Goal: Task Accomplishment & Management: Use online tool/utility

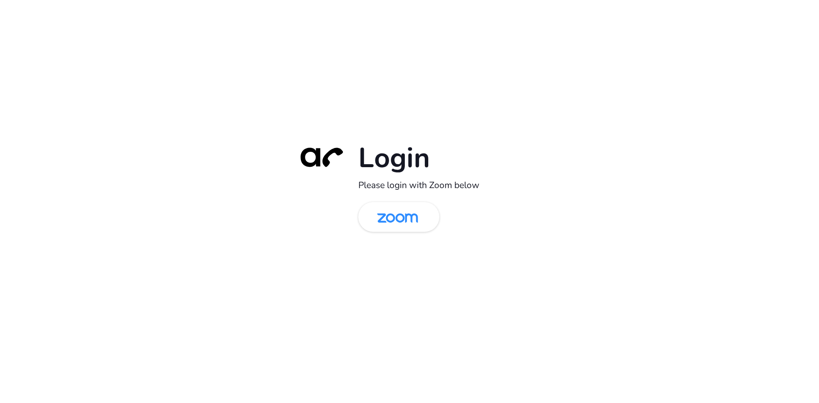
click at [411, 195] on div "Login Please login with Zoom below" at bounding box center [409, 201] width 239 height 122
click at [405, 206] on img at bounding box center [397, 218] width 59 height 28
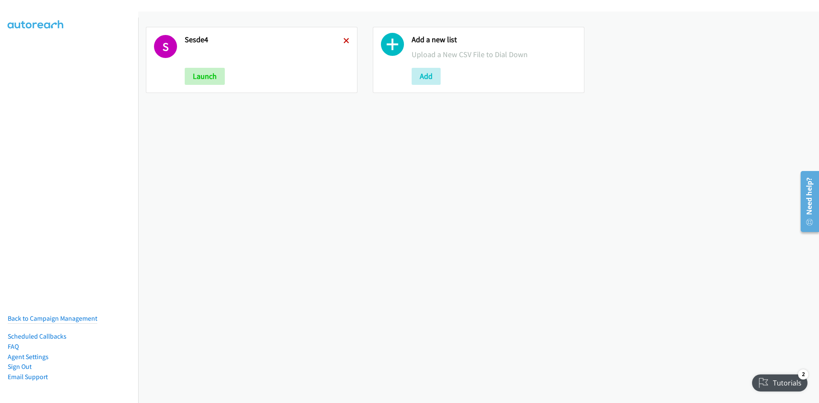
click at [346, 41] on icon at bounding box center [346, 41] width 6 height 6
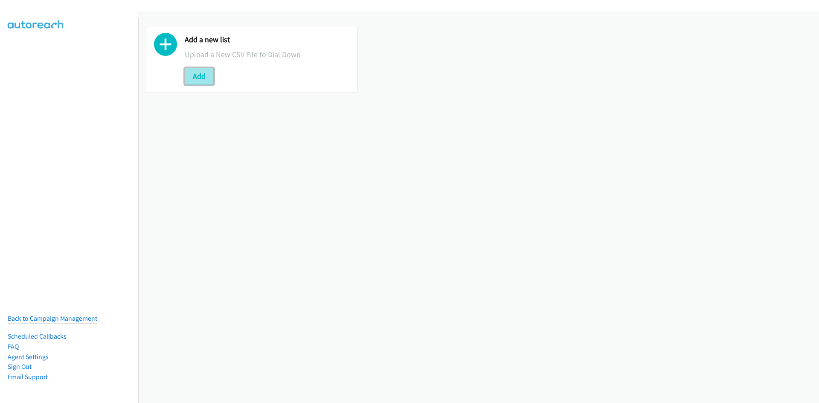
click at [201, 81] on button "Add" at bounding box center [199, 76] width 29 height 17
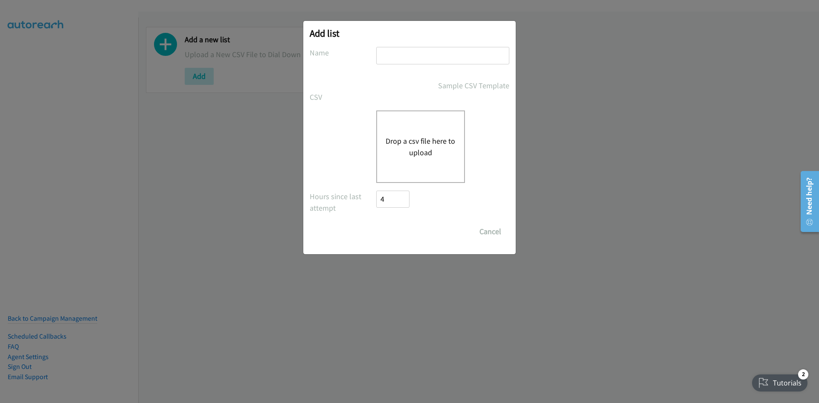
click at [399, 57] on input "text" at bounding box center [442, 55] width 133 height 17
type input "B2"
click at [409, 163] on div "Drop a csv file here to upload" at bounding box center [420, 146] width 89 height 72
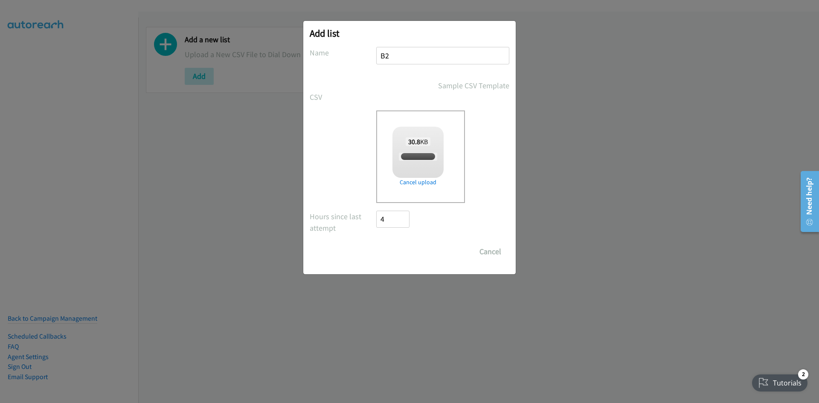
checkbox input "true"
click at [396, 251] on input "Save List" at bounding box center [398, 251] width 45 height 17
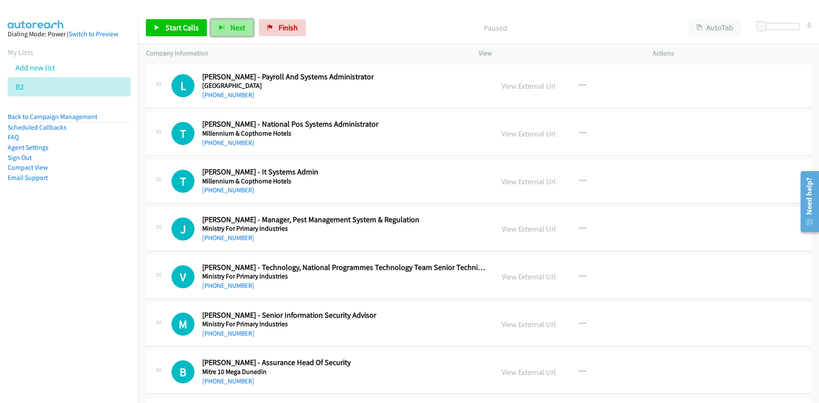
click at [212, 29] on button "Next" at bounding box center [232, 27] width 43 height 17
click at [228, 29] on button "Next" at bounding box center [232, 27] width 43 height 17
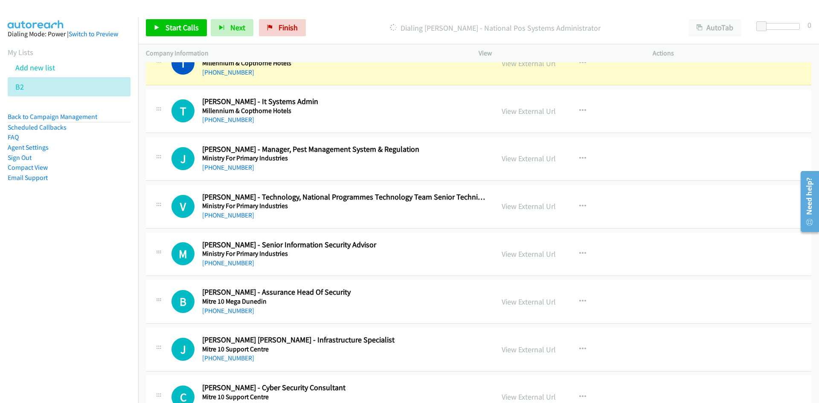
scroll to position [85, 0]
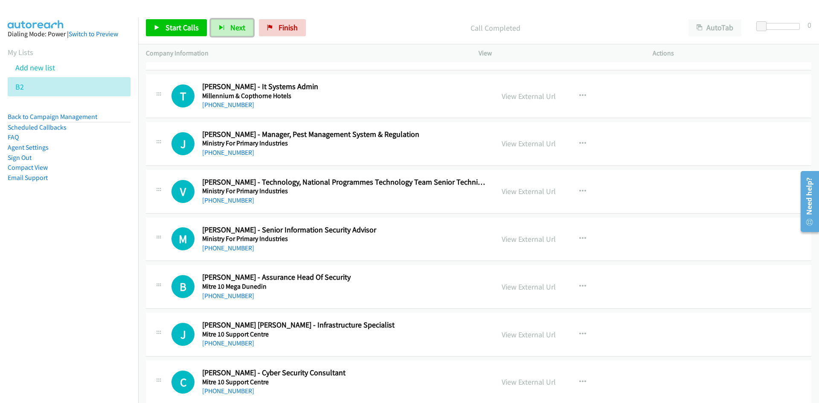
drag, startPoint x: 238, startPoint y: 23, endPoint x: 194, endPoint y: 2, distance: 49.4
click at [238, 23] on span "Next" at bounding box center [237, 28] width 15 height 10
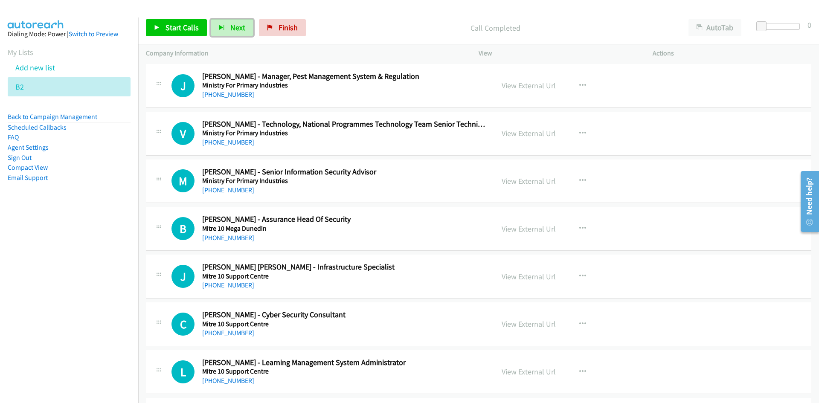
scroll to position [128, 0]
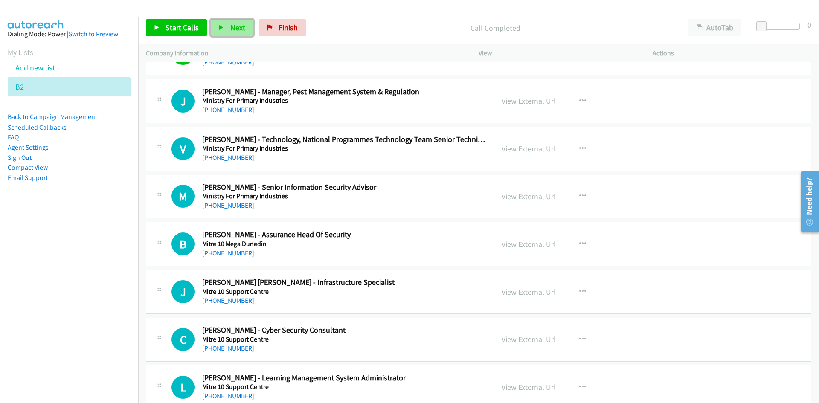
click at [243, 25] on span "Next" at bounding box center [237, 28] width 15 height 10
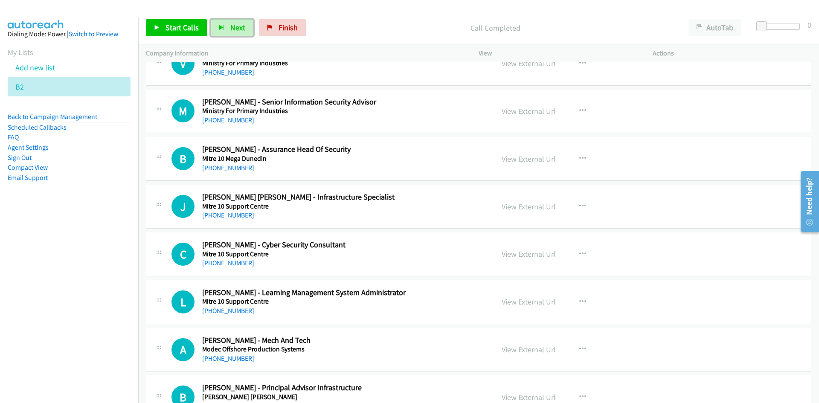
scroll to position [171, 0]
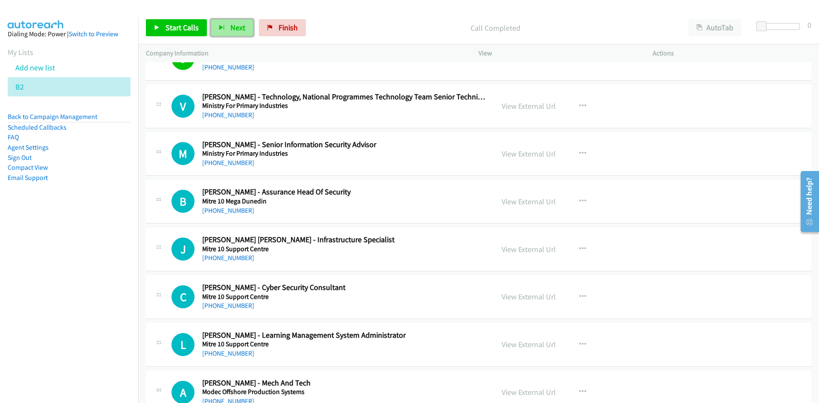
click at [232, 31] on span "Next" at bounding box center [237, 28] width 15 height 10
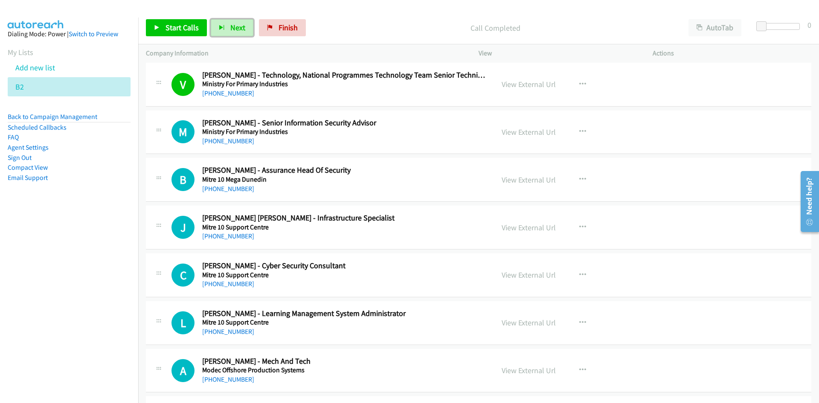
scroll to position [213, 0]
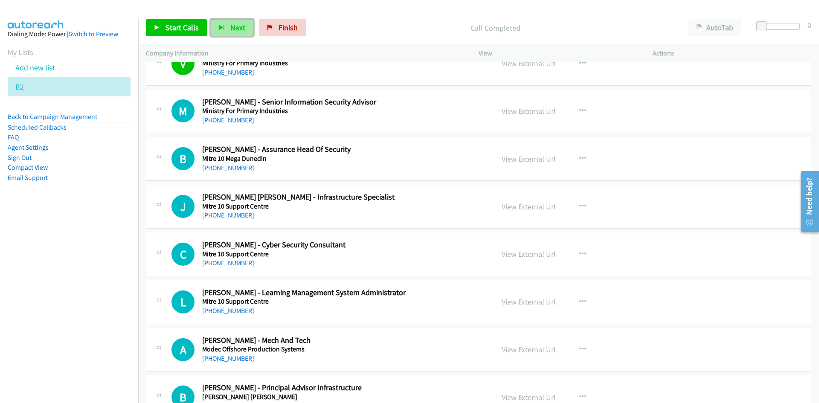
click at [218, 23] on button "Next" at bounding box center [232, 27] width 43 height 17
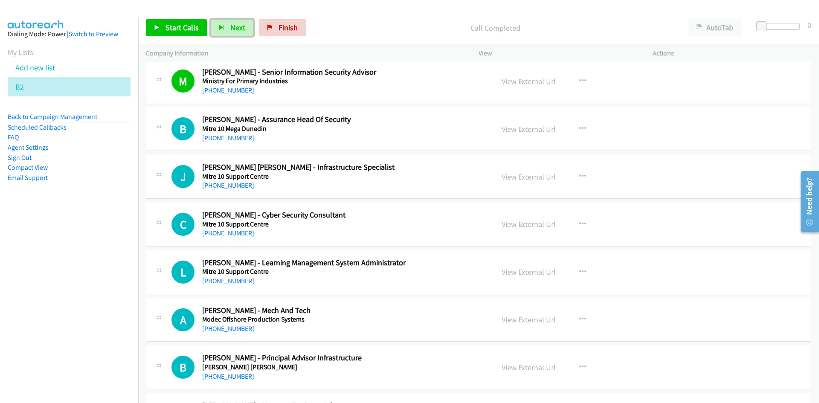
scroll to position [256, 0]
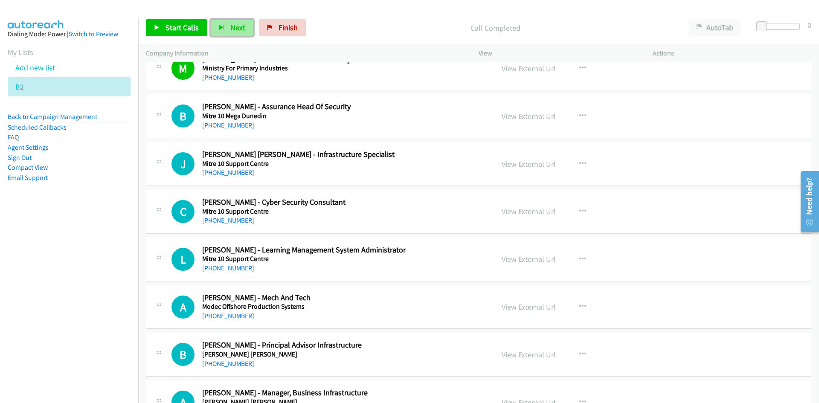
click at [240, 22] on button "Next" at bounding box center [232, 27] width 43 height 17
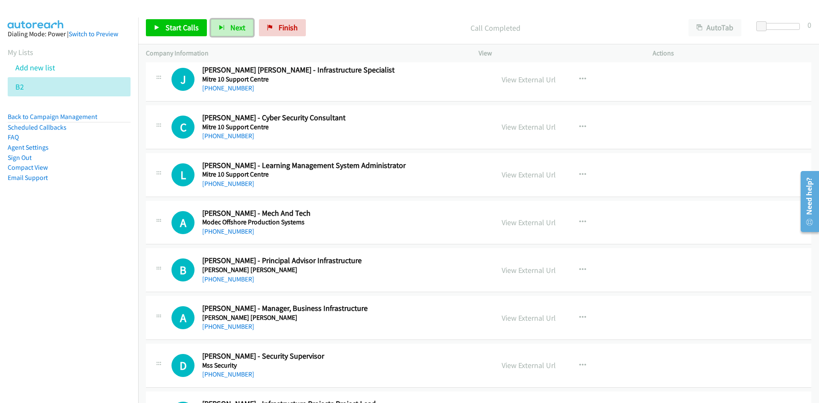
scroll to position [341, 0]
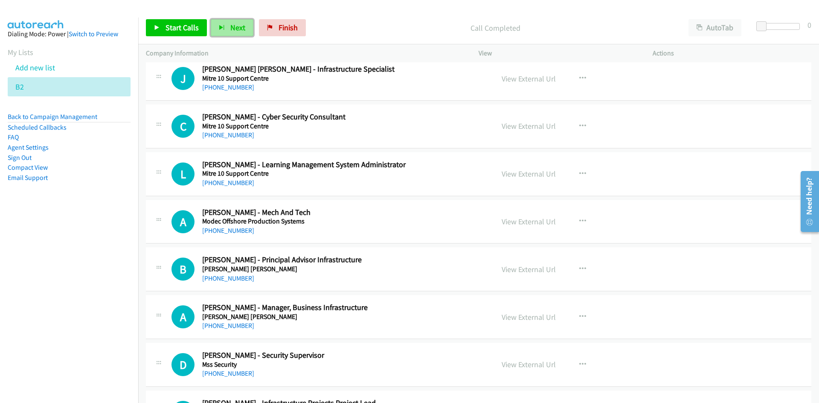
click at [233, 30] on span "Next" at bounding box center [237, 28] width 15 height 10
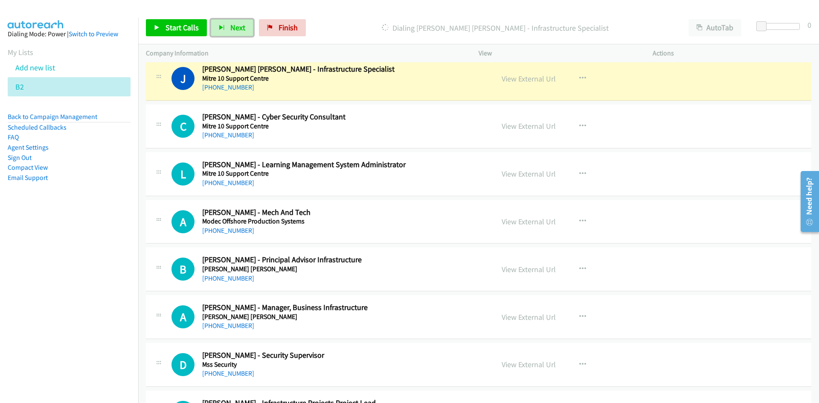
drag, startPoint x: 535, startPoint y: 78, endPoint x: 539, endPoint y: 245, distance: 167.6
click at [535, 78] on link "View External Url" at bounding box center [528, 79] width 54 height 10
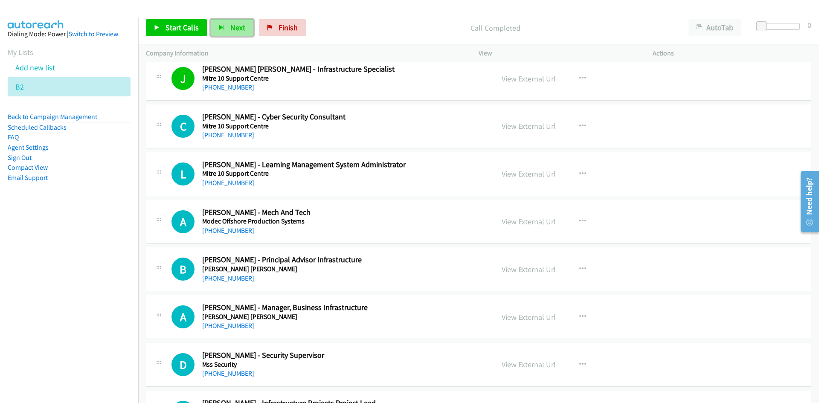
click at [242, 24] on span "Next" at bounding box center [237, 28] width 15 height 10
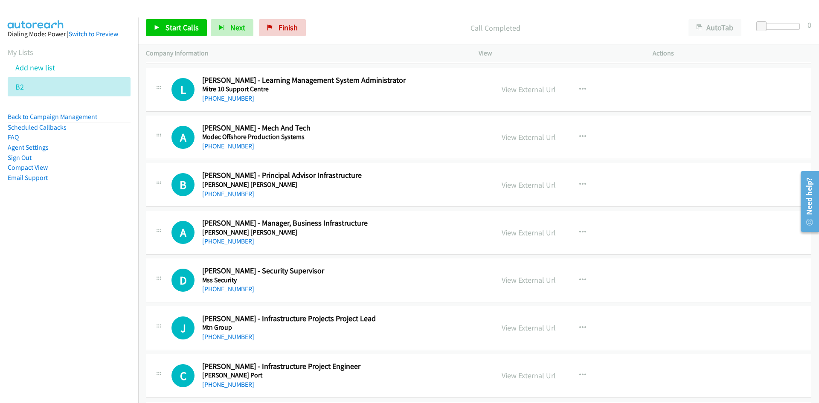
scroll to position [426, 0]
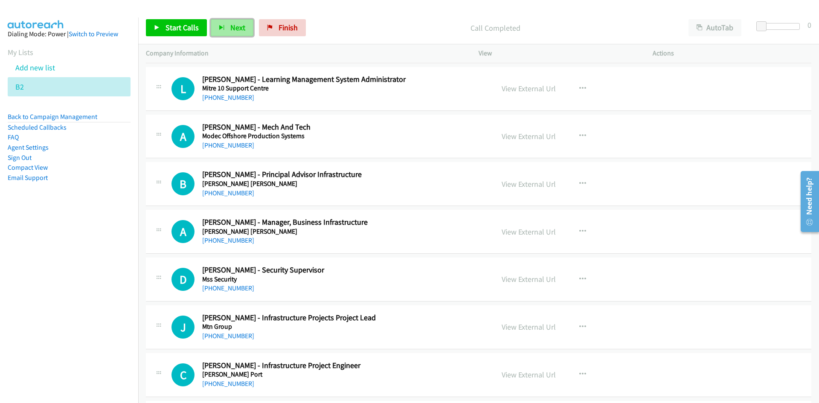
click at [228, 29] on button "Next" at bounding box center [232, 27] width 43 height 17
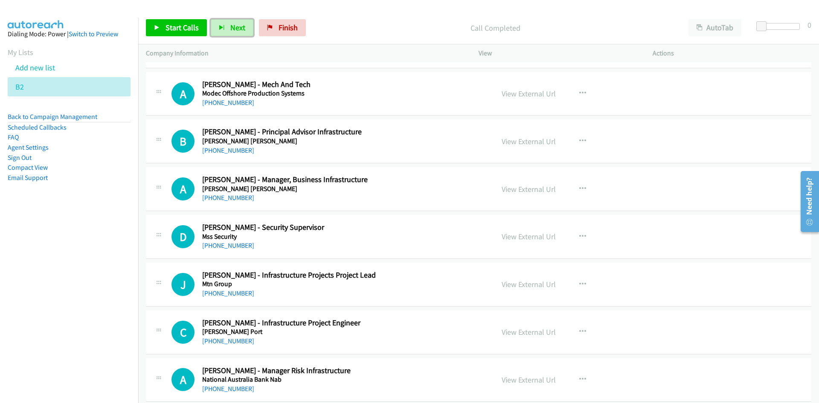
drag, startPoint x: 232, startPoint y: 26, endPoint x: 353, endPoint y: 116, distance: 152.0
click at [232, 26] on span "Next" at bounding box center [237, 28] width 15 height 10
drag, startPoint x: 236, startPoint y: 26, endPoint x: 247, endPoint y: 59, distance: 35.2
click at [236, 26] on span "Next" at bounding box center [237, 28] width 15 height 10
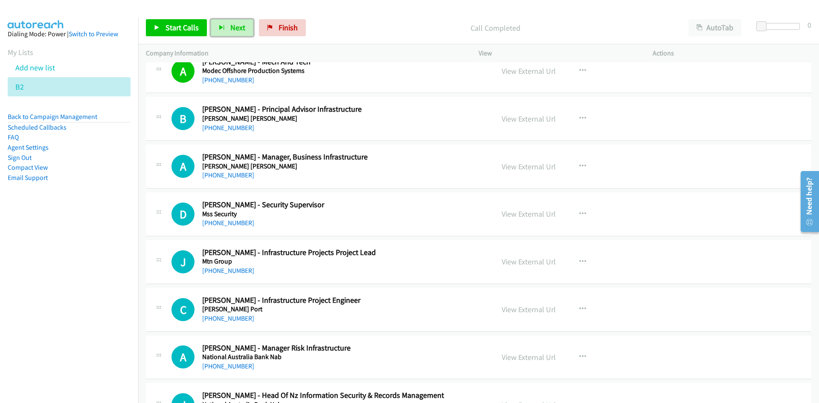
scroll to position [512, 0]
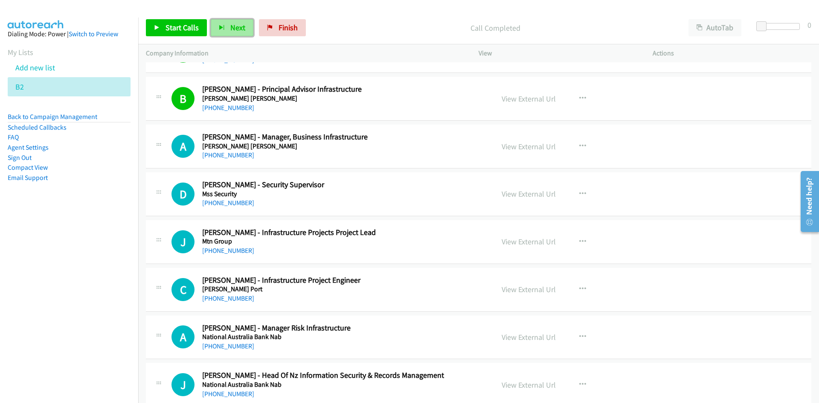
click at [234, 22] on button "Next" at bounding box center [232, 27] width 43 height 17
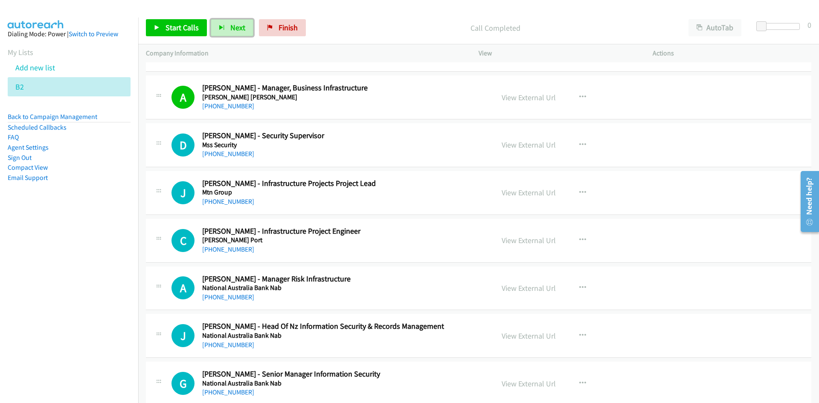
scroll to position [554, 0]
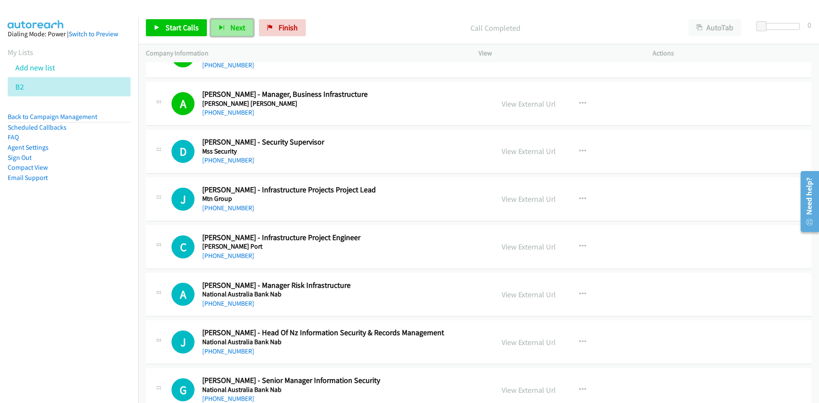
click at [232, 22] on button "Next" at bounding box center [232, 27] width 43 height 17
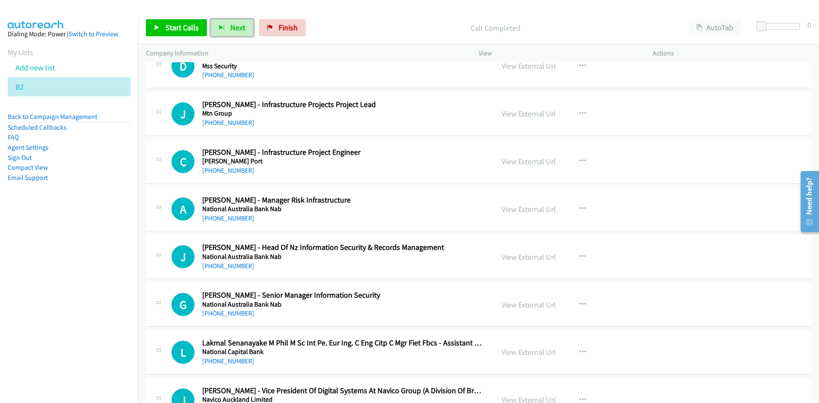
scroll to position [597, 0]
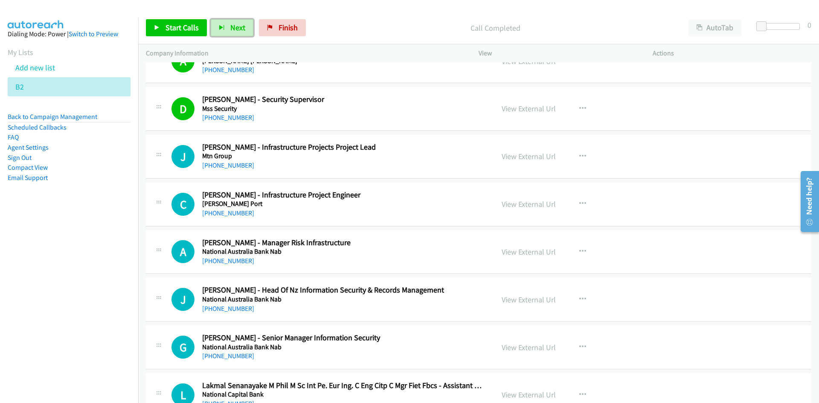
drag, startPoint x: 223, startPoint y: 24, endPoint x: 335, endPoint y: 136, distance: 158.9
click at [223, 24] on button "Next" at bounding box center [232, 27] width 43 height 17
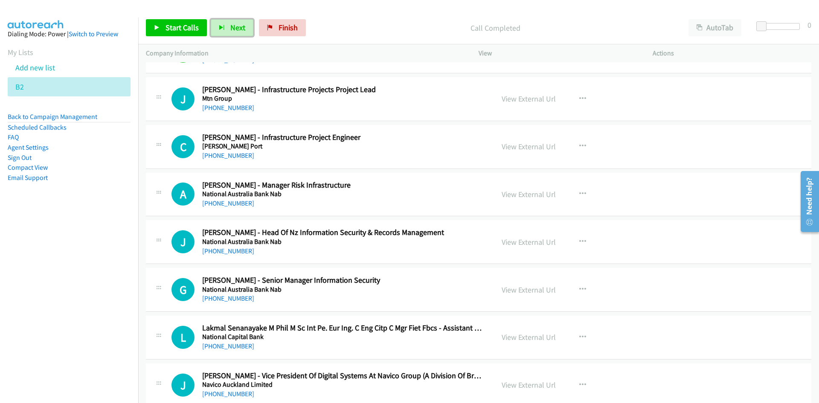
scroll to position [640, 0]
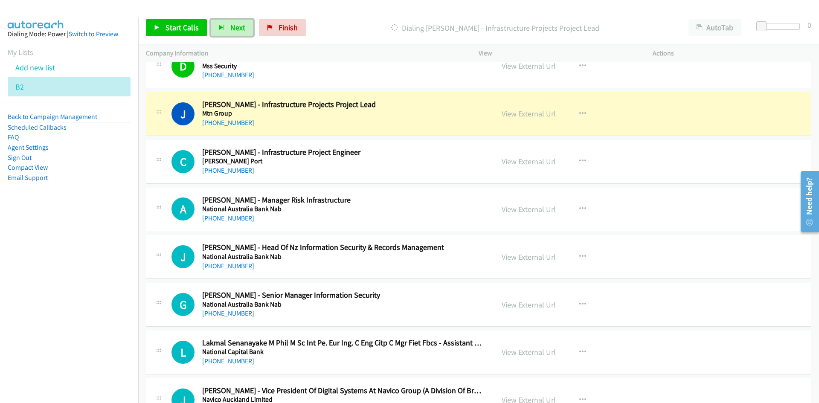
click at [534, 116] on link "View External Url" at bounding box center [528, 114] width 54 height 10
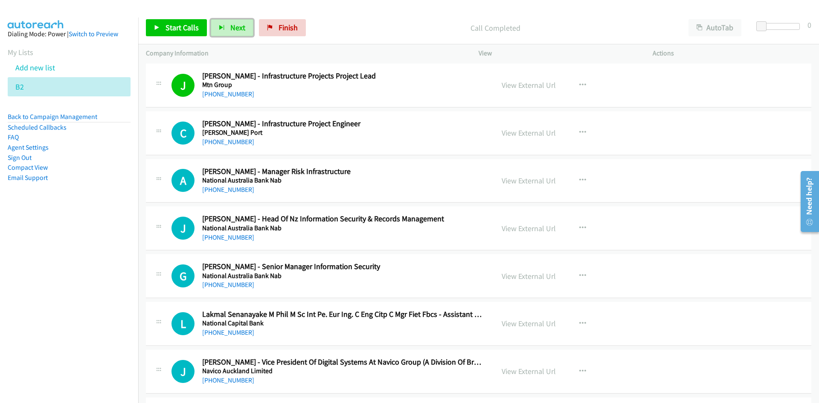
scroll to position [682, 0]
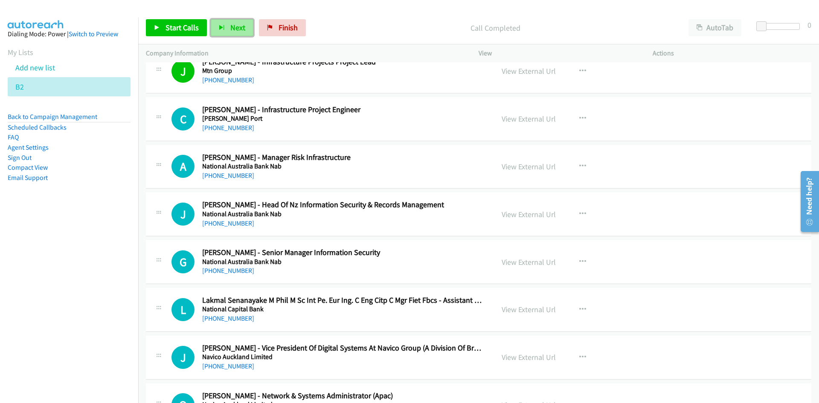
click at [220, 20] on button "Next" at bounding box center [232, 27] width 43 height 17
click at [242, 25] on span "Next" at bounding box center [237, 28] width 15 height 10
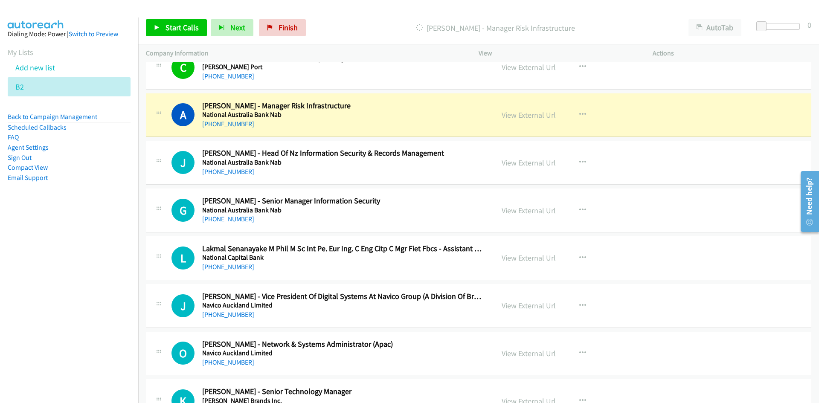
scroll to position [767, 0]
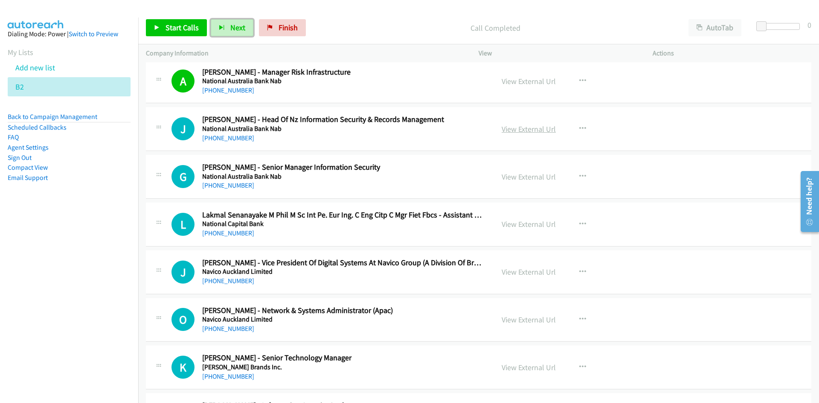
click at [520, 128] on link "View External Url" at bounding box center [528, 129] width 54 height 10
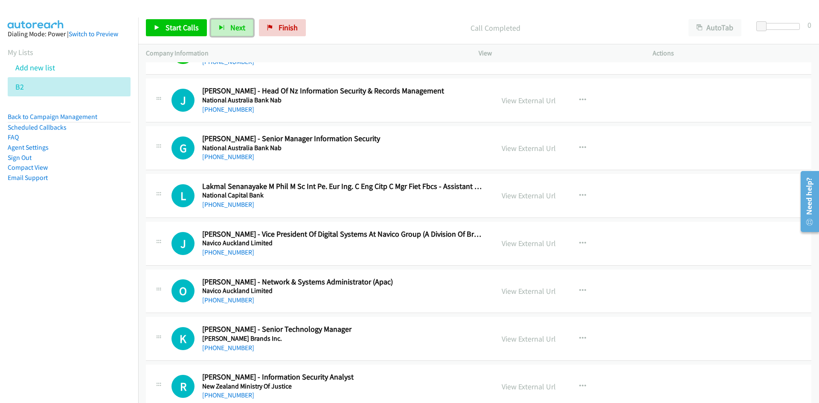
scroll to position [810, 0]
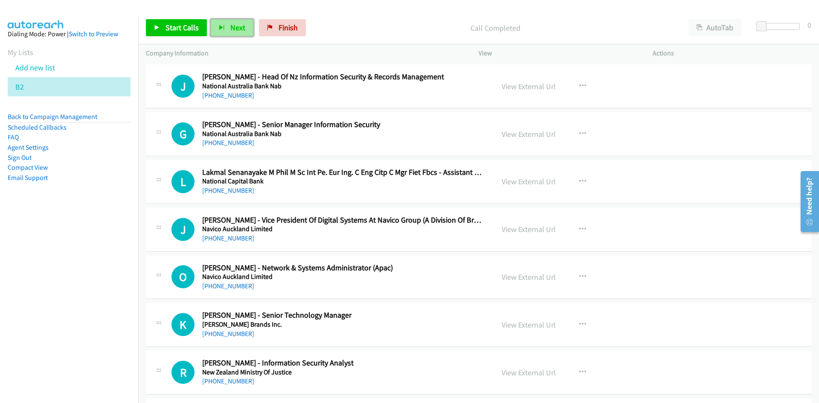
click at [226, 30] on button "Next" at bounding box center [232, 27] width 43 height 17
drag, startPoint x: 246, startPoint y: 29, endPoint x: 209, endPoint y: 0, distance: 46.2
click at [246, 29] on button "Next" at bounding box center [232, 27] width 43 height 17
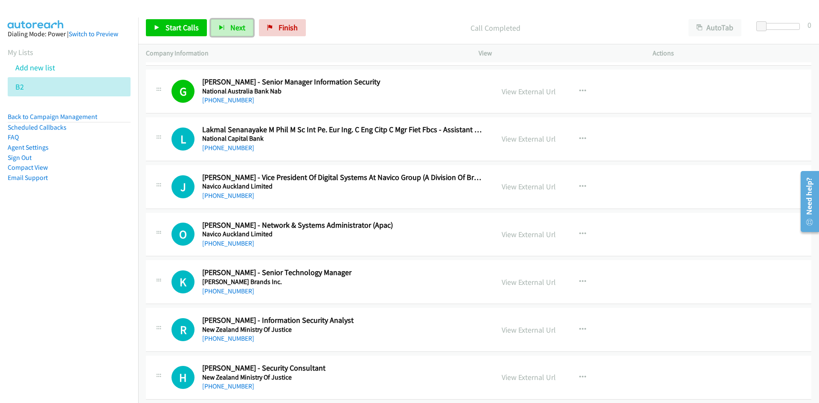
scroll to position [895, 0]
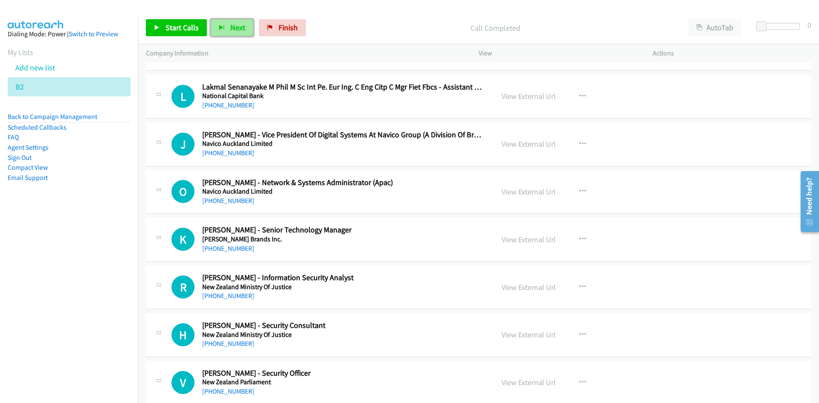
click at [243, 31] on button "Next" at bounding box center [232, 27] width 43 height 17
click at [229, 35] on button "Next" at bounding box center [232, 27] width 43 height 17
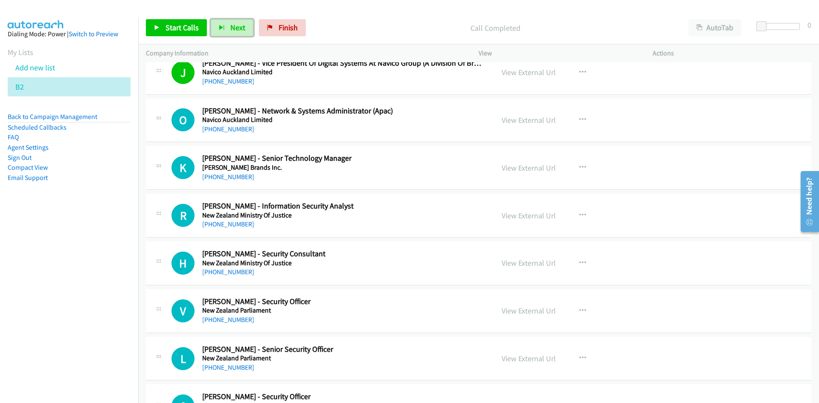
scroll to position [981, 0]
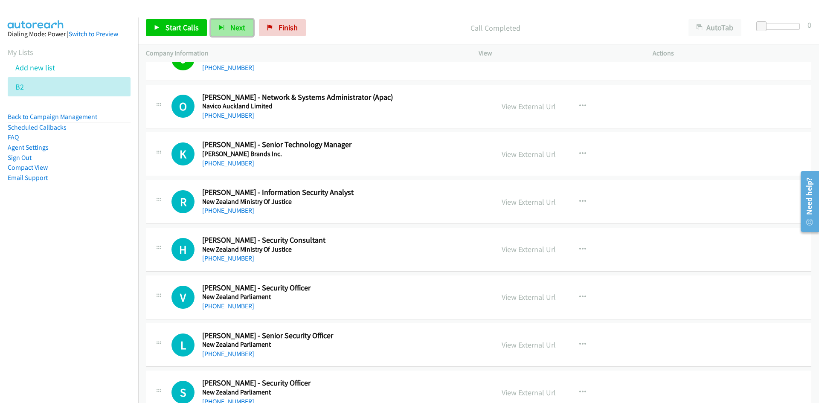
click at [227, 34] on button "Next" at bounding box center [232, 27] width 43 height 17
drag, startPoint x: 237, startPoint y: 30, endPoint x: 320, endPoint y: 114, distance: 117.9
click at [237, 30] on span "Next" at bounding box center [237, 28] width 15 height 10
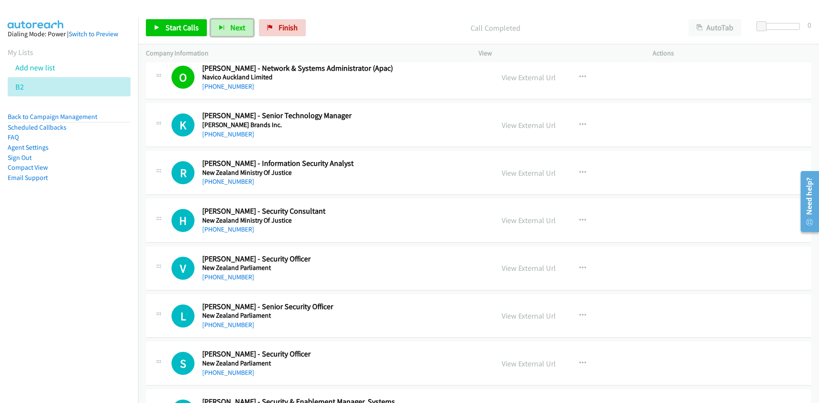
scroll to position [1023, 0]
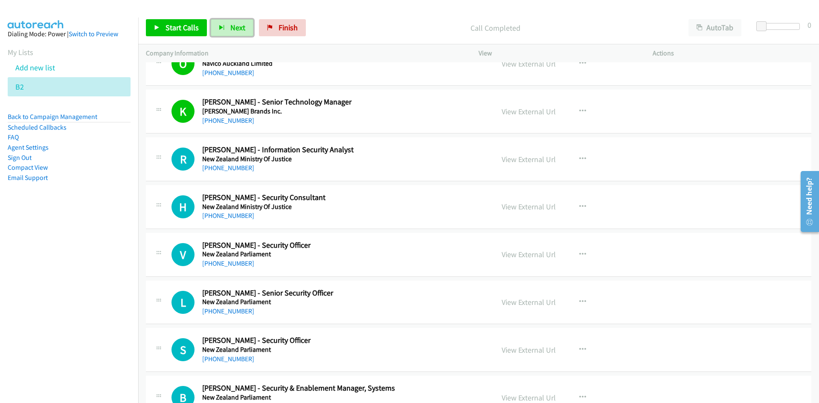
drag, startPoint x: 234, startPoint y: 32, endPoint x: 184, endPoint y: 3, distance: 57.9
click at [234, 32] on button "Next" at bounding box center [232, 27] width 43 height 17
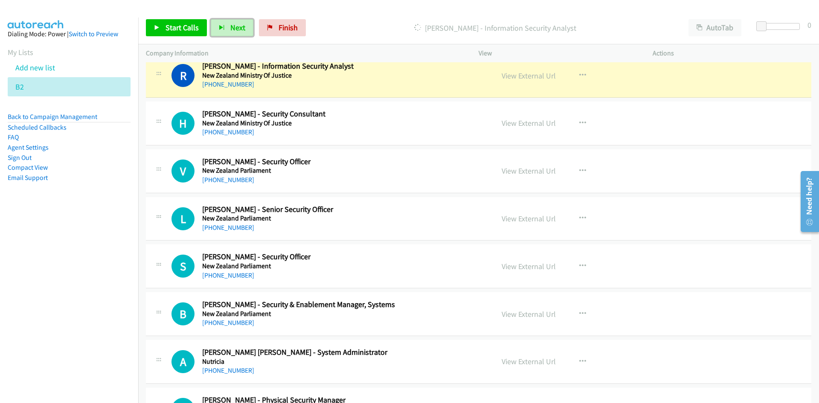
scroll to position [1108, 0]
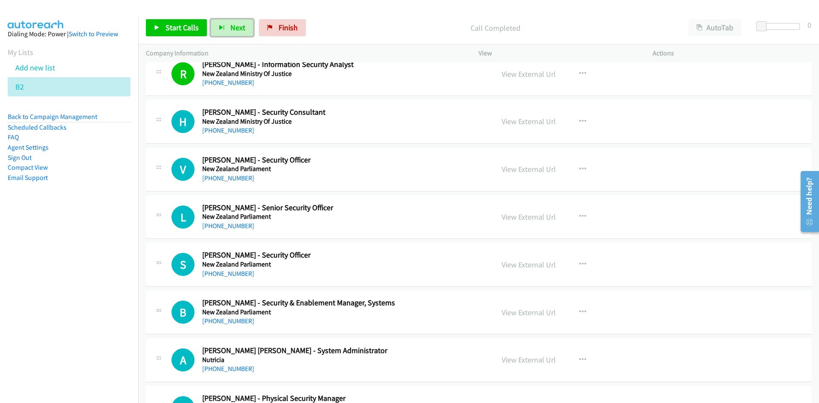
drag, startPoint x: 228, startPoint y: 31, endPoint x: 306, endPoint y: 95, distance: 101.5
click at [228, 31] on button "Next" at bounding box center [232, 27] width 43 height 17
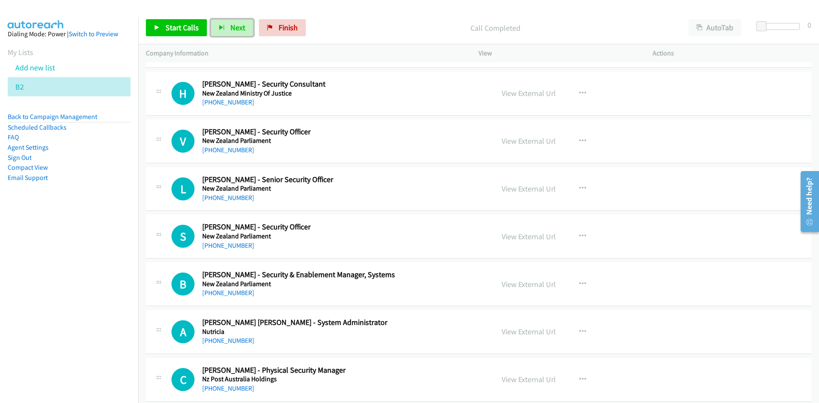
scroll to position [1151, 0]
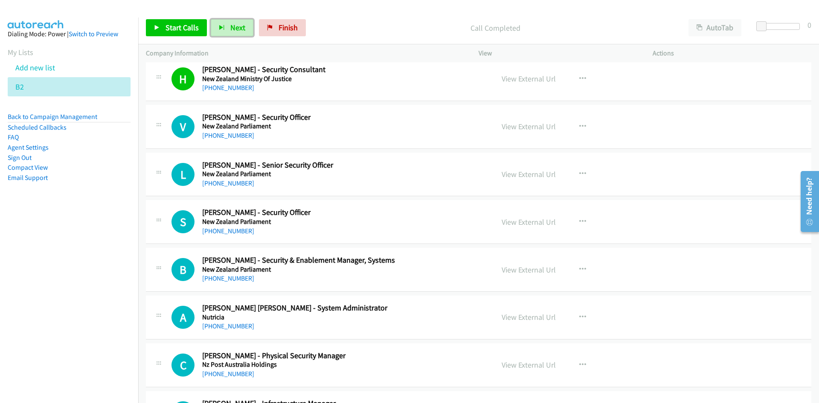
drag, startPoint x: 233, startPoint y: 27, endPoint x: 356, endPoint y: 110, distance: 148.4
click at [233, 27] on span "Next" at bounding box center [237, 28] width 15 height 10
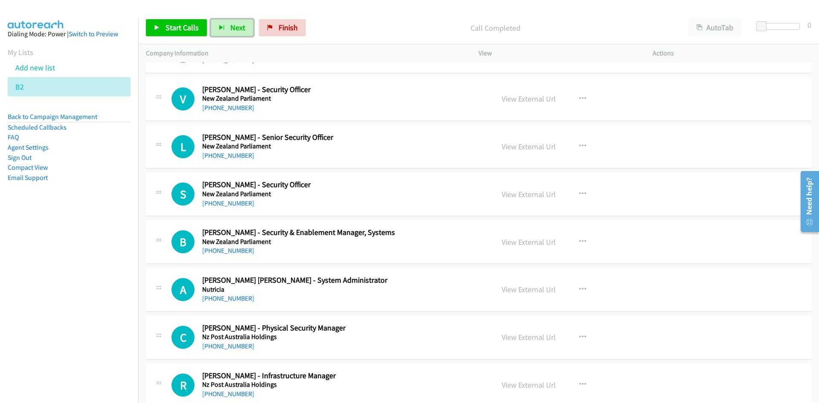
scroll to position [1194, 0]
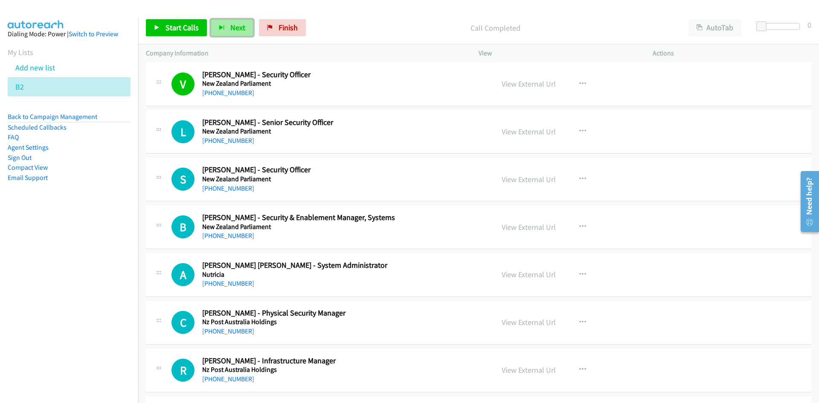
click at [223, 22] on button "Next" at bounding box center [232, 27] width 43 height 17
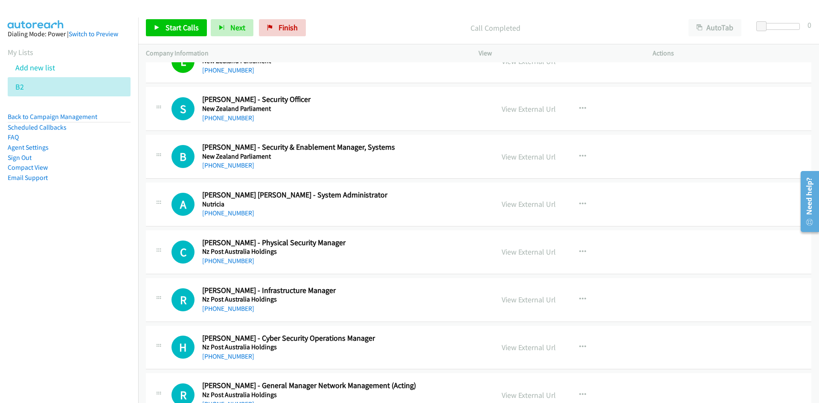
scroll to position [1279, 0]
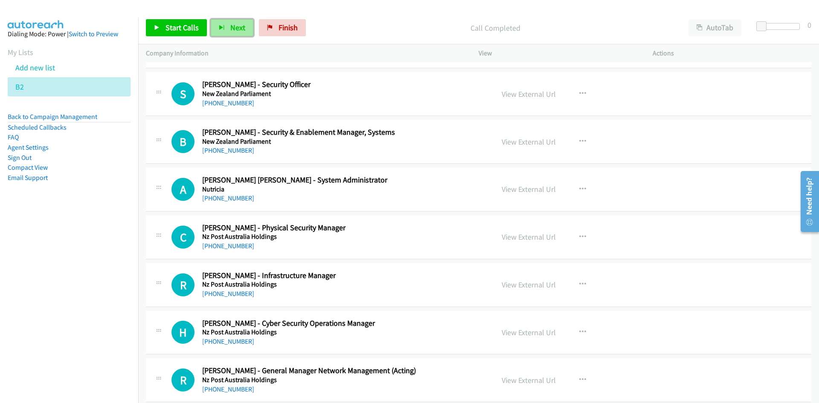
drag, startPoint x: 230, startPoint y: 29, endPoint x: 227, endPoint y: 25, distance: 5.6
click at [230, 29] on span "Next" at bounding box center [237, 28] width 15 height 10
click at [225, 32] on button "Next" at bounding box center [232, 27] width 43 height 17
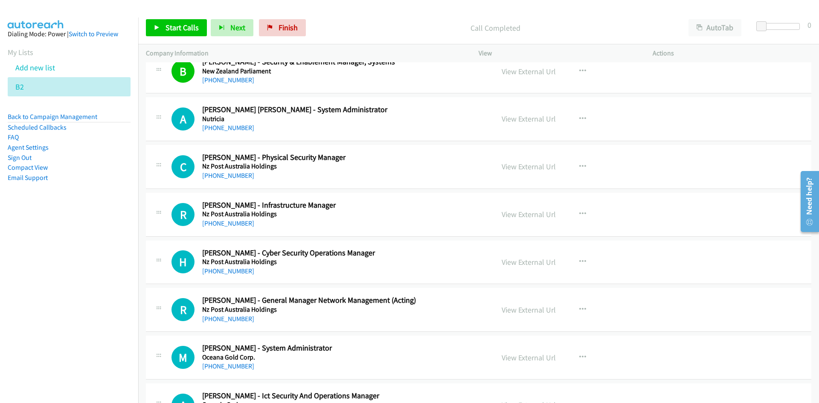
scroll to position [1364, 0]
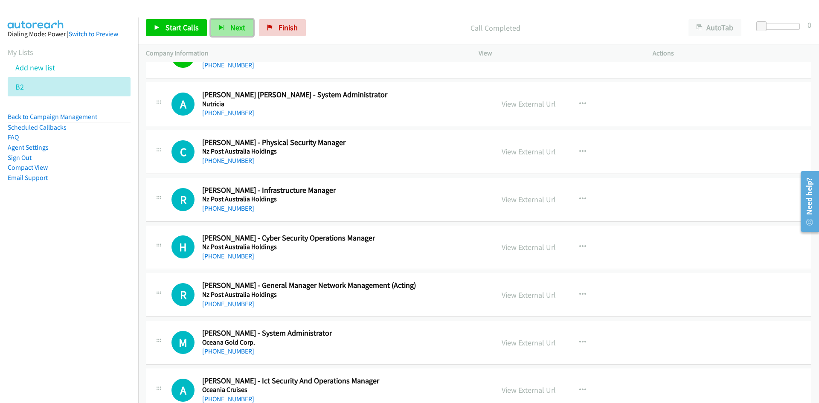
click at [234, 27] on span "Next" at bounding box center [237, 28] width 15 height 10
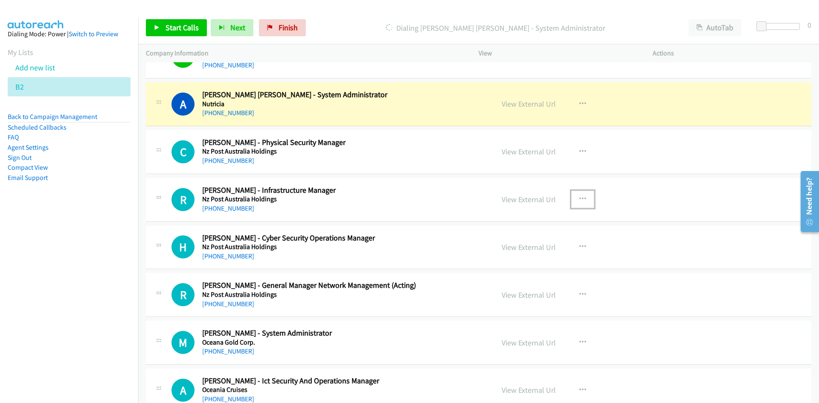
click at [579, 201] on icon "button" at bounding box center [582, 199] width 7 height 7
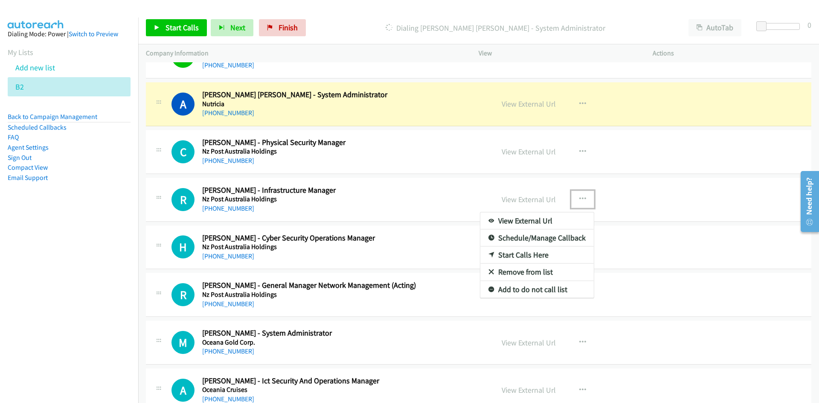
click at [518, 254] on link "Start Calls Here" at bounding box center [536, 254] width 113 height 17
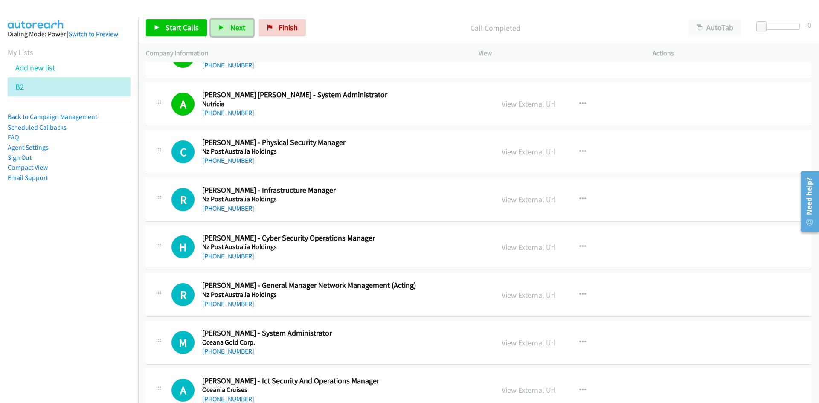
drag, startPoint x: 242, startPoint y: 31, endPoint x: 252, endPoint y: 46, distance: 17.9
click at [242, 31] on span "Next" at bounding box center [237, 28] width 15 height 10
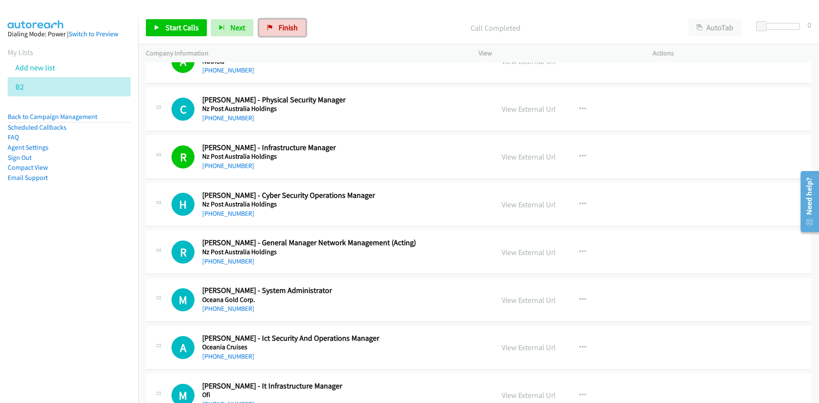
drag, startPoint x: 275, startPoint y: 27, endPoint x: 445, endPoint y: 37, distance: 170.4
click at [275, 27] on link "Finish" at bounding box center [282, 27] width 47 height 17
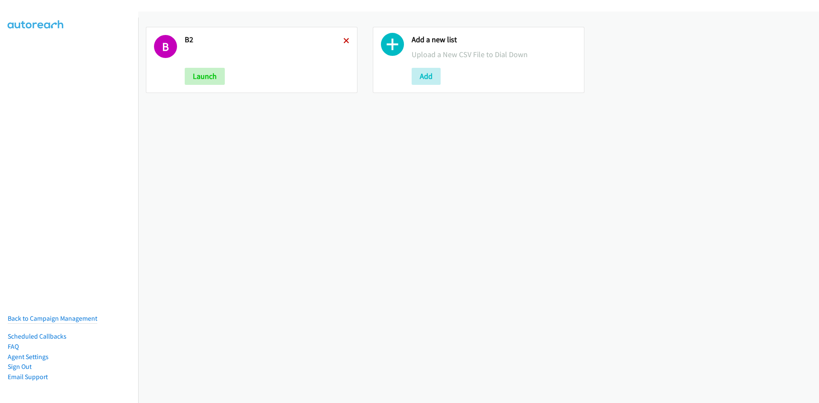
click at [343, 40] on icon at bounding box center [346, 41] width 6 height 6
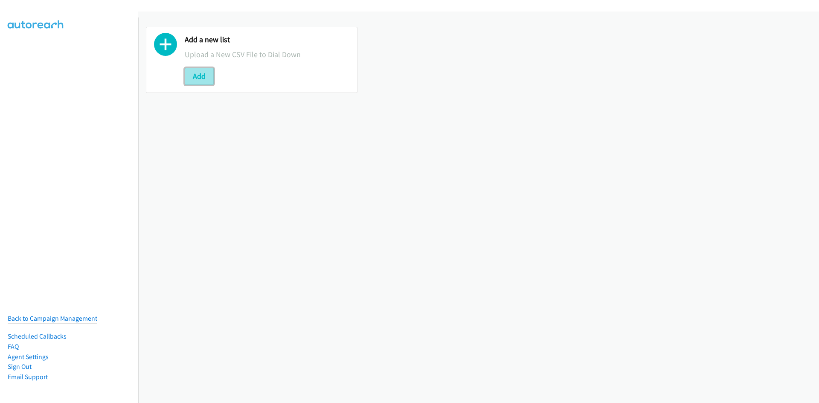
click at [205, 69] on button "Add" at bounding box center [199, 76] width 29 height 17
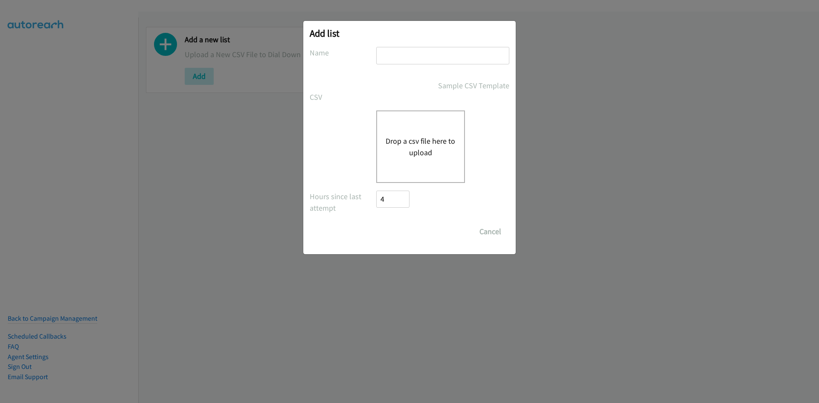
click at [411, 63] on input "text" at bounding box center [442, 55] width 133 height 17
type input "1nna"
click at [425, 124] on div "Drop a csv file here to upload" at bounding box center [420, 146] width 89 height 72
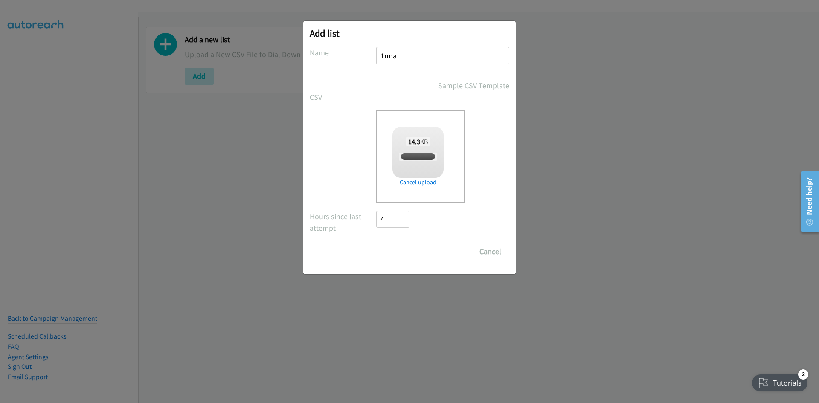
checkbox input "true"
click at [397, 249] on input "Save List" at bounding box center [398, 251] width 45 height 17
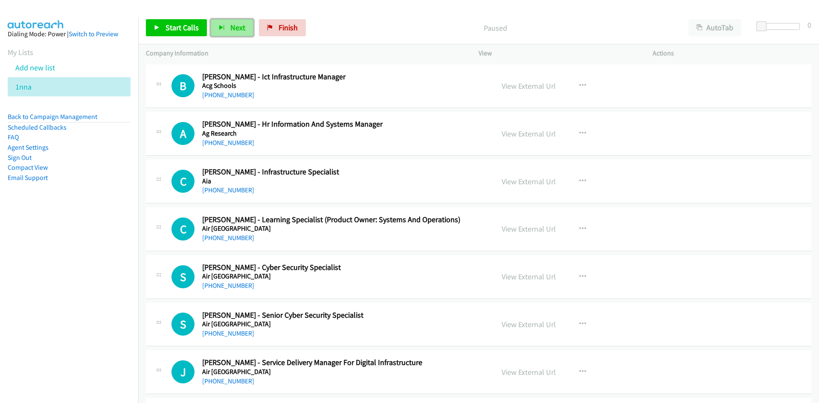
click at [240, 28] on span "Next" at bounding box center [237, 28] width 15 height 10
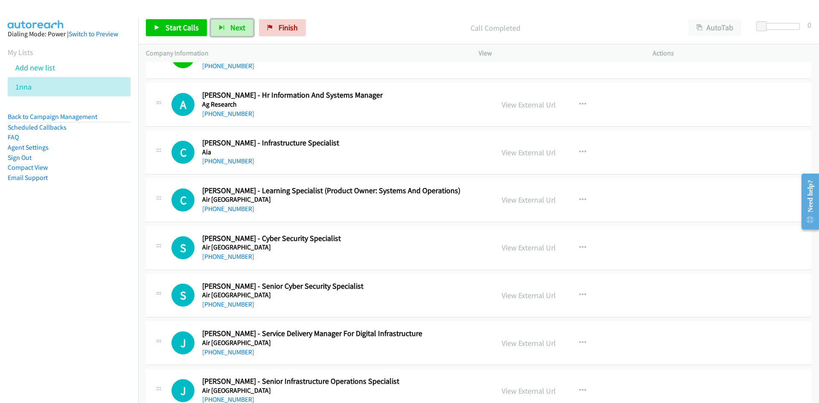
scroll to position [43, 0]
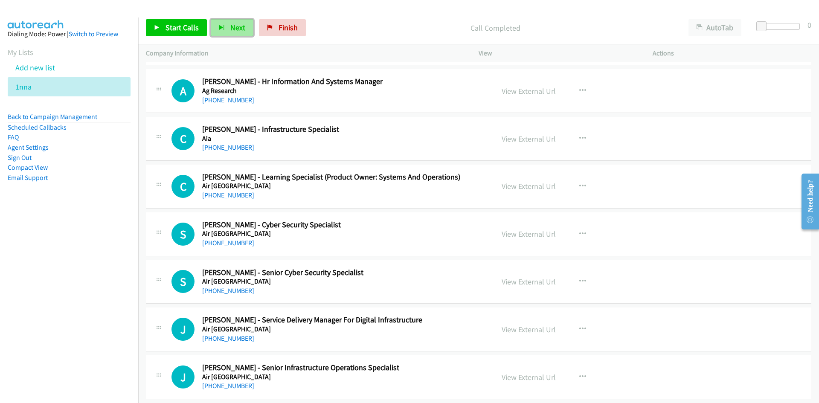
click at [240, 32] on span "Next" at bounding box center [237, 28] width 15 height 10
drag, startPoint x: 238, startPoint y: 27, endPoint x: 243, endPoint y: 48, distance: 21.1
click at [238, 27] on span "Next" at bounding box center [237, 28] width 15 height 10
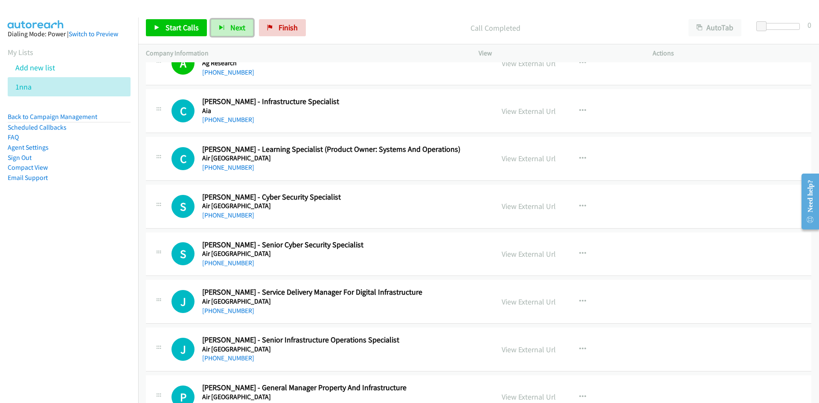
scroll to position [85, 0]
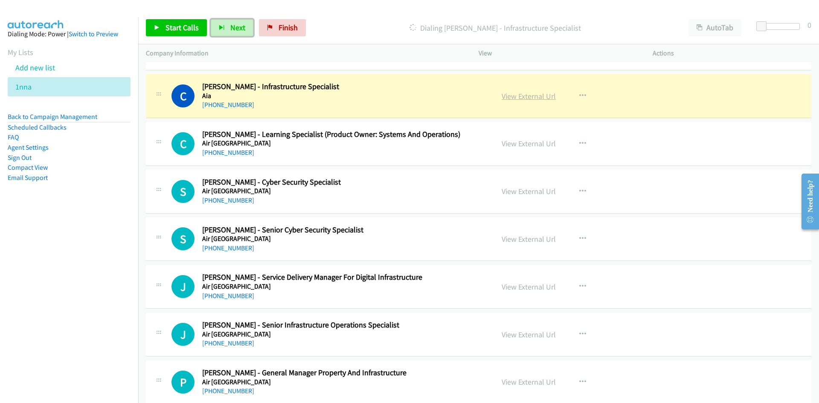
click at [532, 98] on link "View External Url" at bounding box center [528, 96] width 54 height 10
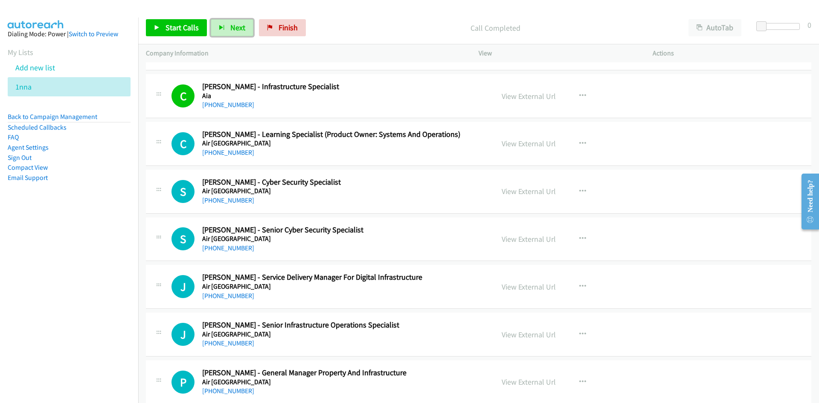
scroll to position [128, 0]
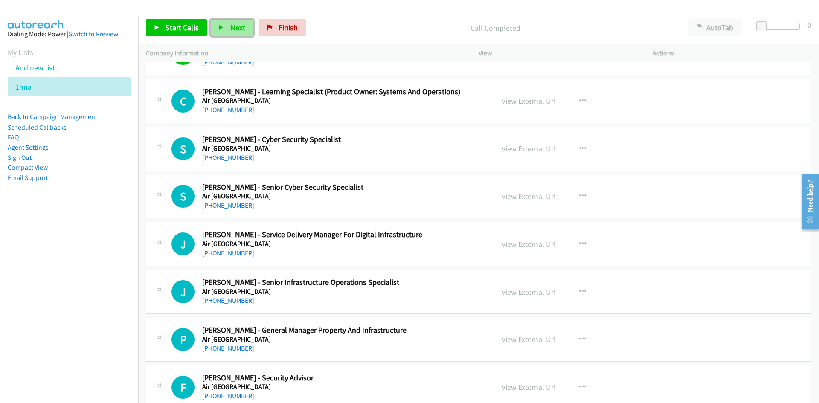
click at [230, 31] on span "Next" at bounding box center [237, 28] width 15 height 10
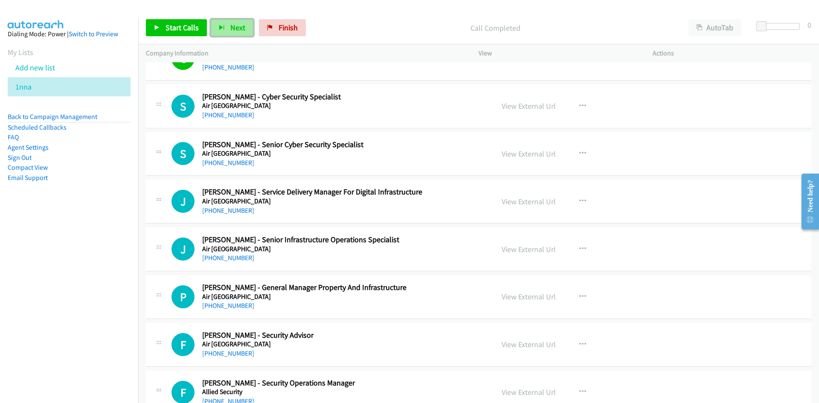
click at [239, 28] on span "Next" at bounding box center [237, 28] width 15 height 10
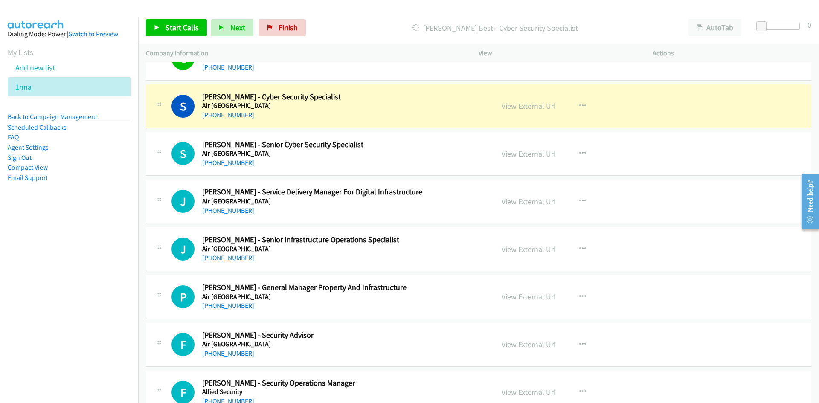
scroll to position [213, 0]
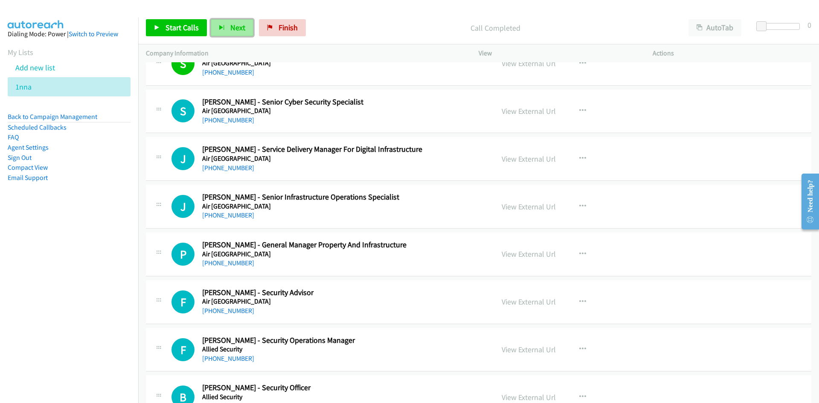
click at [235, 33] on button "Next" at bounding box center [232, 27] width 43 height 17
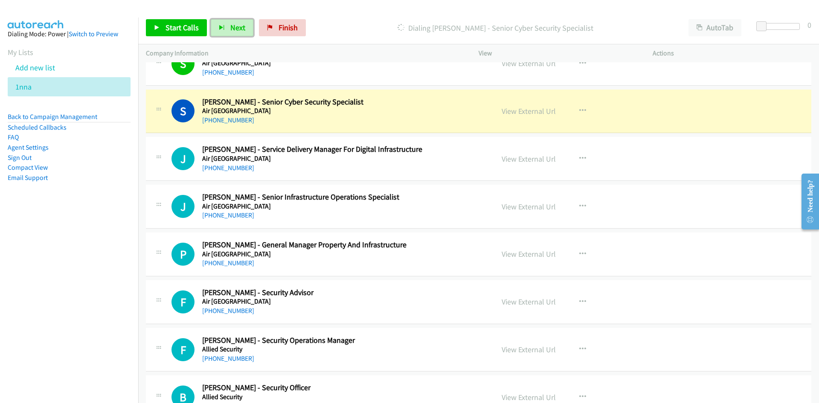
drag, startPoint x: 514, startPoint y: 111, endPoint x: 512, endPoint y: 117, distance: 5.9
click at [514, 111] on link "View External Url" at bounding box center [528, 111] width 54 height 10
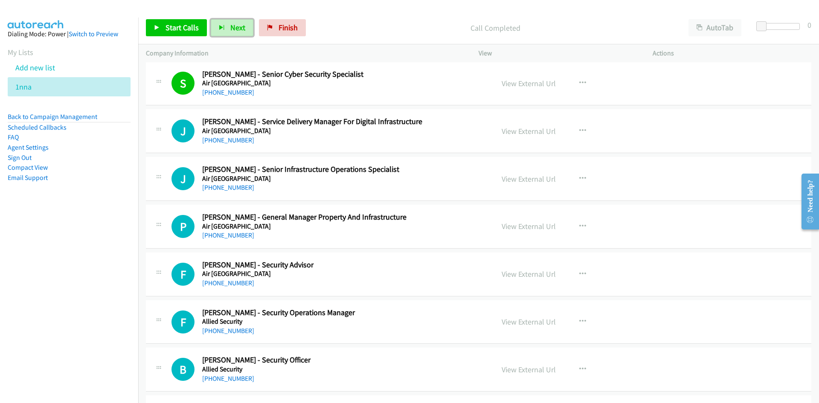
scroll to position [256, 0]
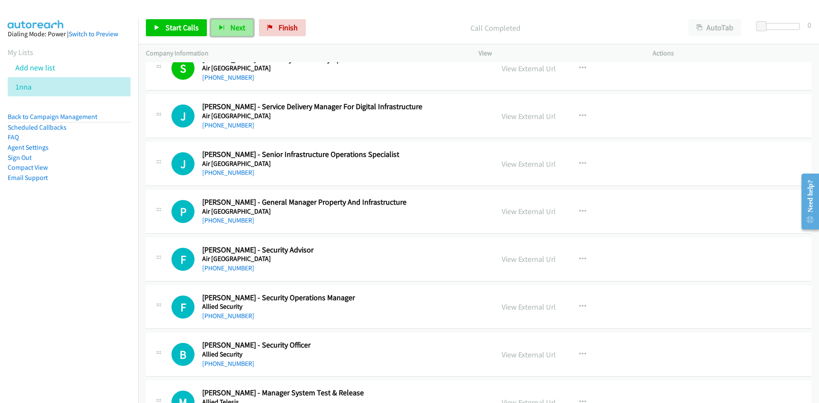
click at [233, 31] on span "Next" at bounding box center [237, 28] width 15 height 10
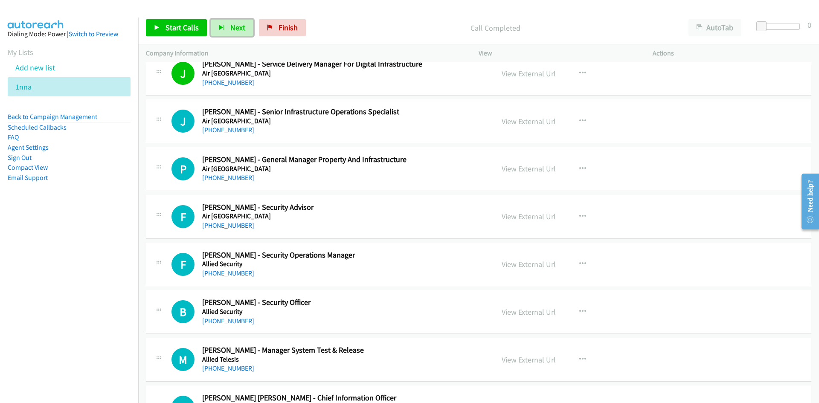
drag, startPoint x: 234, startPoint y: 34, endPoint x: 239, endPoint y: 38, distance: 7.0
click at [234, 34] on button "Next" at bounding box center [232, 27] width 43 height 17
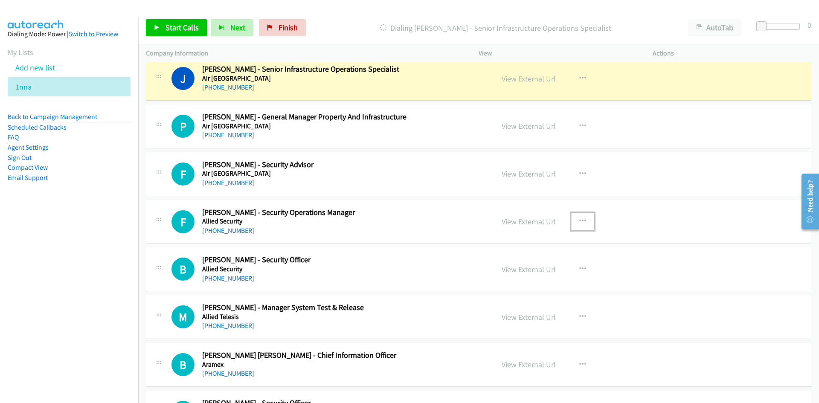
click at [583, 219] on button "button" at bounding box center [582, 221] width 23 height 17
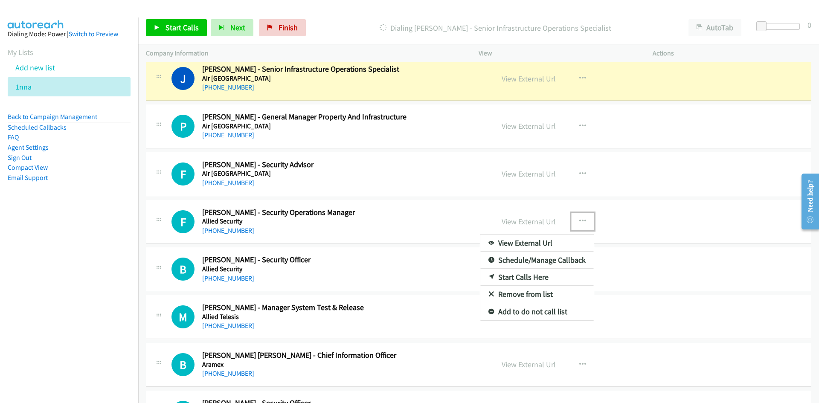
click at [518, 276] on link "Start Calls Here" at bounding box center [536, 277] width 113 height 17
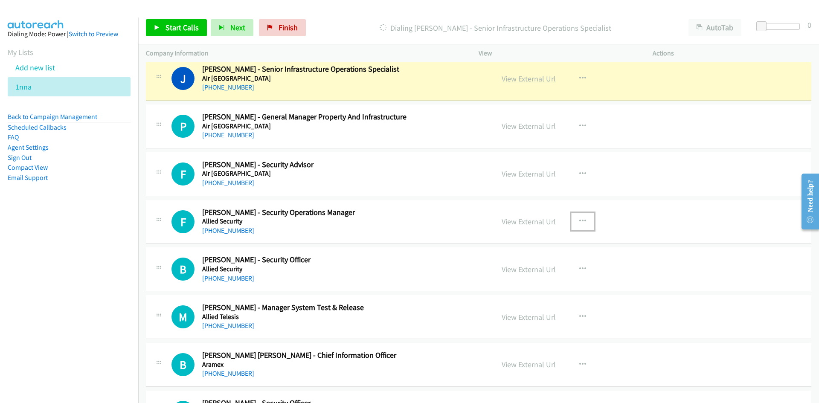
click at [524, 77] on link "View External Url" at bounding box center [528, 79] width 54 height 10
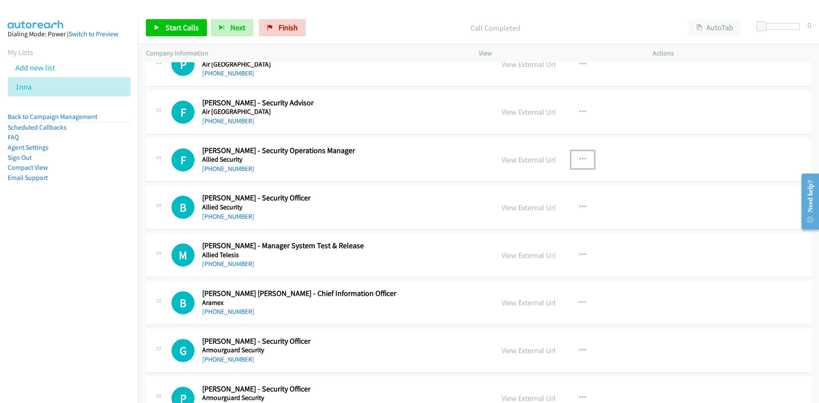
scroll to position [469, 0]
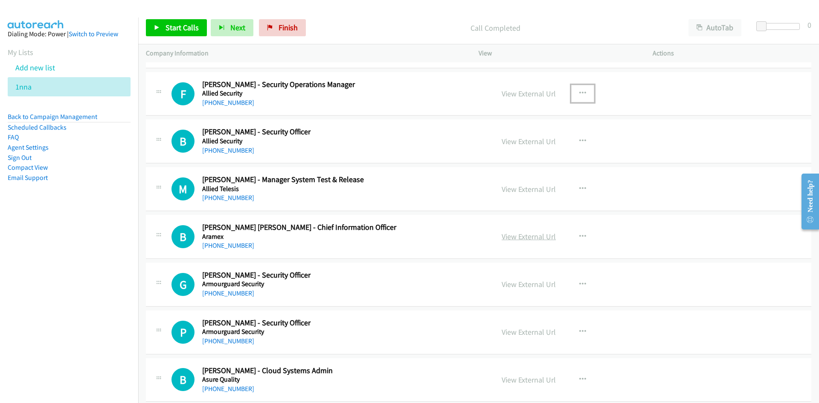
click at [533, 237] on link "View External Url" at bounding box center [528, 237] width 54 height 10
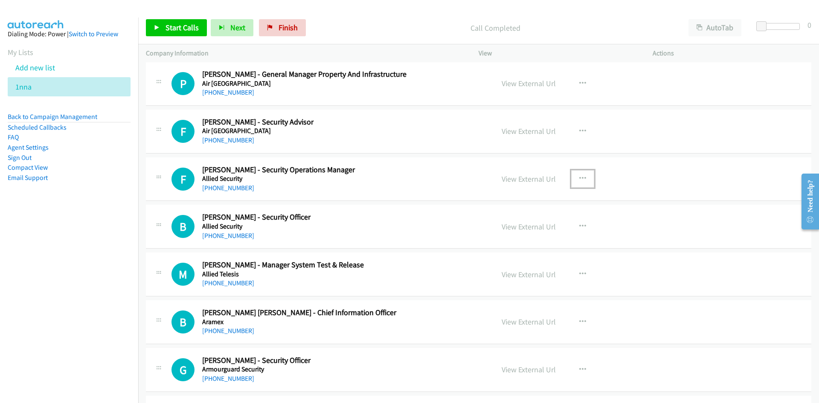
scroll to position [426, 0]
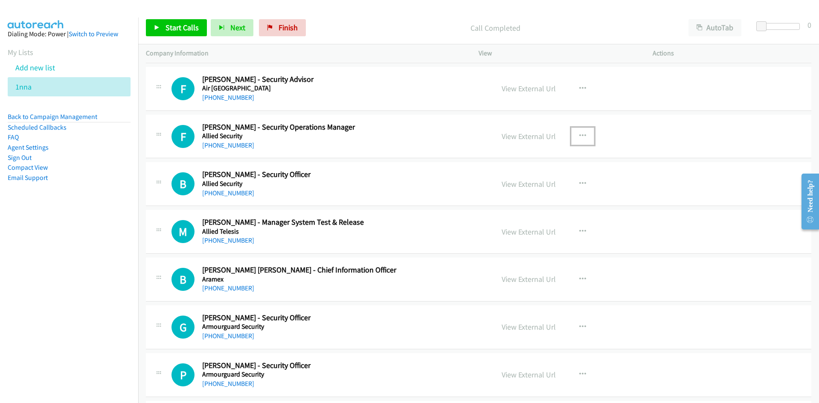
click at [576, 131] on button "button" at bounding box center [582, 135] width 23 height 17
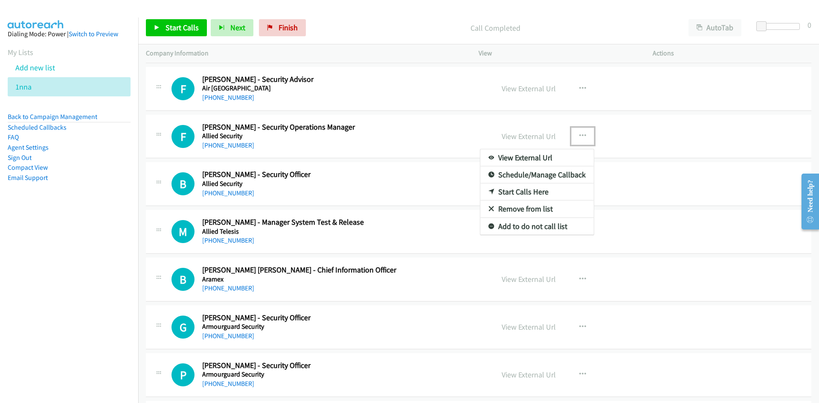
click at [515, 188] on link "Start Calls Here" at bounding box center [536, 191] width 113 height 17
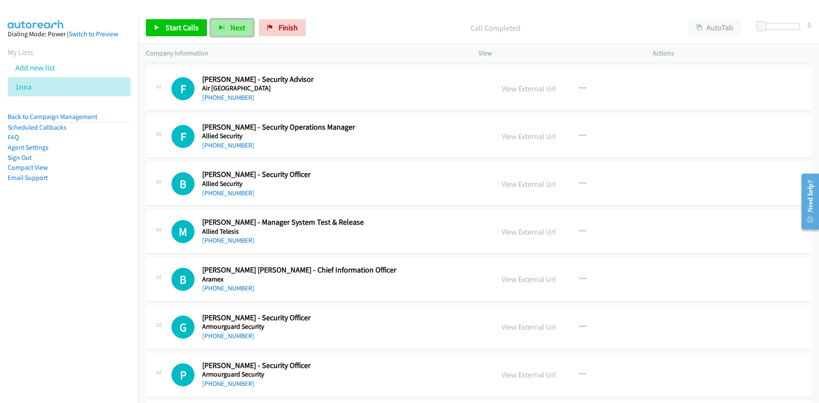
click at [227, 21] on button "Next" at bounding box center [232, 27] width 43 height 17
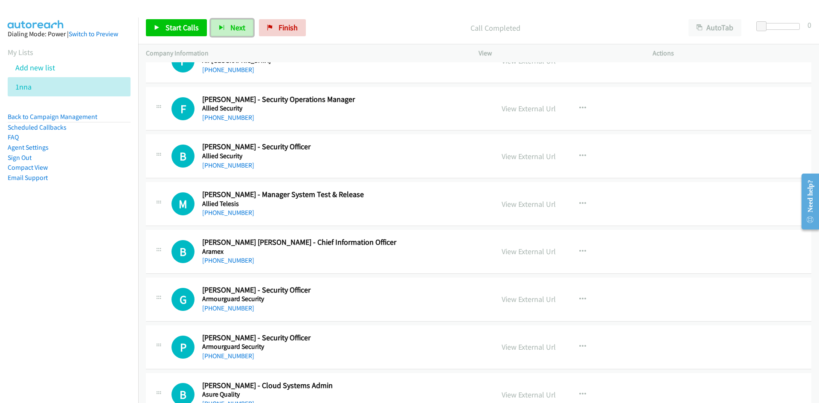
scroll to position [469, 0]
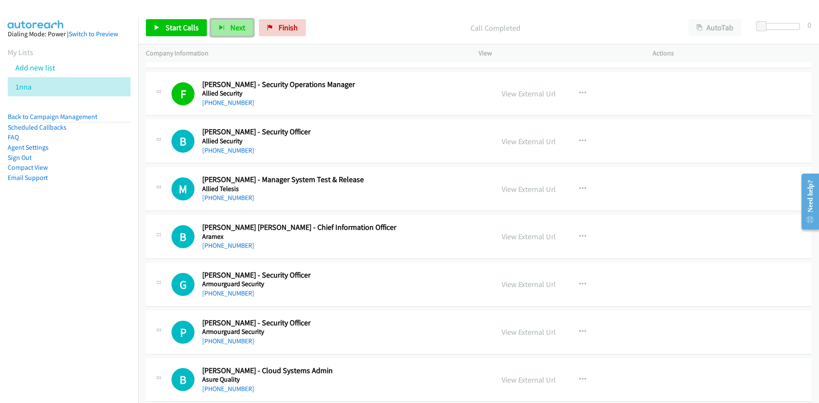
drag, startPoint x: 233, startPoint y: 25, endPoint x: 243, endPoint y: 35, distance: 14.2
click at [233, 25] on span "Next" at bounding box center [237, 28] width 15 height 10
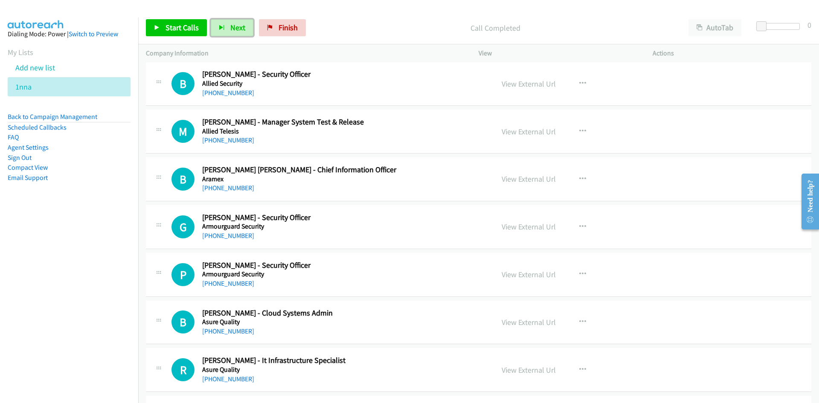
scroll to position [512, 0]
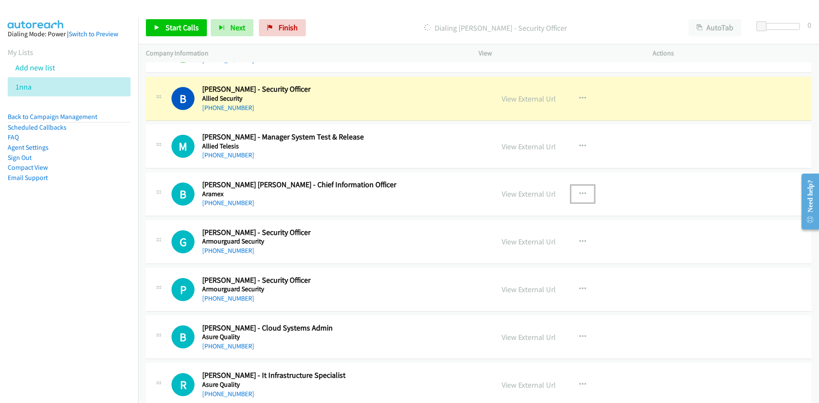
click at [572, 192] on button "button" at bounding box center [582, 193] width 23 height 17
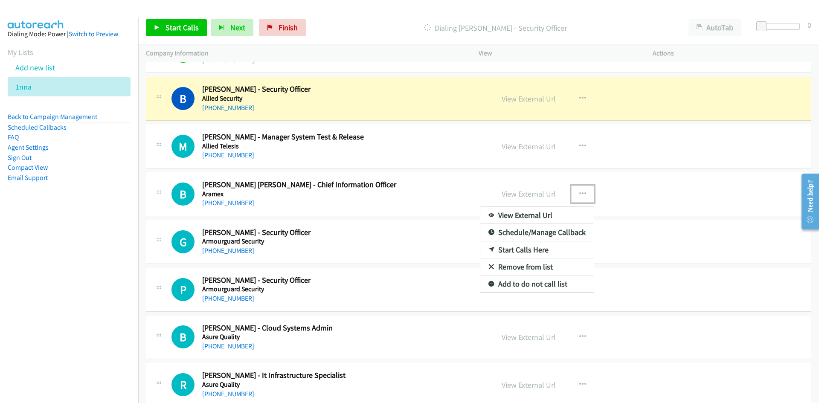
click at [518, 245] on link "Start Calls Here" at bounding box center [536, 249] width 113 height 17
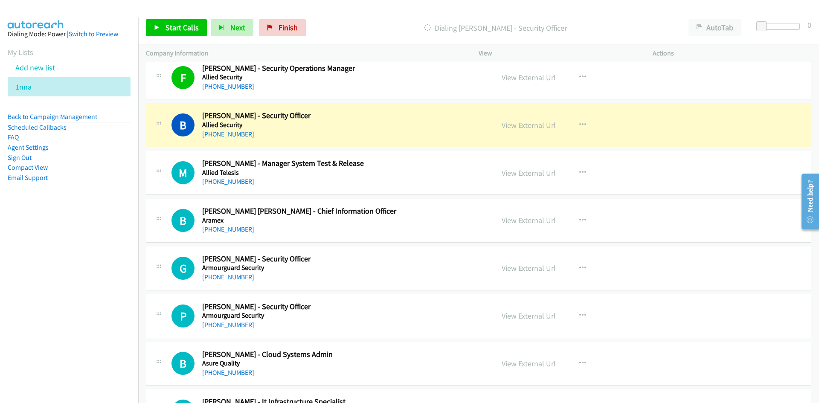
scroll to position [494, 0]
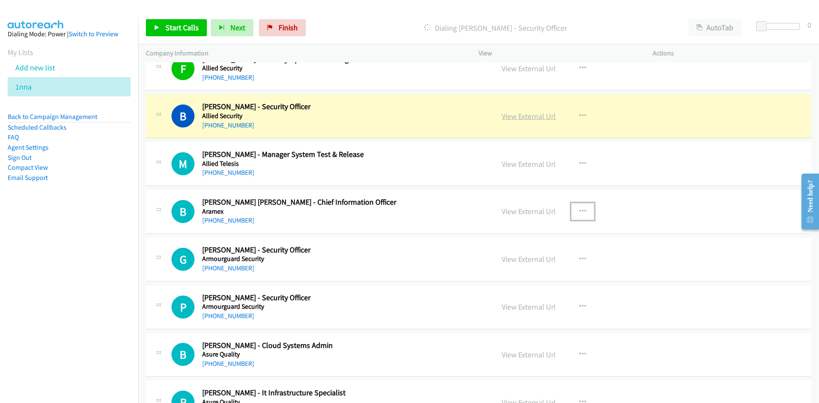
click at [519, 117] on link "View External Url" at bounding box center [528, 116] width 54 height 10
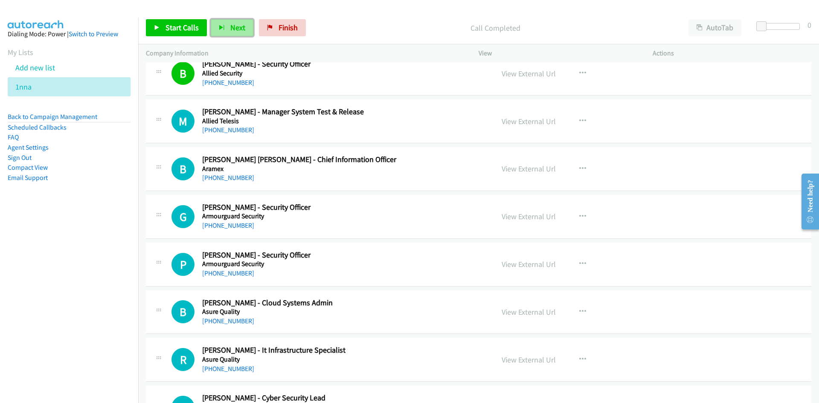
click at [239, 28] on span "Next" at bounding box center [237, 28] width 15 height 10
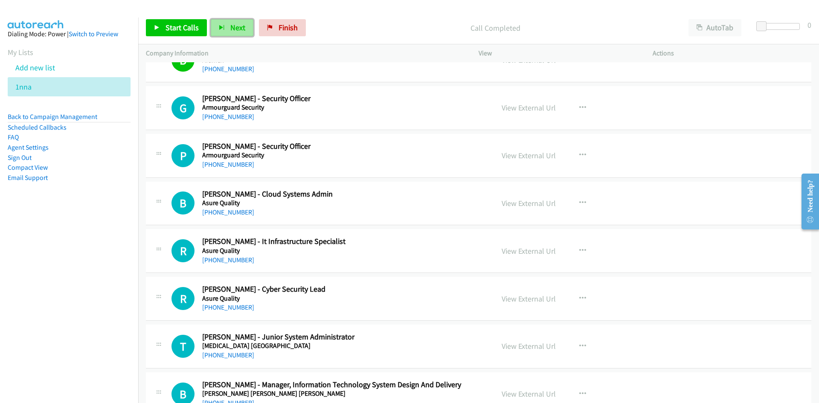
scroll to position [665, 0]
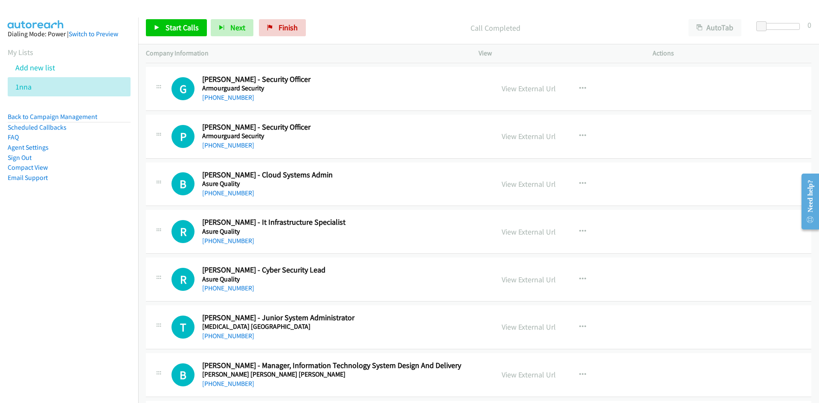
click at [225, 19] on div "Start Calls Pause Next Finish Call Completed AutoTab AutoTab 0" at bounding box center [478, 28] width 680 height 33
click at [230, 38] on div "Start Calls Pause Next Finish Call Completed AutoTab AutoTab 0" at bounding box center [478, 28] width 680 height 33
click at [226, 31] on button "Next" at bounding box center [232, 27] width 43 height 17
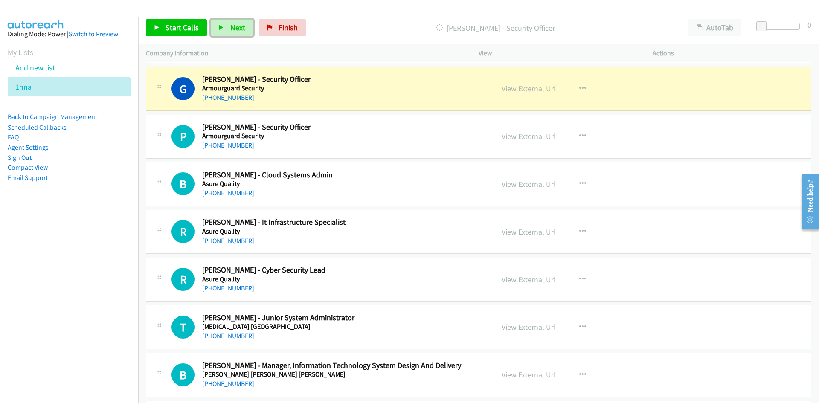
click at [533, 90] on link "View External Url" at bounding box center [528, 89] width 54 height 10
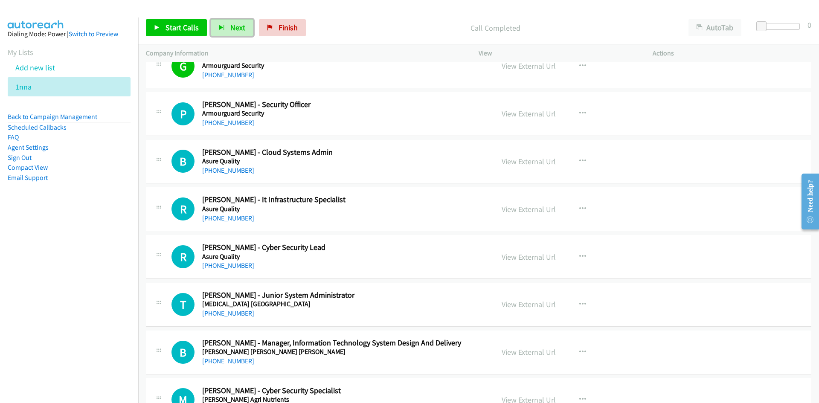
scroll to position [707, 0]
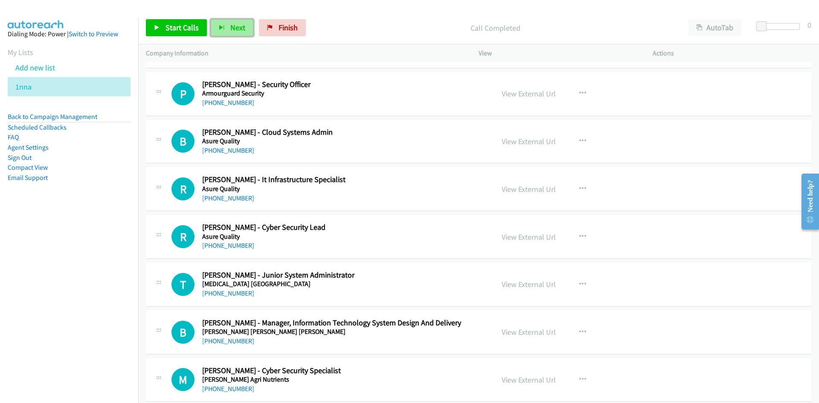
click at [227, 25] on button "Next" at bounding box center [232, 27] width 43 height 17
drag, startPoint x: 241, startPoint y: 23, endPoint x: 333, endPoint y: 144, distance: 151.3
click at [241, 23] on span "Next" at bounding box center [237, 28] width 15 height 10
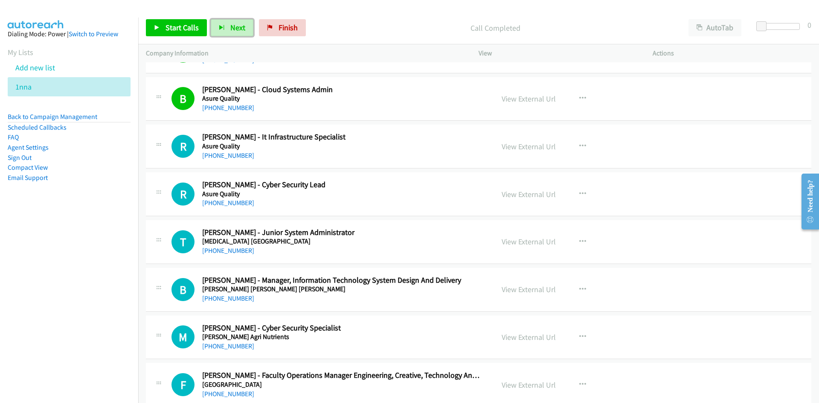
drag, startPoint x: 233, startPoint y: 29, endPoint x: 255, endPoint y: 35, distance: 23.4
click at [233, 29] on span "Next" at bounding box center [237, 28] width 15 height 10
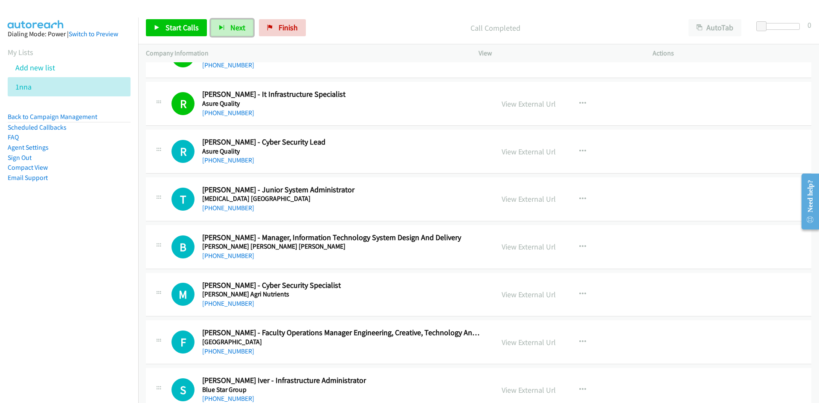
drag, startPoint x: 235, startPoint y: 30, endPoint x: 358, endPoint y: 153, distance: 173.3
click at [235, 30] on span "Next" at bounding box center [237, 28] width 15 height 10
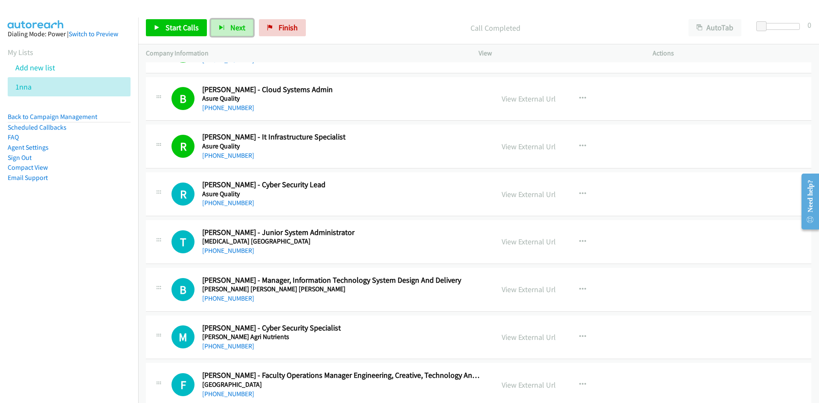
scroll to position [835, 0]
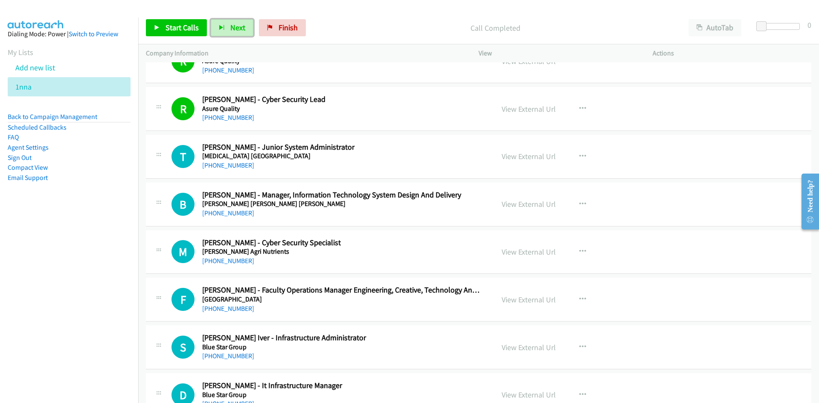
drag, startPoint x: 241, startPoint y: 29, endPoint x: 249, endPoint y: 41, distance: 14.3
click at [241, 29] on span "Next" at bounding box center [237, 28] width 15 height 10
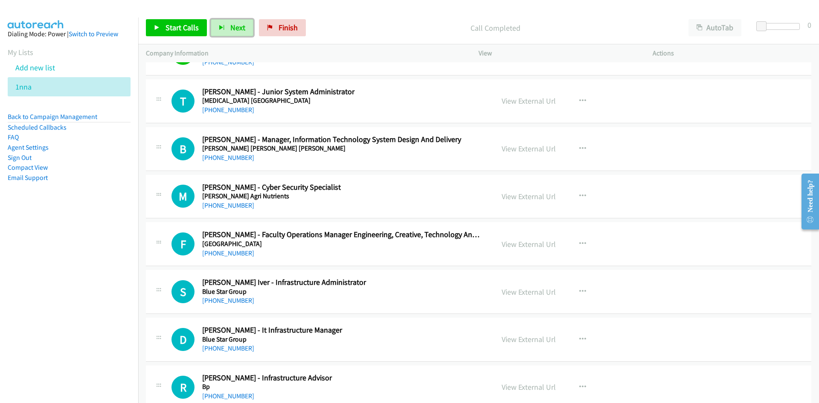
scroll to position [878, 0]
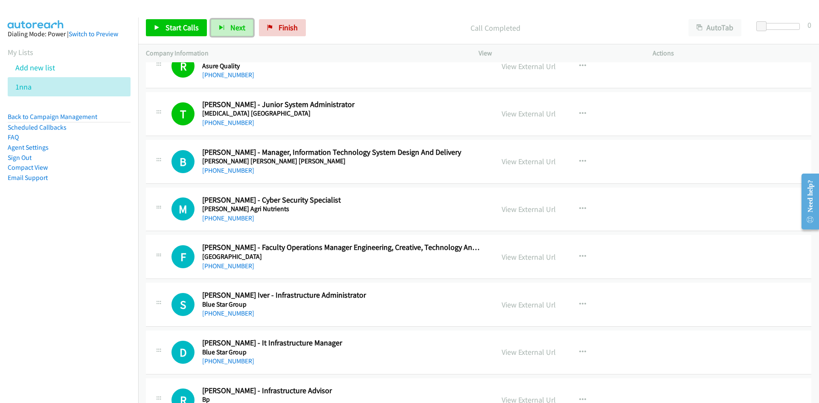
drag, startPoint x: 243, startPoint y: 26, endPoint x: 254, endPoint y: 38, distance: 15.7
click at [243, 26] on button "Next" at bounding box center [232, 27] width 43 height 17
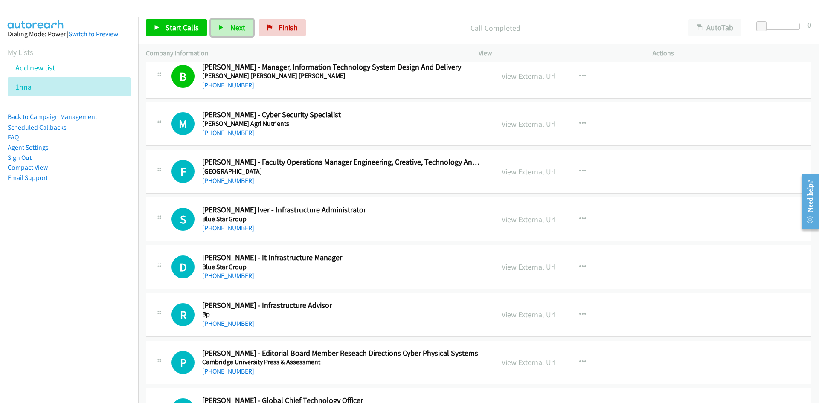
drag, startPoint x: 236, startPoint y: 30, endPoint x: 314, endPoint y: 79, distance: 92.0
click at [236, 30] on span "Next" at bounding box center [237, 28] width 15 height 10
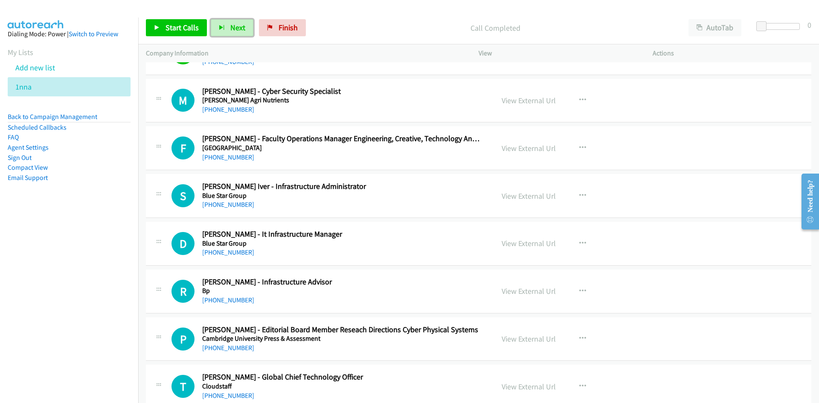
scroll to position [1006, 0]
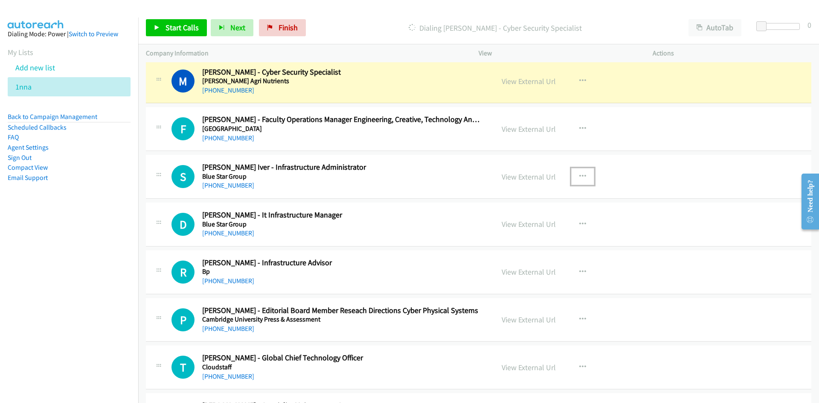
click at [579, 178] on icon "button" at bounding box center [582, 176] width 7 height 7
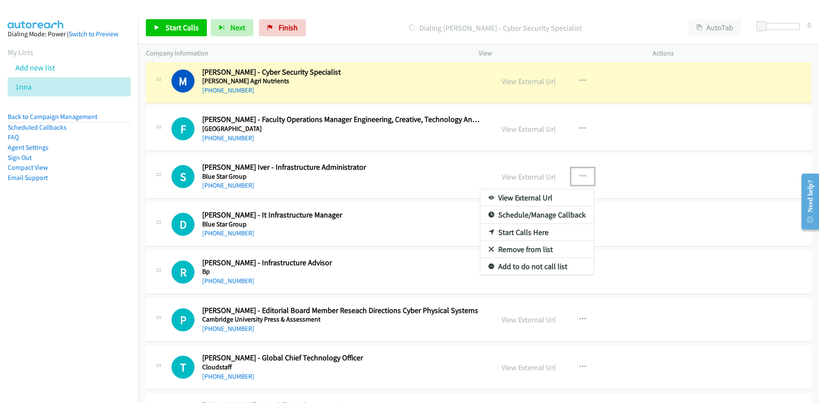
click at [521, 229] on link "Start Calls Here" at bounding box center [536, 232] width 113 height 17
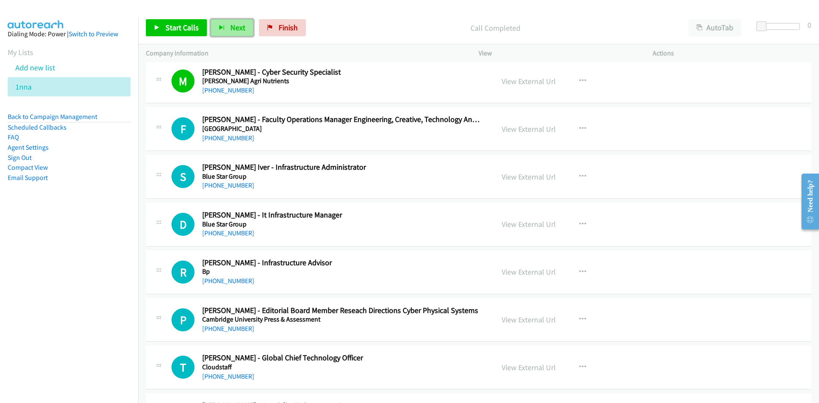
click at [236, 24] on span "Next" at bounding box center [237, 28] width 15 height 10
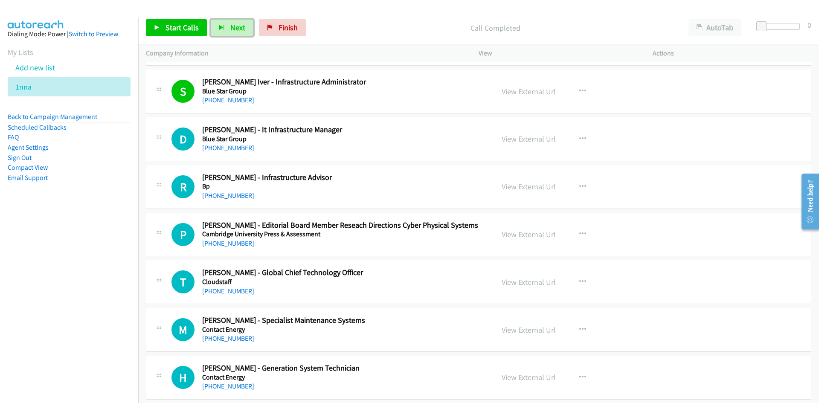
scroll to position [1134, 0]
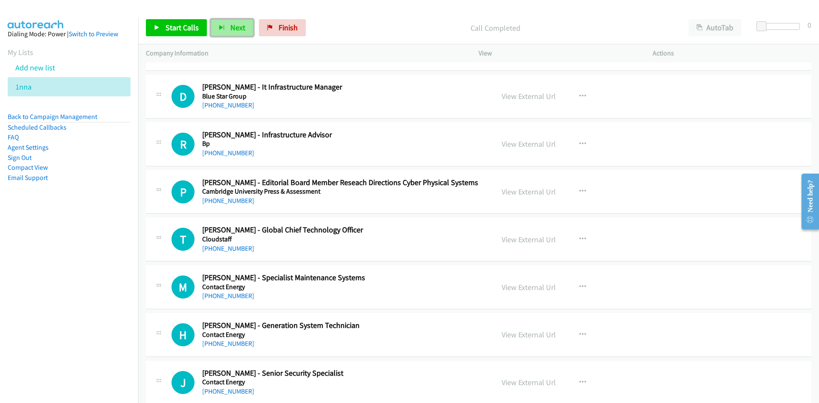
click at [233, 22] on button "Next" at bounding box center [232, 27] width 43 height 17
drag, startPoint x: 231, startPoint y: 26, endPoint x: 348, endPoint y: 198, distance: 208.2
click at [231, 26] on span "Next" at bounding box center [237, 28] width 15 height 10
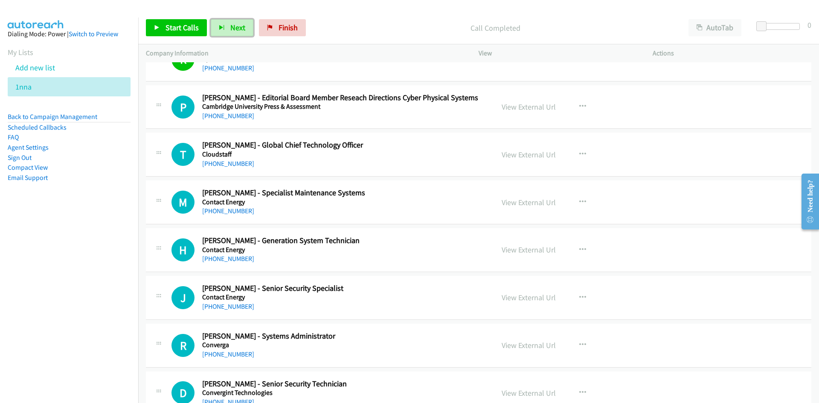
scroll to position [1219, 0]
click at [579, 156] on icon "button" at bounding box center [582, 153] width 7 height 7
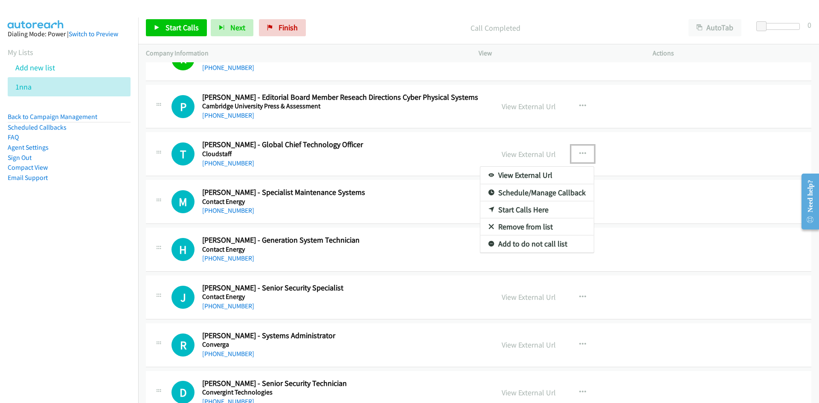
click at [518, 211] on link "Start Calls Here" at bounding box center [536, 209] width 113 height 17
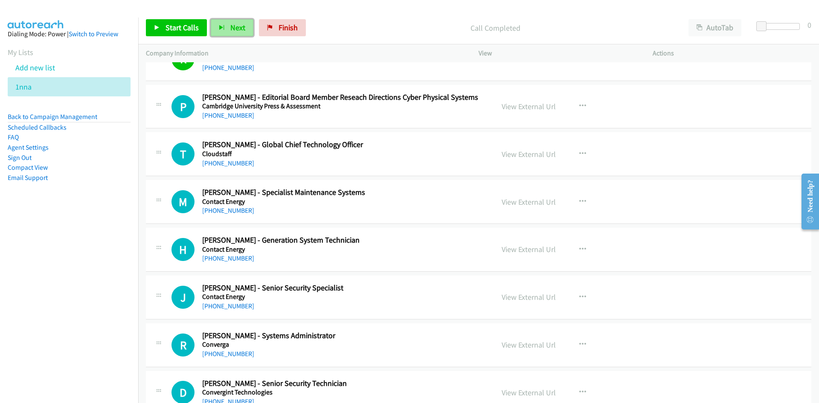
click at [224, 24] on button "Next" at bounding box center [232, 27] width 43 height 17
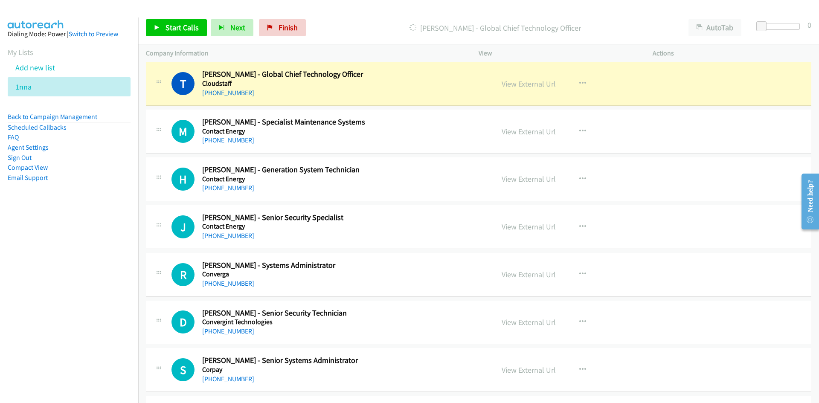
scroll to position [1304, 0]
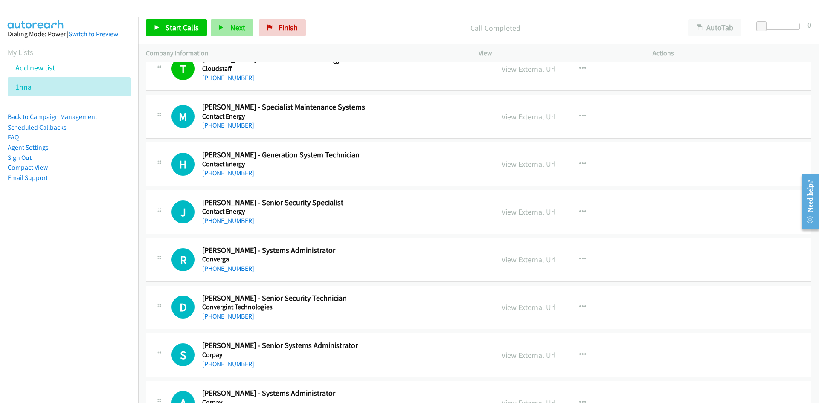
drag, startPoint x: 242, startPoint y: 18, endPoint x: 241, endPoint y: 28, distance: 9.5
click at [242, 18] on div "Start Calls Pause Next Finish Call Completed AutoTab AutoTab 0" at bounding box center [478, 28] width 680 height 33
click at [241, 28] on span "Next" at bounding box center [237, 28] width 15 height 10
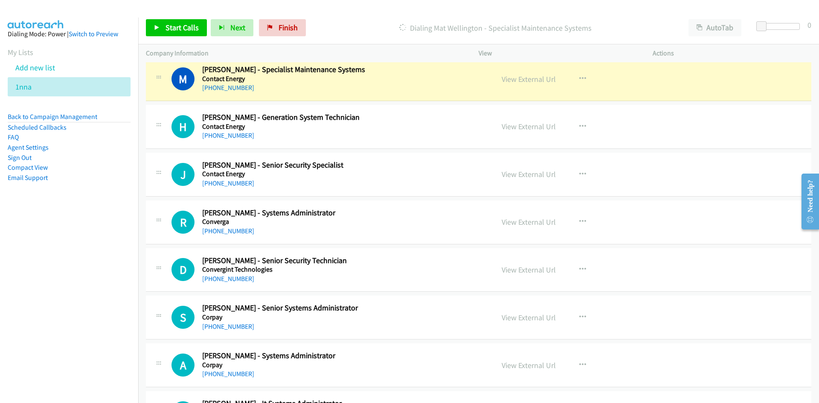
scroll to position [1389, 0]
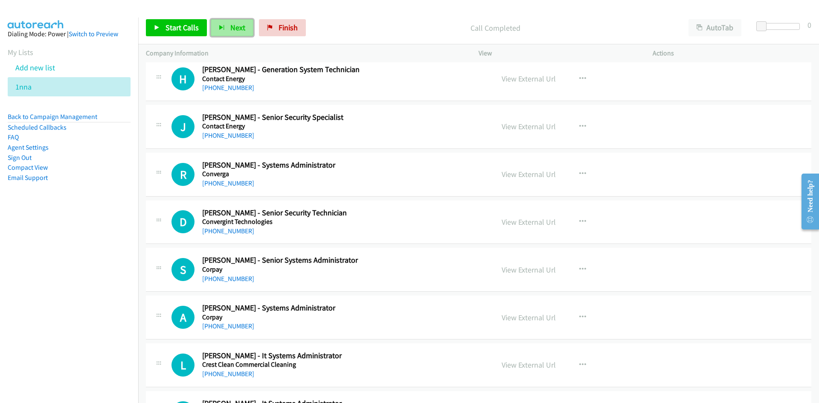
click at [232, 26] on span "Next" at bounding box center [237, 28] width 15 height 10
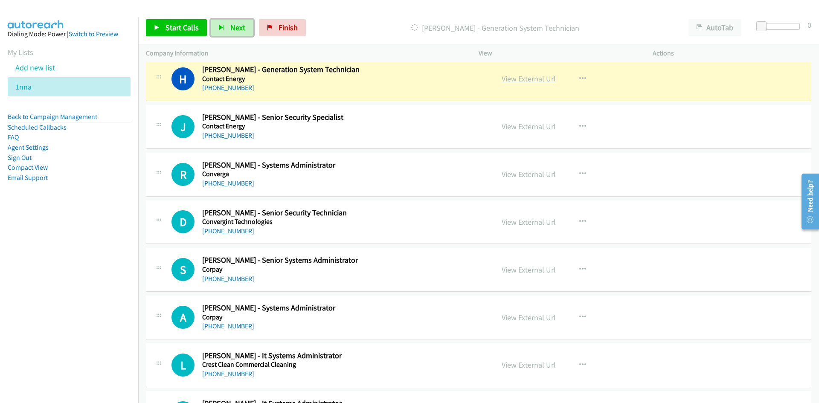
click at [522, 81] on link "View External Url" at bounding box center [528, 79] width 54 height 10
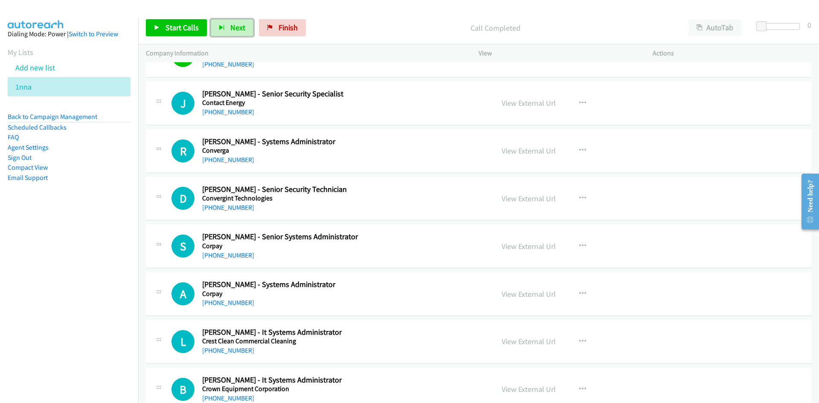
scroll to position [1432, 0]
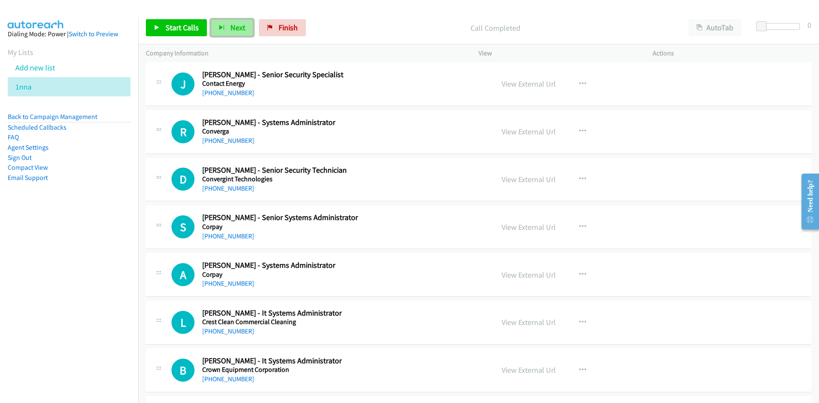
click at [231, 34] on button "Next" at bounding box center [232, 27] width 43 height 17
drag, startPoint x: 239, startPoint y: 34, endPoint x: 249, endPoint y: 41, distance: 11.9
click at [239, 34] on button "Next" at bounding box center [232, 27] width 43 height 17
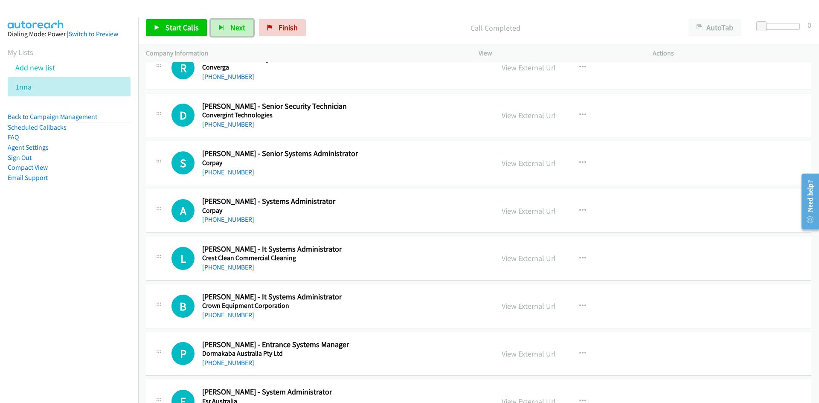
scroll to position [1475, 0]
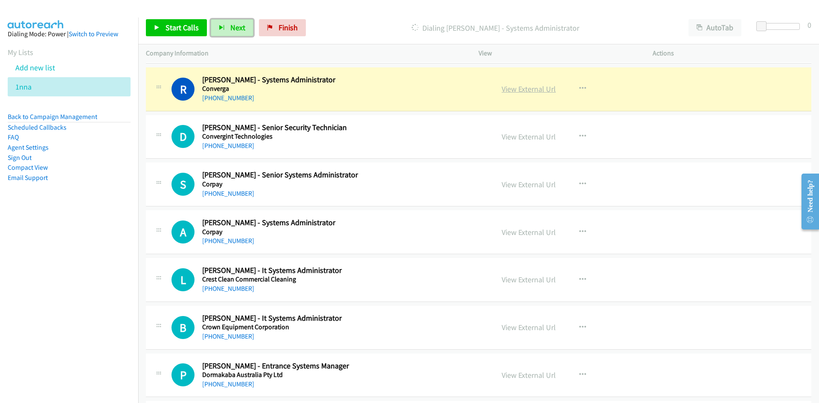
click at [534, 87] on link "View External Url" at bounding box center [528, 89] width 54 height 10
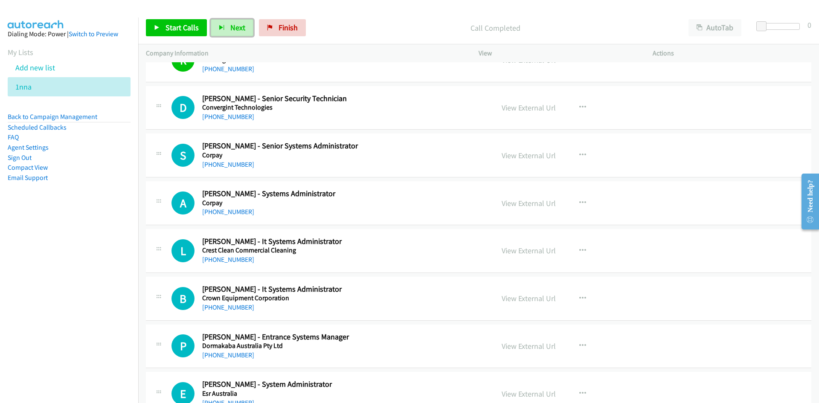
scroll to position [1517, 0]
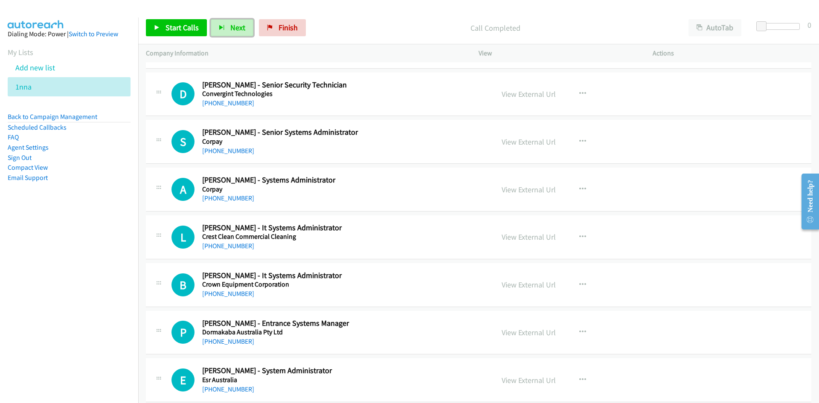
drag, startPoint x: 229, startPoint y: 22, endPoint x: 149, endPoint y: 2, distance: 83.1
click at [229, 22] on button "Next" at bounding box center [232, 27] width 43 height 17
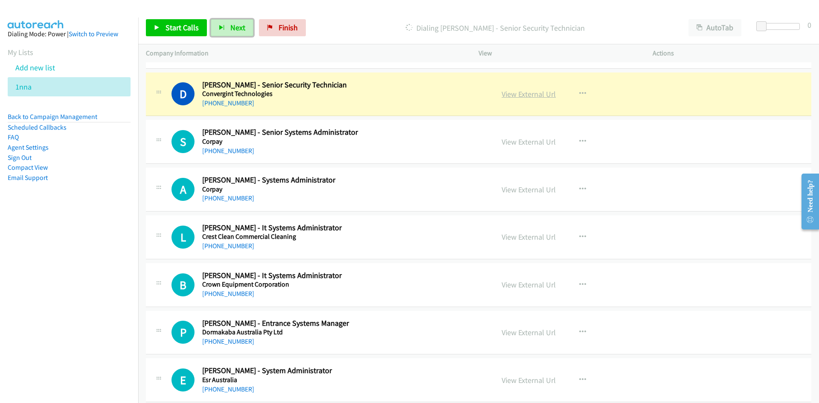
click at [527, 93] on link "View External Url" at bounding box center [528, 94] width 54 height 10
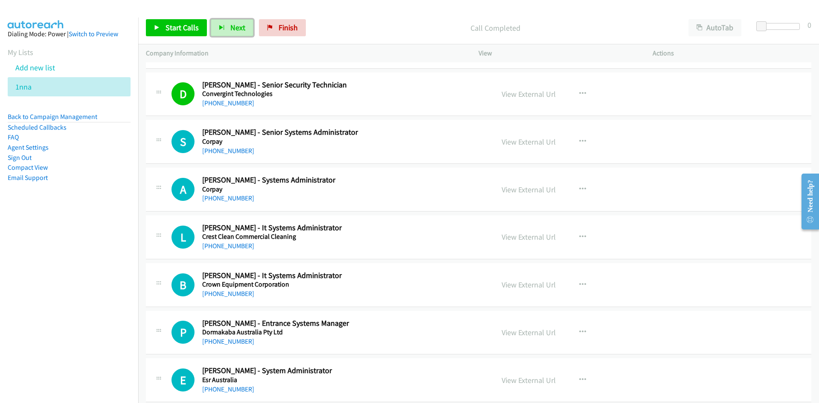
scroll to position [1560, 0]
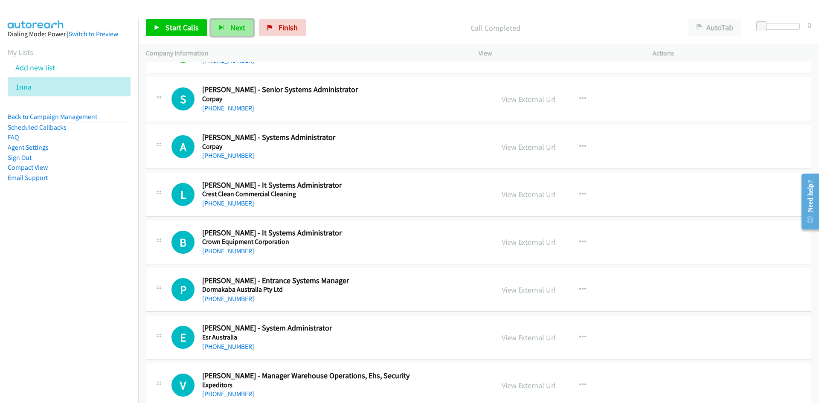
drag, startPoint x: 235, startPoint y: 25, endPoint x: 237, endPoint y: 34, distance: 9.2
click at [235, 25] on span "Next" at bounding box center [237, 28] width 15 height 10
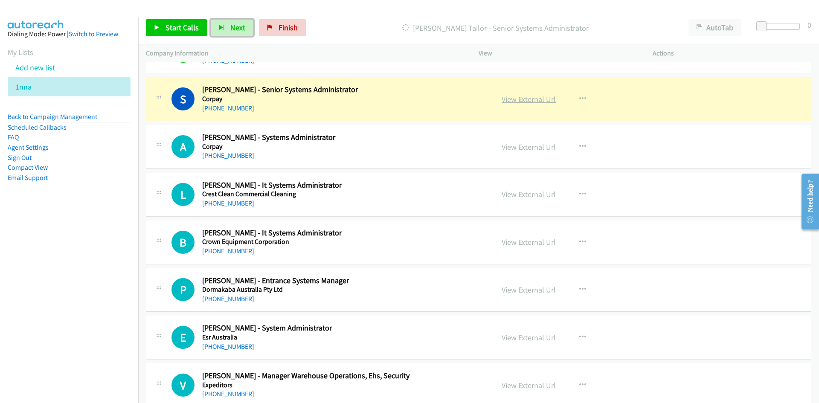
click at [524, 101] on link "View External Url" at bounding box center [528, 99] width 54 height 10
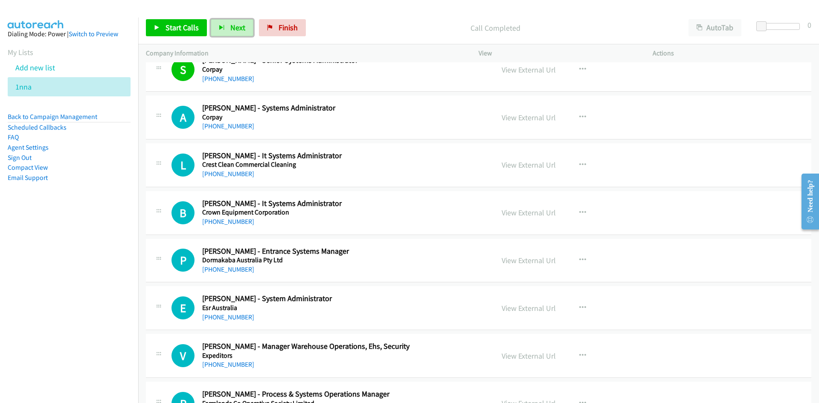
scroll to position [1603, 0]
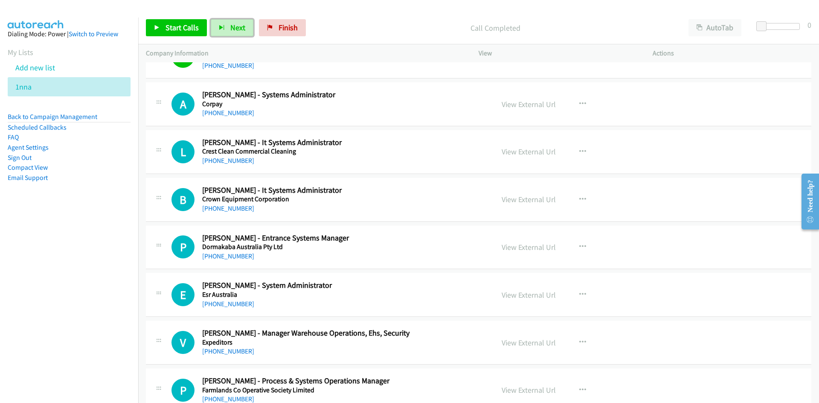
drag, startPoint x: 235, startPoint y: 28, endPoint x: 291, endPoint y: 91, distance: 84.0
click at [235, 28] on span "Next" at bounding box center [237, 28] width 15 height 10
click at [243, 29] on button "Next" at bounding box center [232, 27] width 43 height 17
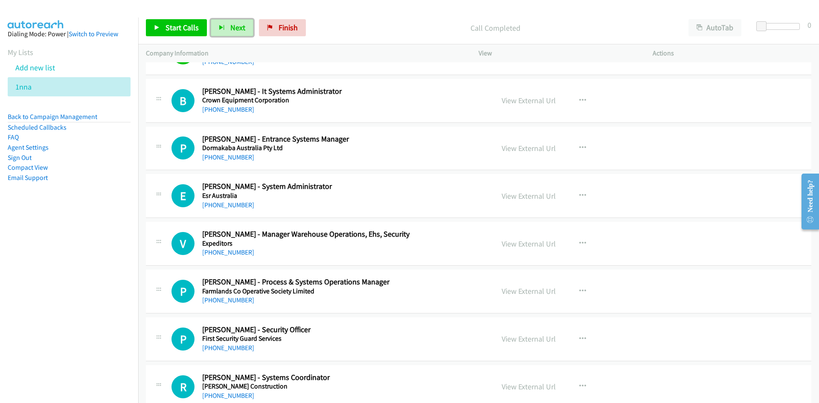
scroll to position [1688, 0]
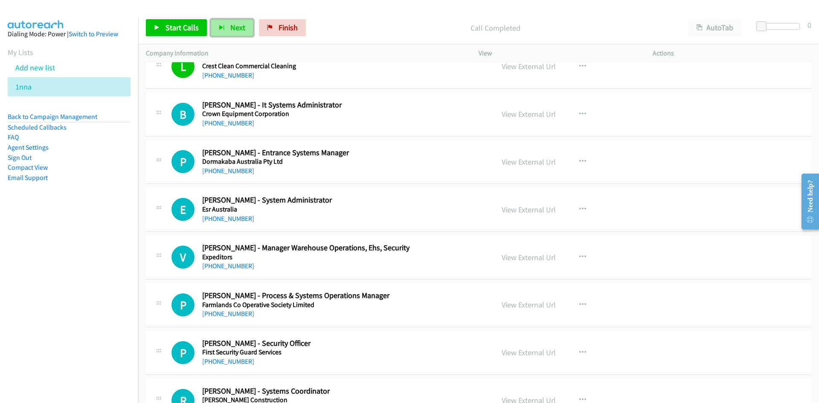
drag, startPoint x: 224, startPoint y: 23, endPoint x: 229, endPoint y: 31, distance: 9.2
click at [224, 23] on button "Next" at bounding box center [232, 27] width 43 height 17
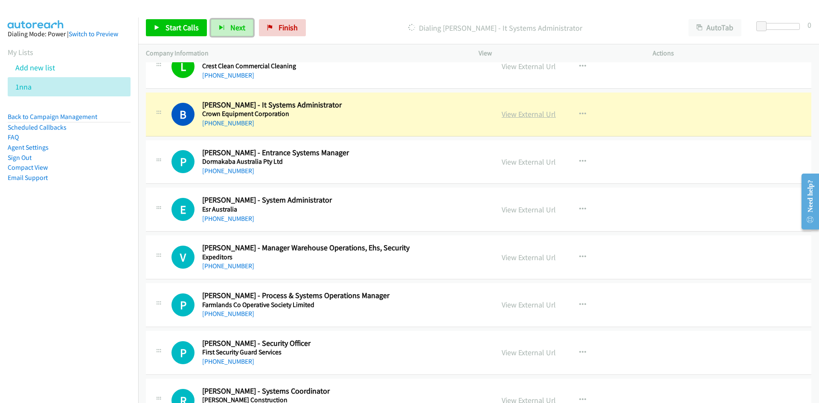
click at [527, 115] on link "View External Url" at bounding box center [528, 114] width 54 height 10
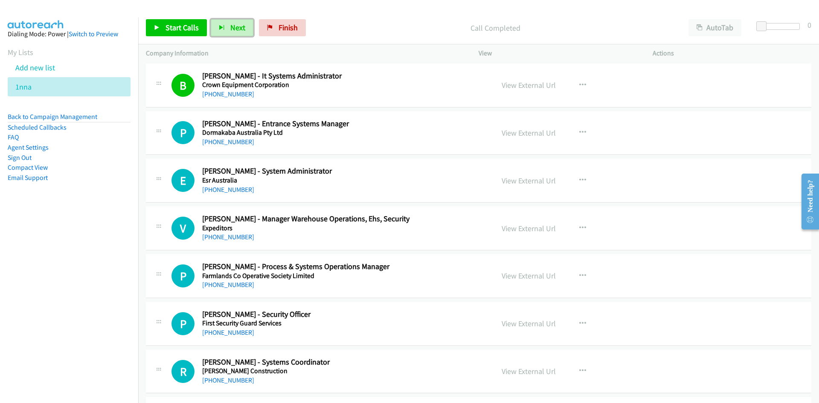
scroll to position [1731, 0]
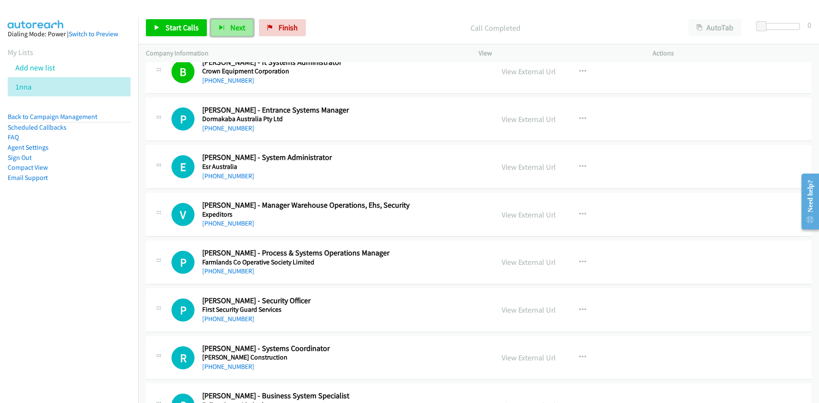
click at [239, 35] on button "Next" at bounding box center [232, 27] width 43 height 17
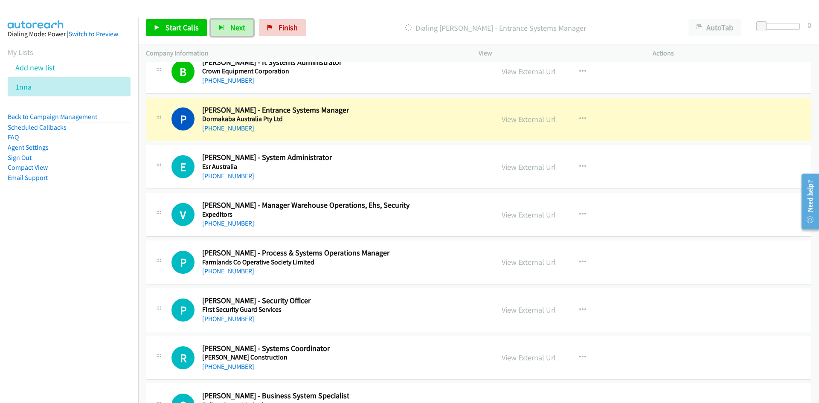
drag, startPoint x: 543, startPoint y: 122, endPoint x: 542, endPoint y: 126, distance: 4.8
click at [543, 122] on link "View External Url" at bounding box center [528, 119] width 54 height 10
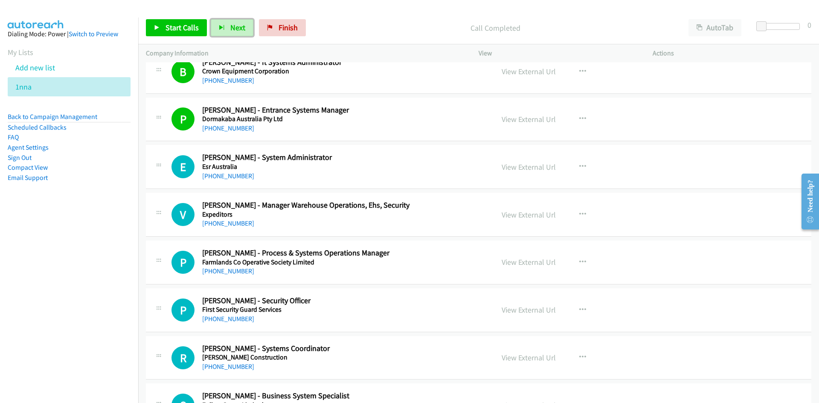
scroll to position [1773, 0]
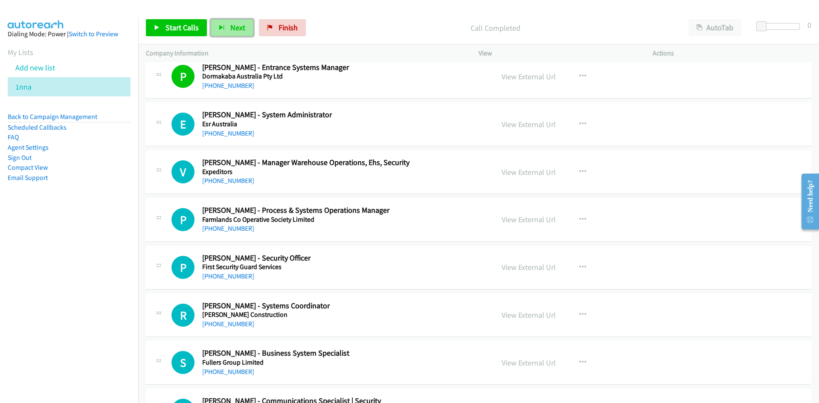
click at [226, 32] on button "Next" at bounding box center [232, 27] width 43 height 17
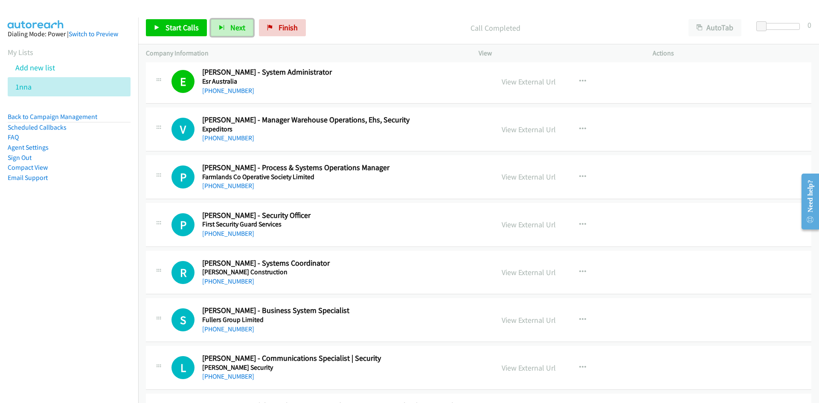
scroll to position [1901, 0]
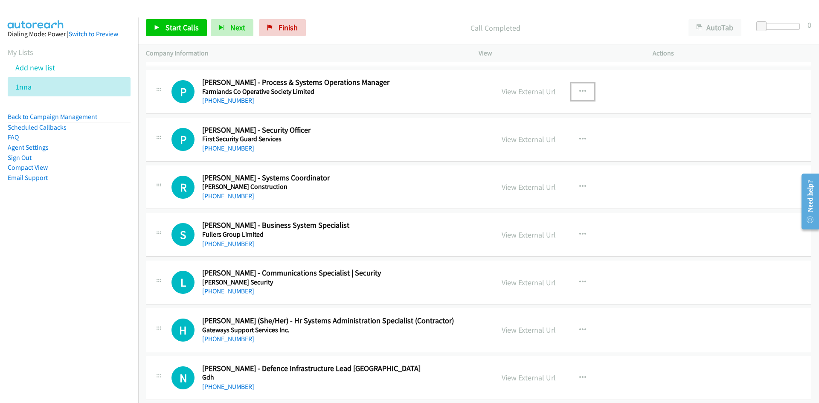
click at [582, 92] on icon "button" at bounding box center [582, 91] width 7 height 7
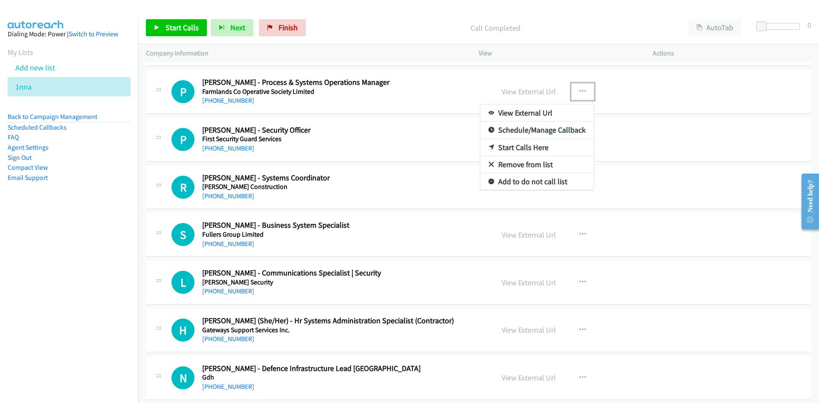
click at [518, 146] on link "Start Calls Here" at bounding box center [536, 147] width 113 height 17
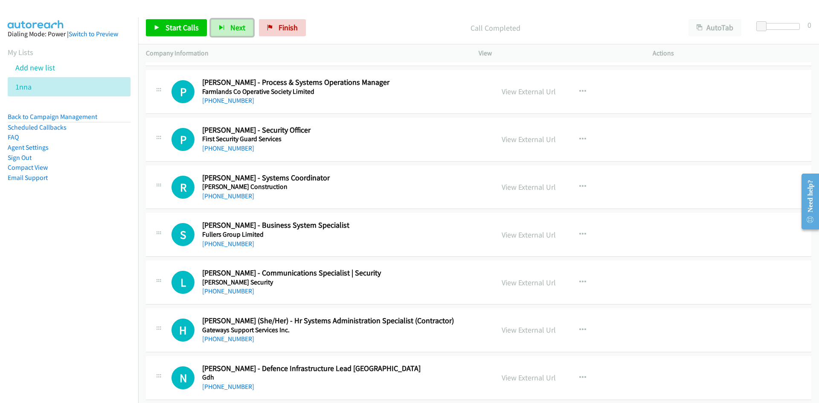
drag, startPoint x: 236, startPoint y: 27, endPoint x: 220, endPoint y: 3, distance: 29.6
click at [236, 27] on span "Next" at bounding box center [237, 28] width 15 height 10
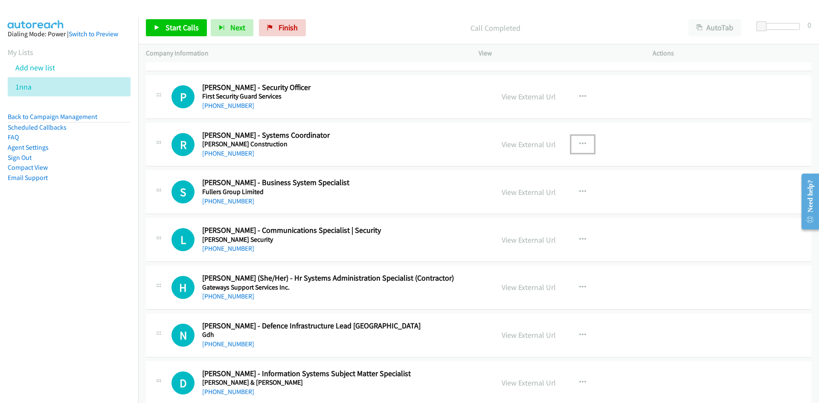
click at [580, 145] on icon "button" at bounding box center [582, 144] width 7 height 7
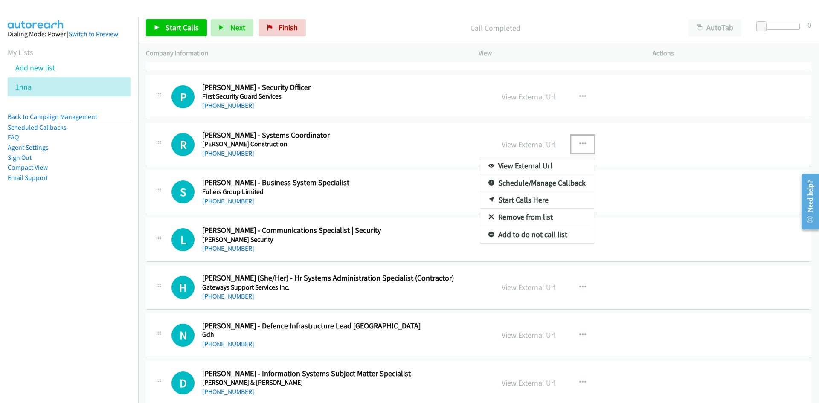
click at [519, 198] on link "Start Calls Here" at bounding box center [536, 199] width 113 height 17
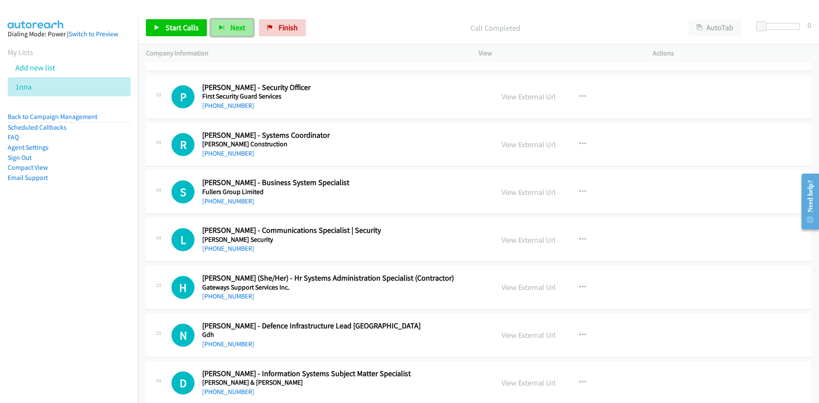
click at [232, 26] on span "Next" at bounding box center [237, 28] width 15 height 10
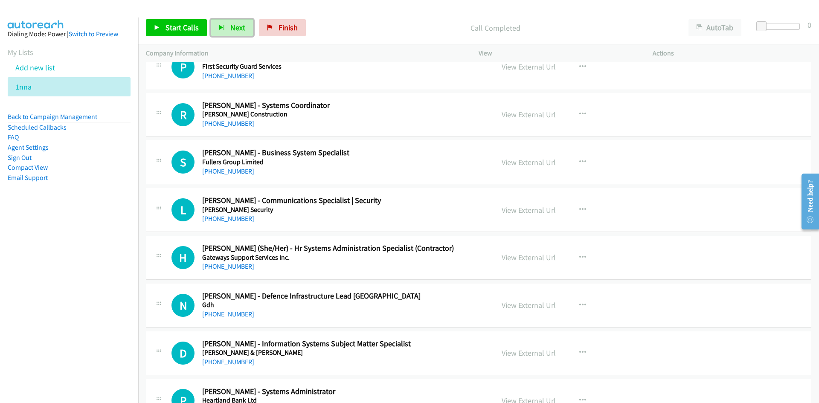
scroll to position [1986, 0]
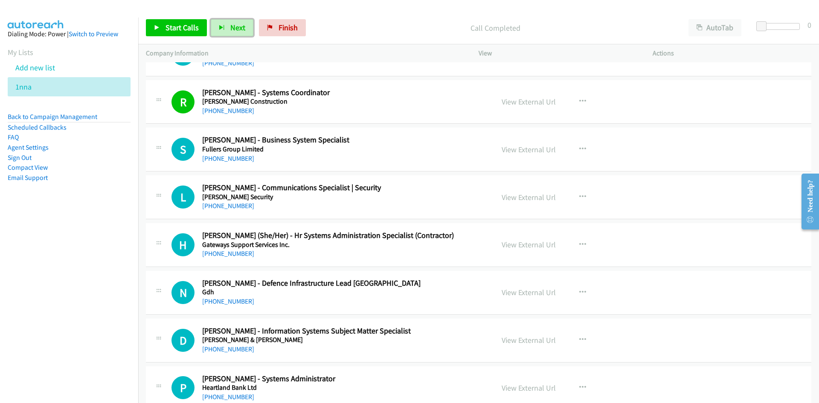
drag, startPoint x: 237, startPoint y: 26, endPoint x: 342, endPoint y: 121, distance: 141.9
click at [237, 26] on span "Next" at bounding box center [237, 28] width 15 height 10
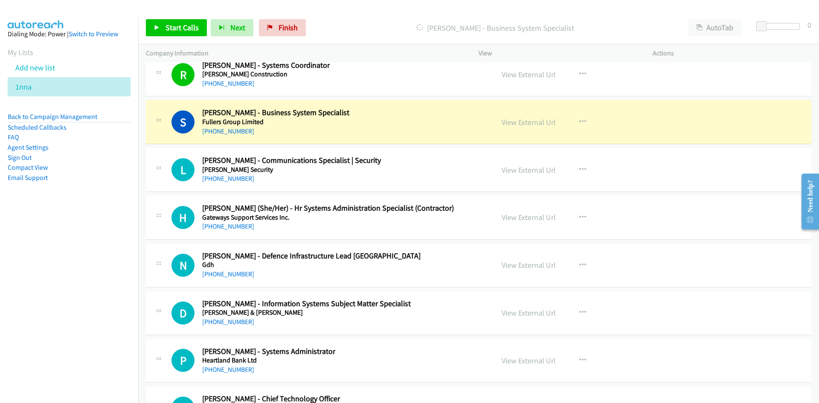
scroll to position [2029, 0]
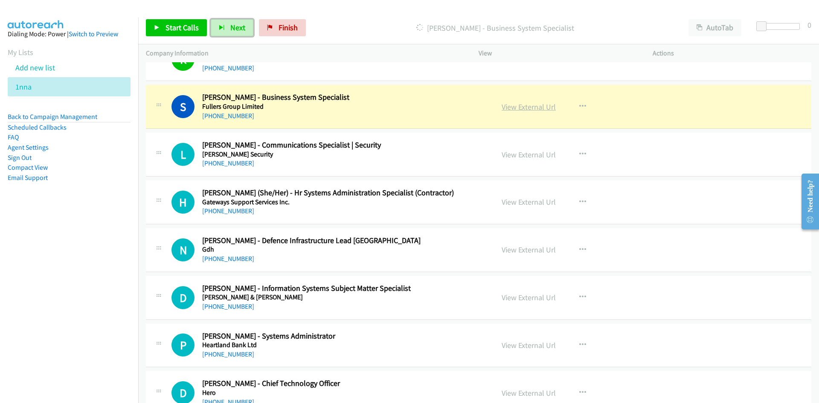
click at [520, 110] on link "View External Url" at bounding box center [528, 107] width 54 height 10
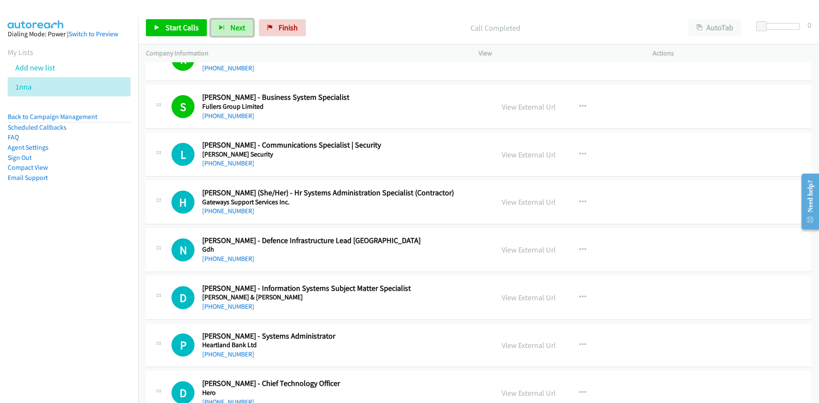
scroll to position [2072, 0]
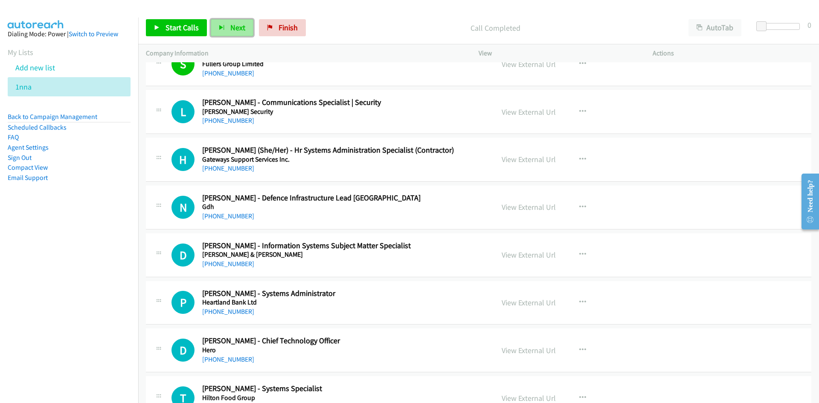
click at [226, 29] on button "Next" at bounding box center [232, 27] width 43 height 17
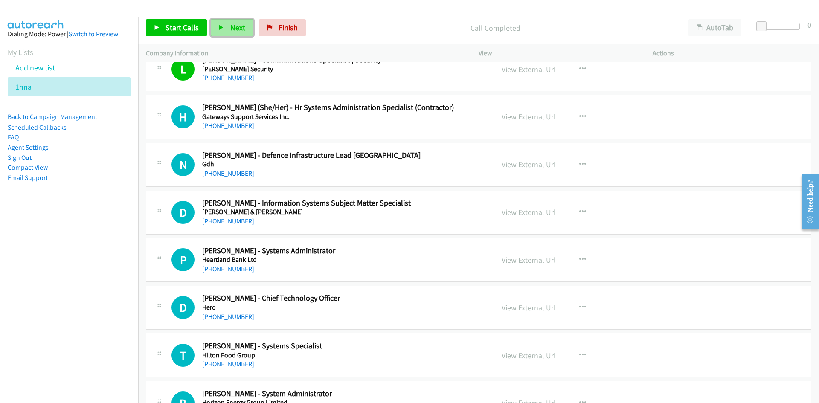
click at [228, 31] on button "Next" at bounding box center [232, 27] width 43 height 17
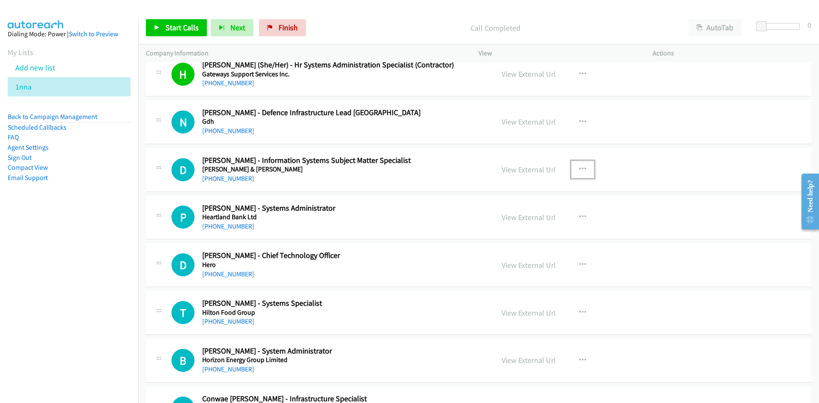
click at [579, 167] on icon "button" at bounding box center [582, 169] width 7 height 7
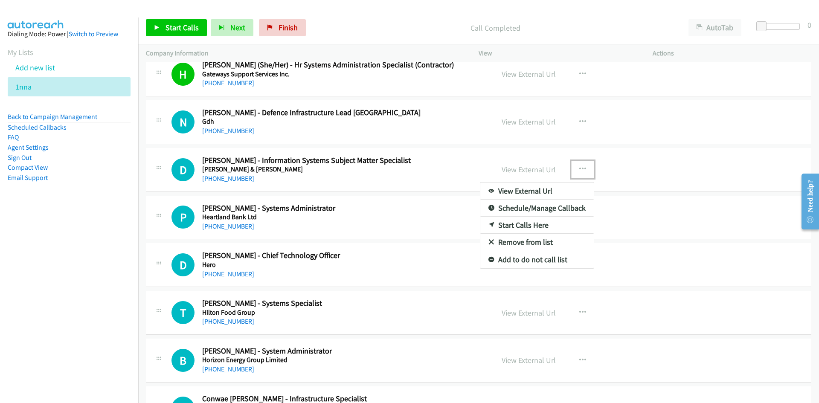
click at [519, 221] on link "Start Calls Here" at bounding box center [536, 225] width 113 height 17
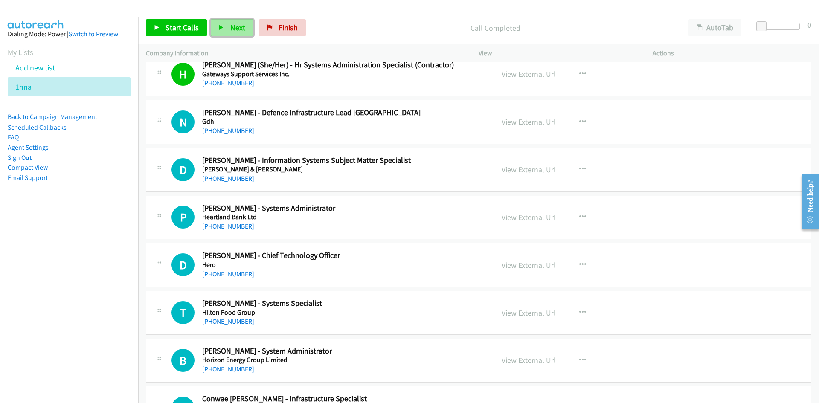
click at [241, 25] on span "Next" at bounding box center [237, 28] width 15 height 10
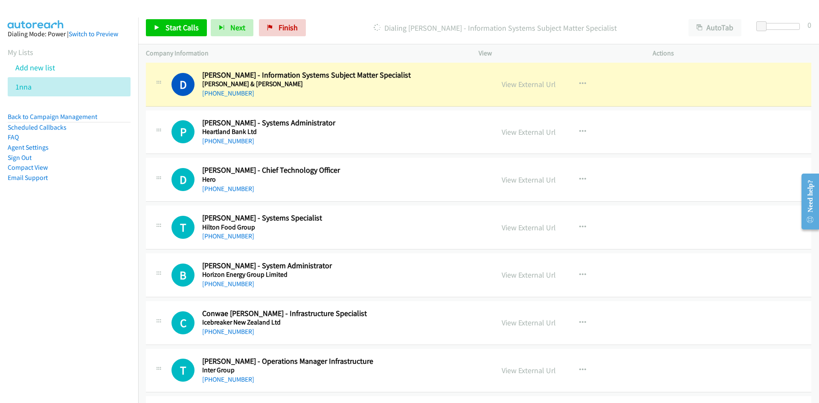
scroll to position [2285, 0]
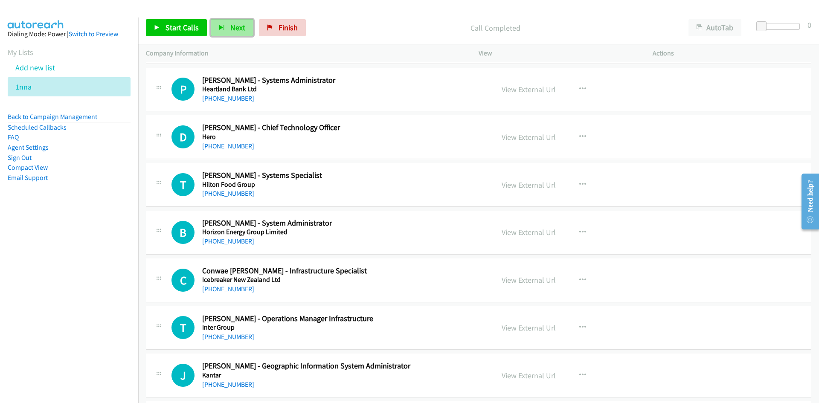
click at [237, 32] on span "Next" at bounding box center [237, 28] width 15 height 10
drag, startPoint x: 233, startPoint y: 31, endPoint x: 298, endPoint y: 92, distance: 88.7
click at [233, 31] on span "Next" at bounding box center [237, 28] width 15 height 10
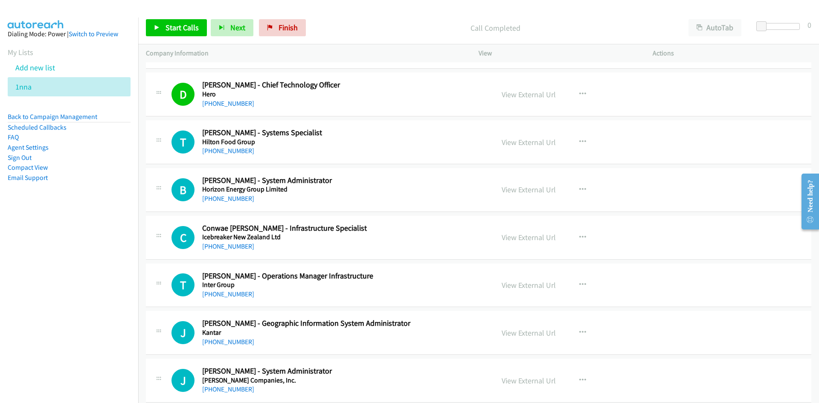
scroll to position [2370, 0]
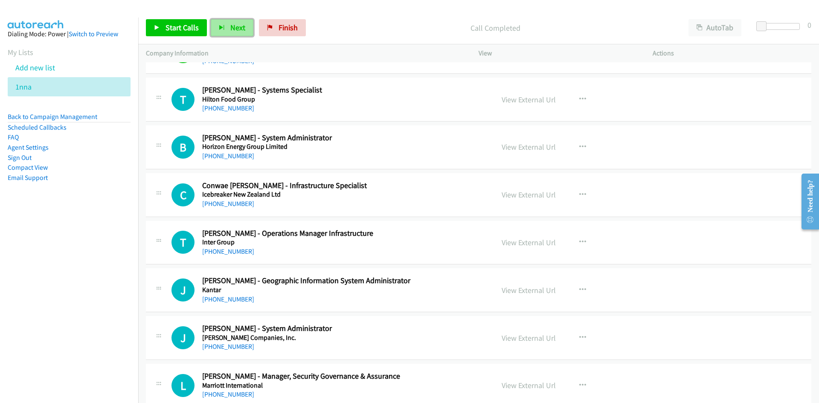
drag, startPoint x: 234, startPoint y: 29, endPoint x: 192, endPoint y: 4, distance: 48.9
click at [234, 29] on span "Next" at bounding box center [237, 28] width 15 height 10
click at [237, 29] on span "Next" at bounding box center [237, 28] width 15 height 10
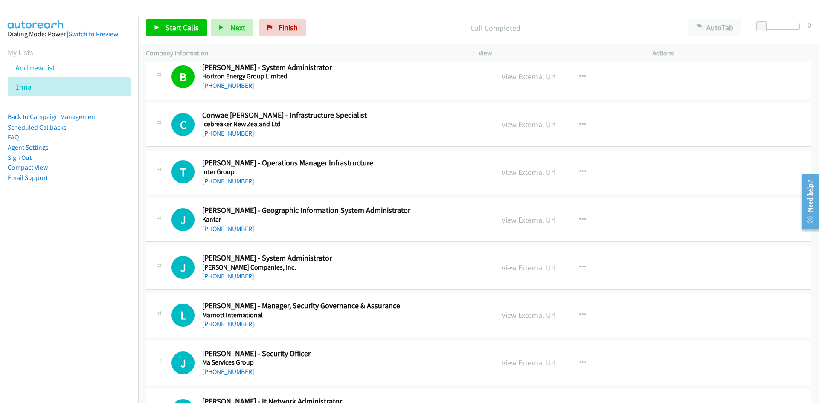
scroll to position [2455, 0]
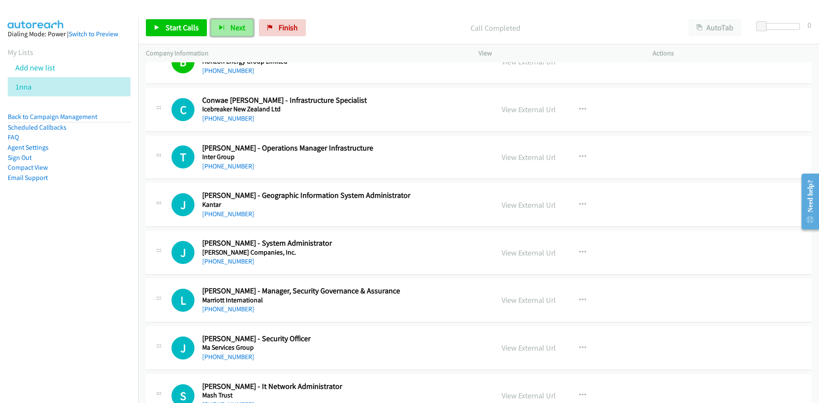
click at [235, 29] on span "Next" at bounding box center [237, 28] width 15 height 10
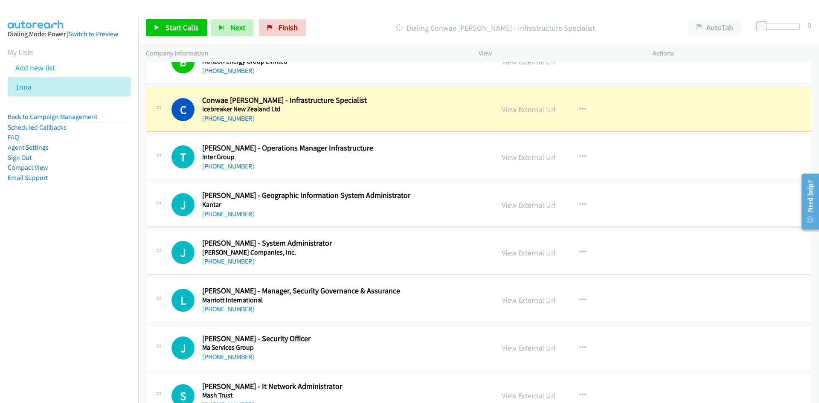
scroll to position [2498, 0]
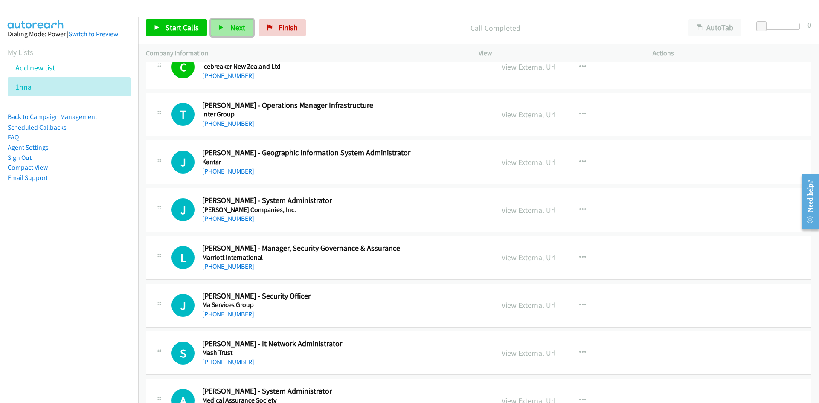
click at [237, 26] on span "Next" at bounding box center [237, 28] width 15 height 10
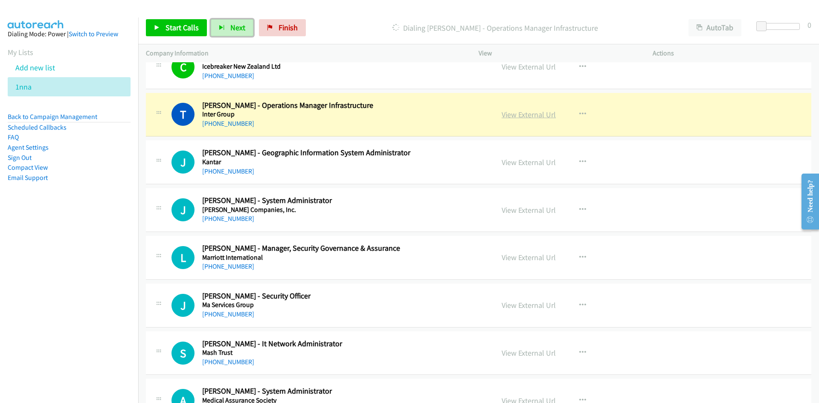
click at [522, 114] on link "View External Url" at bounding box center [528, 115] width 54 height 10
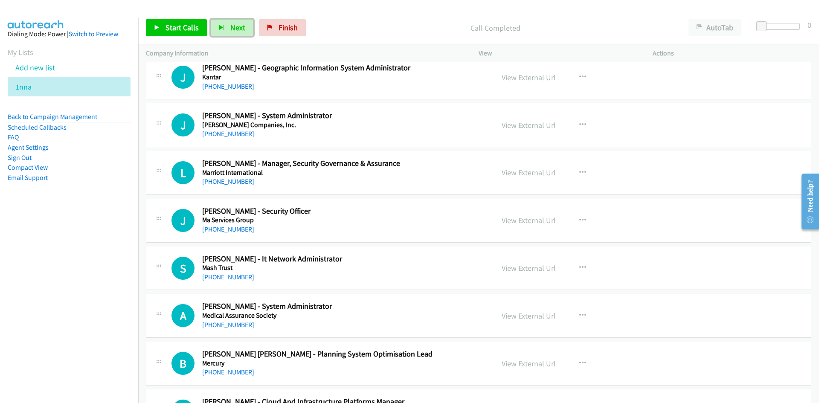
scroll to position [2583, 0]
click at [234, 26] on span "Next" at bounding box center [237, 28] width 15 height 10
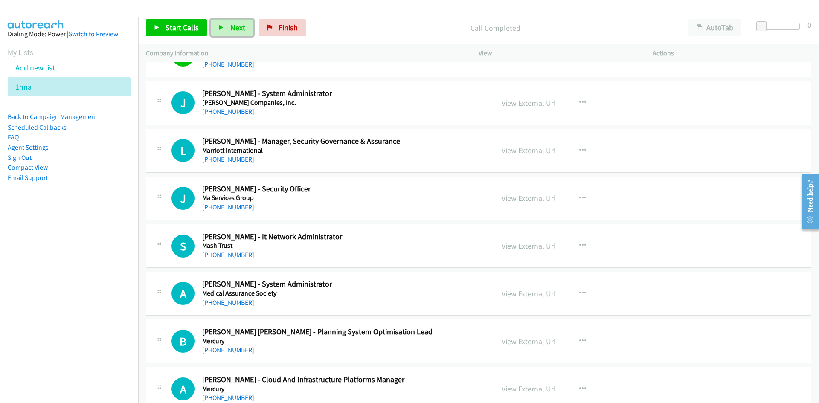
scroll to position [2626, 0]
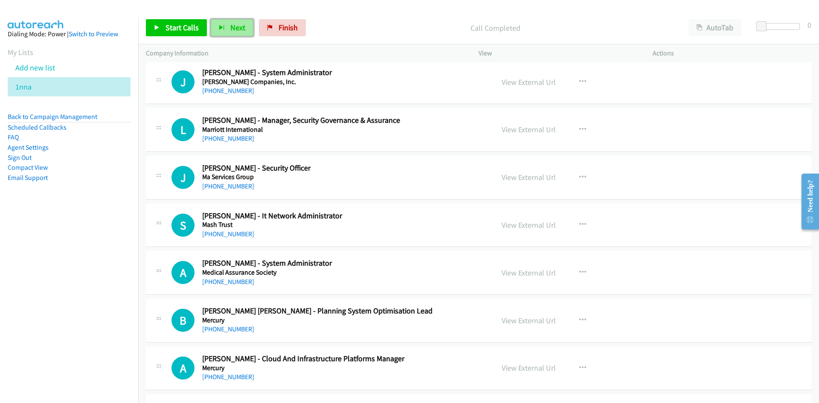
click at [240, 31] on span "Next" at bounding box center [237, 28] width 15 height 10
drag, startPoint x: 229, startPoint y: 24, endPoint x: 268, endPoint y: 56, distance: 50.3
click at [230, 24] on span "Next" at bounding box center [237, 28] width 15 height 10
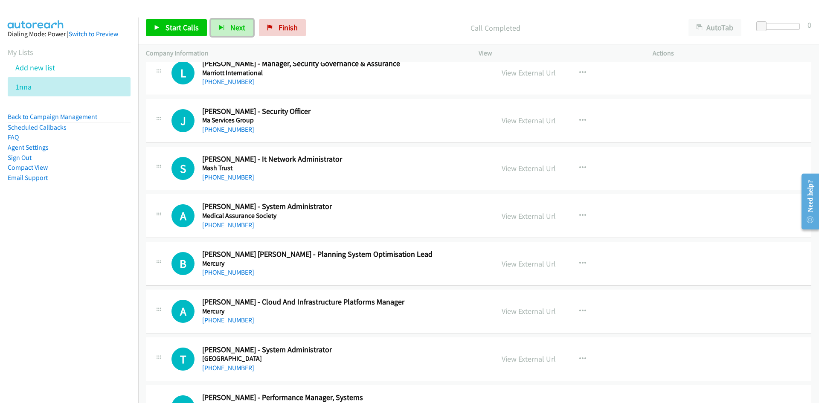
scroll to position [2668, 0]
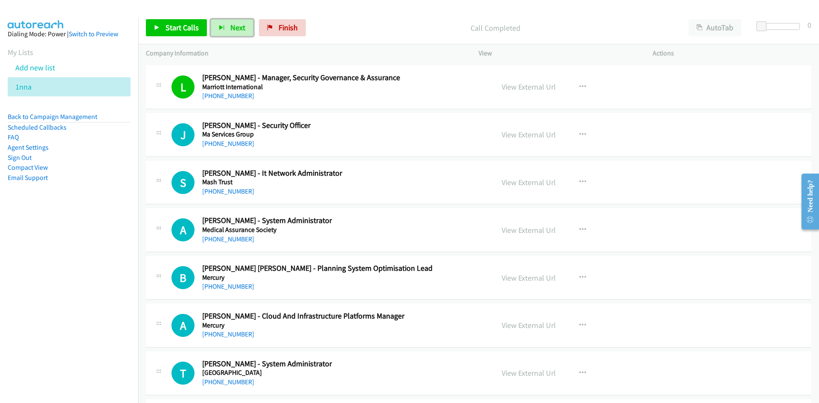
drag, startPoint x: 240, startPoint y: 29, endPoint x: 247, endPoint y: 42, distance: 15.4
click at [240, 29] on span "Next" at bounding box center [237, 28] width 15 height 10
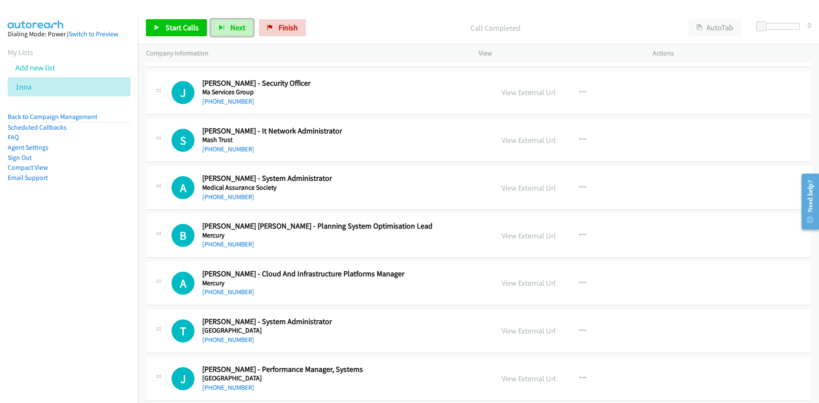
scroll to position [2711, 0]
click at [211, 27] on button "Next" at bounding box center [232, 27] width 43 height 17
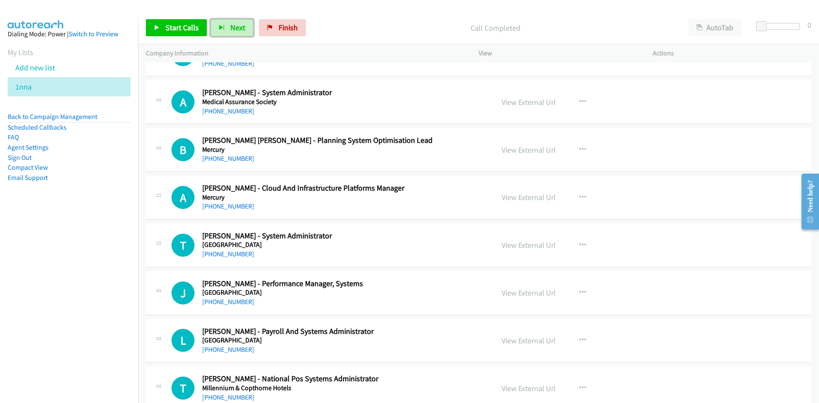
scroll to position [2754, 0]
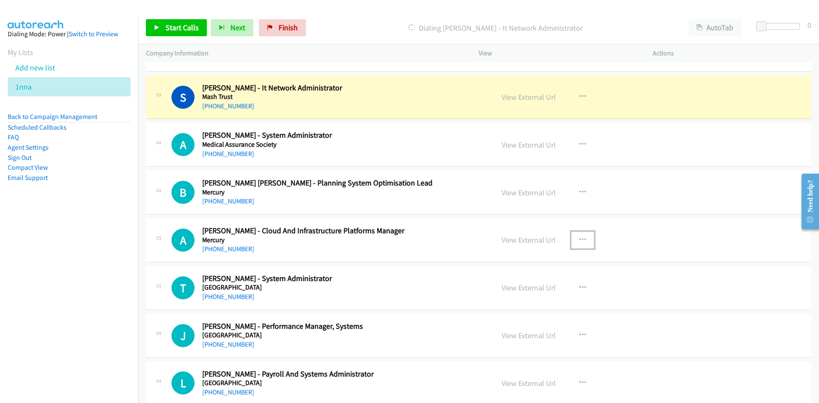
drag, startPoint x: 580, startPoint y: 239, endPoint x: 573, endPoint y: 257, distance: 18.9
click at [580, 239] on icon "button" at bounding box center [582, 240] width 7 height 7
click at [522, 295] on link "Start Calls Here" at bounding box center [536, 295] width 113 height 17
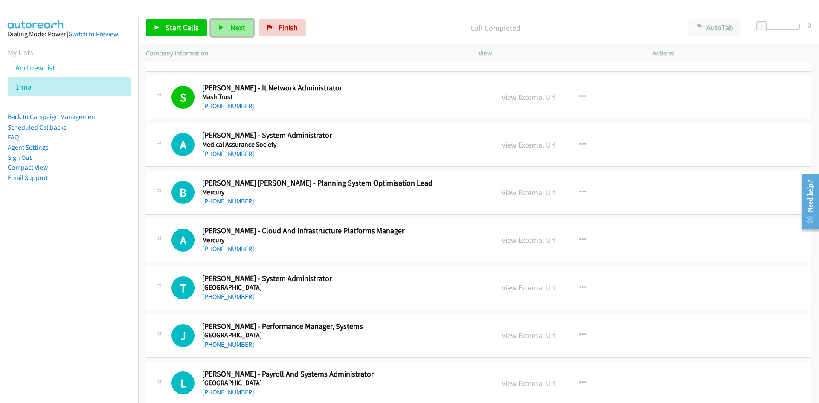
click at [238, 31] on span "Next" at bounding box center [237, 28] width 15 height 10
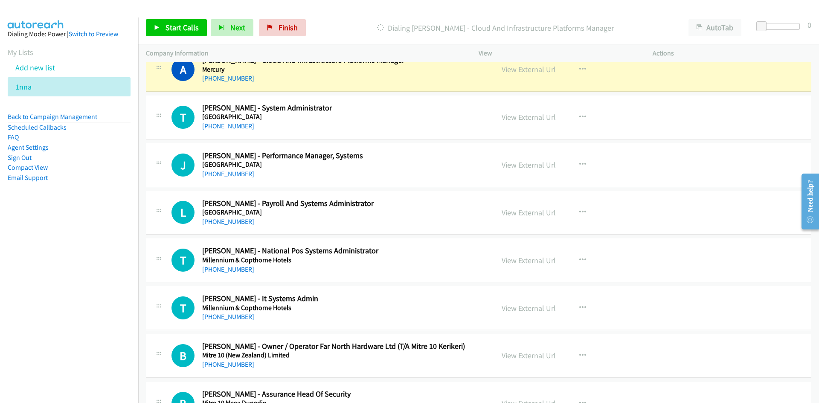
scroll to position [2882, 0]
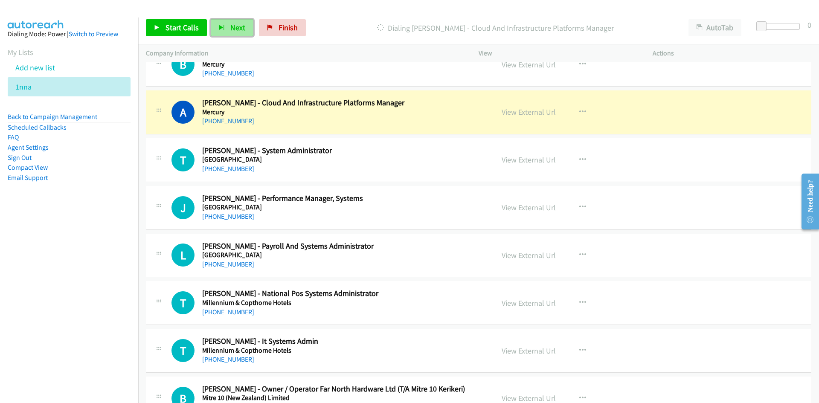
click at [240, 29] on span "Next" at bounding box center [237, 28] width 15 height 10
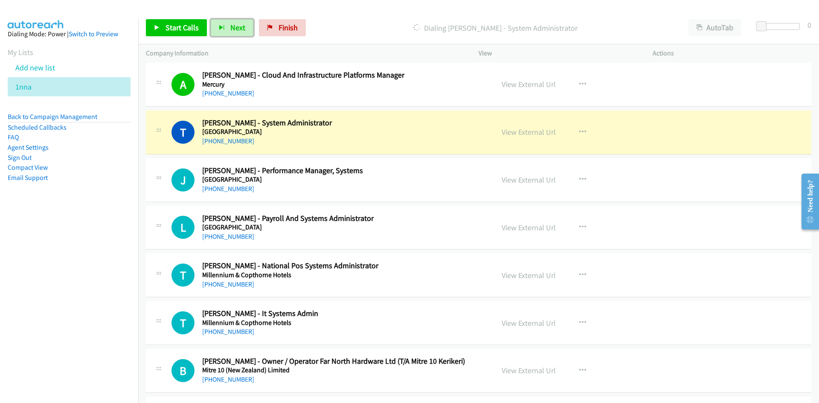
scroll to position [2924, 0]
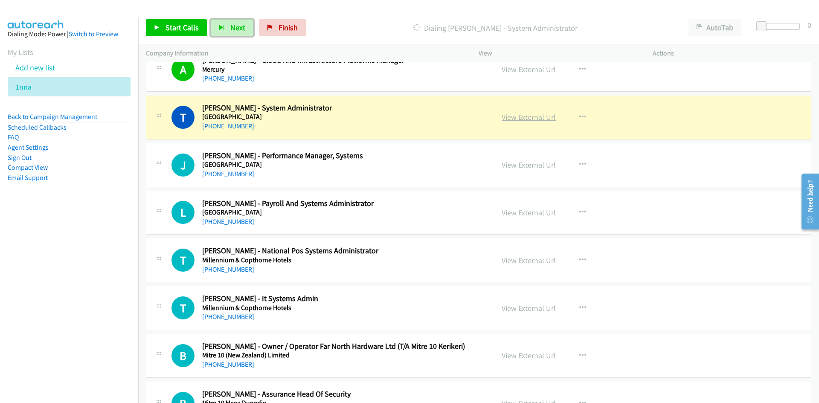
click at [504, 115] on link "View External Url" at bounding box center [528, 117] width 54 height 10
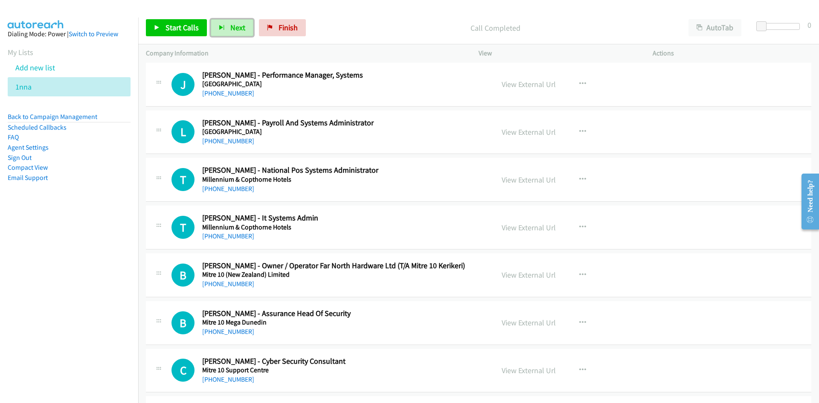
scroll to position [3052, 0]
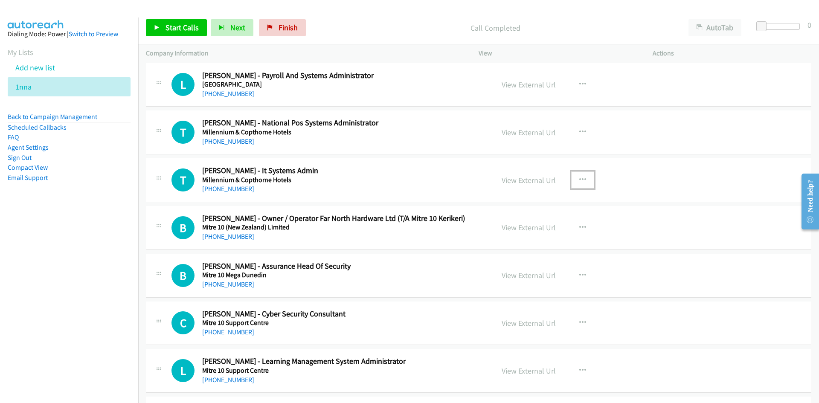
click at [579, 181] on icon "button" at bounding box center [582, 180] width 7 height 7
click at [516, 234] on link "Start Calls Here" at bounding box center [536, 235] width 113 height 17
click at [221, 27] on icon "button" at bounding box center [222, 28] width 6 height 6
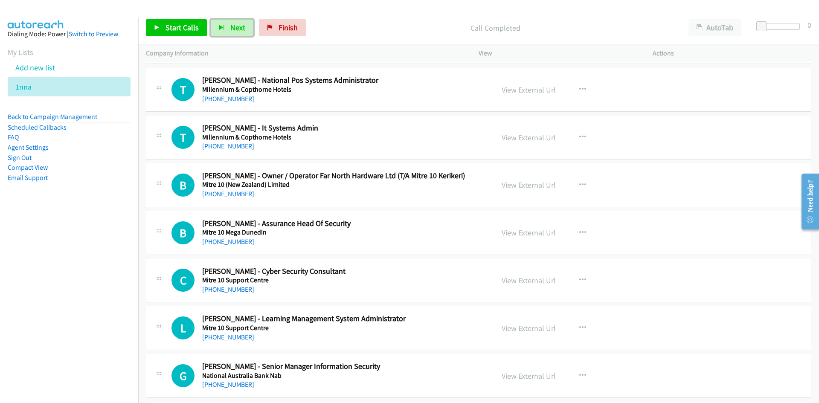
click at [532, 139] on link "View External Url" at bounding box center [528, 138] width 54 height 10
click at [279, 30] on span "Finish" at bounding box center [287, 28] width 19 height 10
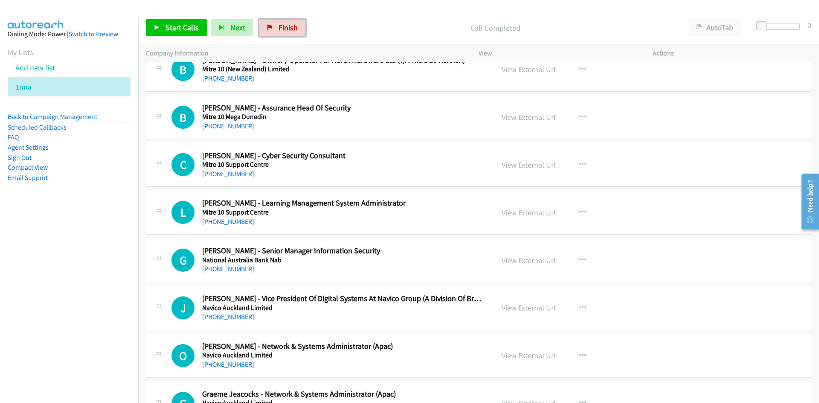
scroll to position [3223, 0]
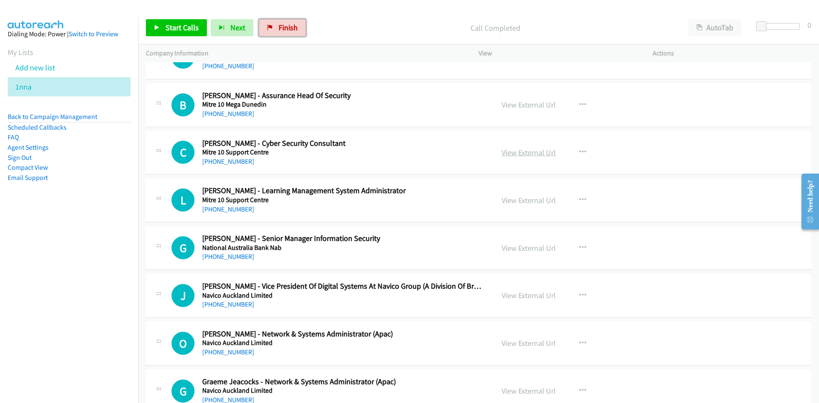
click at [530, 156] on link "View External Url" at bounding box center [528, 153] width 54 height 10
click at [579, 154] on icon "button" at bounding box center [582, 152] width 7 height 7
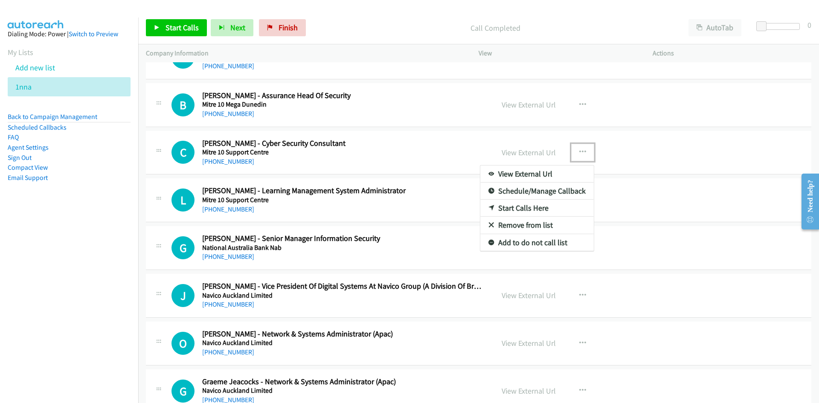
click at [517, 208] on link "Start Calls Here" at bounding box center [536, 208] width 113 height 17
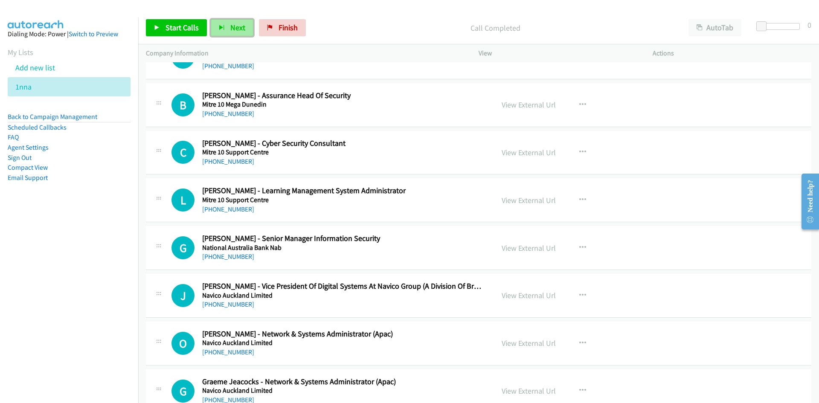
click at [240, 30] on span "Next" at bounding box center [237, 28] width 15 height 10
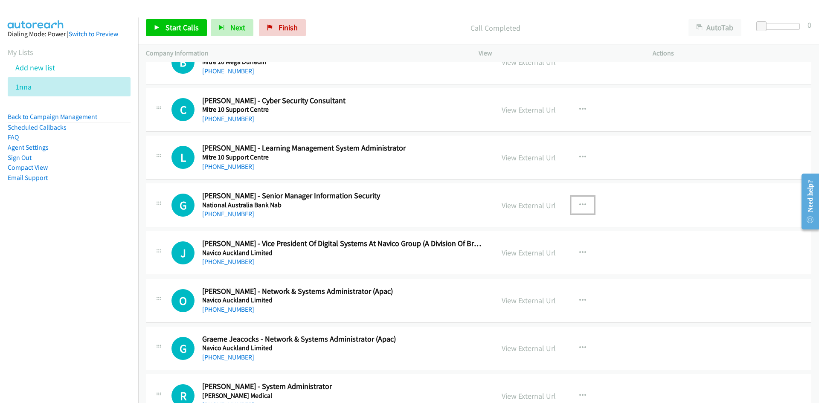
click at [575, 203] on button "button" at bounding box center [582, 205] width 23 height 17
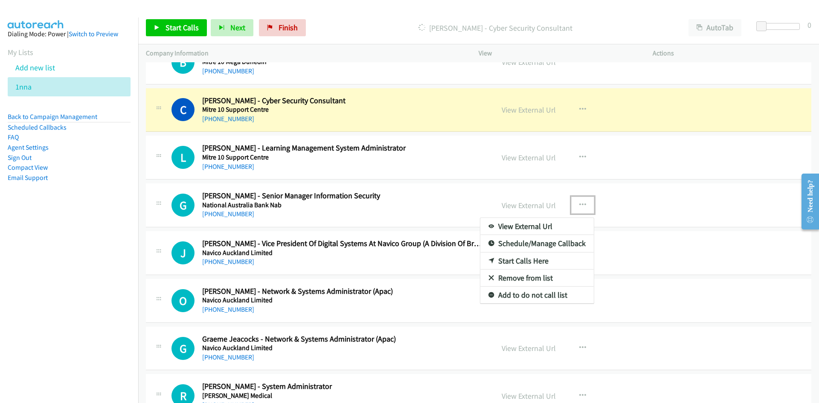
click at [518, 260] on link "Start Calls Here" at bounding box center [536, 260] width 113 height 17
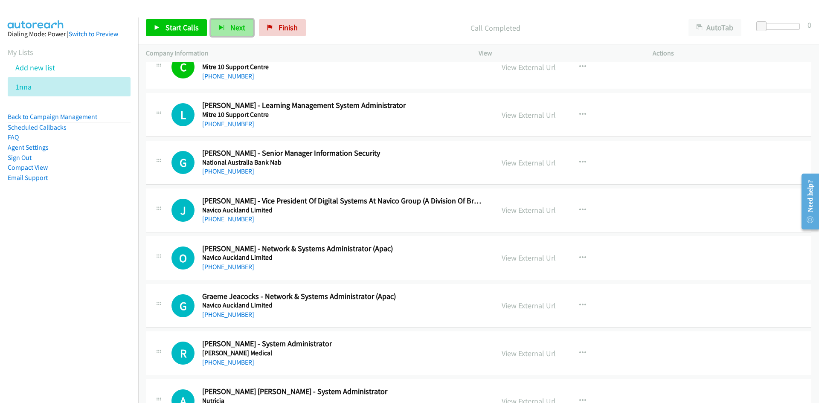
click at [237, 27] on span "Next" at bounding box center [237, 28] width 15 height 10
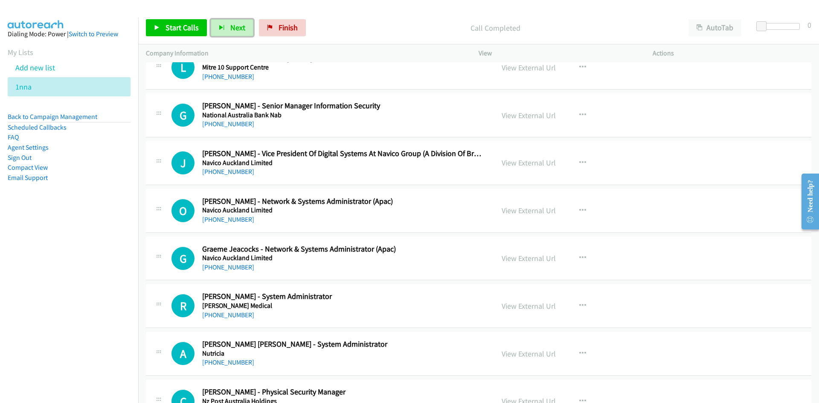
scroll to position [3393, 0]
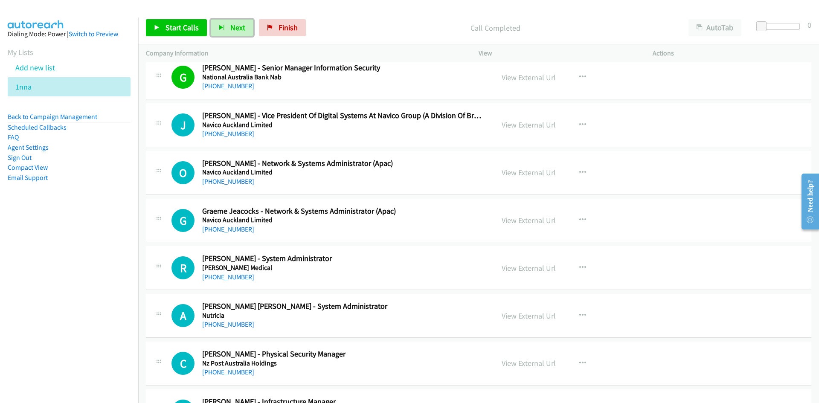
drag, startPoint x: 243, startPoint y: 22, endPoint x: 297, endPoint y: 98, distance: 93.1
click at [243, 22] on button "Next" at bounding box center [232, 27] width 43 height 17
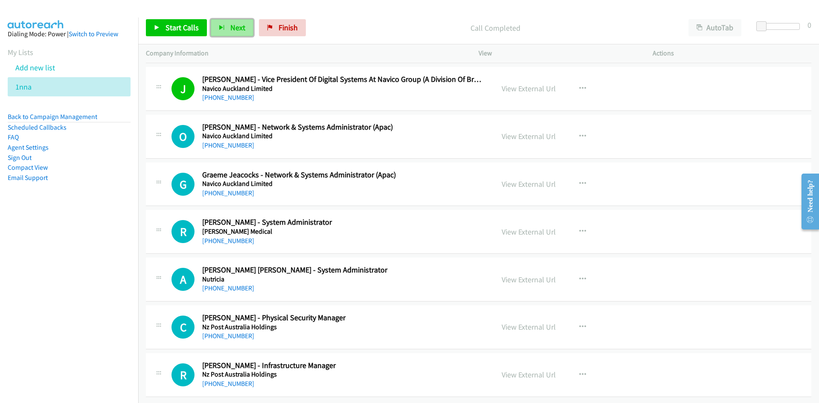
click at [231, 26] on span "Next" at bounding box center [237, 28] width 15 height 10
drag, startPoint x: 238, startPoint y: 26, endPoint x: 359, endPoint y: 147, distance: 170.9
click at [238, 26] on span "Next" at bounding box center [237, 28] width 15 height 10
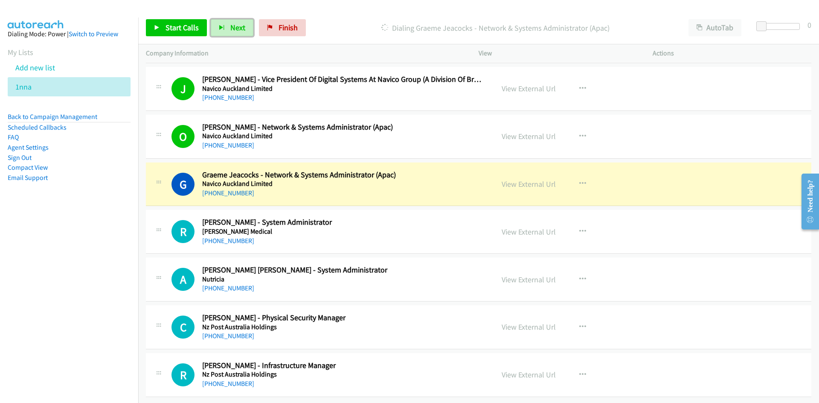
drag, startPoint x: 532, startPoint y: 179, endPoint x: 531, endPoint y: 201, distance: 22.2
click at [532, 179] on link "View External Url" at bounding box center [528, 184] width 54 height 10
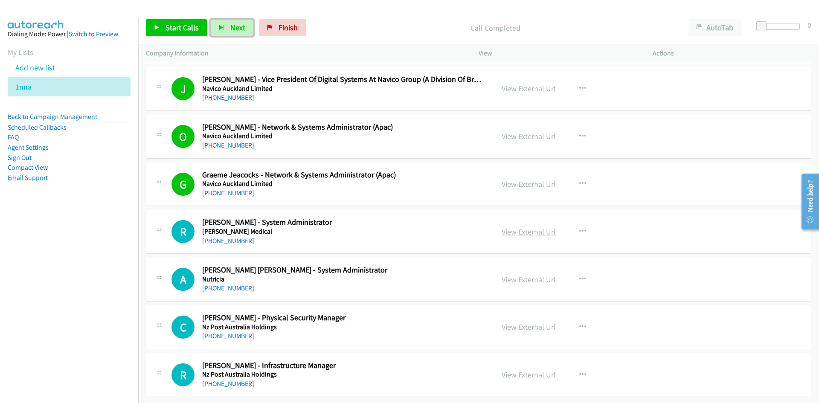
click at [522, 227] on link "View External Url" at bounding box center [528, 232] width 54 height 10
click at [521, 275] on link "View External Url" at bounding box center [528, 280] width 54 height 10
click at [296, 32] on link "Finish" at bounding box center [282, 27] width 47 height 17
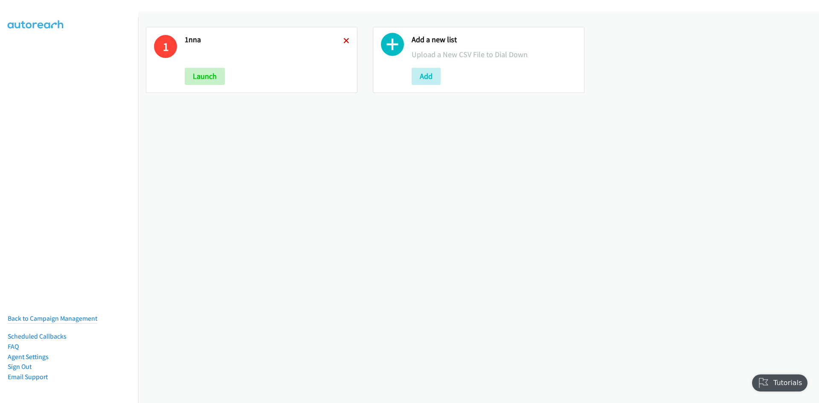
click at [345, 43] on icon at bounding box center [346, 41] width 6 height 6
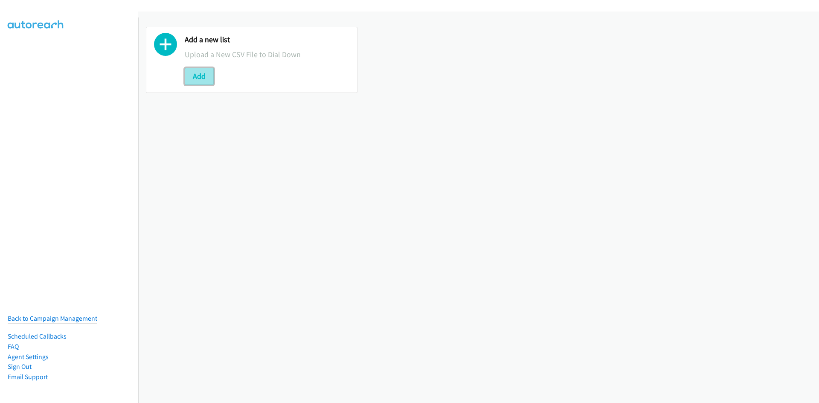
click at [203, 72] on button "Add" at bounding box center [199, 76] width 29 height 17
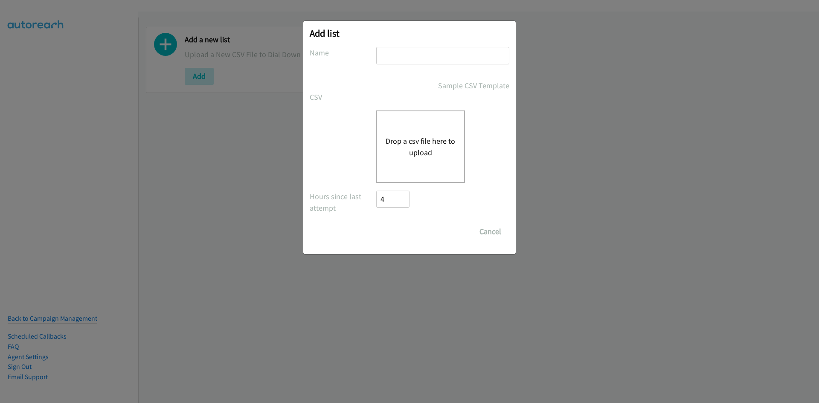
click at [420, 52] on input "text" at bounding box center [442, 55] width 133 height 17
type input "2fer"
click at [388, 165] on div "Drop a csv file here to upload" at bounding box center [420, 146] width 89 height 72
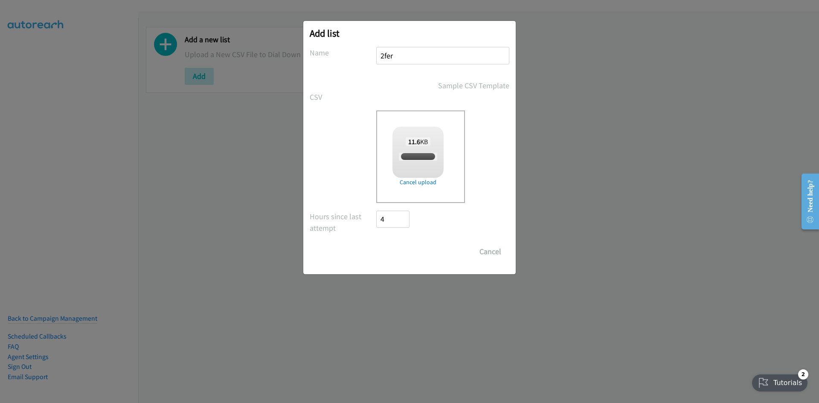
checkbox input "true"
click at [404, 252] on input "Save List" at bounding box center [398, 251] width 45 height 17
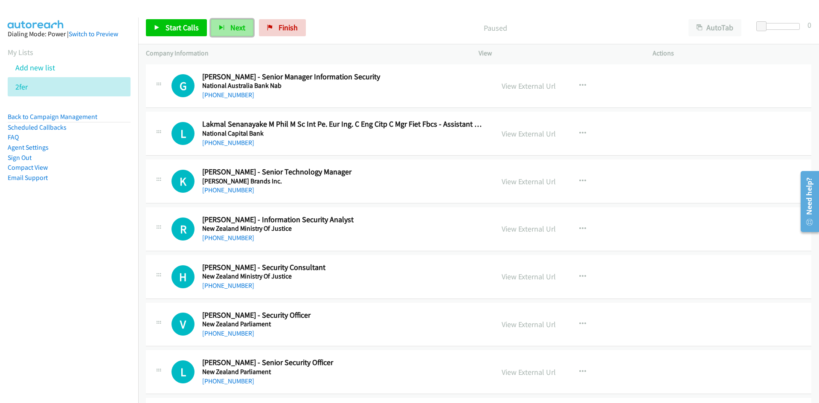
click at [240, 26] on span "Next" at bounding box center [237, 28] width 15 height 10
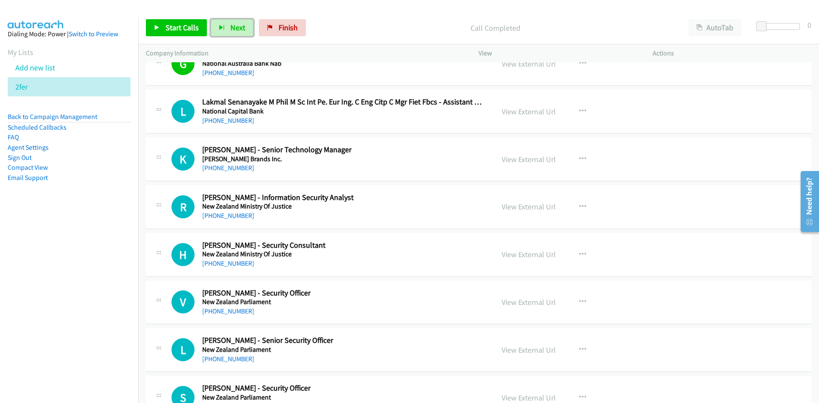
scroll to position [43, 0]
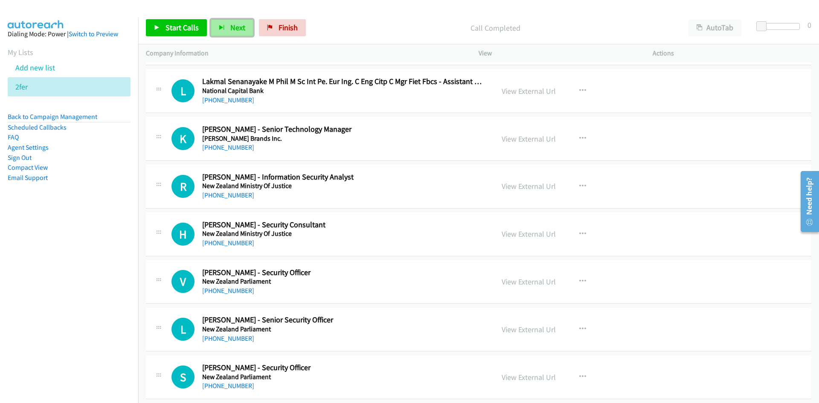
click at [244, 23] on button "Next" at bounding box center [232, 27] width 43 height 17
drag, startPoint x: 228, startPoint y: 22, endPoint x: 282, endPoint y: 52, distance: 61.6
click at [228, 22] on button "Next" at bounding box center [232, 27] width 43 height 17
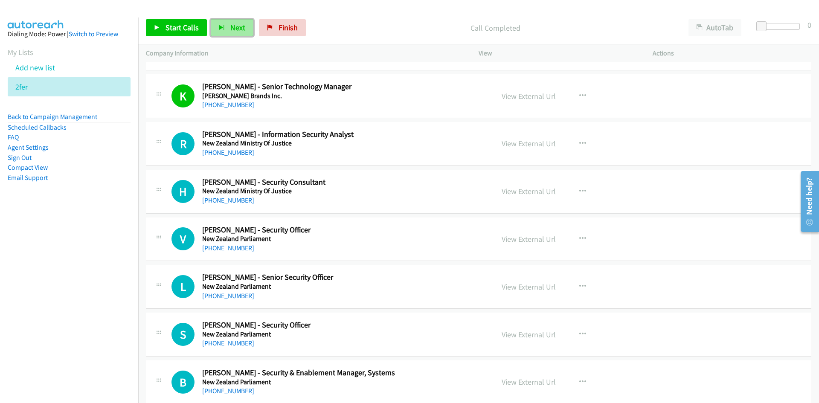
drag, startPoint x: 238, startPoint y: 31, endPoint x: 276, endPoint y: 136, distance: 111.5
click at [238, 31] on span "Next" at bounding box center [237, 28] width 15 height 10
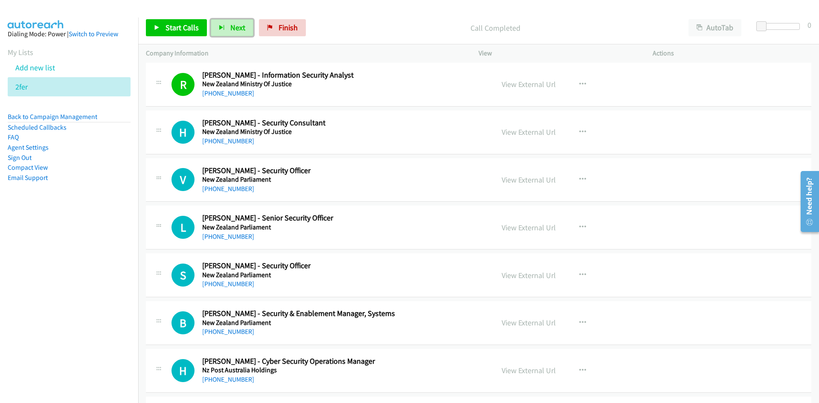
scroll to position [171, 0]
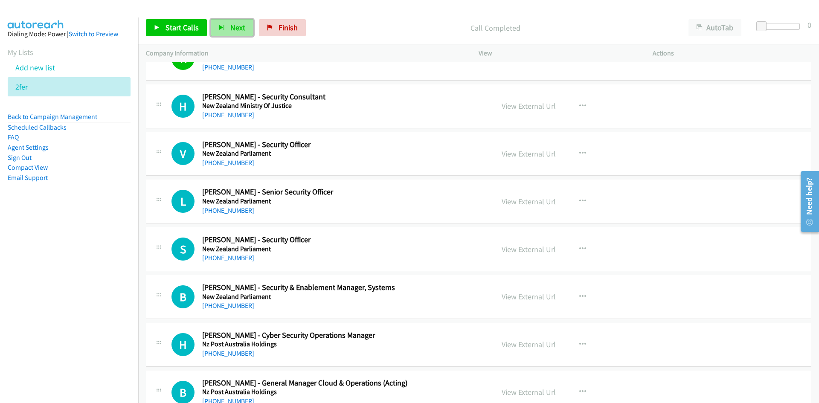
click at [245, 21] on button "Next" at bounding box center [232, 27] width 43 height 17
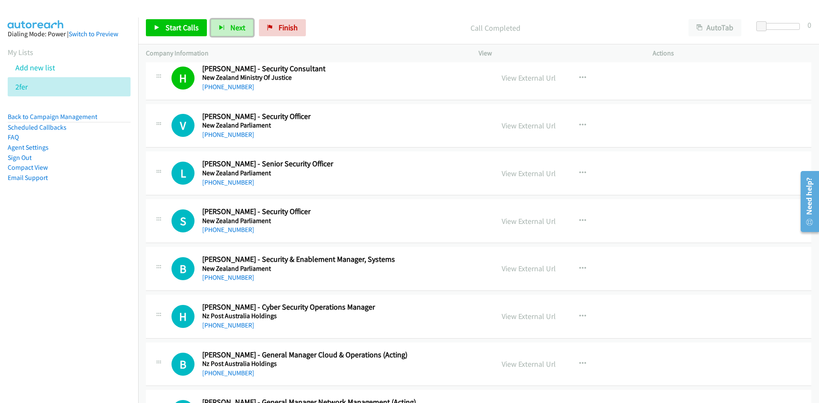
scroll to position [213, 0]
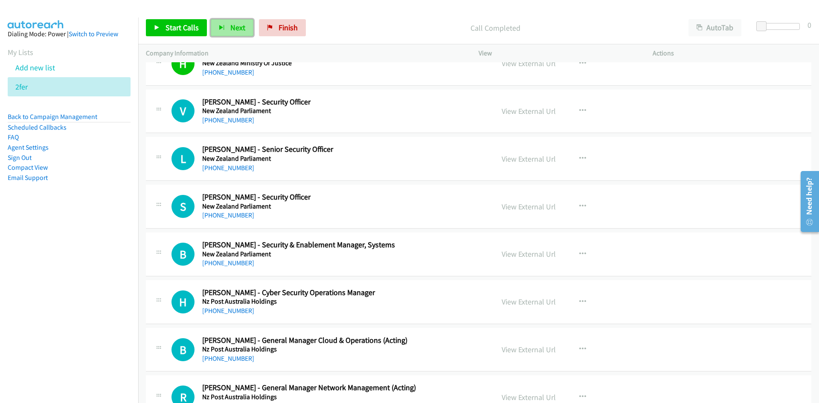
click at [238, 29] on span "Next" at bounding box center [237, 28] width 15 height 10
drag, startPoint x: 218, startPoint y: 27, endPoint x: 354, endPoint y: 86, distance: 148.0
click at [219, 27] on icon "button" at bounding box center [222, 28] width 6 height 6
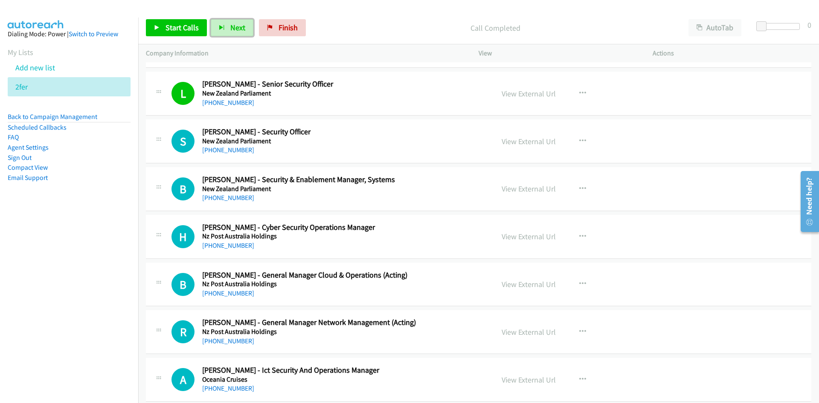
scroll to position [298, 0]
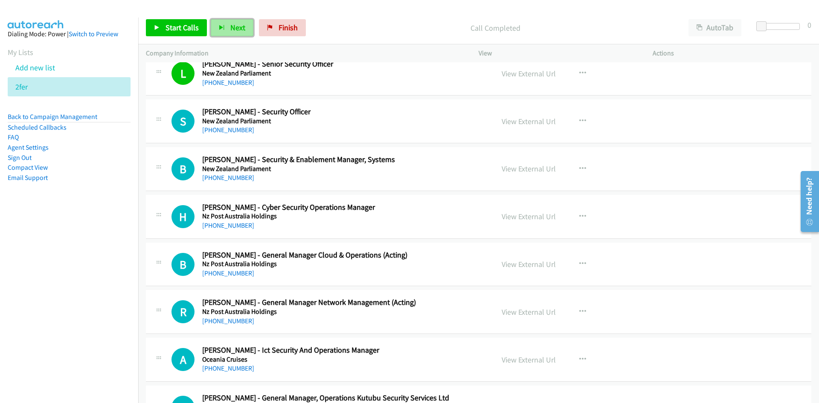
click at [222, 25] on icon "button" at bounding box center [222, 28] width 6 height 6
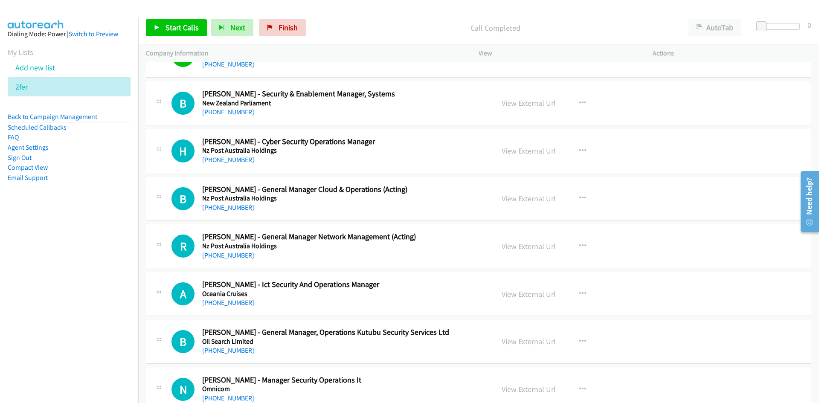
scroll to position [384, 0]
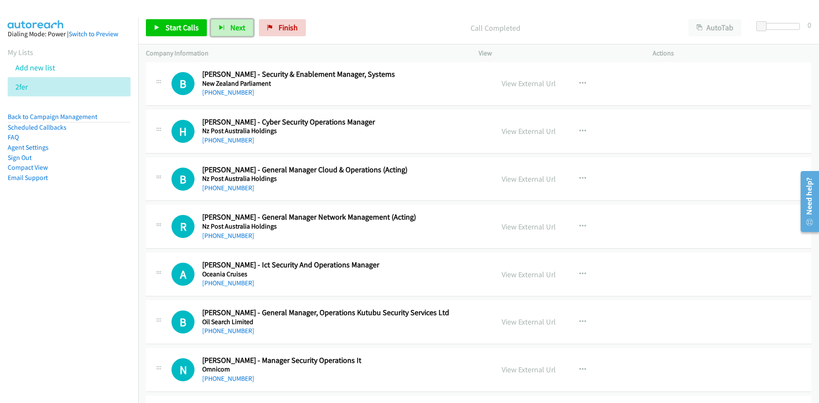
drag, startPoint x: 234, startPoint y: 32, endPoint x: 262, endPoint y: 65, distance: 43.8
click at [234, 32] on span "Next" at bounding box center [237, 28] width 15 height 10
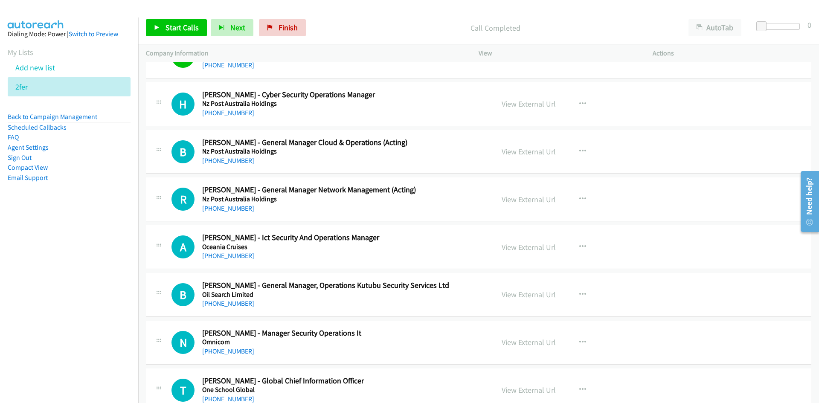
scroll to position [426, 0]
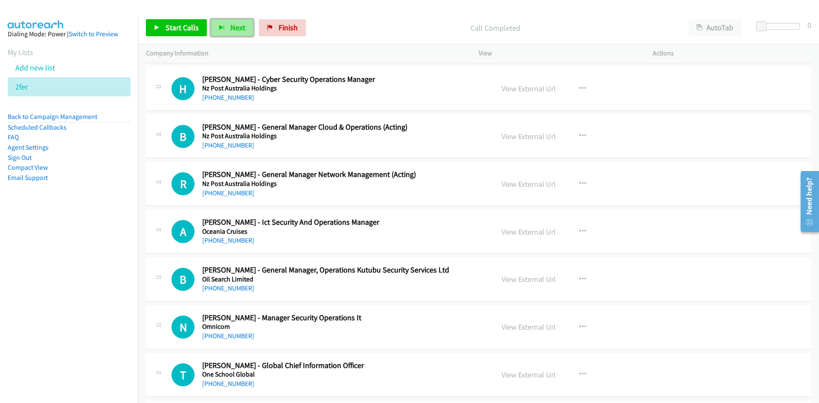
click at [235, 28] on span "Next" at bounding box center [237, 28] width 15 height 10
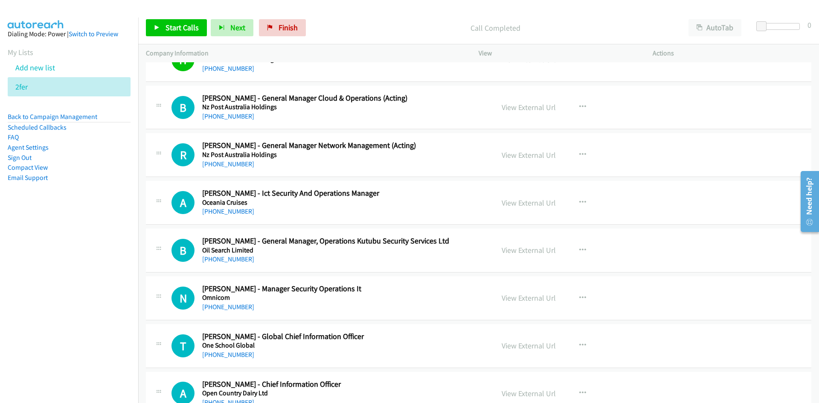
scroll to position [469, 0]
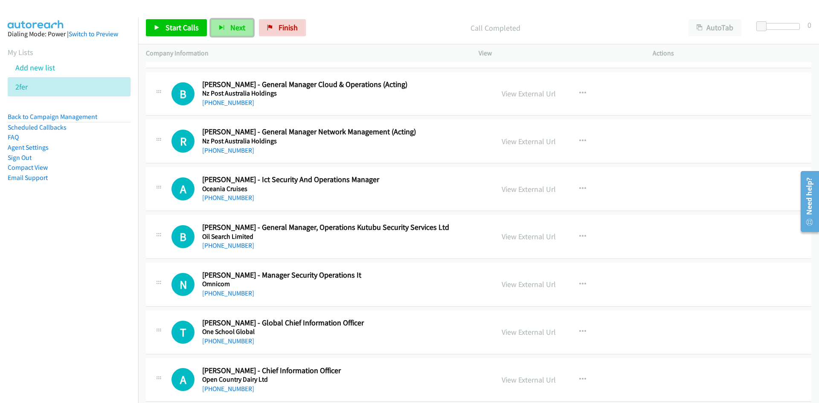
click at [235, 30] on span "Next" at bounding box center [237, 28] width 15 height 10
click at [239, 32] on button "Next" at bounding box center [232, 27] width 43 height 17
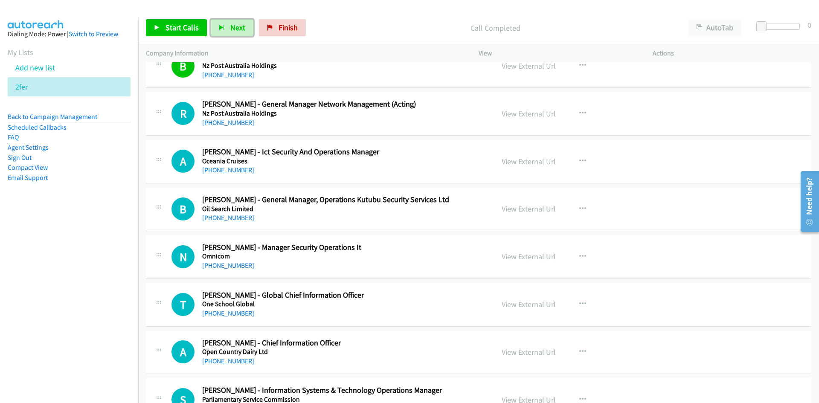
scroll to position [512, 0]
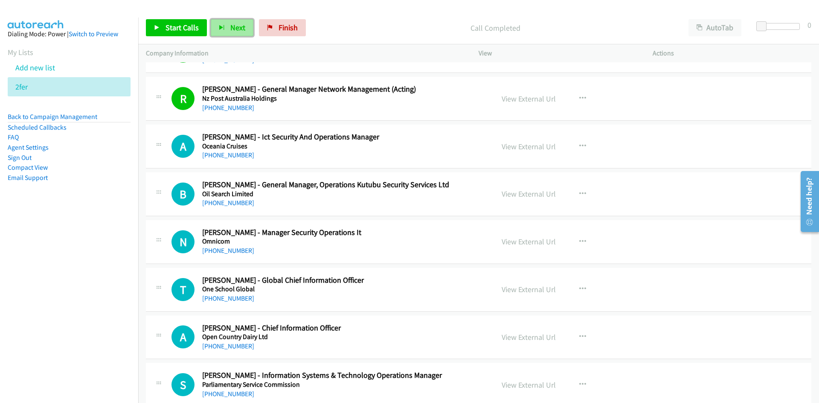
click at [237, 29] on span "Next" at bounding box center [237, 28] width 15 height 10
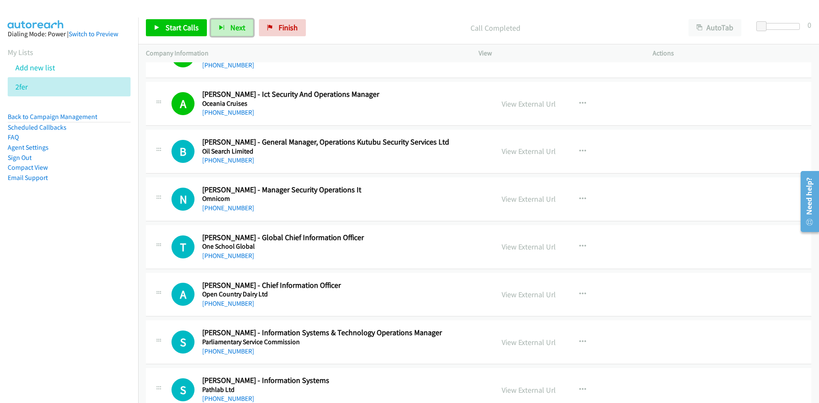
scroll to position [597, 0]
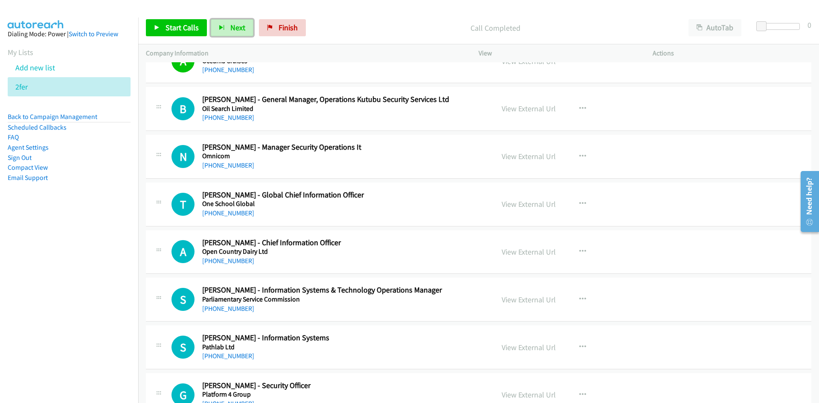
drag, startPoint x: 228, startPoint y: 29, endPoint x: 290, endPoint y: 97, distance: 92.0
click at [228, 29] on button "Next" at bounding box center [232, 27] width 43 height 17
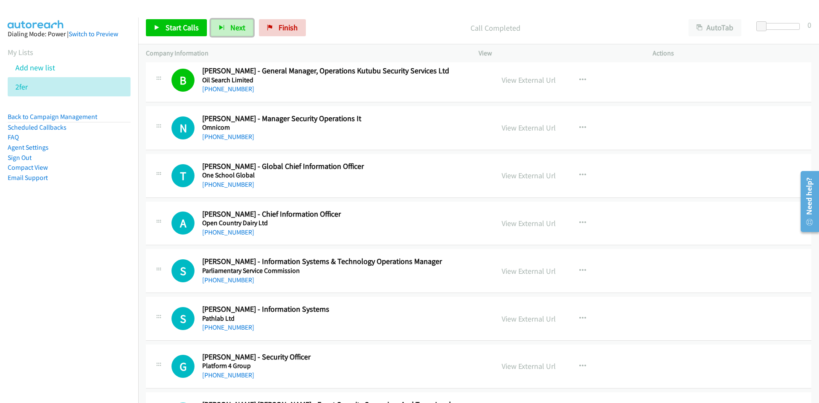
scroll to position [640, 0]
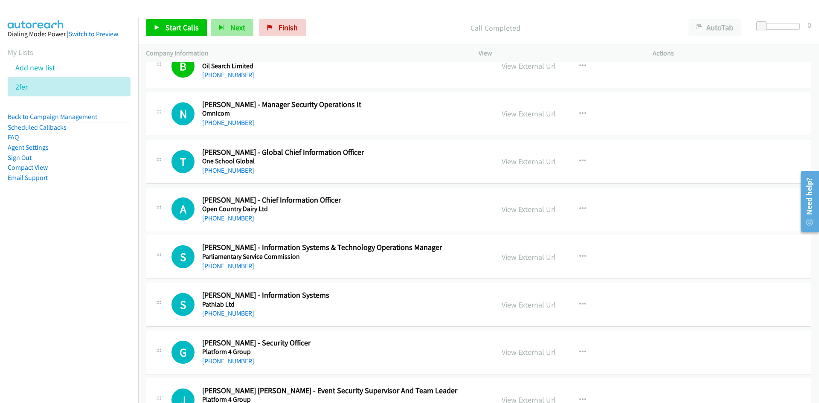
click at [232, 20] on div "Start Calls Pause Next Finish Call Completed AutoTab AutoTab 0" at bounding box center [478, 28] width 680 height 33
click at [244, 28] on button "Next" at bounding box center [232, 27] width 43 height 17
click at [418, 124] on div "[PHONE_NUMBER]" at bounding box center [343, 123] width 283 height 10
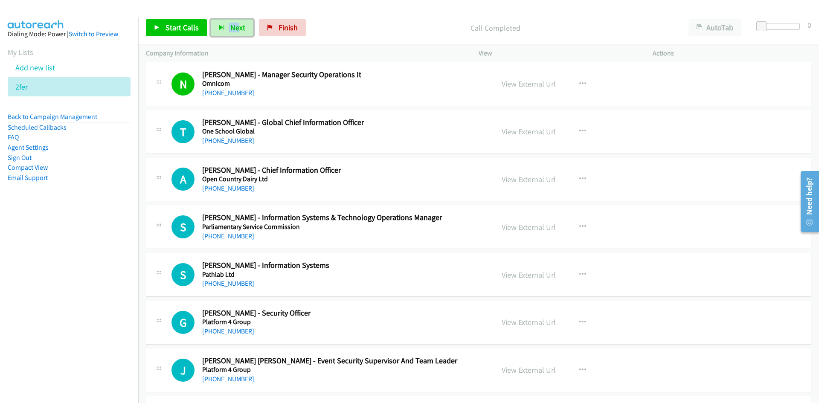
scroll to position [682, 0]
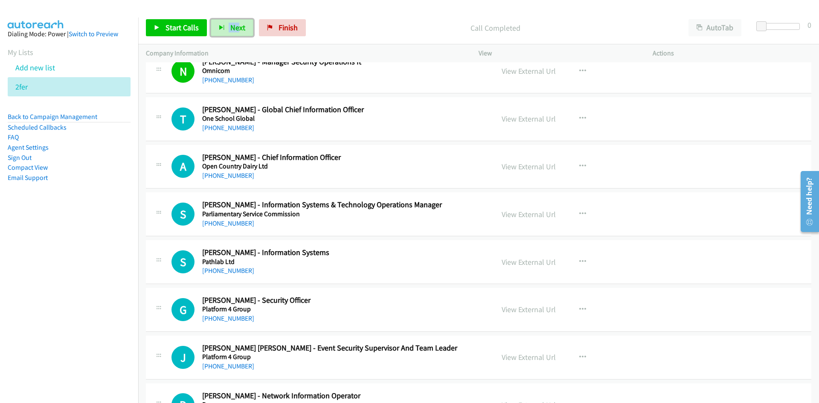
drag, startPoint x: 236, startPoint y: 27, endPoint x: 391, endPoint y: 22, distance: 155.3
click at [235, 27] on span "Next" at bounding box center [237, 28] width 15 height 10
click at [382, 21] on div "Call Completed" at bounding box center [495, 27] width 371 height 17
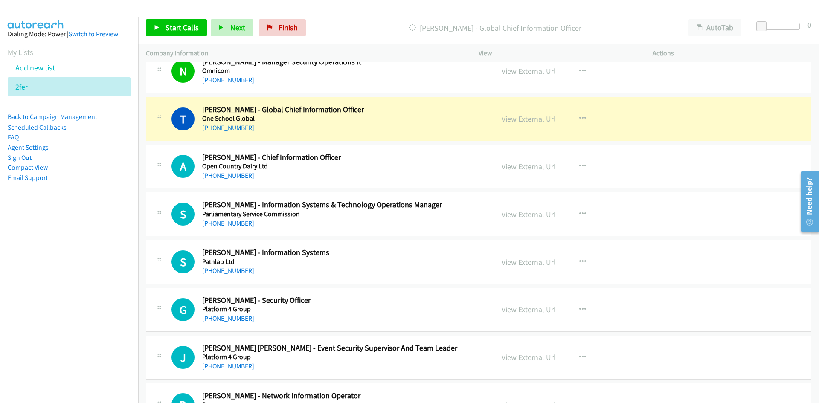
scroll to position [725, 0]
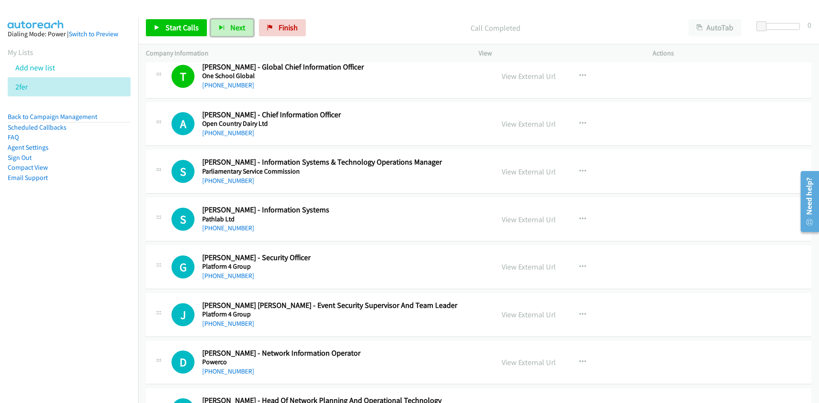
drag, startPoint x: 240, startPoint y: 24, endPoint x: 192, endPoint y: 3, distance: 52.1
click at [240, 24] on span "Next" at bounding box center [237, 28] width 15 height 10
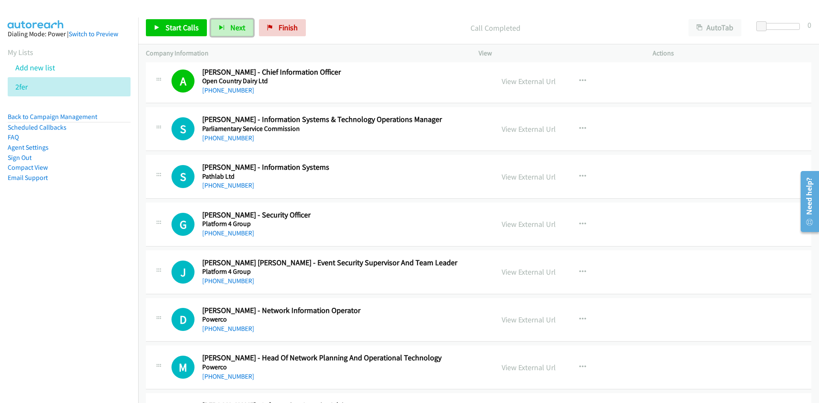
scroll to position [810, 0]
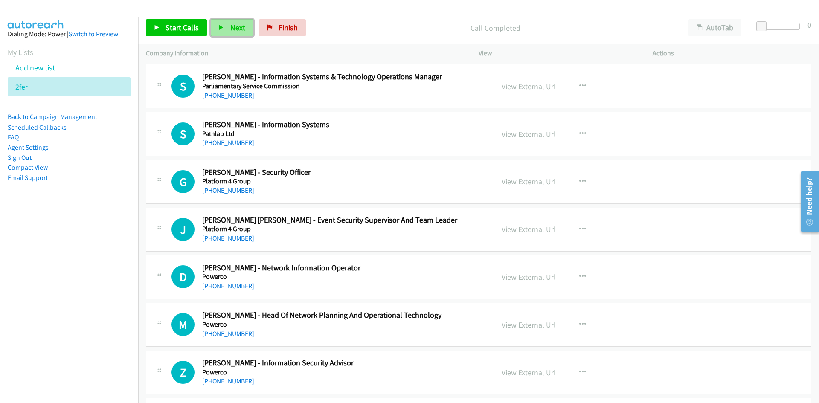
click at [246, 29] on button "Next" at bounding box center [232, 27] width 43 height 17
drag, startPoint x: 232, startPoint y: 32, endPoint x: 313, endPoint y: 145, distance: 139.4
click at [232, 32] on span "Next" at bounding box center [237, 28] width 15 height 10
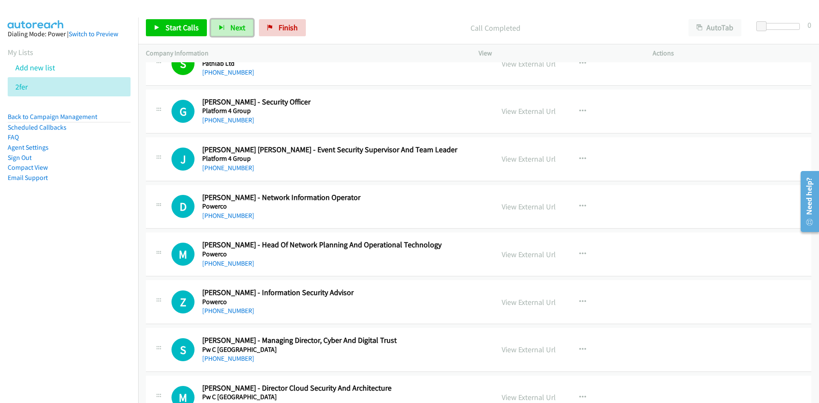
scroll to position [895, 0]
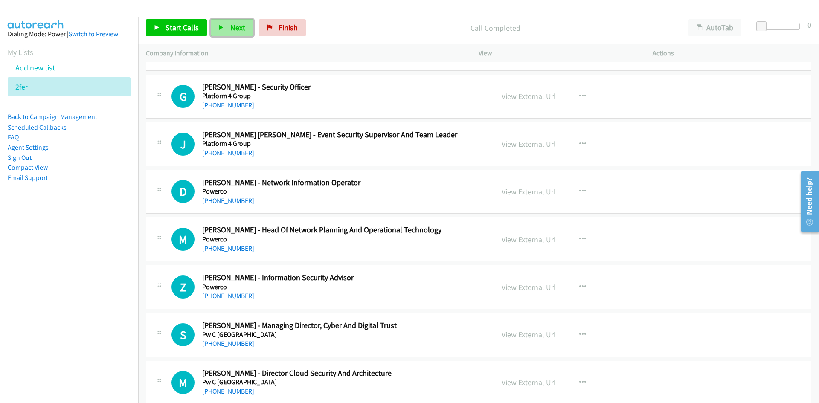
click at [233, 20] on button "Next" at bounding box center [232, 27] width 43 height 17
click at [579, 190] on icon "button" at bounding box center [582, 191] width 7 height 7
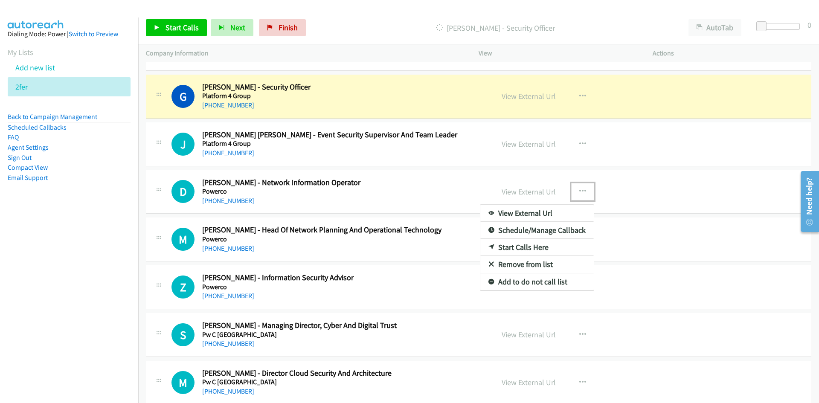
click at [520, 247] on link "Start Calls Here" at bounding box center [536, 247] width 113 height 17
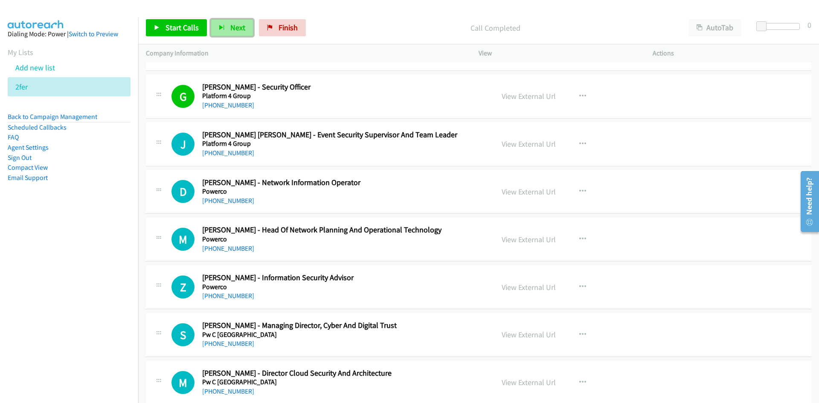
click at [228, 25] on button "Next" at bounding box center [232, 27] width 43 height 17
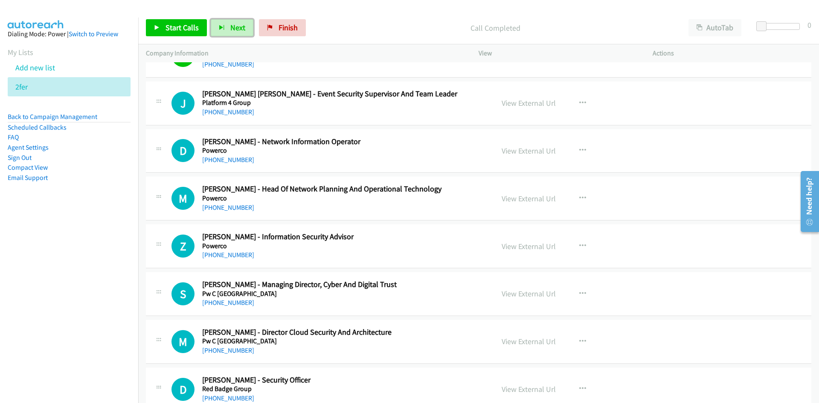
scroll to position [981, 0]
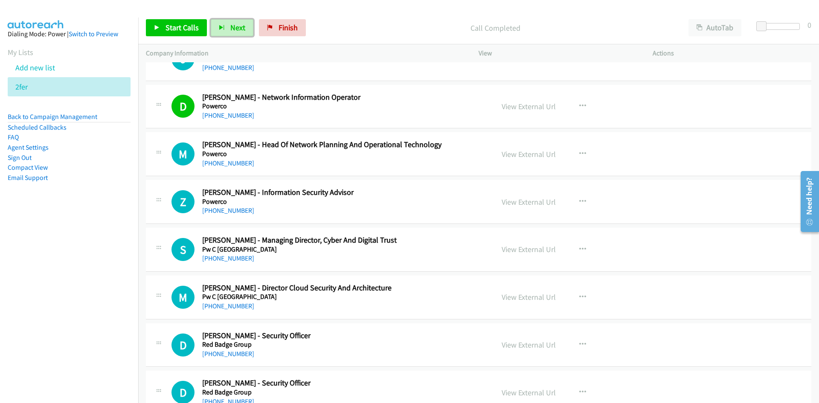
drag, startPoint x: 232, startPoint y: 28, endPoint x: 297, endPoint y: 86, distance: 87.0
click at [232, 28] on span "Next" at bounding box center [237, 28] width 15 height 10
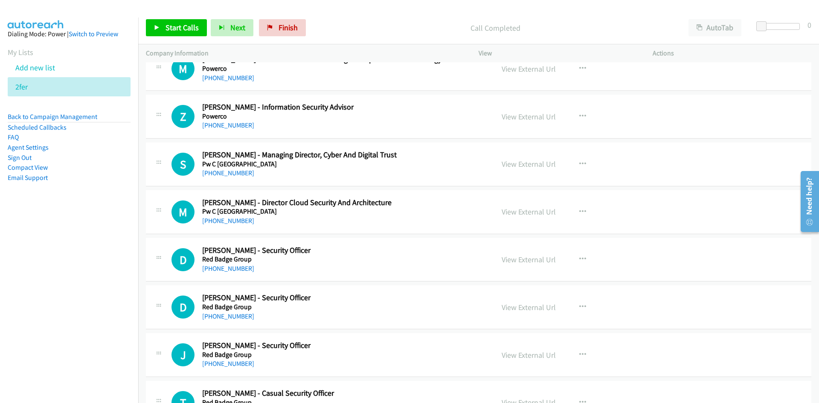
scroll to position [1023, 0]
drag, startPoint x: 231, startPoint y: 35, endPoint x: 270, endPoint y: 76, distance: 56.7
click at [231, 35] on button "Next" at bounding box center [232, 27] width 43 height 17
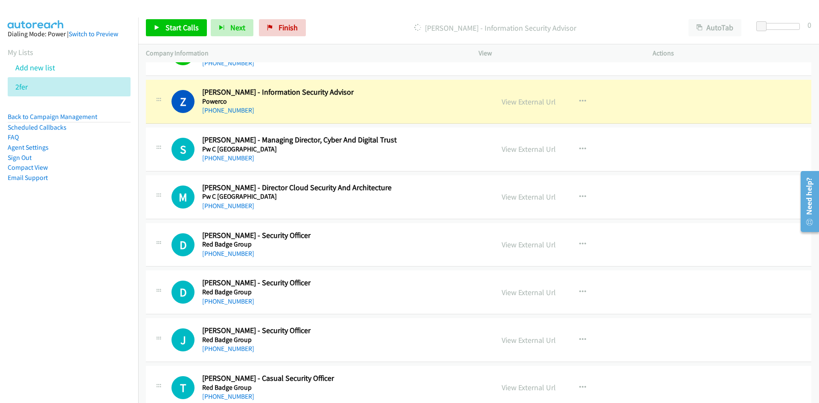
scroll to position [1066, 0]
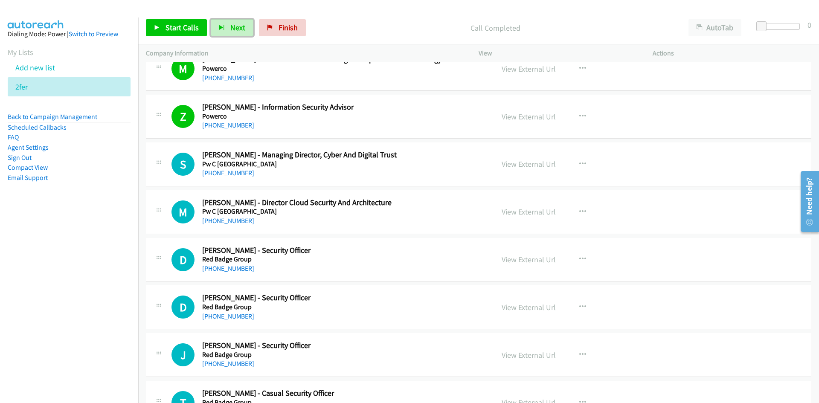
drag, startPoint x: 238, startPoint y: 29, endPoint x: 415, endPoint y: 178, distance: 231.2
click at [238, 29] on span "Next" at bounding box center [237, 28] width 15 height 10
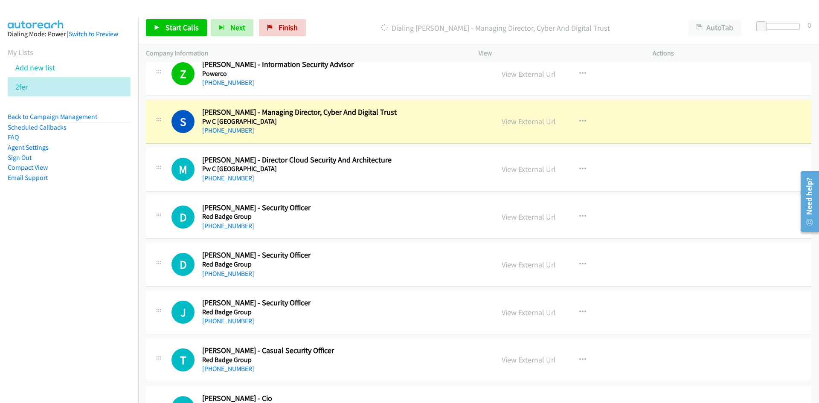
scroll to position [1151, 0]
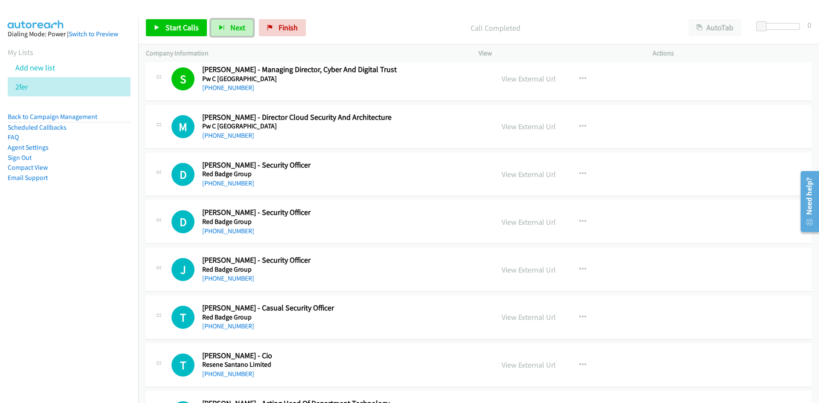
drag, startPoint x: 236, startPoint y: 22, endPoint x: 357, endPoint y: 149, distance: 175.5
click at [236, 22] on button "Next" at bounding box center [232, 27] width 43 height 17
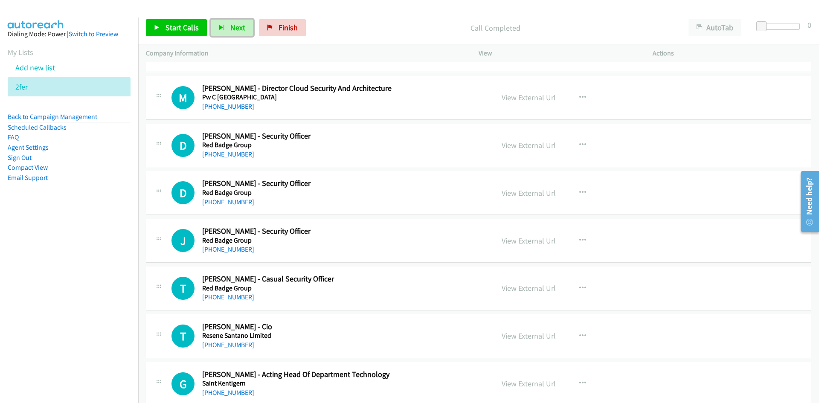
scroll to position [1194, 0]
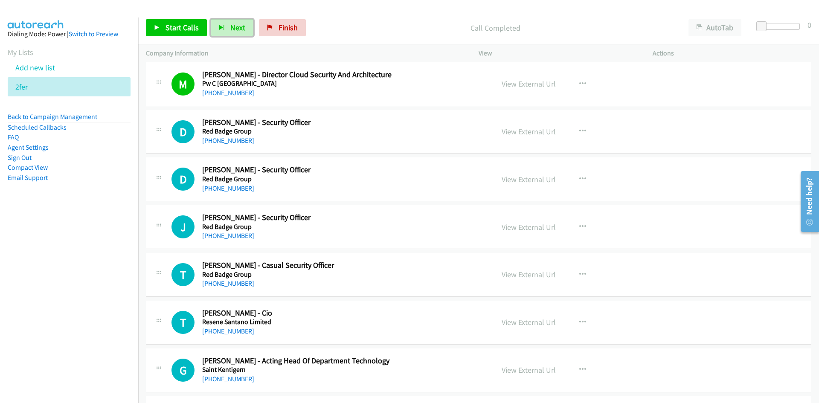
drag, startPoint x: 228, startPoint y: 29, endPoint x: 293, endPoint y: 98, distance: 95.0
click at [228, 29] on button "Next" at bounding box center [232, 27] width 43 height 17
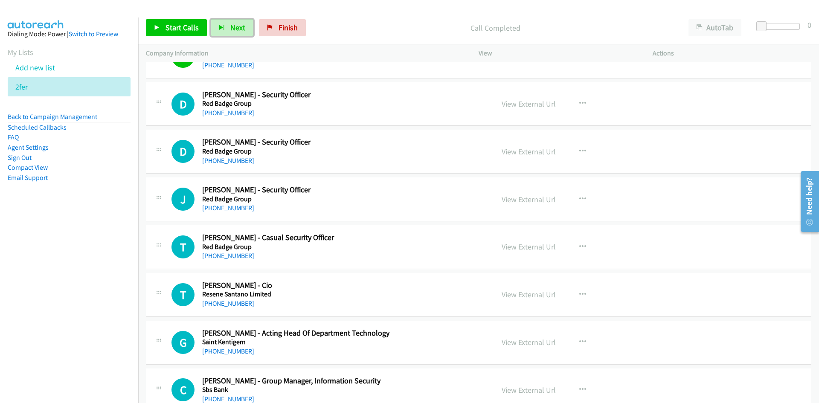
scroll to position [1236, 0]
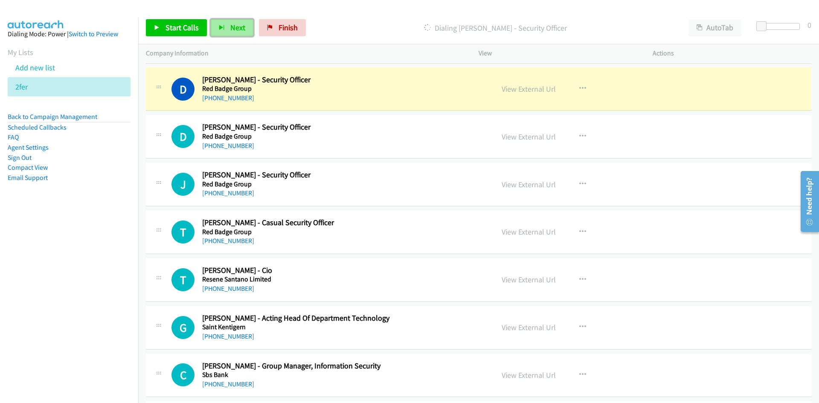
click at [231, 31] on span "Next" at bounding box center [237, 28] width 15 height 10
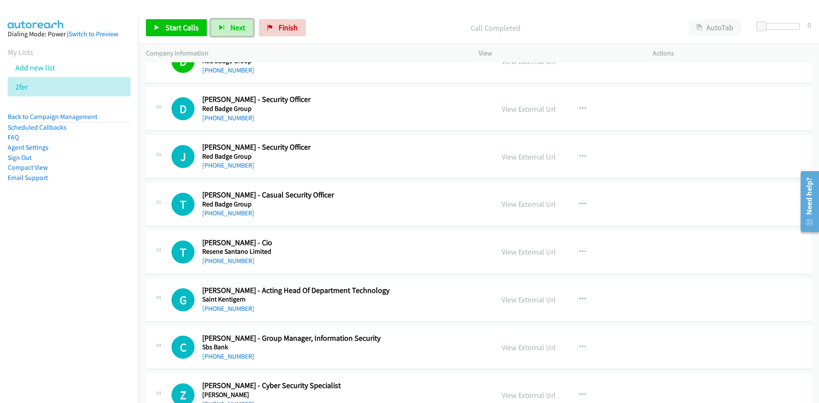
scroll to position [1279, 0]
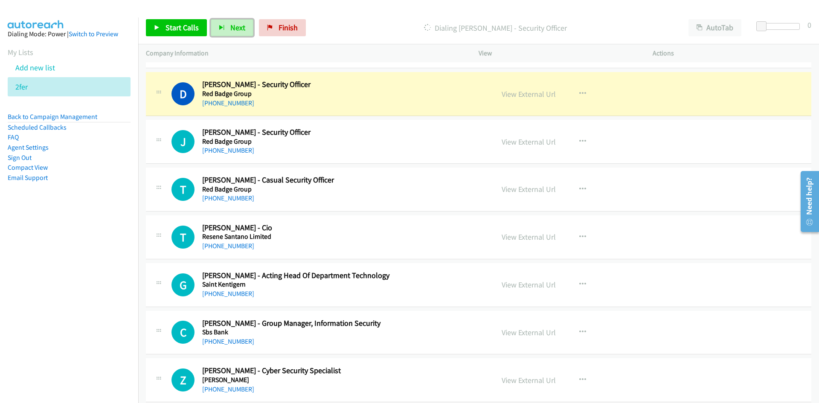
drag, startPoint x: 510, startPoint y: 96, endPoint x: 510, endPoint y: 133, distance: 37.5
click at [531, 95] on link "View External Url" at bounding box center [528, 94] width 54 height 10
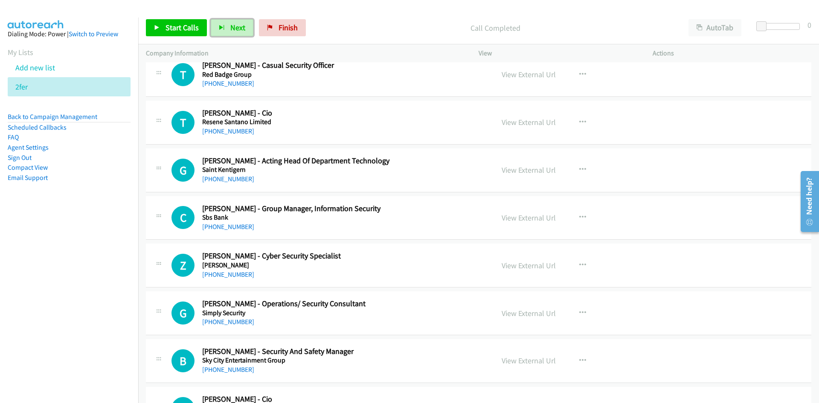
scroll to position [1407, 0]
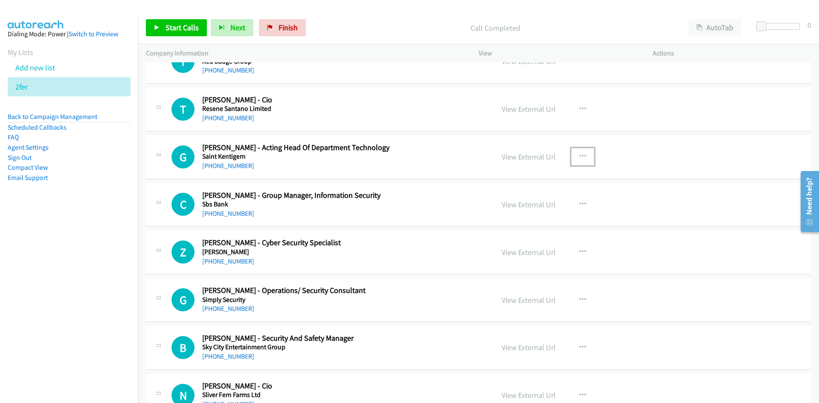
click at [579, 155] on icon "button" at bounding box center [582, 156] width 7 height 7
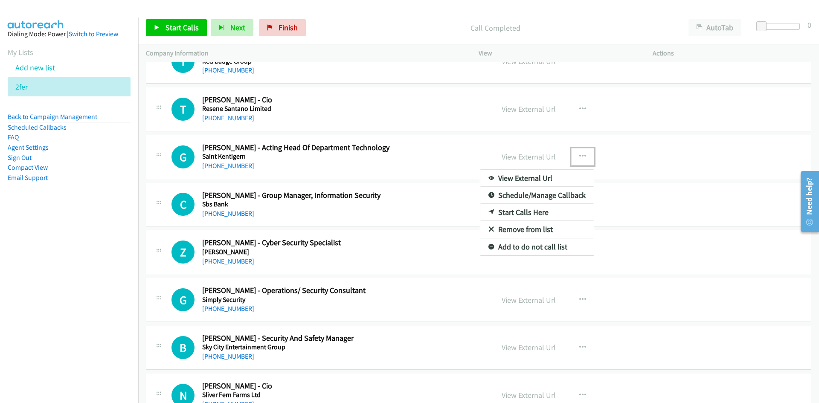
click at [516, 211] on link "Start Calls Here" at bounding box center [536, 212] width 113 height 17
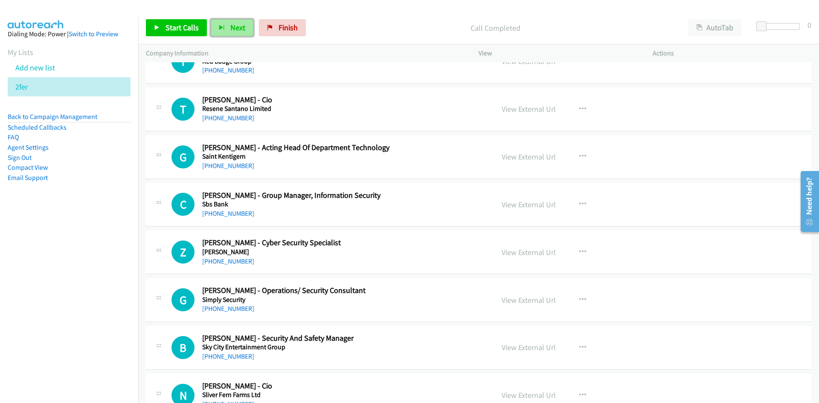
click at [233, 28] on span "Next" at bounding box center [237, 28] width 15 height 10
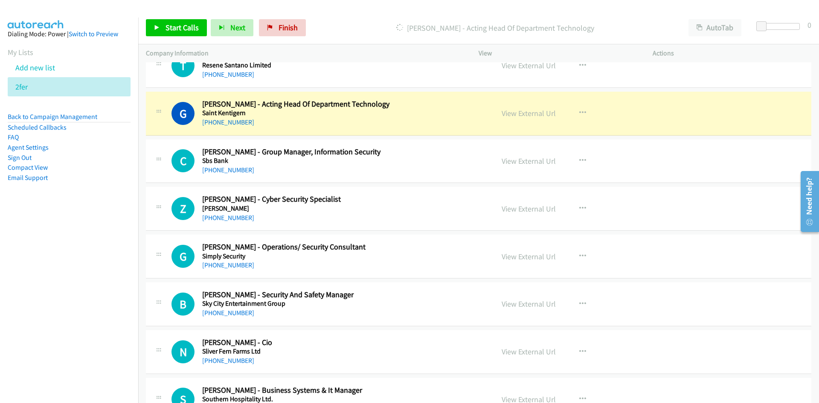
scroll to position [1450, 0]
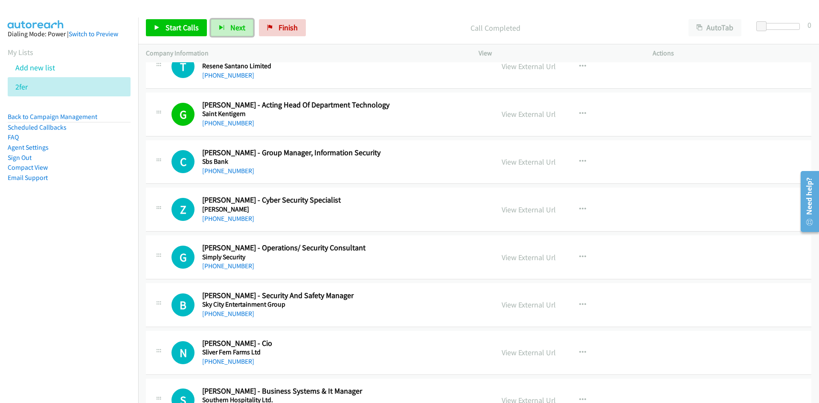
drag, startPoint x: 231, startPoint y: 26, endPoint x: 361, endPoint y: 120, distance: 160.8
click at [231, 26] on span "Next" at bounding box center [237, 28] width 15 height 10
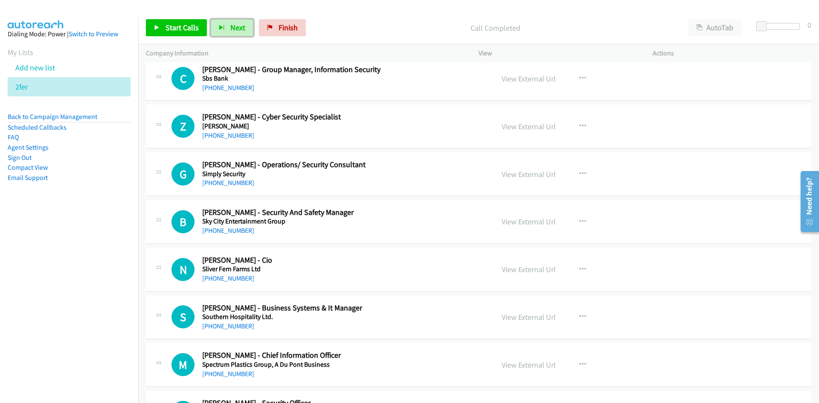
scroll to position [1535, 0]
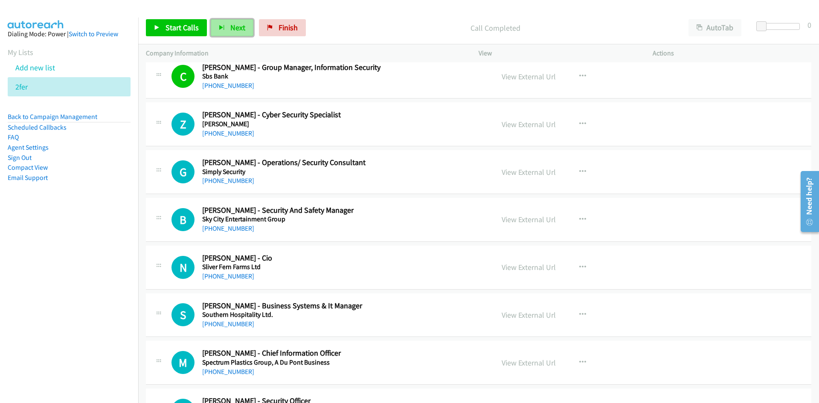
click at [230, 23] on span "Next" at bounding box center [237, 28] width 15 height 10
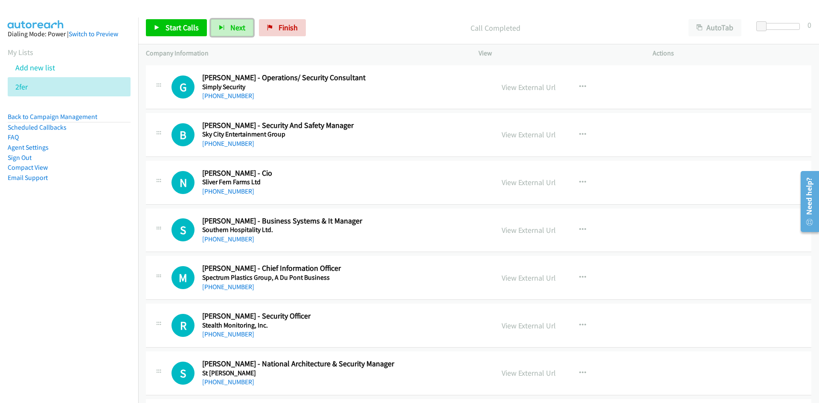
scroll to position [1620, 0]
click at [239, 32] on button "Next" at bounding box center [232, 27] width 43 height 17
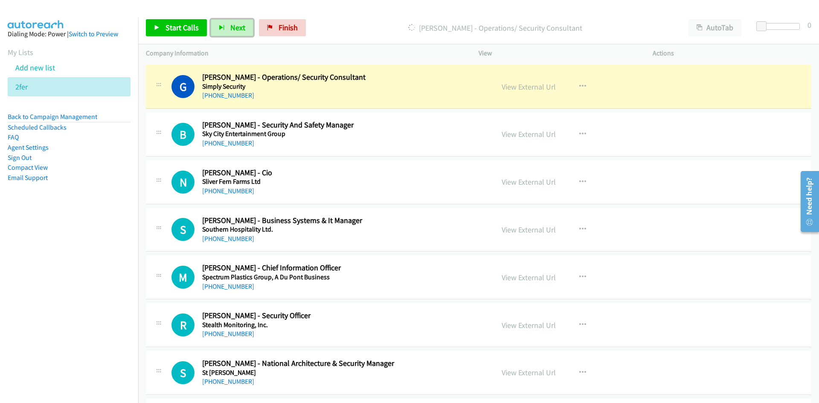
drag, startPoint x: 229, startPoint y: 23, endPoint x: 429, endPoint y: 194, distance: 263.4
click at [230, 23] on span "Next" at bounding box center [237, 28] width 15 height 10
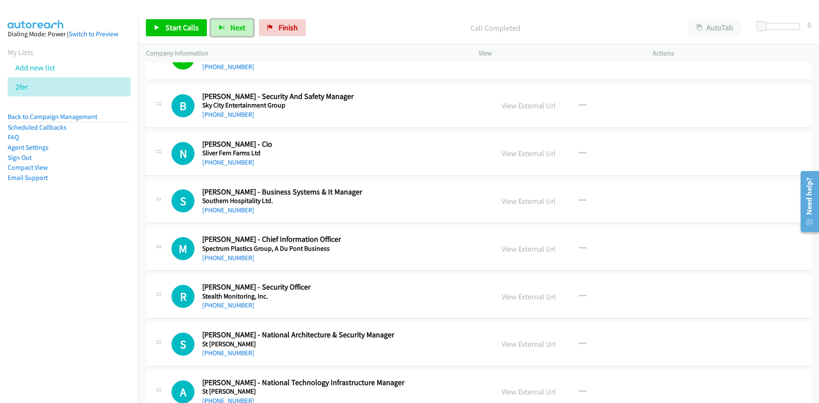
scroll to position [1663, 0]
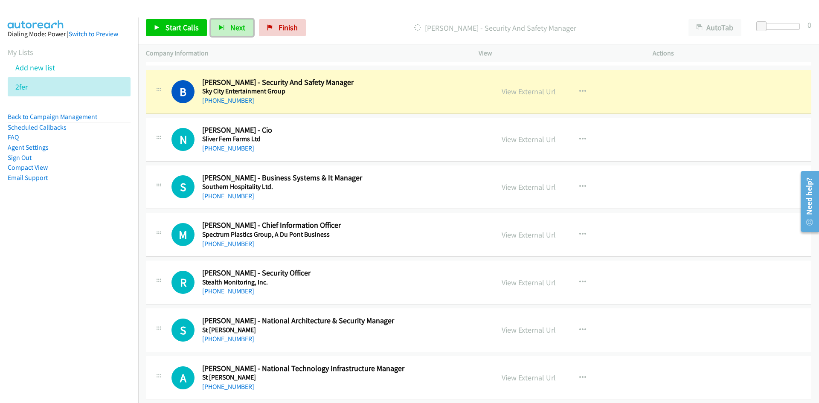
drag, startPoint x: 240, startPoint y: 29, endPoint x: 245, endPoint y: 37, distance: 9.8
click at [240, 29] on span "Next" at bounding box center [237, 28] width 15 height 10
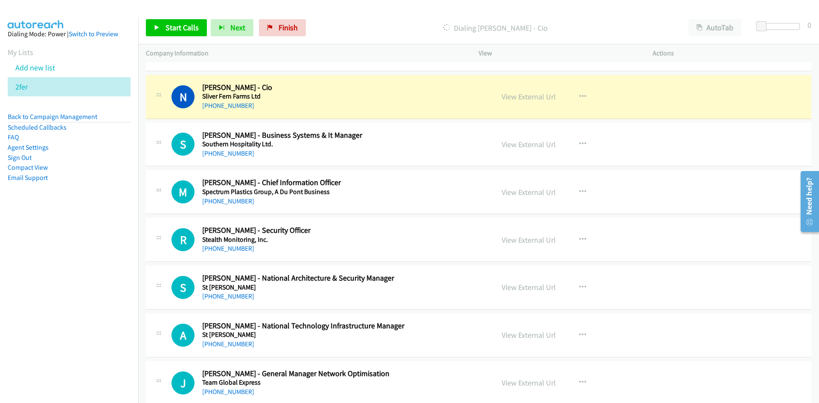
scroll to position [1748, 0]
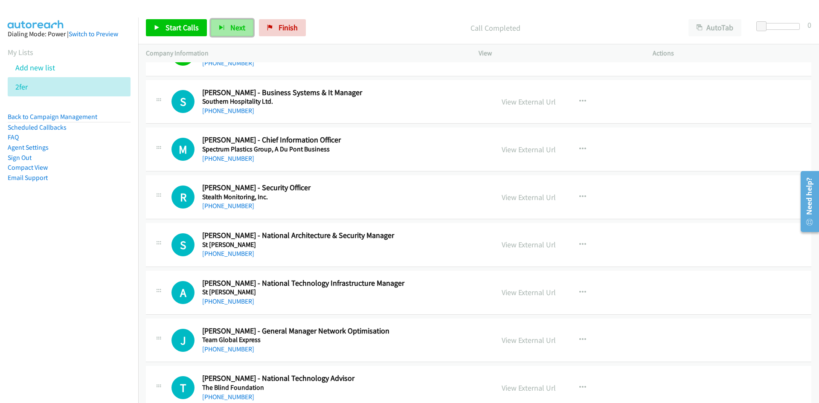
click at [234, 28] on span "Next" at bounding box center [237, 28] width 15 height 10
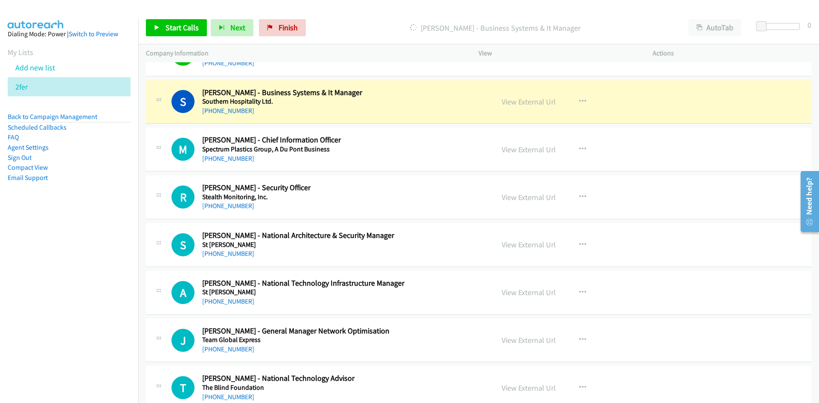
scroll to position [1791, 0]
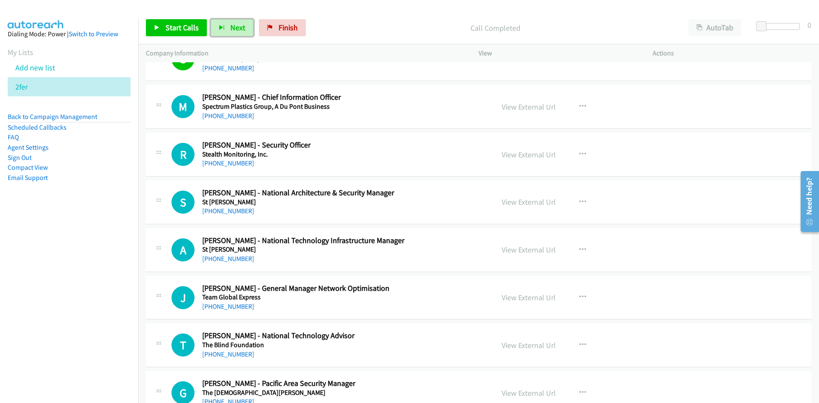
drag, startPoint x: 234, startPoint y: 31, endPoint x: 231, endPoint y: 44, distance: 13.6
click at [234, 31] on span "Next" at bounding box center [237, 28] width 15 height 10
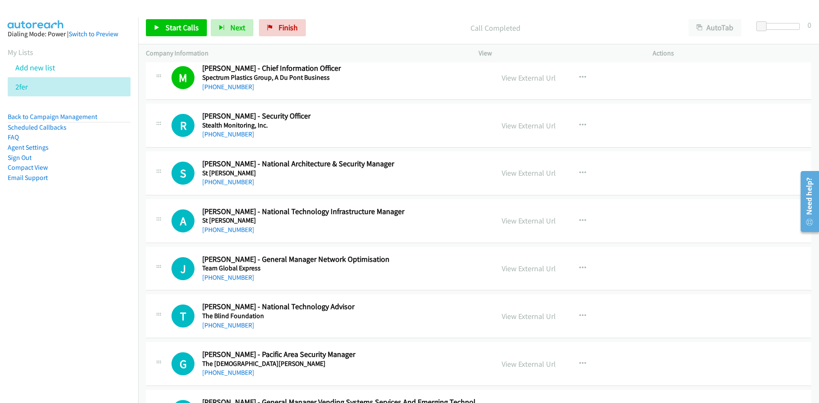
scroll to position [1833, 0]
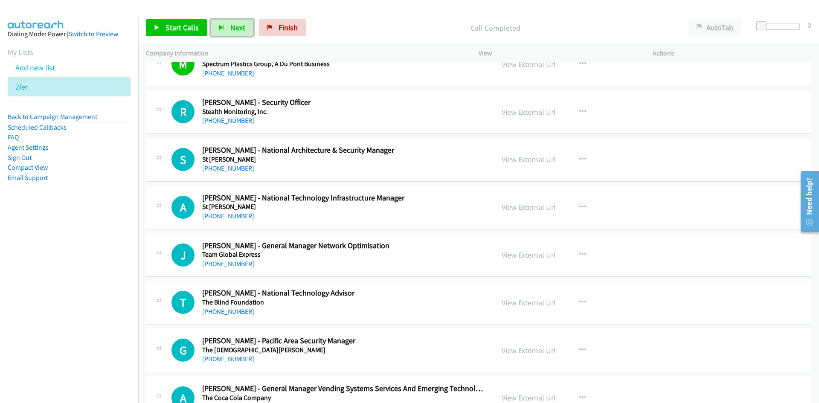
drag, startPoint x: 243, startPoint y: 29, endPoint x: 350, endPoint y: 73, distance: 116.8
click at [243, 29] on span "Next" at bounding box center [237, 28] width 15 height 10
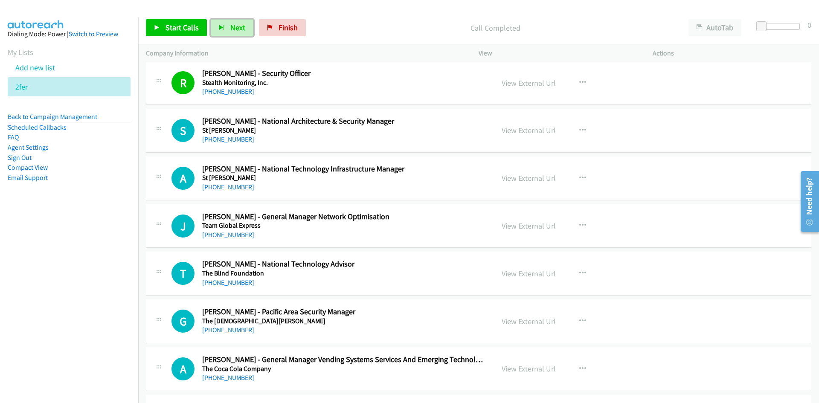
scroll to position [1876, 0]
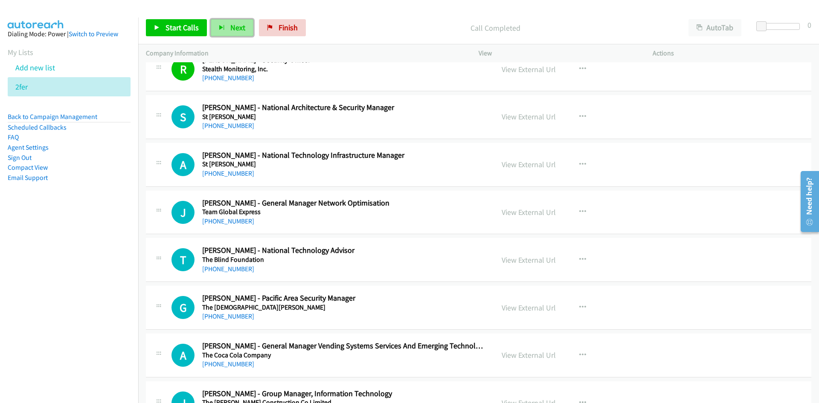
click at [216, 27] on button "Next" at bounding box center [232, 27] width 43 height 17
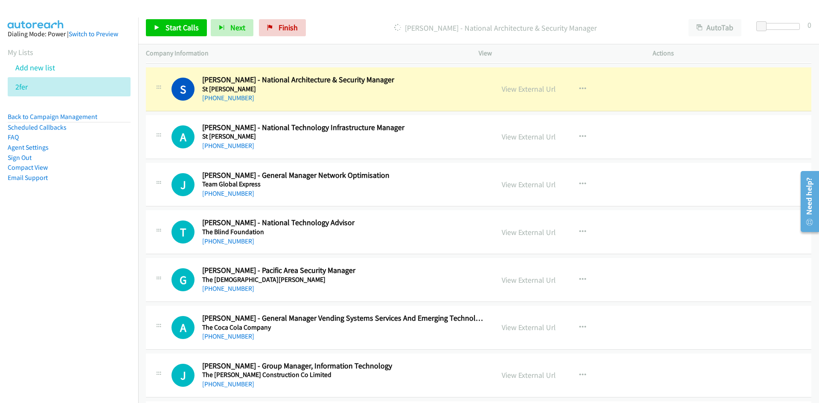
scroll to position [1919, 0]
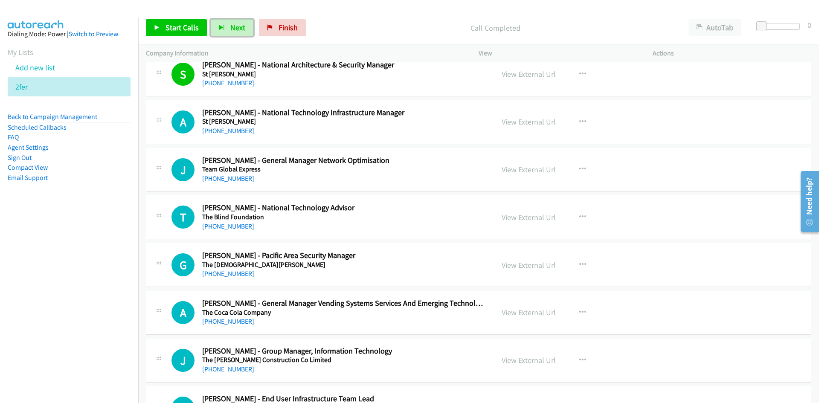
drag, startPoint x: 235, startPoint y: 24, endPoint x: 351, endPoint y: 129, distance: 156.7
click at [235, 24] on span "Next" at bounding box center [237, 28] width 15 height 10
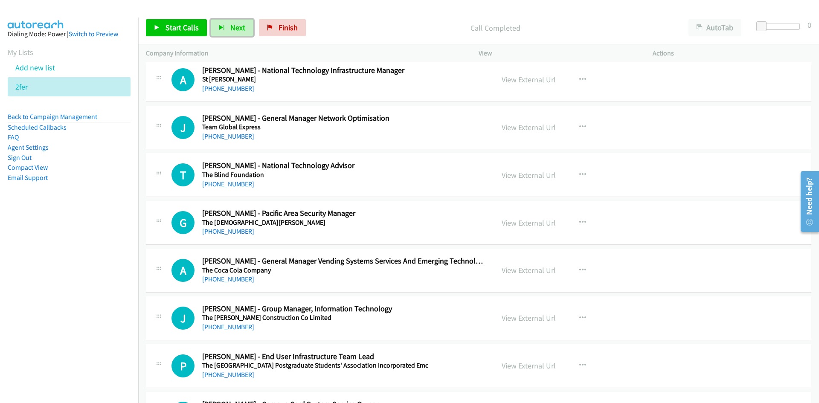
scroll to position [1961, 0]
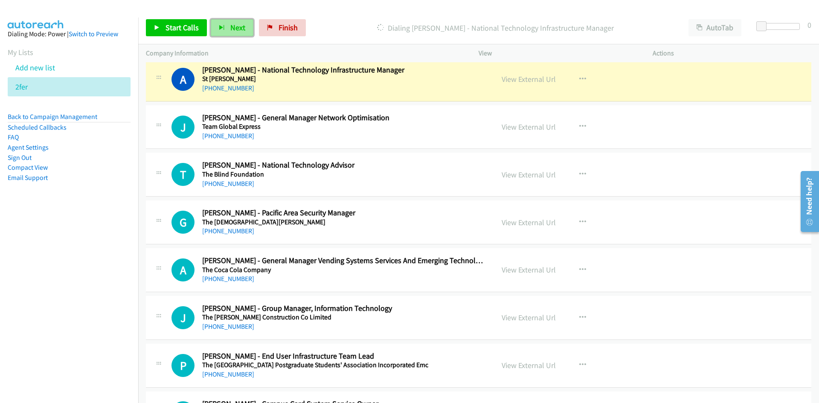
click at [231, 23] on span "Next" at bounding box center [237, 28] width 15 height 10
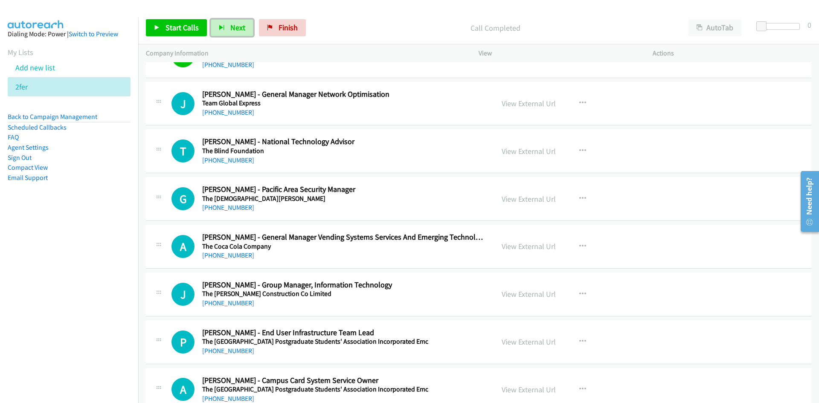
scroll to position [2004, 0]
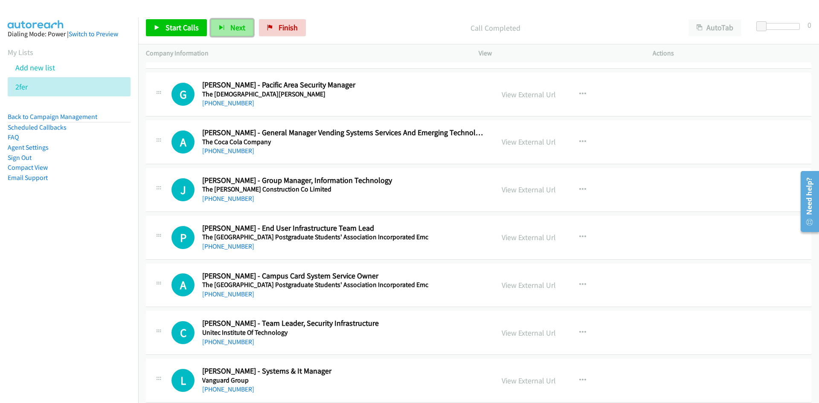
click at [238, 19] on button "Next" at bounding box center [232, 27] width 43 height 17
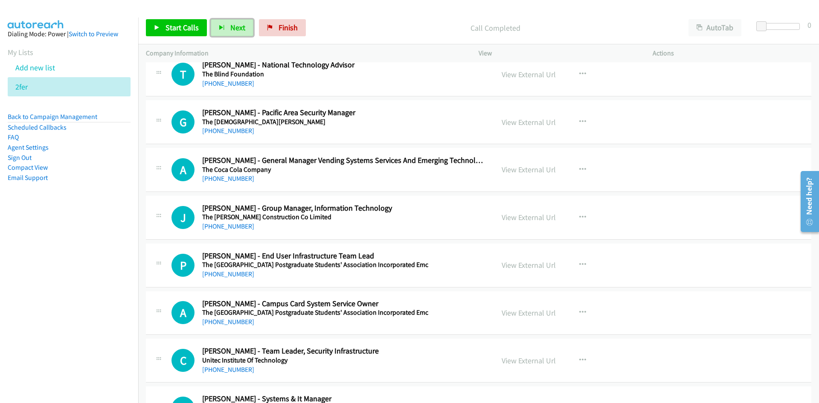
scroll to position [2046, 0]
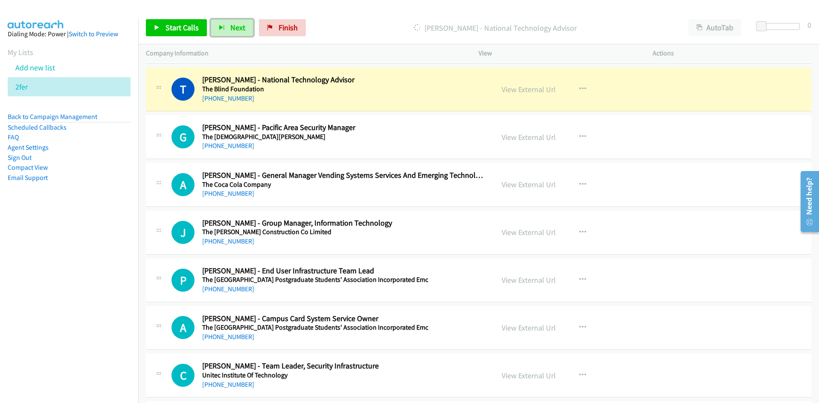
click at [509, 96] on div "View External Url View External Url Schedule/Manage Callback Start Calls Here R…" at bounding box center [585, 89] width 182 height 28
click at [516, 92] on link "View External Url" at bounding box center [528, 89] width 54 height 10
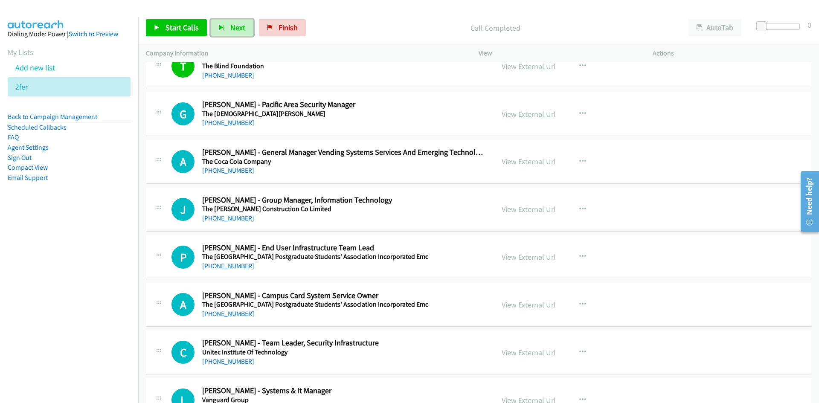
scroll to position [2089, 0]
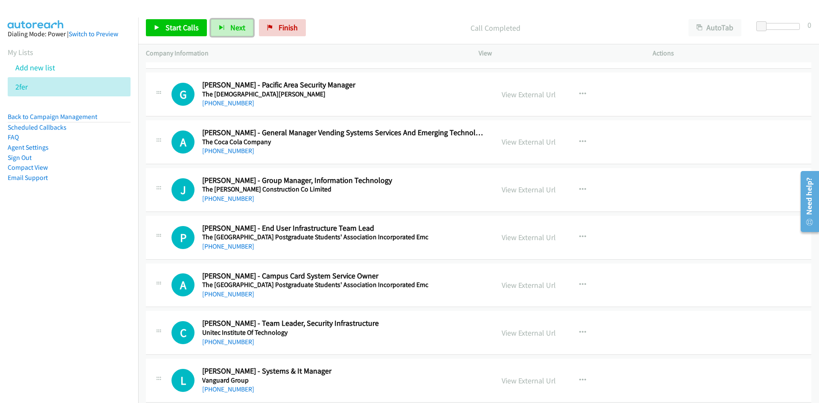
drag, startPoint x: 229, startPoint y: 23, endPoint x: 293, endPoint y: 68, distance: 78.4
click at [230, 23] on span "Next" at bounding box center [237, 28] width 15 height 10
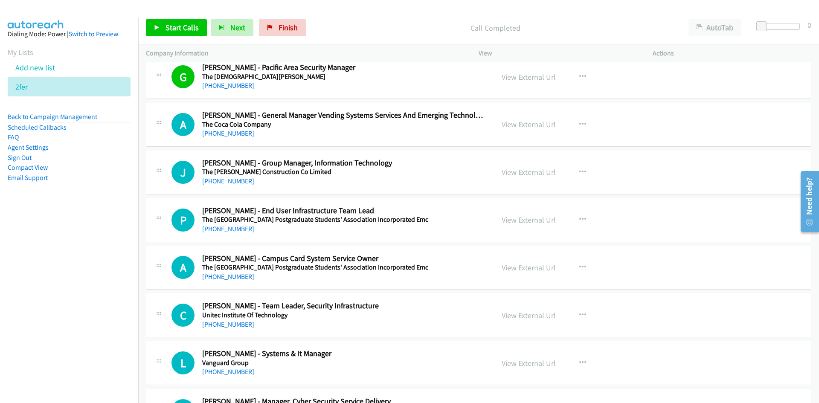
scroll to position [2132, 0]
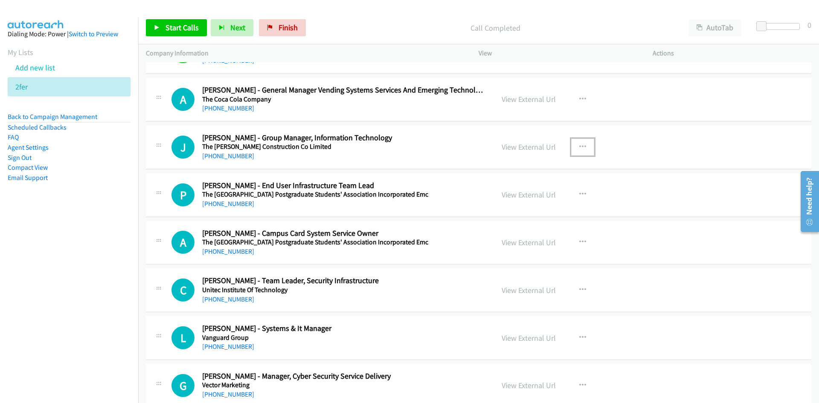
click at [581, 142] on button "button" at bounding box center [582, 147] width 23 height 17
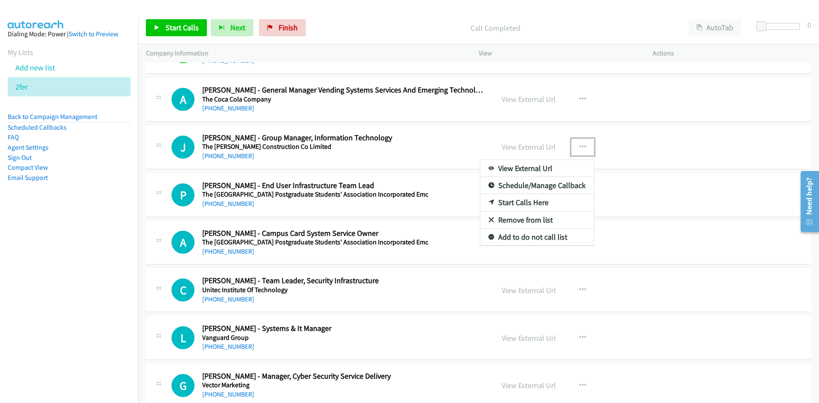
click at [517, 206] on link "Start Calls Here" at bounding box center [536, 202] width 113 height 17
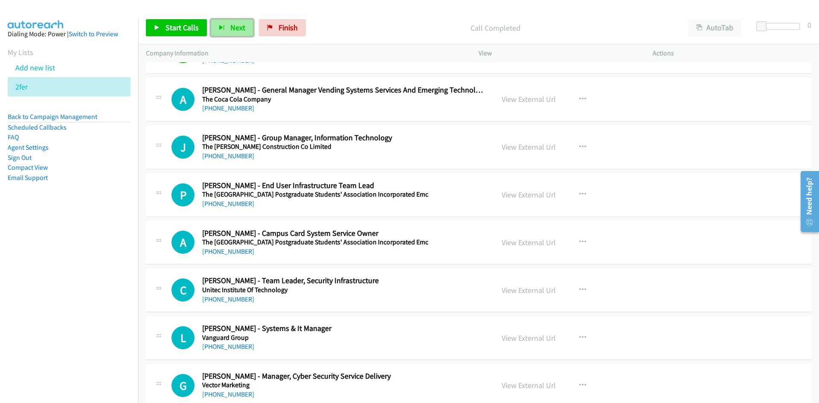
click at [243, 30] on button "Next" at bounding box center [232, 27] width 43 height 17
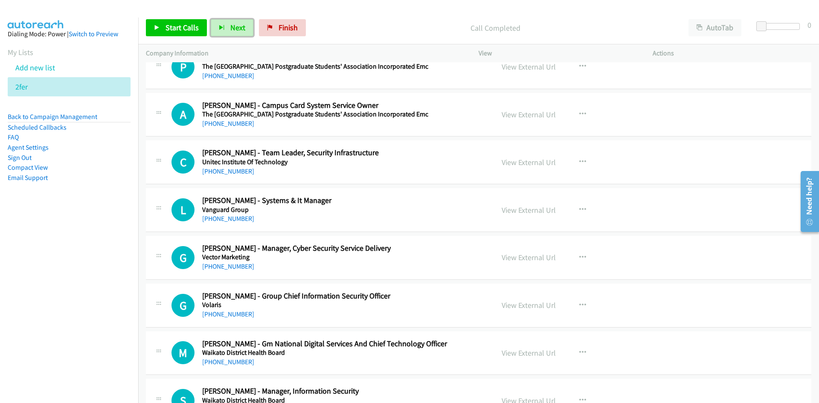
scroll to position [2217, 0]
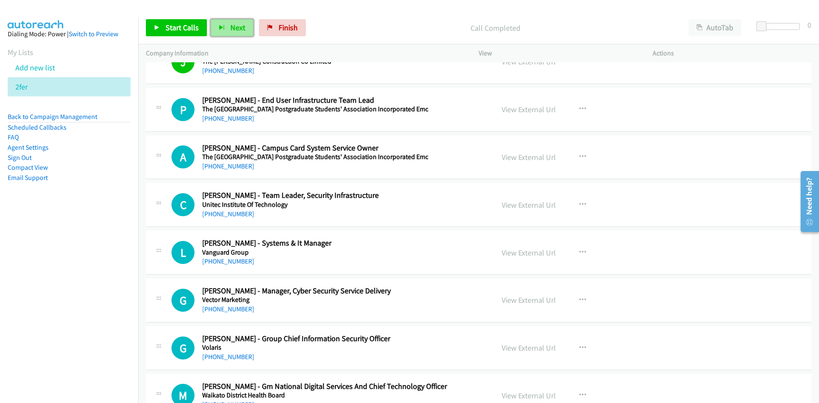
click at [232, 24] on span "Next" at bounding box center [237, 28] width 15 height 10
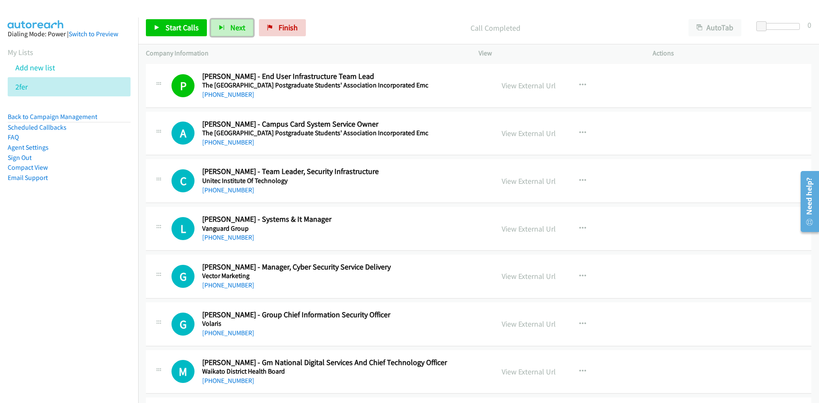
scroll to position [2260, 0]
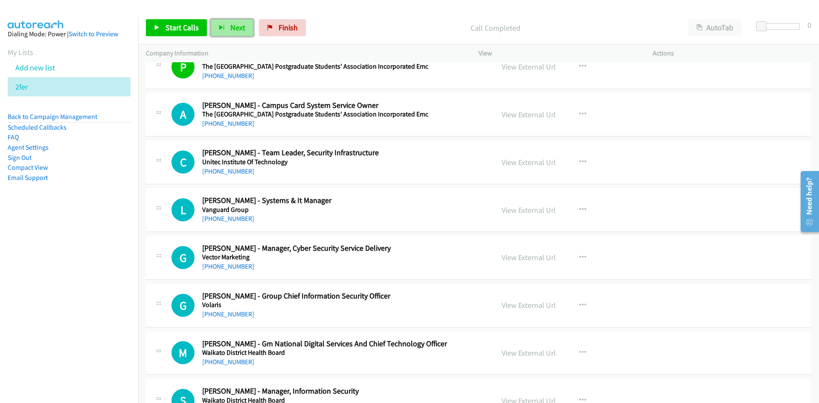
click at [243, 31] on span "Next" at bounding box center [237, 28] width 15 height 10
click at [579, 209] on icon "button" at bounding box center [582, 209] width 7 height 7
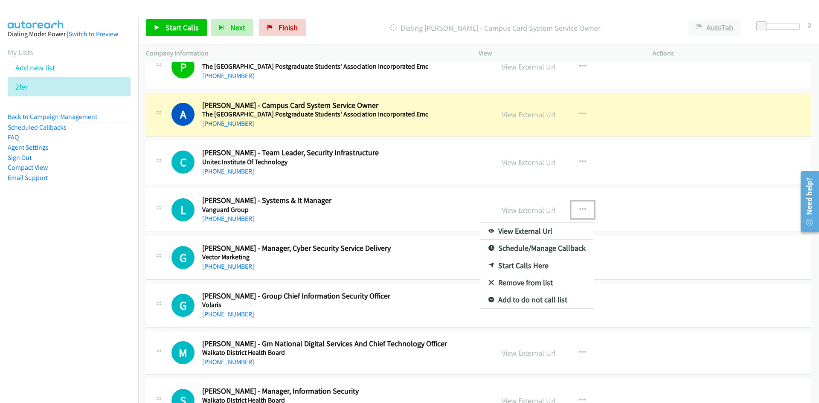
click at [518, 263] on link "Start Calls Here" at bounding box center [536, 265] width 113 height 17
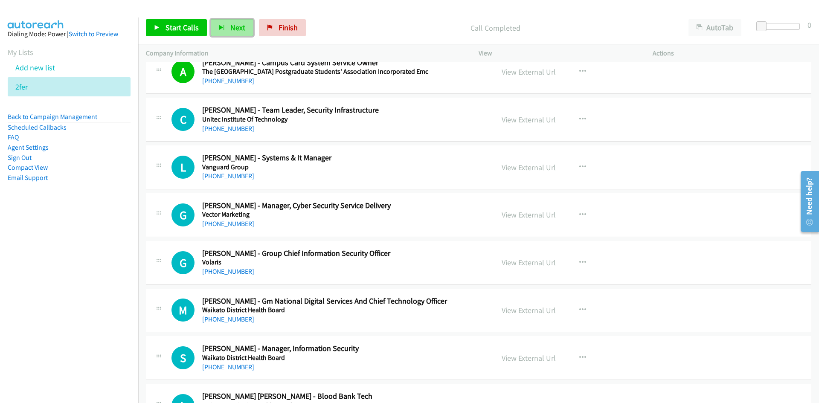
click at [235, 20] on button "Next" at bounding box center [232, 27] width 43 height 17
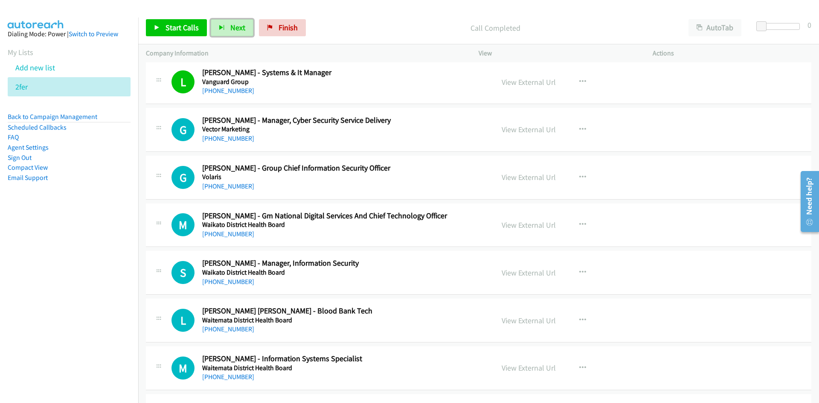
scroll to position [2430, 0]
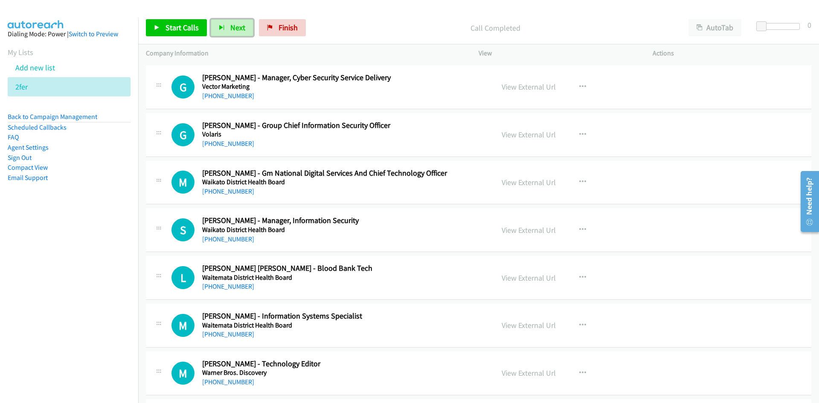
drag, startPoint x: 240, startPoint y: 23, endPoint x: 395, endPoint y: 125, distance: 185.5
click at [240, 23] on span "Next" at bounding box center [237, 28] width 15 height 10
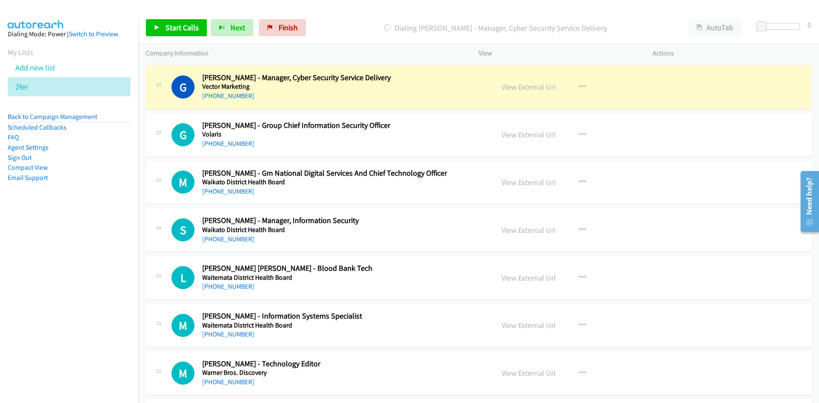
scroll to position [2473, 0]
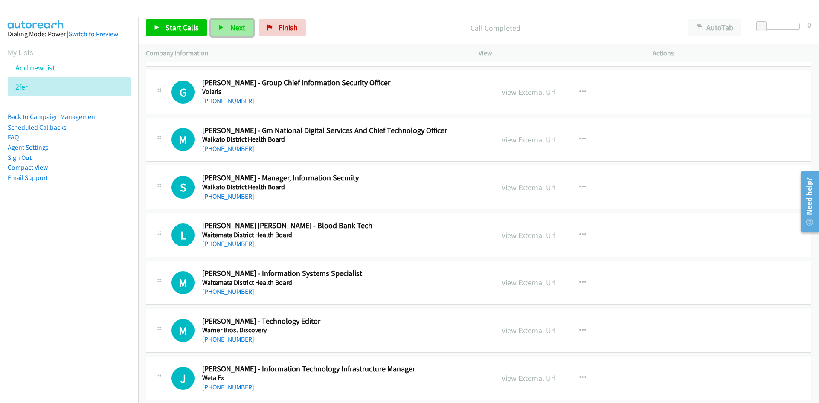
click at [234, 28] on span "Next" at bounding box center [237, 28] width 15 height 10
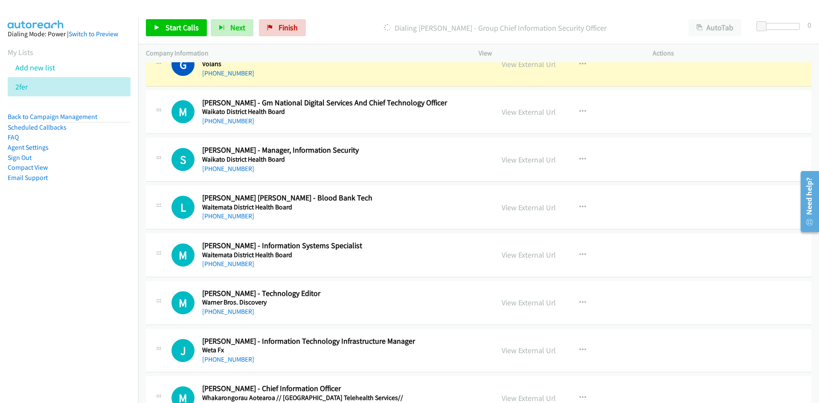
scroll to position [2515, 0]
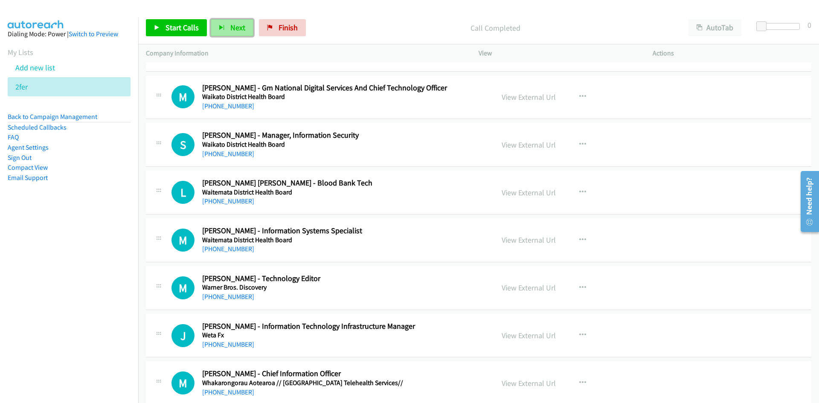
drag, startPoint x: 239, startPoint y: 27, endPoint x: 242, endPoint y: 31, distance: 5.0
click at [239, 27] on span "Next" at bounding box center [237, 28] width 15 height 10
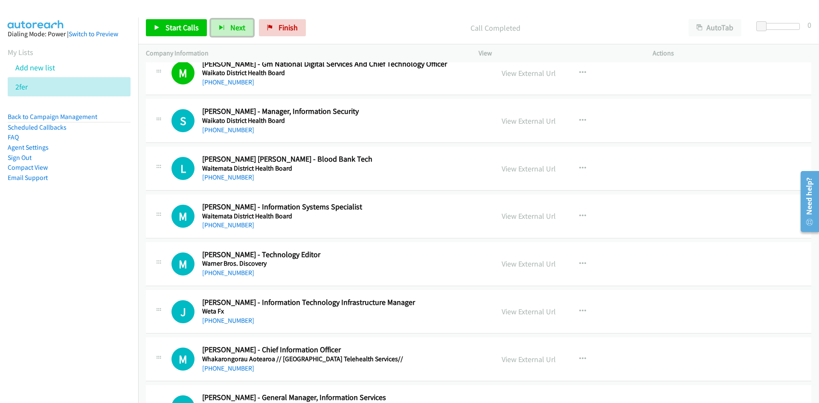
scroll to position [2558, 0]
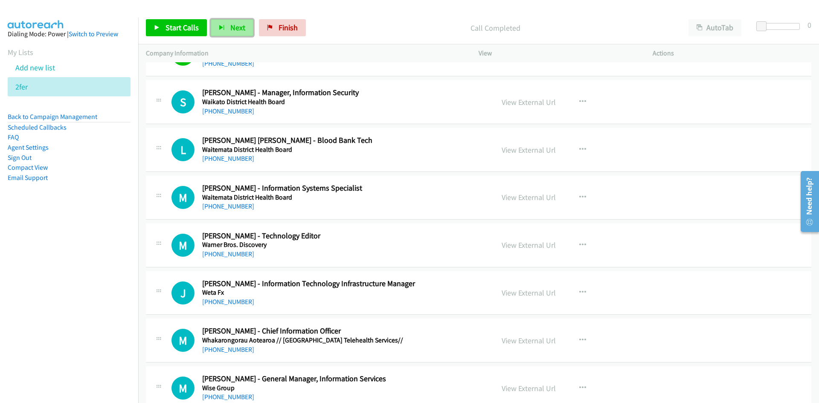
click at [238, 27] on span "Next" at bounding box center [237, 28] width 15 height 10
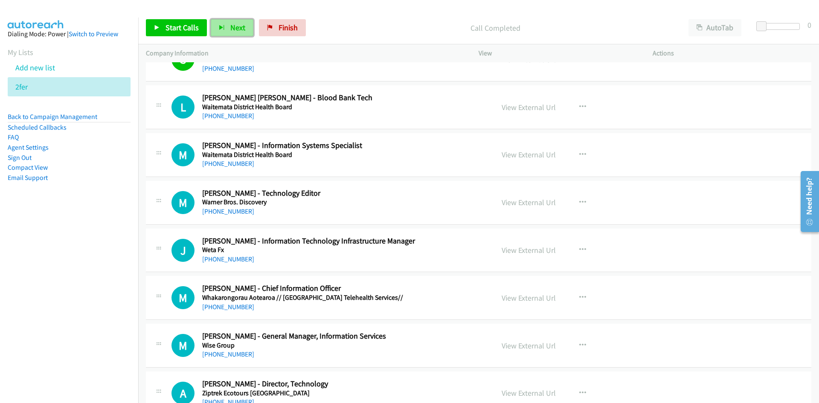
click at [228, 34] on button "Next" at bounding box center [232, 27] width 43 height 17
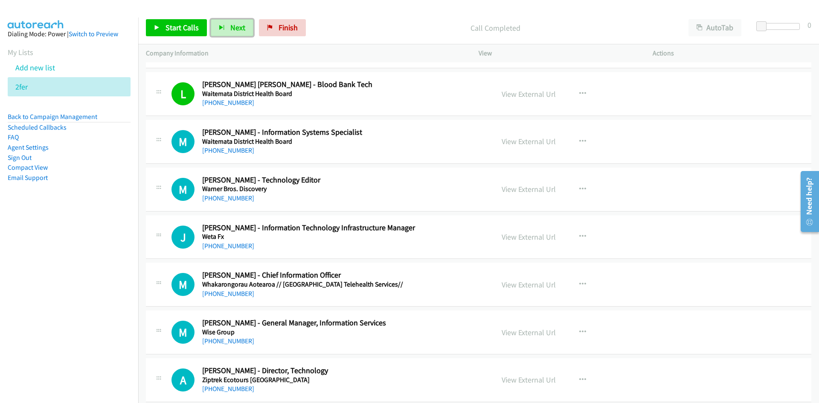
scroll to position [2625, 0]
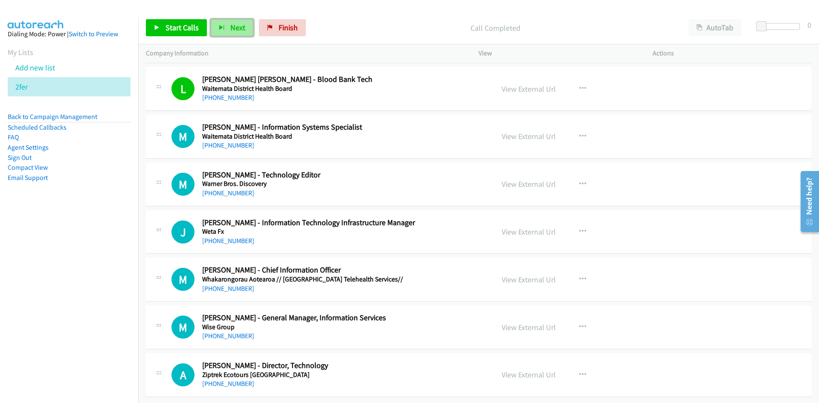
click at [235, 32] on span "Next" at bounding box center [237, 28] width 15 height 10
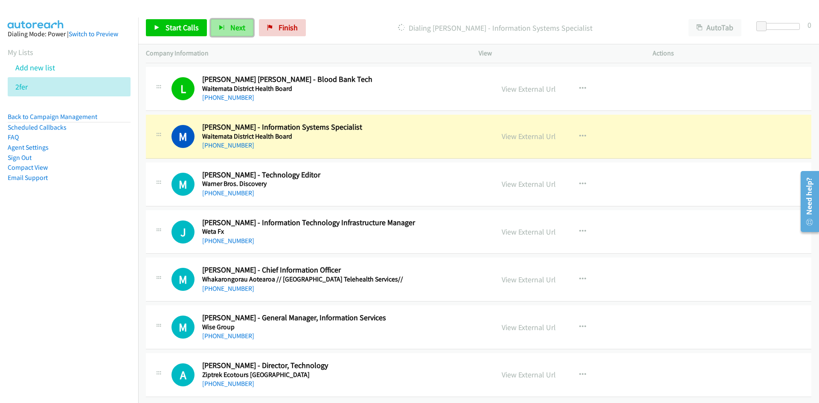
drag, startPoint x: 238, startPoint y: 29, endPoint x: 234, endPoint y: 23, distance: 6.7
click at [238, 29] on span "Next" at bounding box center [237, 28] width 15 height 10
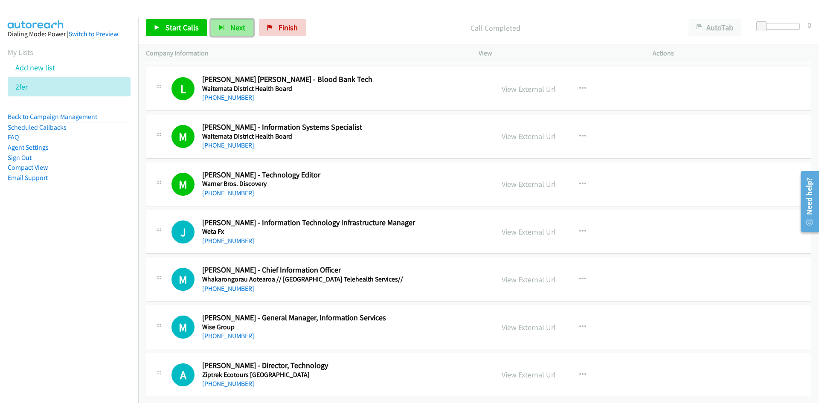
click at [224, 27] on button "Next" at bounding box center [232, 27] width 43 height 17
click at [232, 37] on div "Start Calls Pause Next Finish Call Completed AutoTab AutoTab 0" at bounding box center [478, 28] width 680 height 33
click at [234, 23] on span "Next" at bounding box center [237, 28] width 15 height 10
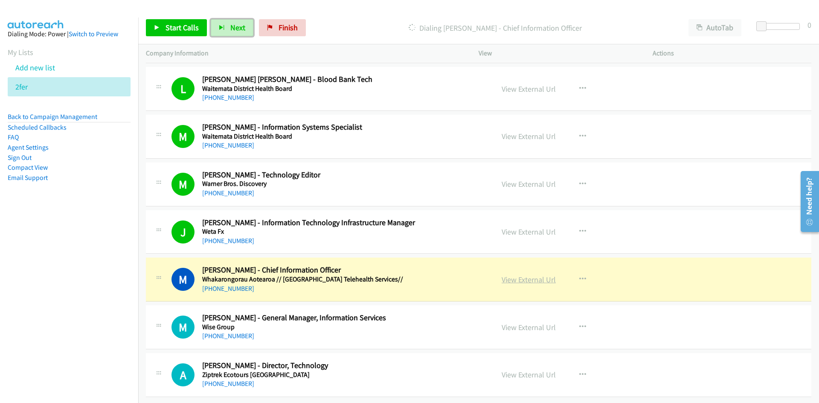
click at [527, 275] on link "View External Url" at bounding box center [528, 280] width 54 height 10
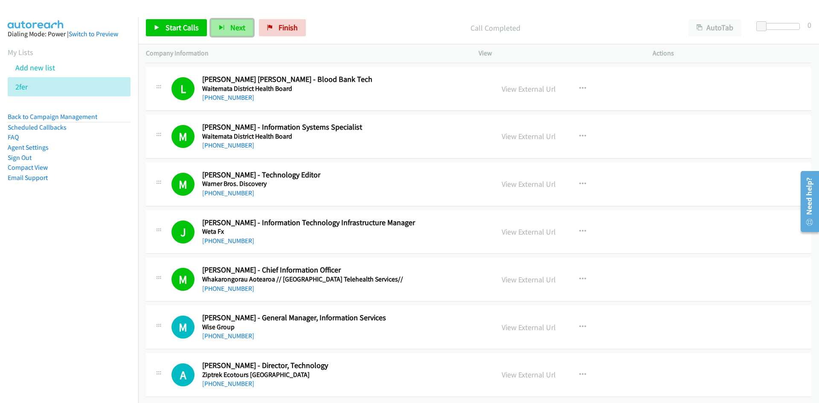
click at [233, 23] on span "Next" at bounding box center [237, 28] width 15 height 10
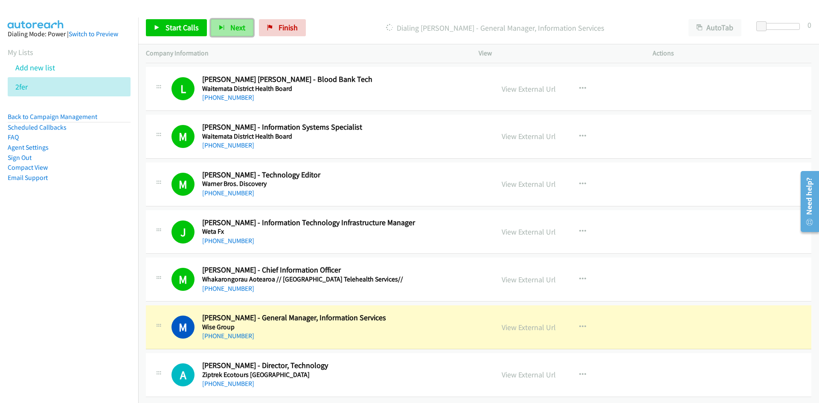
click at [238, 36] on button "Next" at bounding box center [232, 27] width 43 height 17
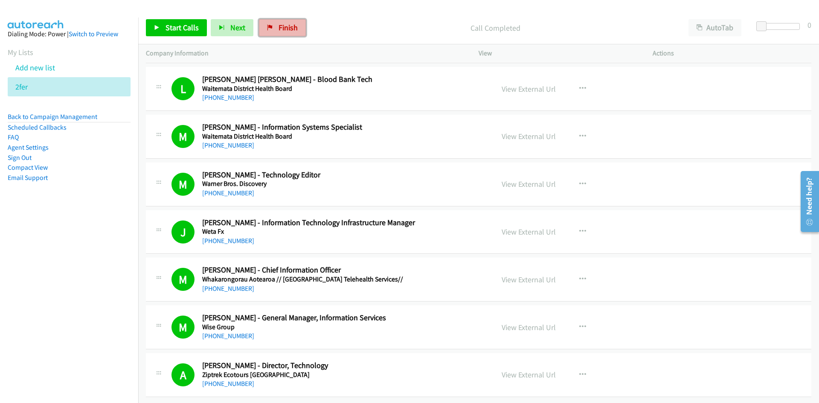
click at [288, 24] on span "Finish" at bounding box center [287, 28] width 19 height 10
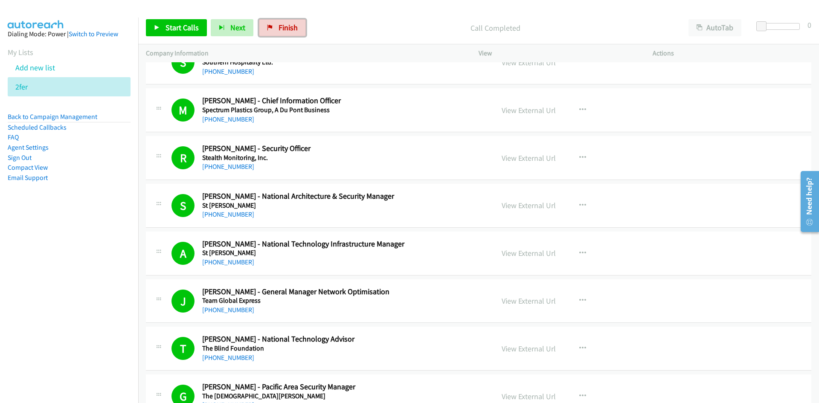
scroll to position [0, 0]
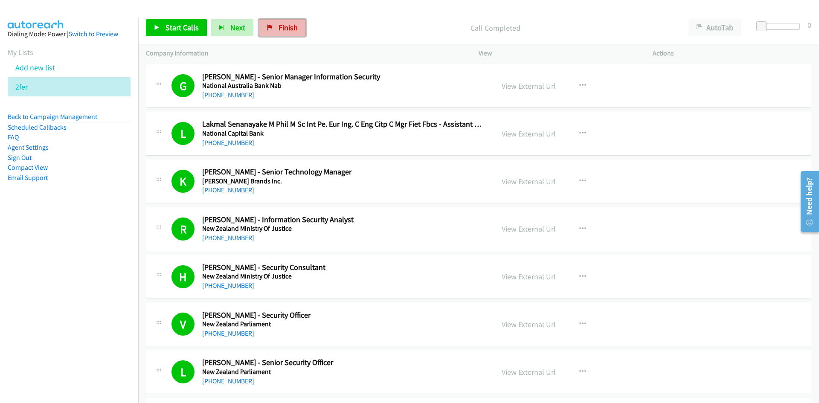
click at [284, 21] on link "Finish" at bounding box center [282, 27] width 47 height 17
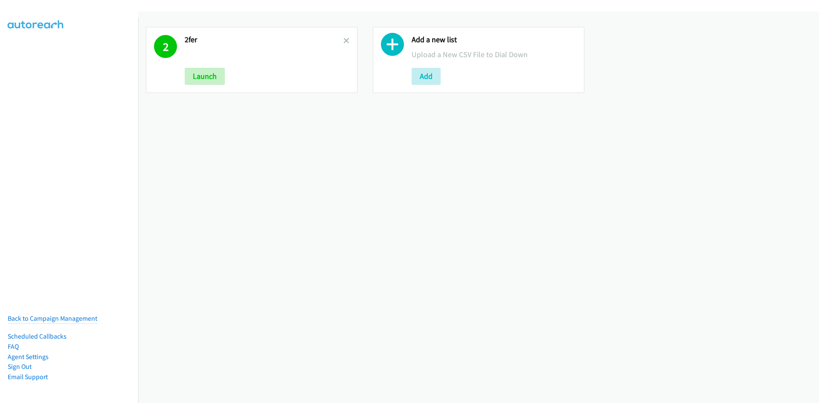
click at [345, 40] on icon at bounding box center [346, 41] width 6 height 6
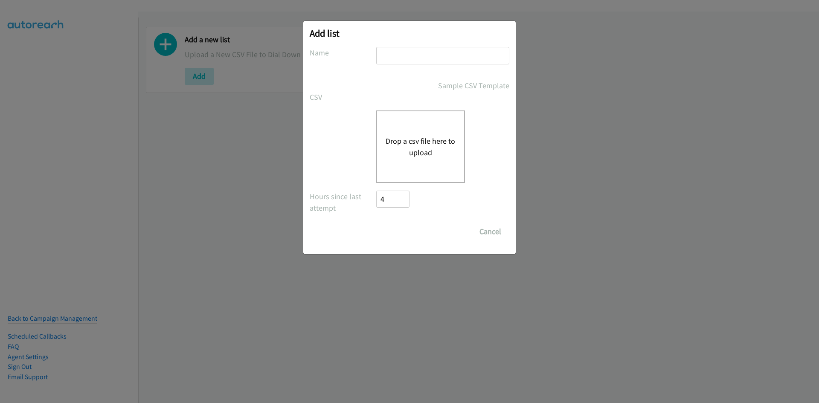
click at [385, 55] on input "text" at bounding box center [442, 55] width 133 height 17
type input "TWOfer"
click at [420, 135] on button "Drop a csv file here to upload" at bounding box center [420, 146] width 70 height 23
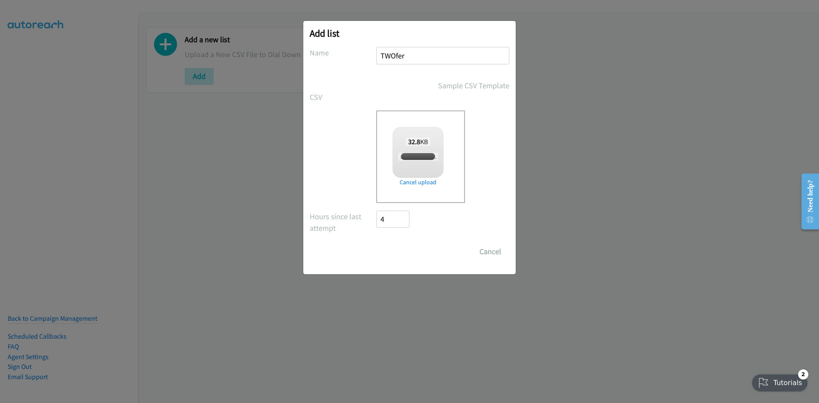
checkbox input "true"
click at [406, 251] on input "Save List" at bounding box center [398, 251] width 45 height 17
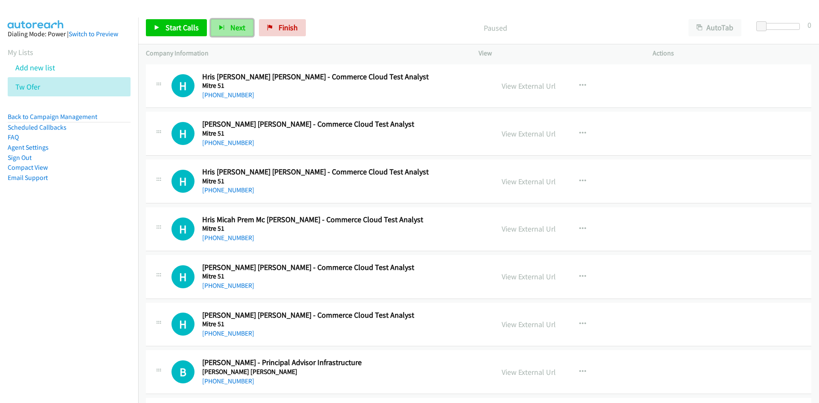
click at [232, 24] on span "Next" at bounding box center [237, 28] width 15 height 10
click at [242, 31] on span "Next" at bounding box center [237, 28] width 15 height 10
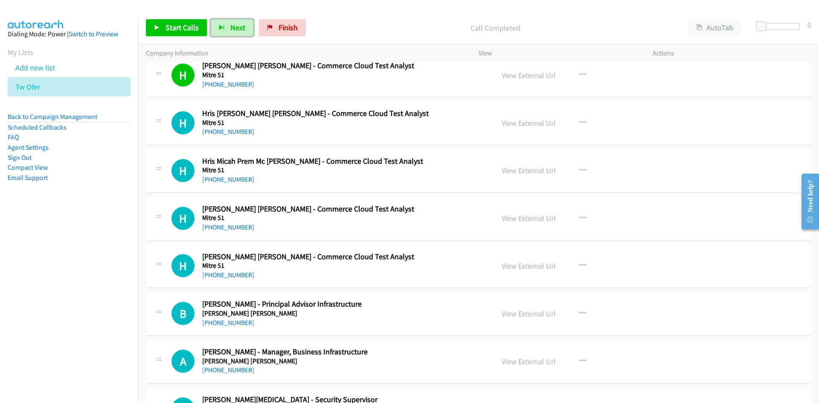
scroll to position [85, 0]
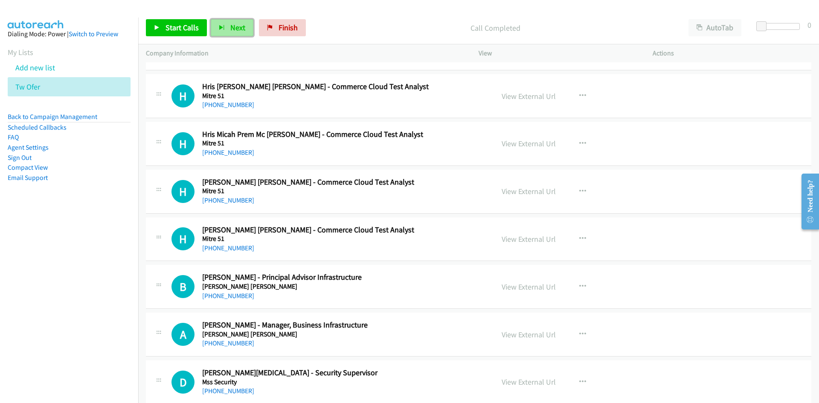
click at [224, 31] on button "Next" at bounding box center [232, 27] width 43 height 17
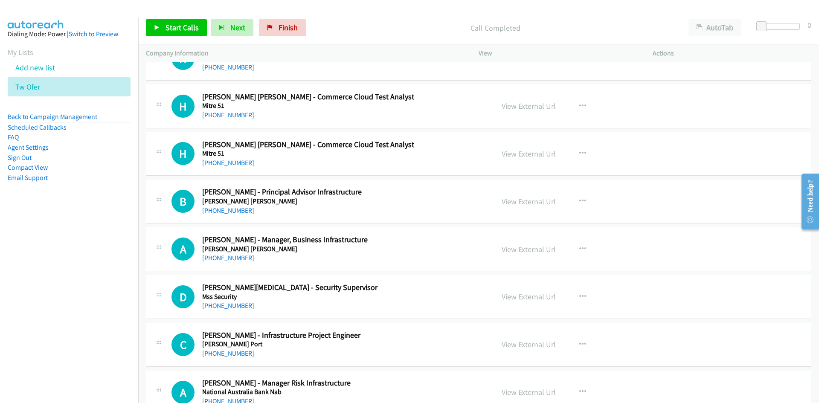
scroll to position [128, 0]
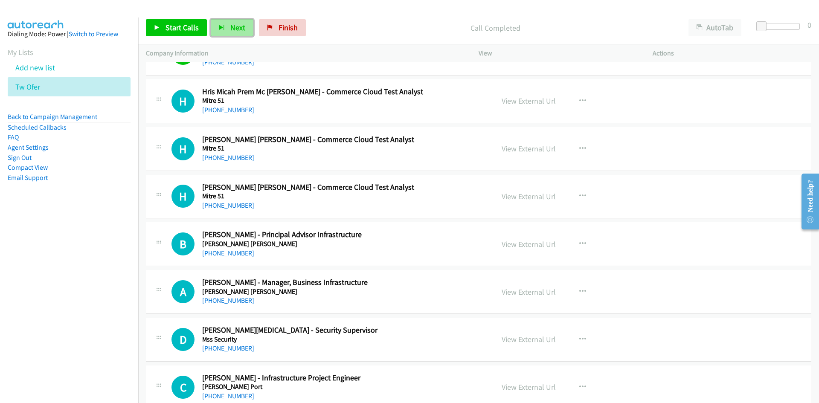
drag, startPoint x: 234, startPoint y: 27, endPoint x: 330, endPoint y: 83, distance: 111.5
click at [234, 27] on span "Next" at bounding box center [237, 28] width 15 height 10
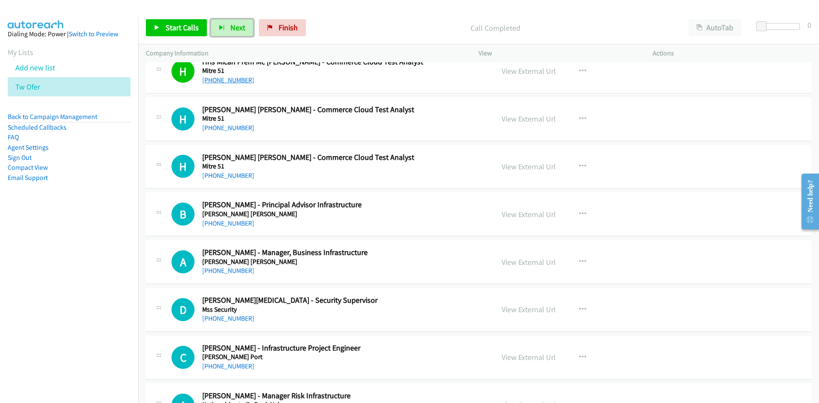
scroll to position [171, 0]
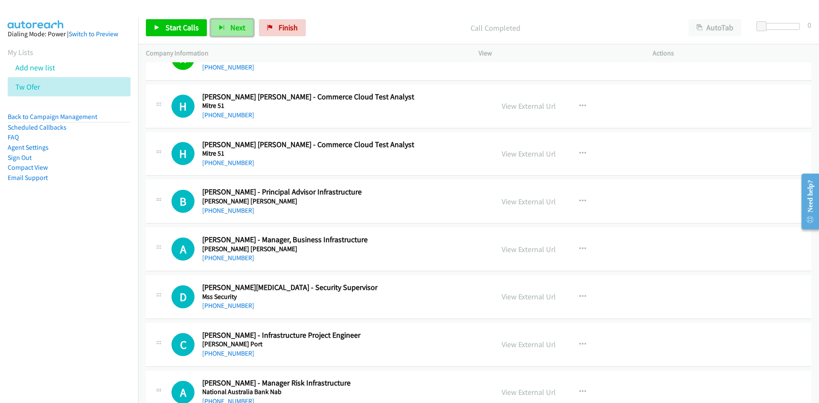
click at [240, 29] on span "Next" at bounding box center [237, 28] width 15 height 10
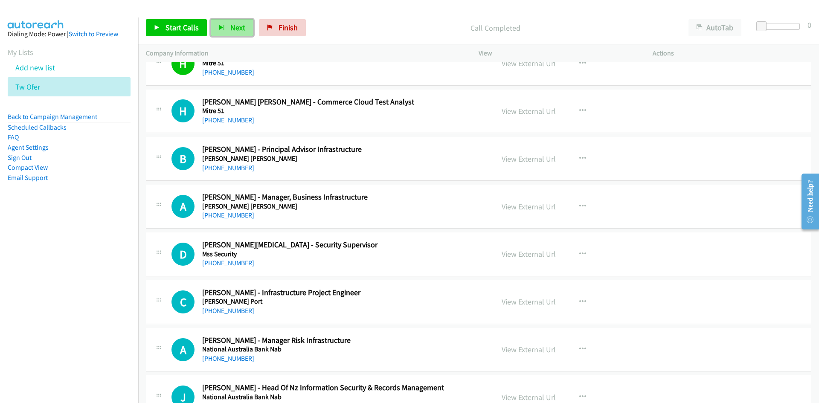
click at [234, 25] on span "Next" at bounding box center [237, 28] width 15 height 10
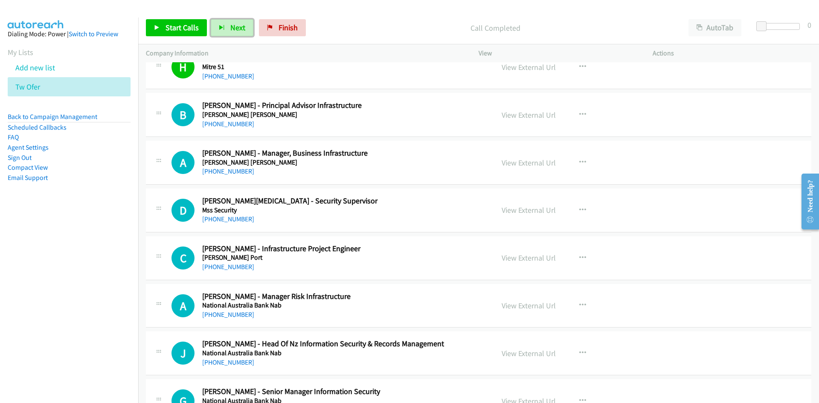
scroll to position [298, 0]
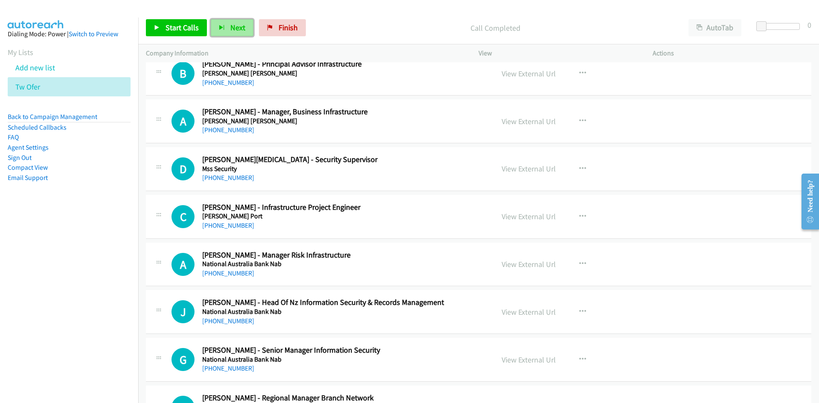
click at [228, 29] on button "Next" at bounding box center [232, 27] width 43 height 17
click at [234, 21] on button "Next" at bounding box center [232, 27] width 43 height 17
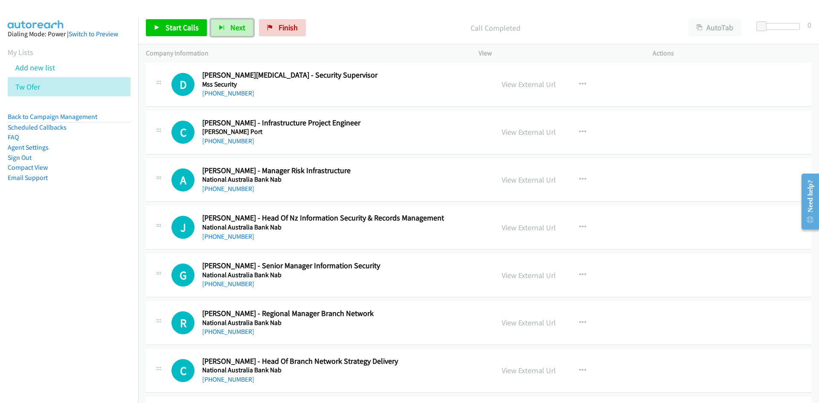
scroll to position [384, 0]
click at [571, 133] on button "button" at bounding box center [582, 131] width 23 height 17
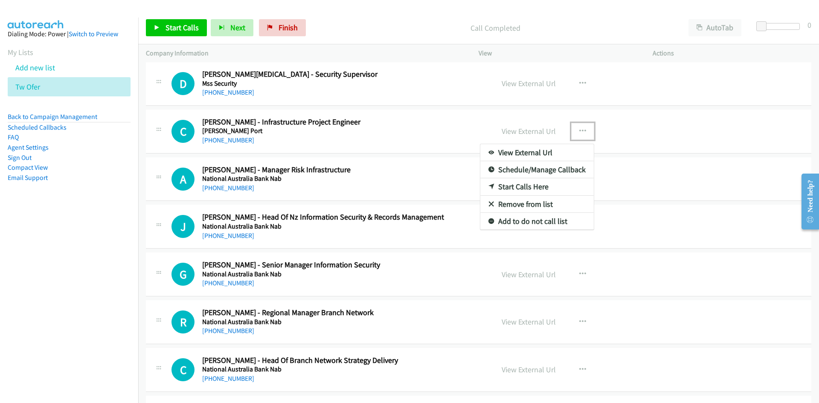
click at [520, 188] on link "Start Calls Here" at bounding box center [536, 186] width 113 height 17
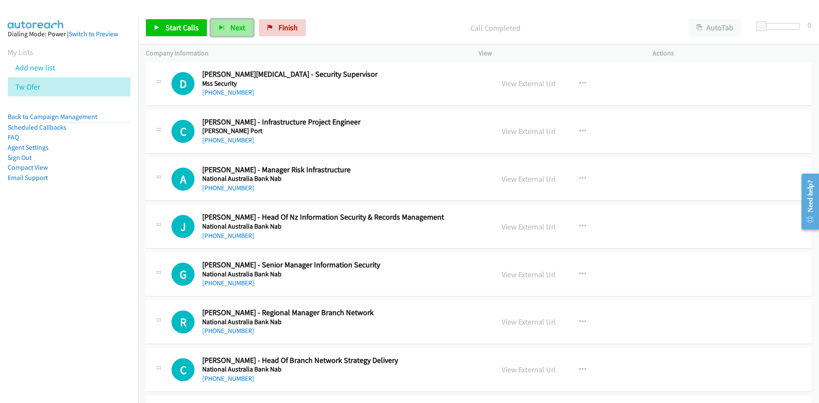
click at [230, 27] on span "Next" at bounding box center [237, 28] width 15 height 10
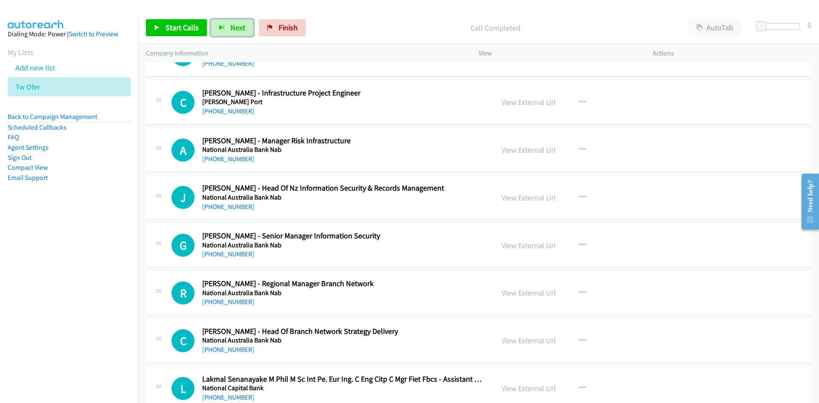
scroll to position [426, 0]
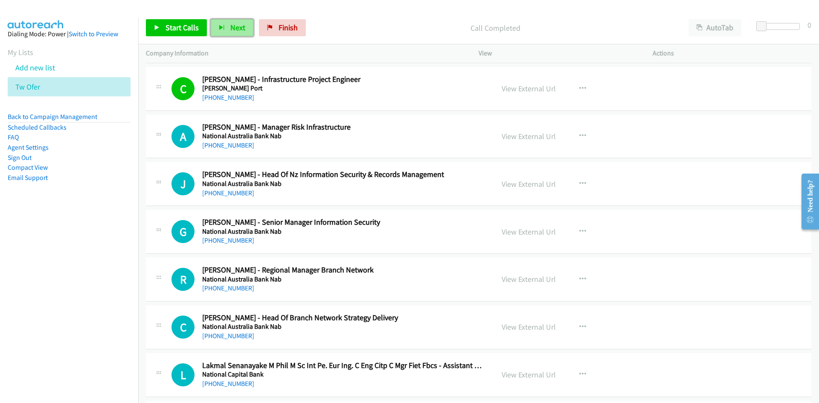
click at [250, 25] on button "Next" at bounding box center [232, 27] width 43 height 17
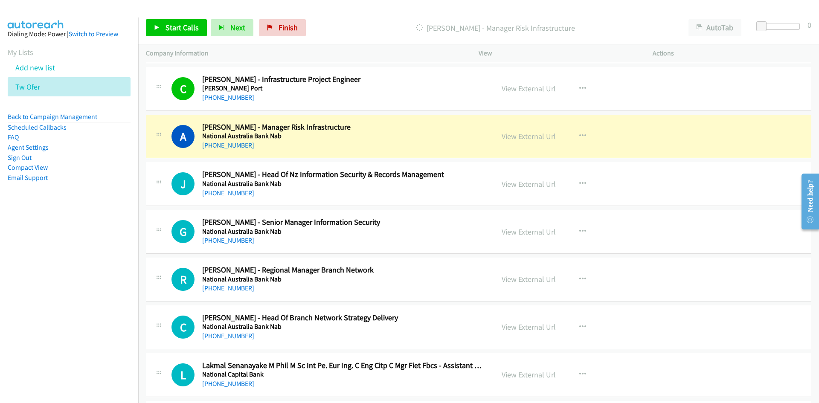
scroll to position [512, 0]
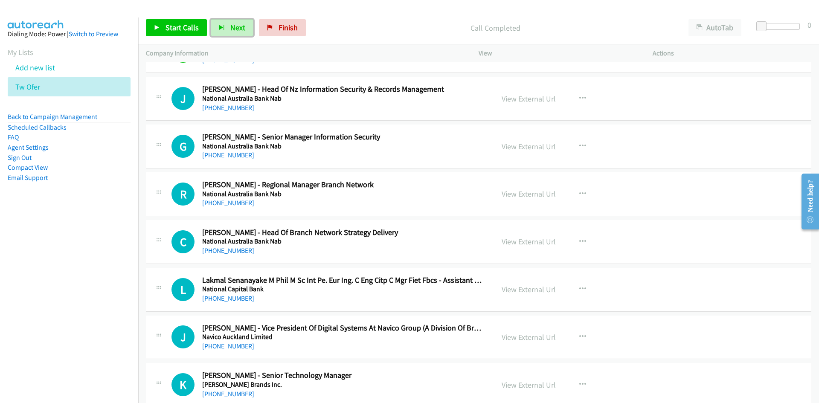
drag, startPoint x: 246, startPoint y: 23, endPoint x: 344, endPoint y: 98, distance: 123.4
click at [246, 23] on button "Next" at bounding box center [232, 27] width 43 height 17
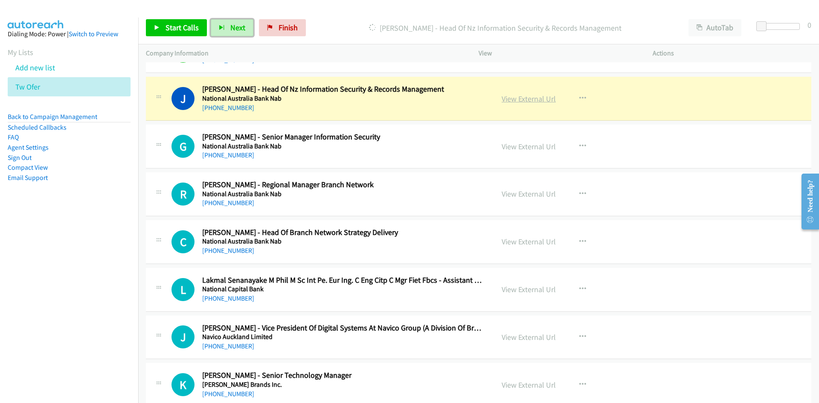
click at [535, 97] on link "View External Url" at bounding box center [528, 99] width 54 height 10
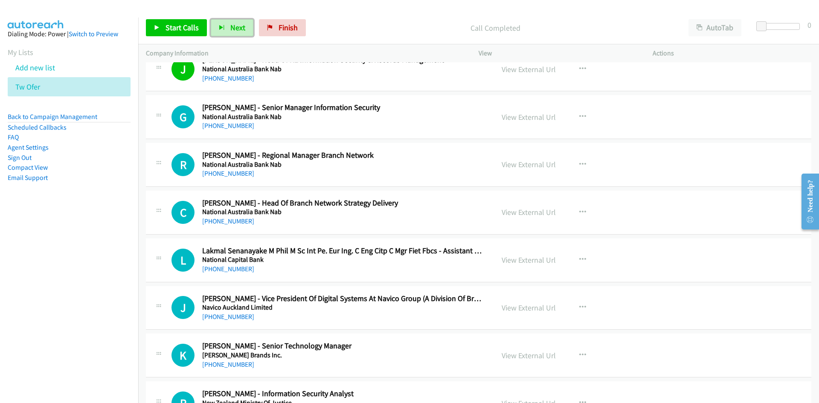
scroll to position [554, 0]
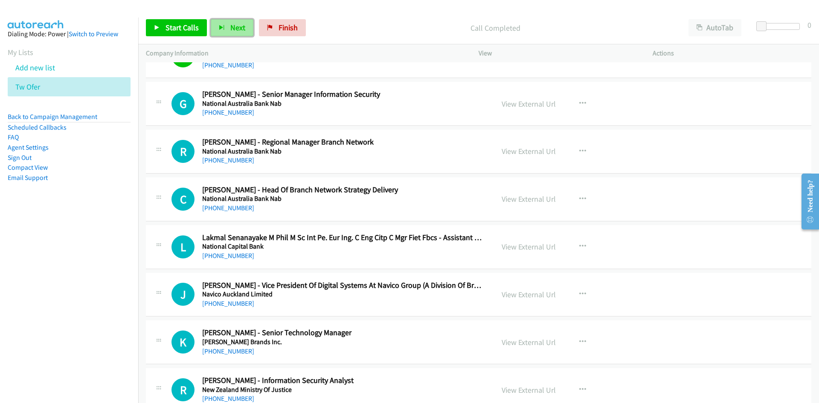
click at [233, 27] on span "Next" at bounding box center [237, 28] width 15 height 10
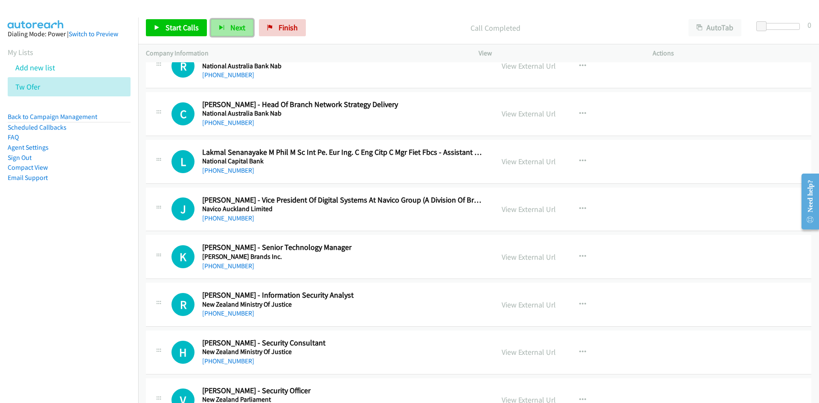
click at [249, 22] on button "Next" at bounding box center [232, 27] width 43 height 17
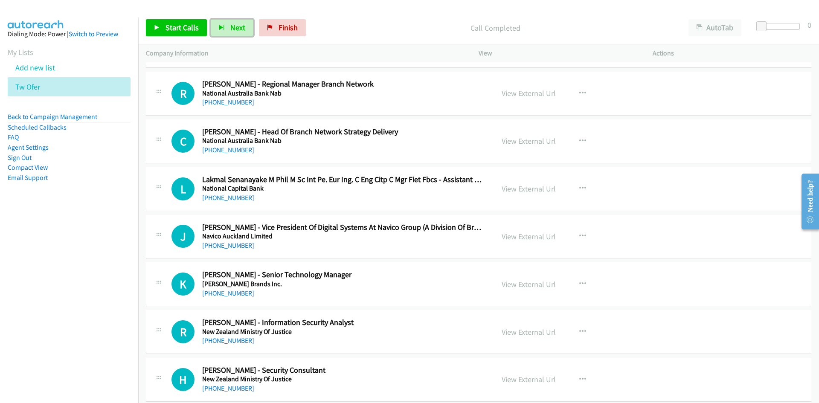
scroll to position [597, 0]
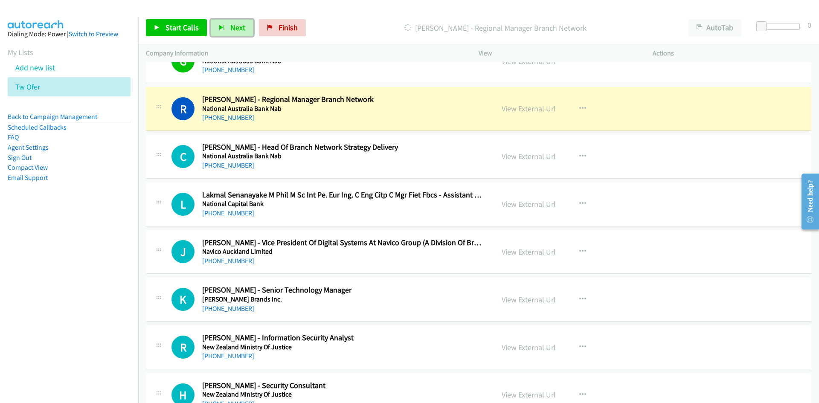
drag, startPoint x: 528, startPoint y: 111, endPoint x: 528, endPoint y: 124, distance: 12.8
click at [528, 111] on link "View External Url" at bounding box center [528, 109] width 54 height 10
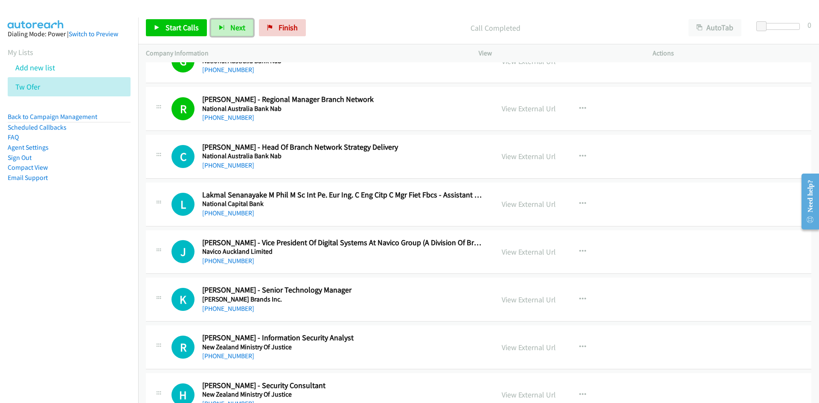
scroll to position [640, 0]
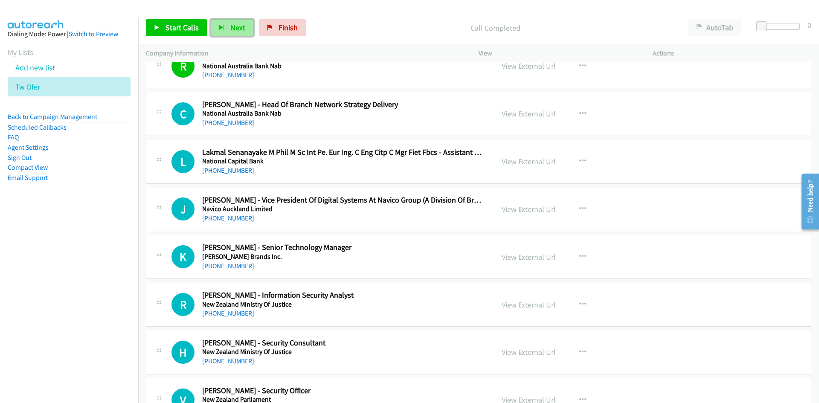
click at [232, 28] on span "Next" at bounding box center [237, 28] width 15 height 10
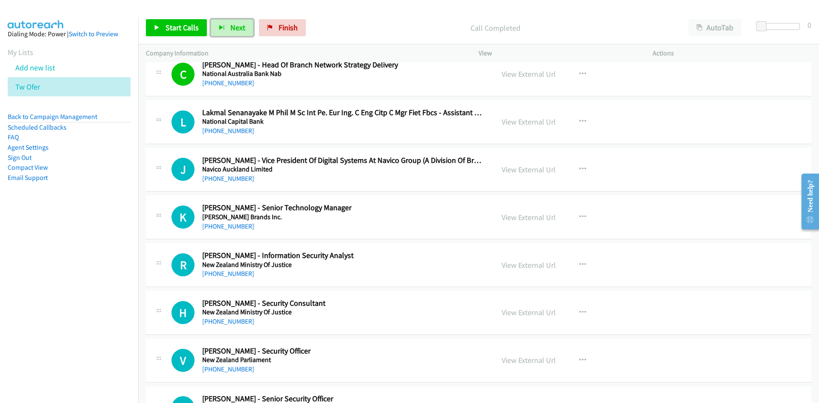
scroll to position [725, 0]
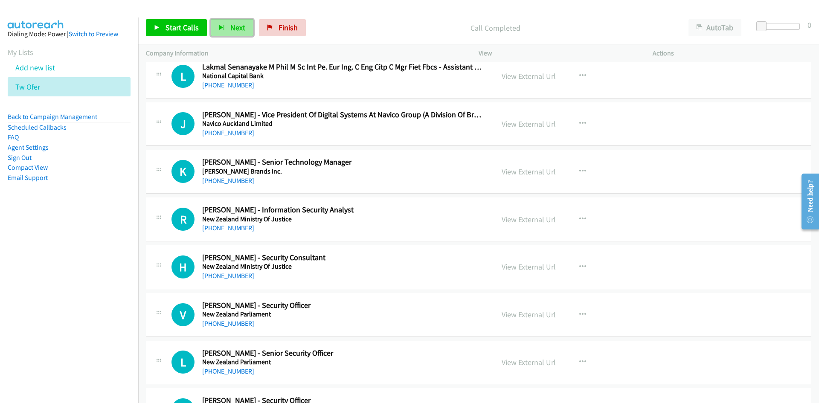
click at [238, 23] on span "Next" at bounding box center [237, 28] width 15 height 10
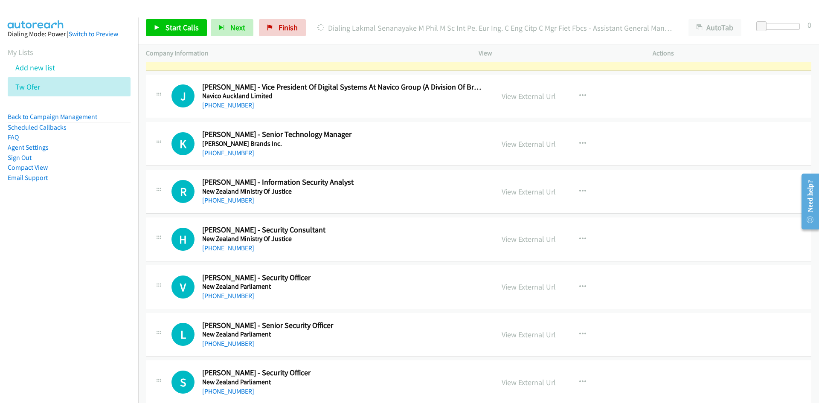
scroll to position [767, 0]
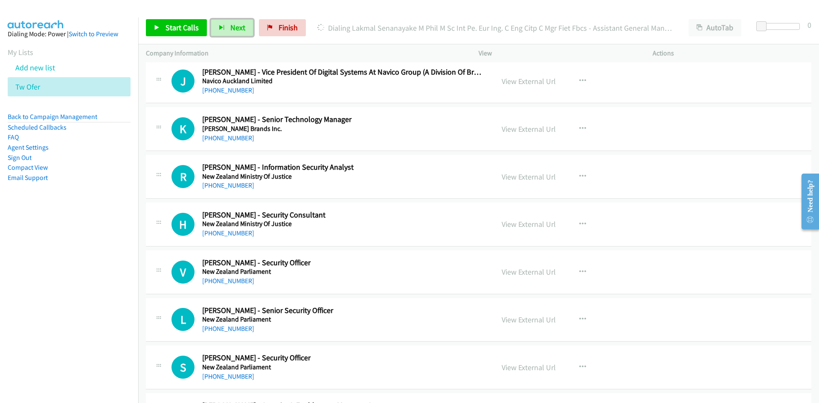
drag, startPoint x: 229, startPoint y: 24, endPoint x: 301, endPoint y: 90, distance: 98.1
click at [230, 24] on span "Next" at bounding box center [237, 28] width 15 height 10
drag, startPoint x: 244, startPoint y: 30, endPoint x: 179, endPoint y: 3, distance: 70.3
click at [244, 30] on button "Next" at bounding box center [232, 27] width 43 height 17
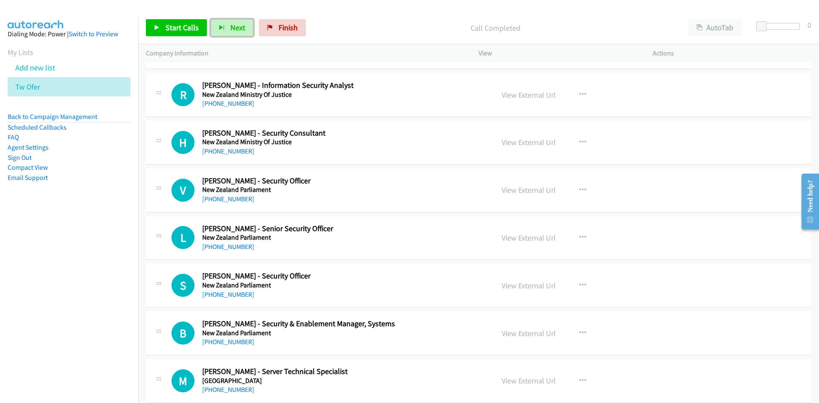
scroll to position [853, 0]
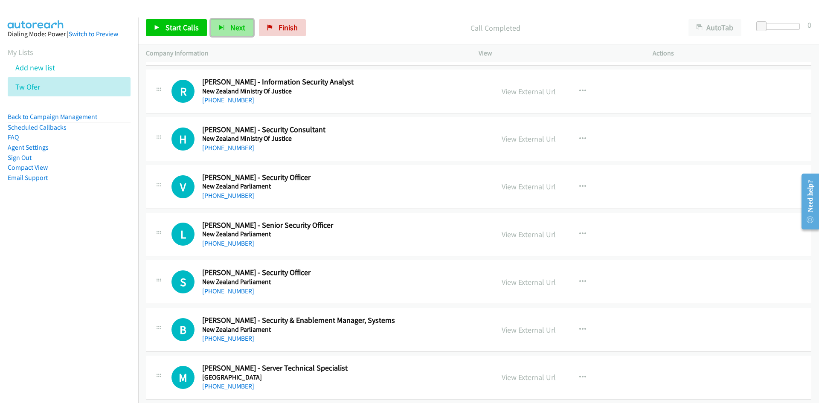
click at [231, 23] on span "Next" at bounding box center [237, 28] width 15 height 10
click at [232, 27] on span "Next" at bounding box center [237, 28] width 15 height 10
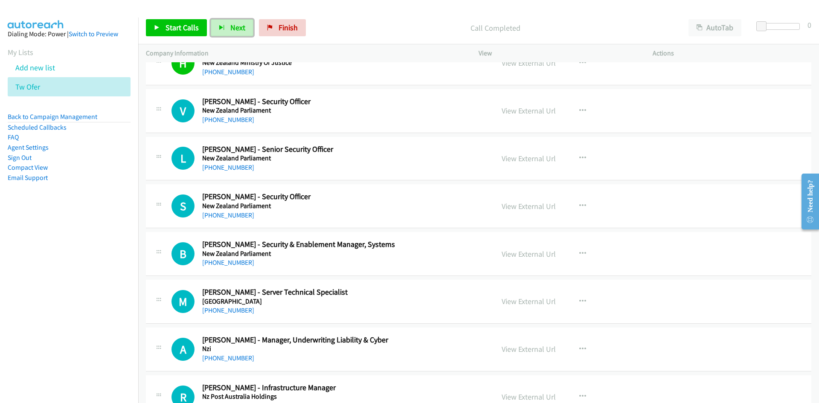
scroll to position [938, 0]
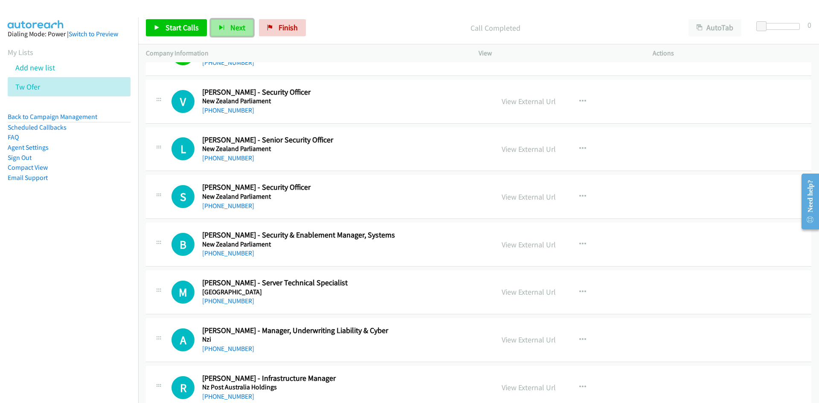
click at [229, 22] on button "Next" at bounding box center [232, 27] width 43 height 17
click at [224, 19] on div "Start Calls Pause Next Finish Call Completed AutoTab AutoTab 0" at bounding box center [478, 28] width 680 height 33
click at [232, 27] on span "Next" at bounding box center [237, 28] width 15 height 10
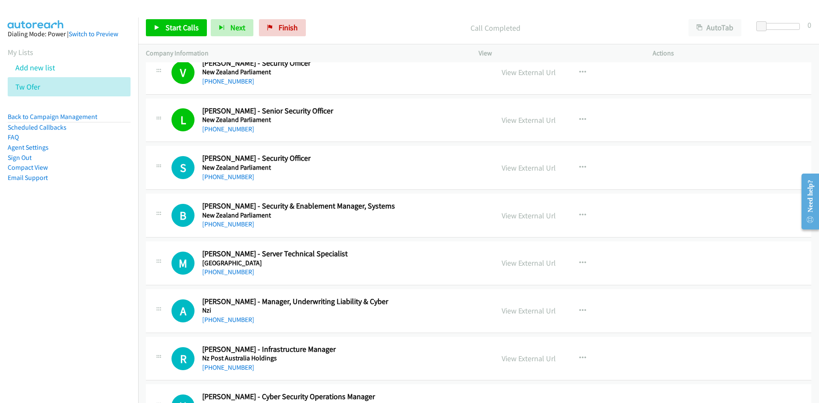
scroll to position [1023, 0]
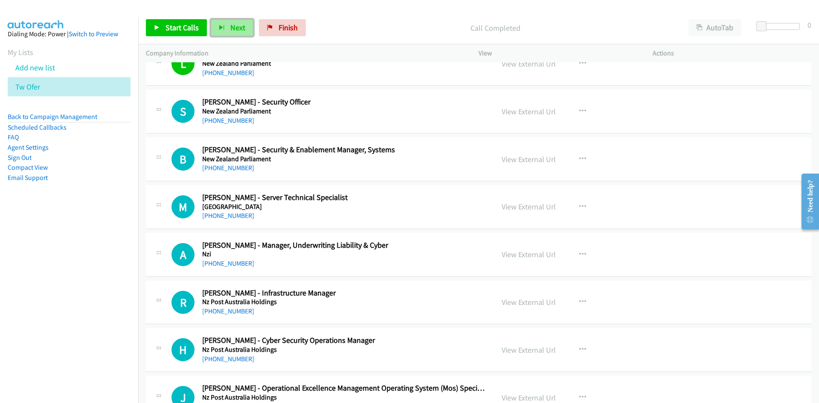
click at [239, 25] on span "Next" at bounding box center [237, 28] width 15 height 10
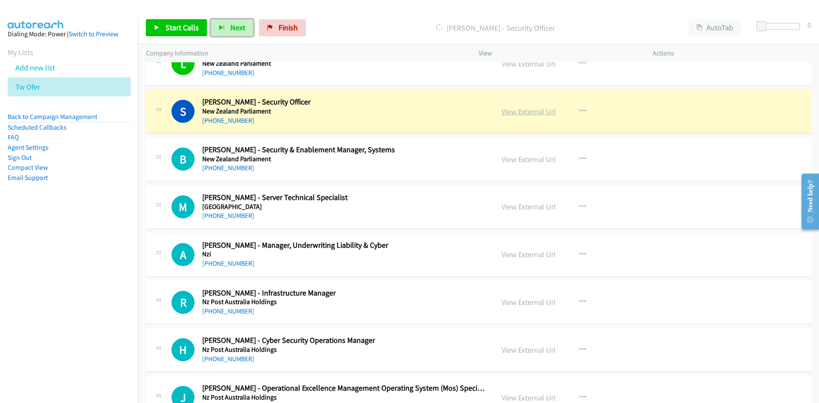
click at [540, 107] on link "View External Url" at bounding box center [528, 112] width 54 height 10
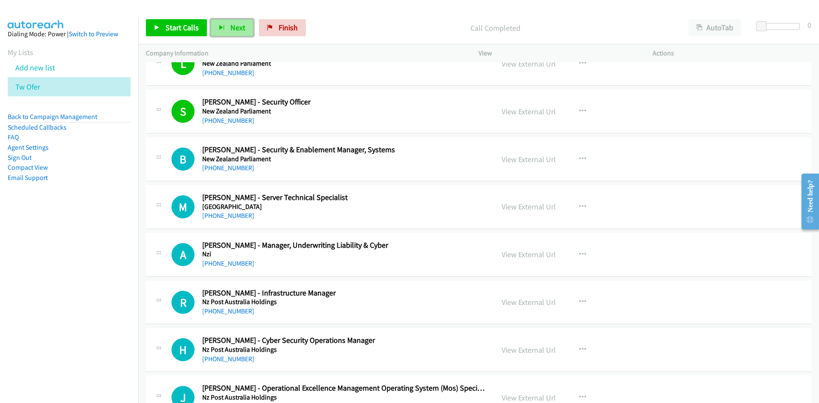
click at [230, 26] on span "Next" at bounding box center [237, 28] width 15 height 10
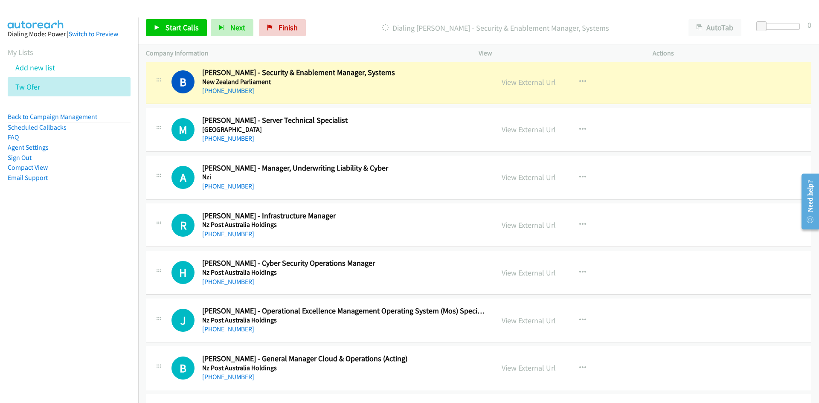
scroll to position [1108, 0]
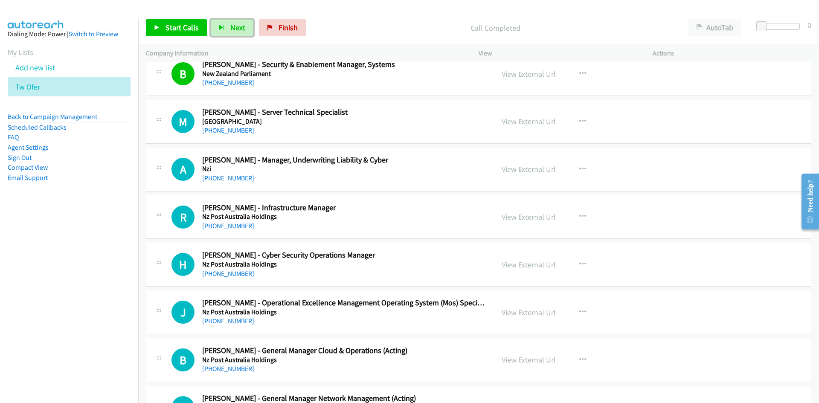
drag, startPoint x: 231, startPoint y: 23, endPoint x: 166, endPoint y: 60, distance: 74.5
click at [231, 23] on span "Next" at bounding box center [237, 28] width 15 height 10
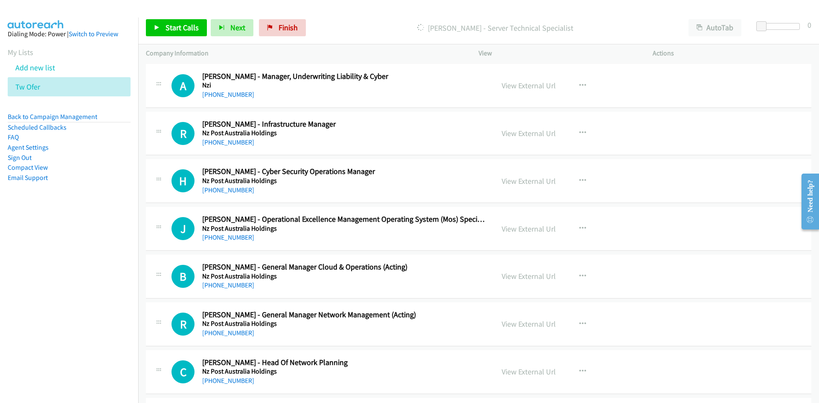
scroll to position [1194, 0]
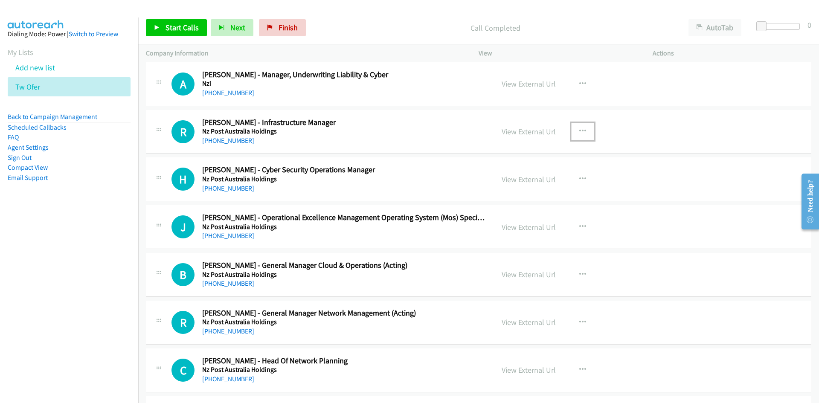
drag, startPoint x: 575, startPoint y: 126, endPoint x: 562, endPoint y: 136, distance: 16.6
click at [575, 126] on button "button" at bounding box center [582, 131] width 23 height 17
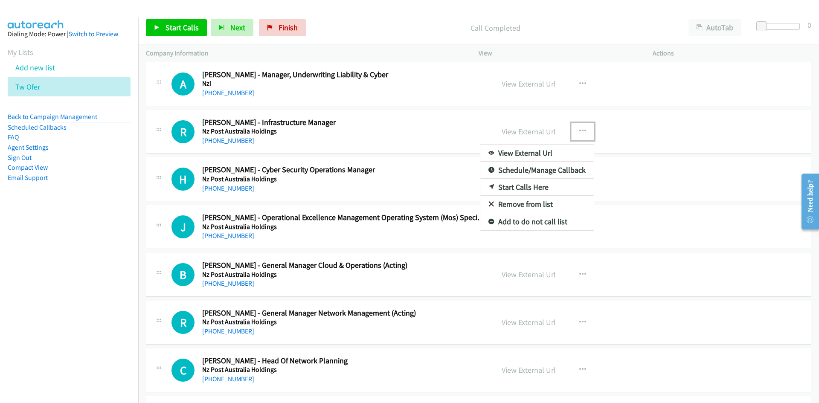
click at [519, 184] on link "Start Calls Here" at bounding box center [536, 187] width 113 height 17
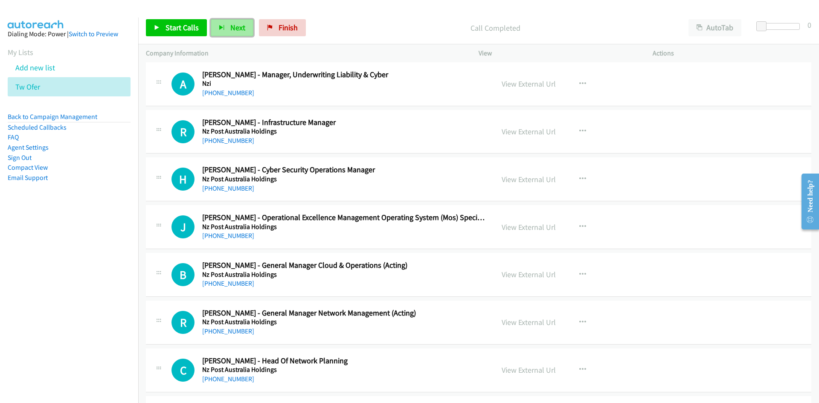
click at [230, 31] on span "Next" at bounding box center [237, 28] width 15 height 10
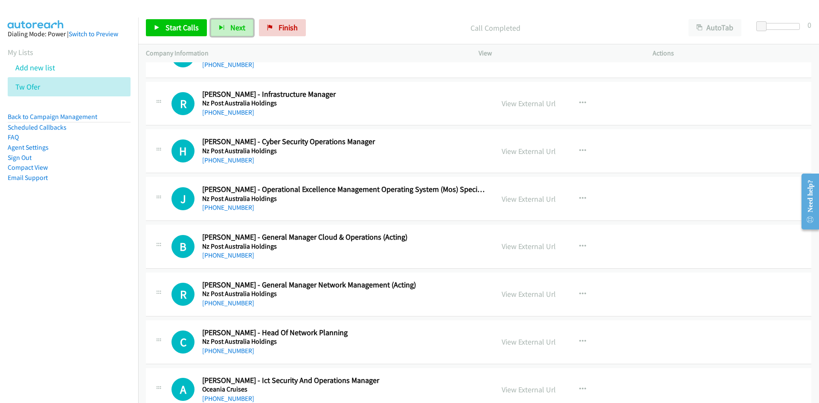
scroll to position [1236, 0]
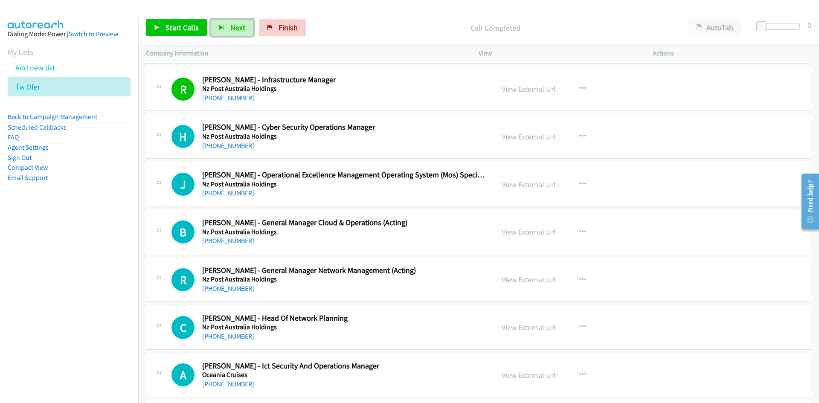
click at [240, 28] on span "Next" at bounding box center [237, 28] width 15 height 10
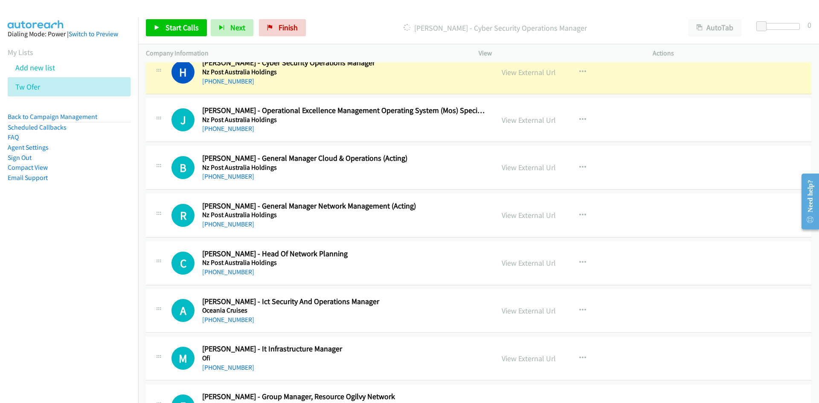
scroll to position [1322, 0]
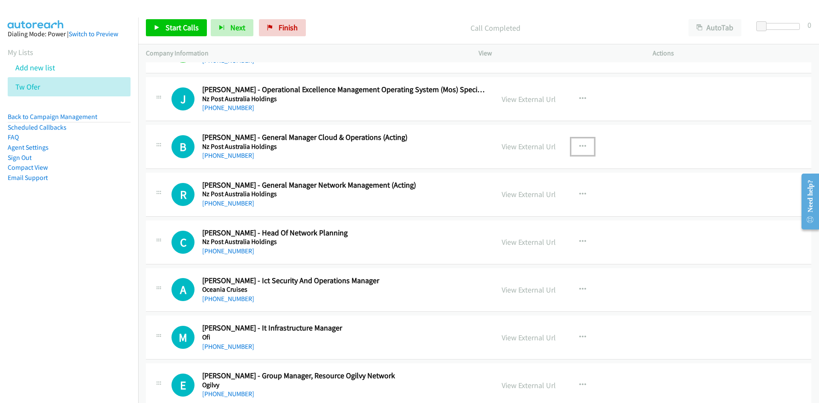
drag, startPoint x: 581, startPoint y: 147, endPoint x: 548, endPoint y: 169, distance: 39.6
click at [581, 147] on icon "button" at bounding box center [582, 146] width 7 height 7
click at [518, 201] on link "Start Calls Here" at bounding box center [536, 202] width 113 height 17
click at [224, 29] on button "Next" at bounding box center [232, 27] width 43 height 17
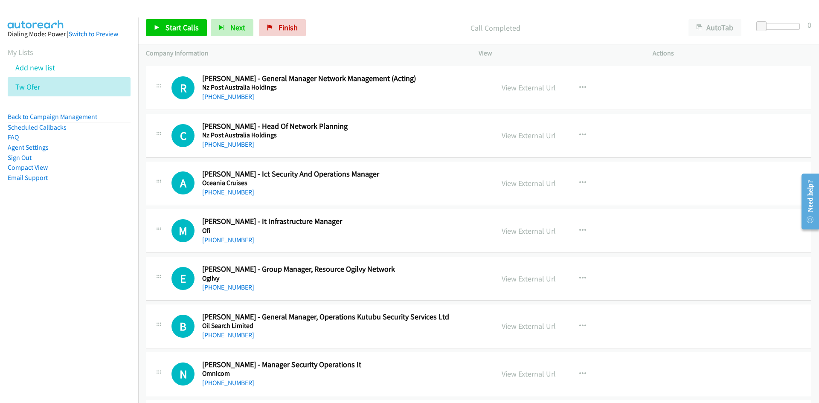
scroll to position [1450, 0]
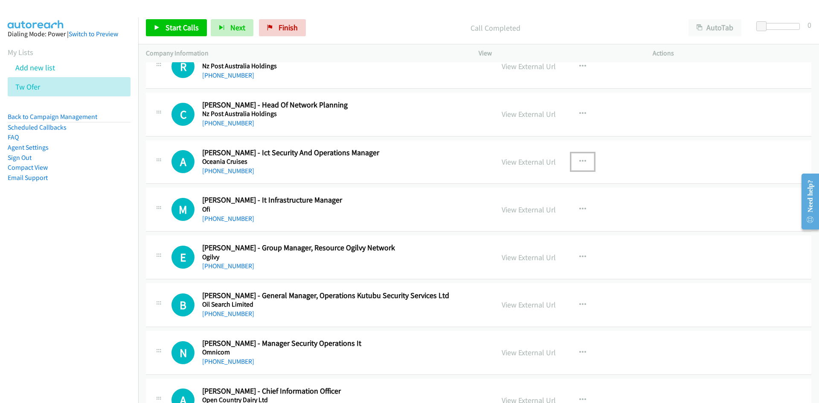
drag, startPoint x: 574, startPoint y: 160, endPoint x: 567, endPoint y: 168, distance: 10.0
click at [575, 160] on button "button" at bounding box center [582, 161] width 23 height 17
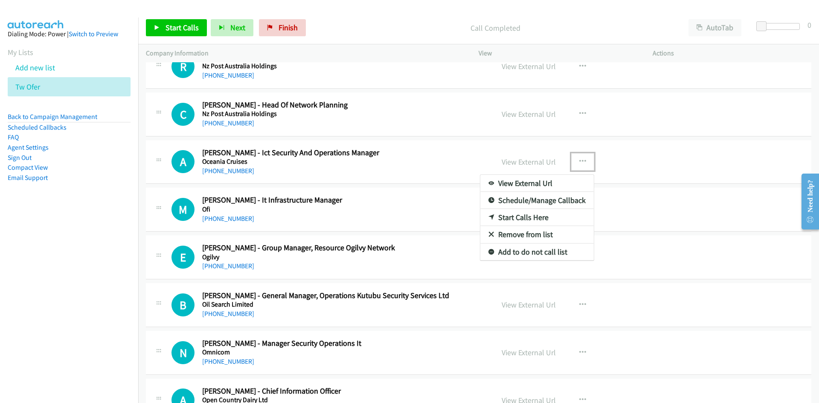
click at [521, 213] on link "Start Calls Here" at bounding box center [536, 217] width 113 height 17
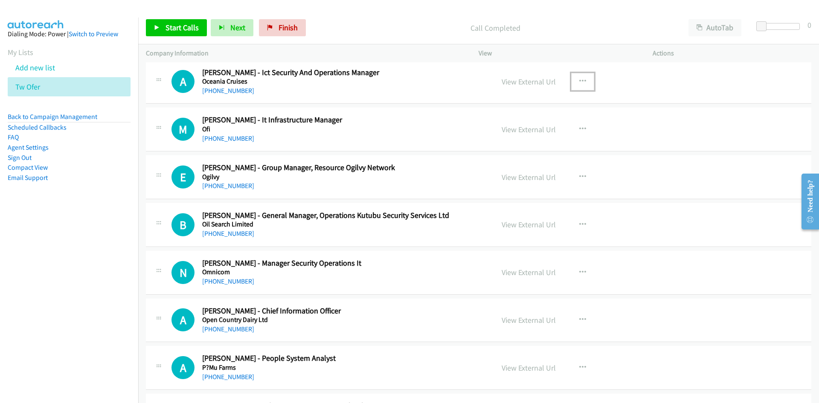
scroll to position [1535, 0]
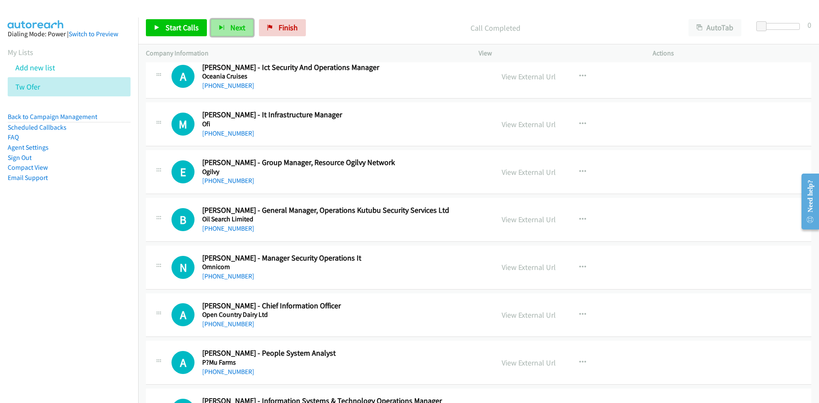
click at [246, 31] on button "Next" at bounding box center [232, 27] width 43 height 17
click at [223, 21] on button "Next" at bounding box center [232, 27] width 43 height 17
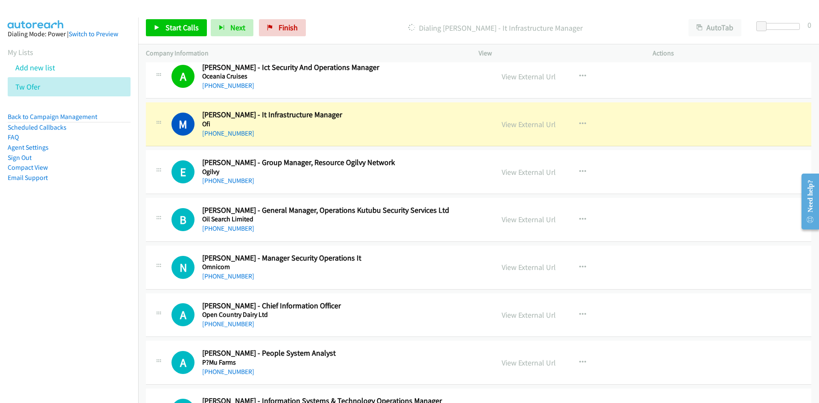
scroll to position [1577, 0]
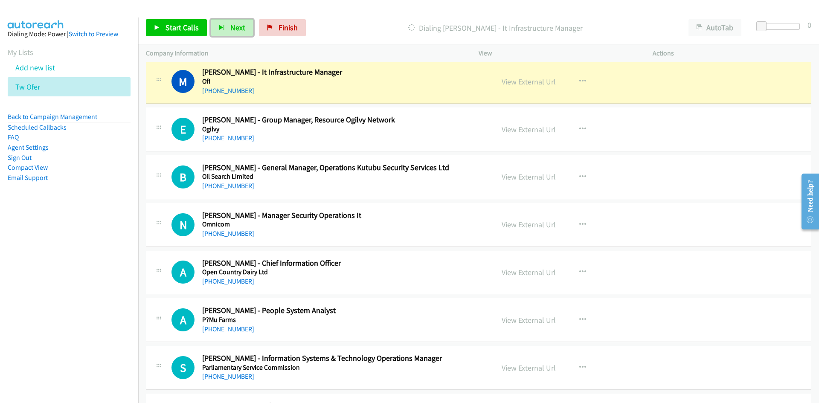
drag, startPoint x: 543, startPoint y: 79, endPoint x: 542, endPoint y: 96, distance: 16.2
click at [543, 79] on link "View External Url" at bounding box center [528, 82] width 54 height 10
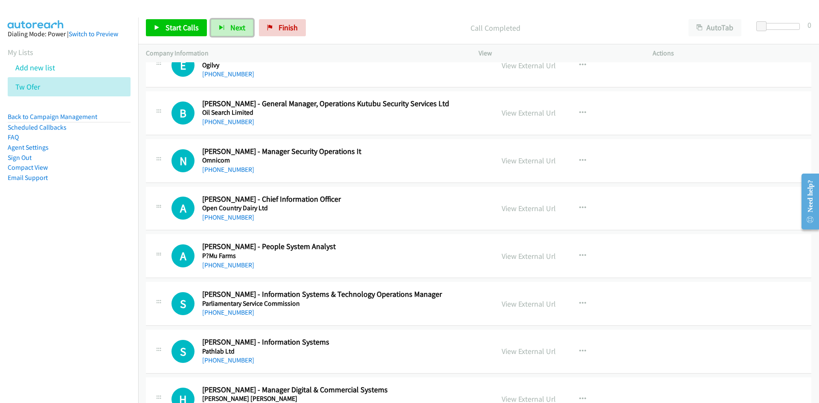
scroll to position [1663, 0]
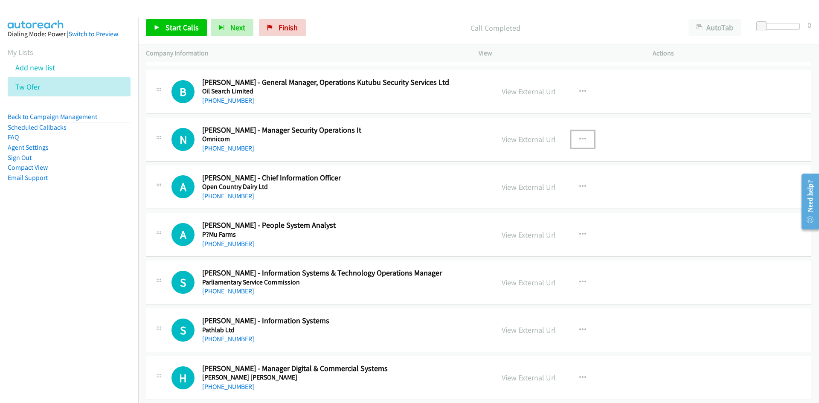
click at [582, 136] on icon "button" at bounding box center [582, 139] width 7 height 7
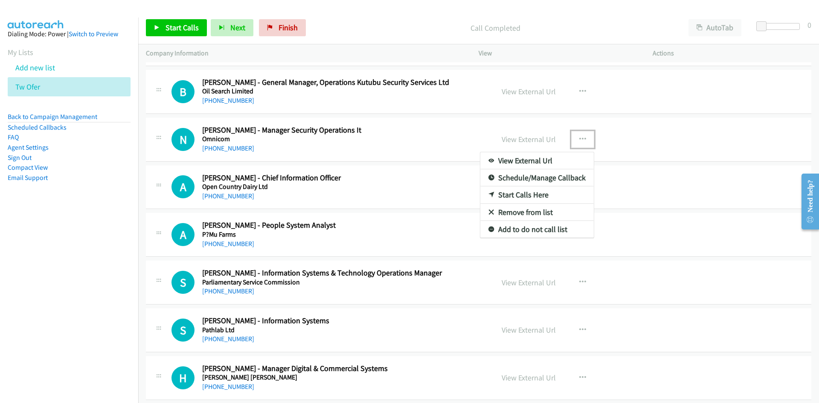
click at [518, 194] on link "Start Calls Here" at bounding box center [536, 194] width 113 height 17
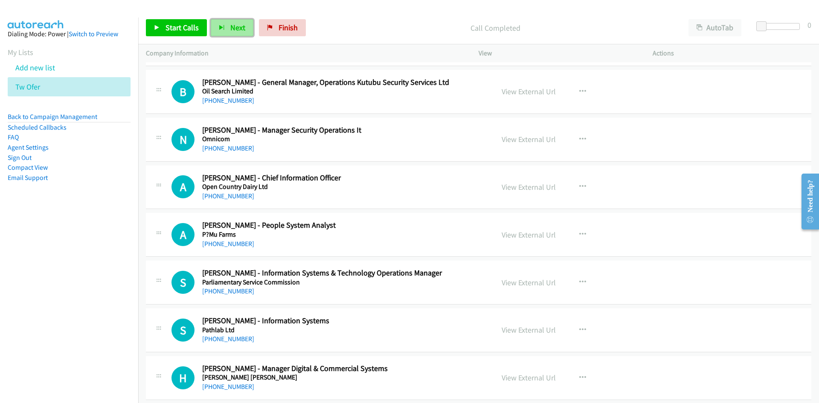
click at [232, 23] on span "Next" at bounding box center [237, 28] width 15 height 10
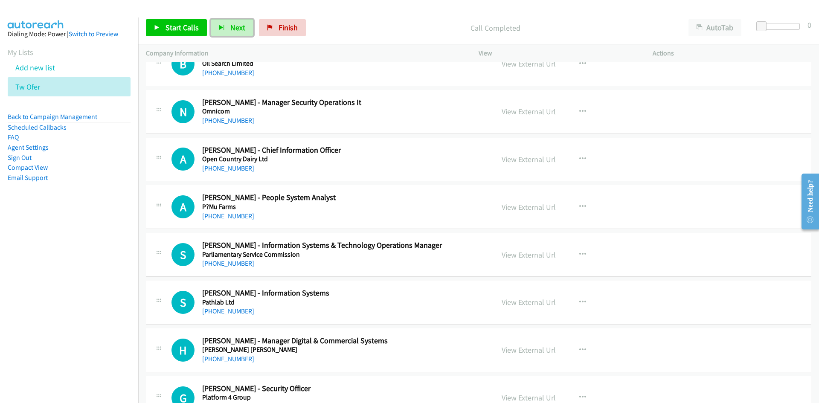
scroll to position [1705, 0]
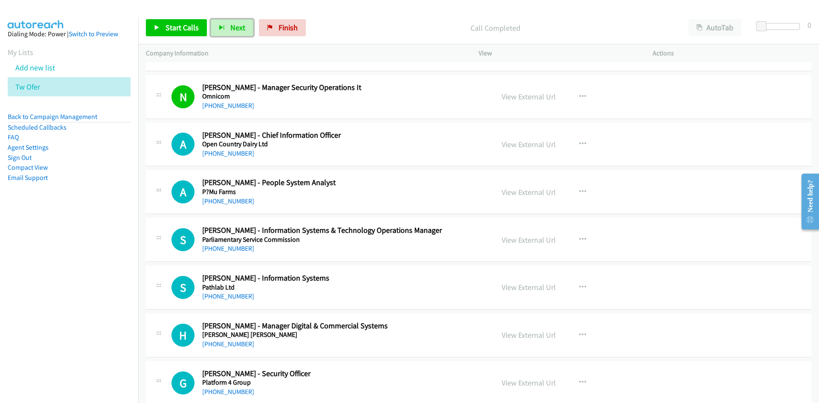
drag, startPoint x: 231, startPoint y: 30, endPoint x: 383, endPoint y: 110, distance: 172.4
click at [231, 30] on span "Next" at bounding box center [237, 28] width 15 height 10
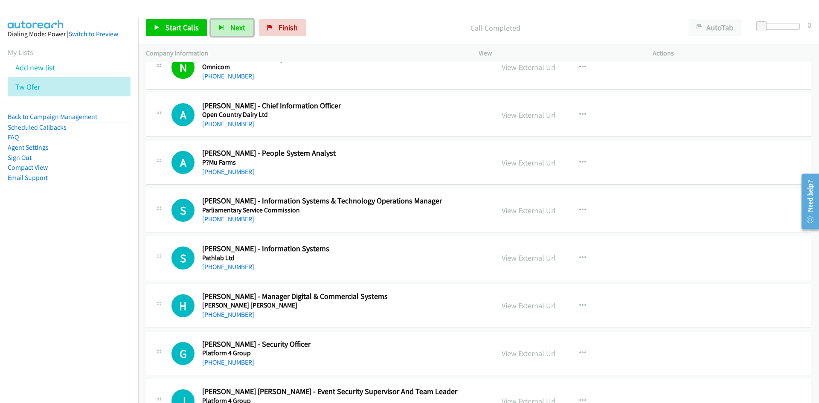
scroll to position [1748, 0]
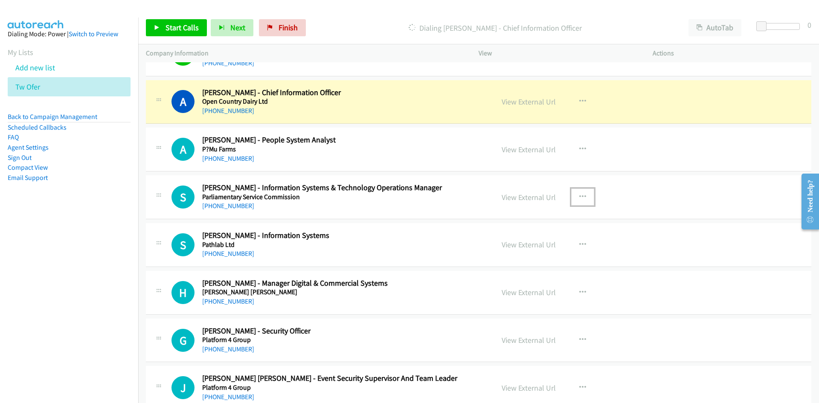
drag, startPoint x: 579, startPoint y: 194, endPoint x: 570, endPoint y: 203, distance: 12.1
click at [579, 194] on icon "button" at bounding box center [582, 197] width 7 height 7
click at [519, 252] on link "Start Calls Here" at bounding box center [536, 252] width 113 height 17
drag, startPoint x: 231, startPoint y: 32, endPoint x: 220, endPoint y: 6, distance: 28.3
click at [231, 32] on span "Next" at bounding box center [237, 28] width 15 height 10
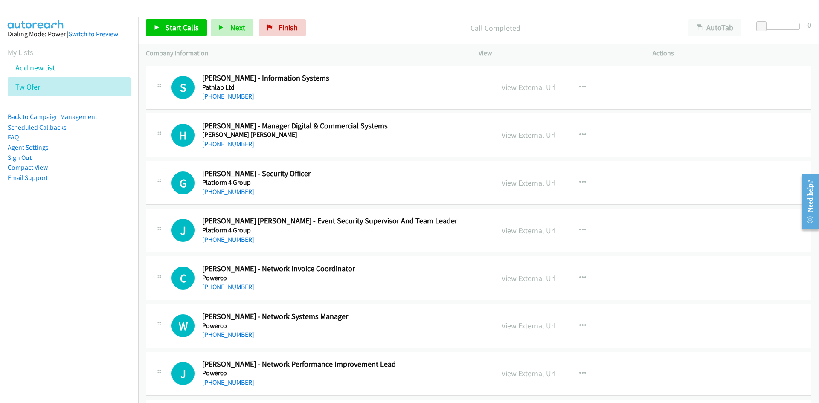
scroll to position [1919, 0]
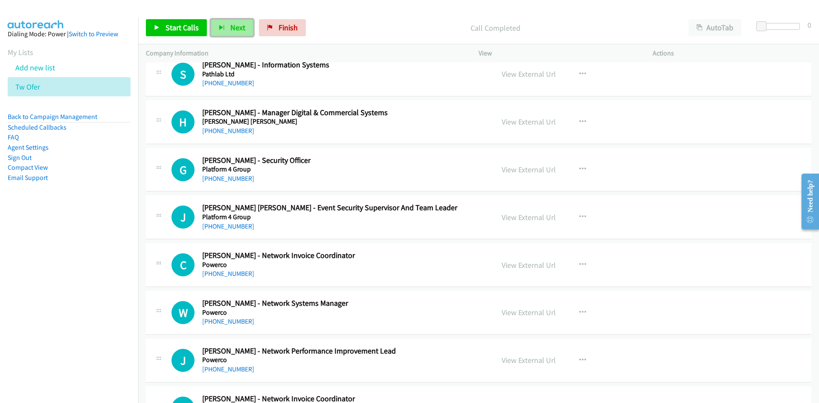
drag, startPoint x: 240, startPoint y: 23, endPoint x: 247, endPoint y: 30, distance: 10.2
click at [240, 23] on span "Next" at bounding box center [237, 28] width 15 height 10
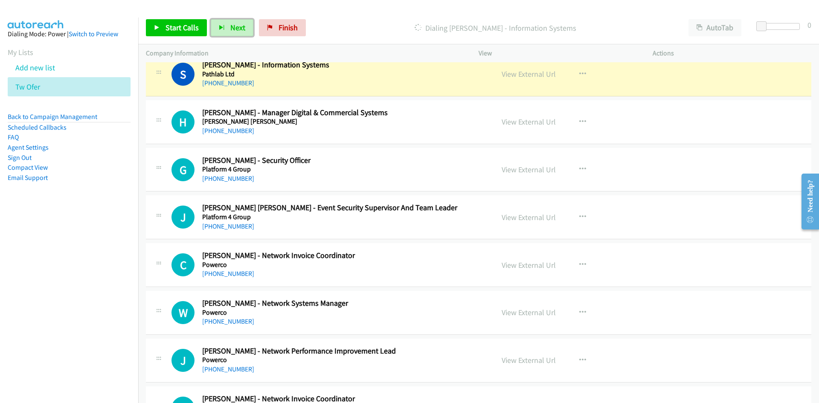
drag, startPoint x: 244, startPoint y: 27, endPoint x: 312, endPoint y: 107, distance: 105.6
click at [244, 27] on button "Next" at bounding box center [232, 27] width 43 height 17
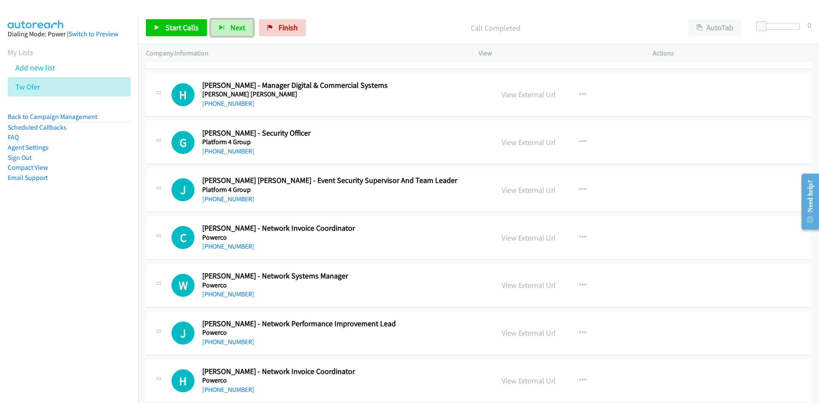
scroll to position [1961, 0]
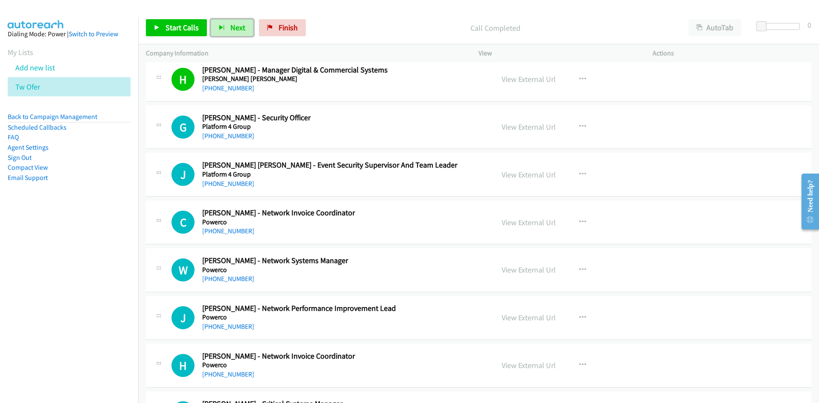
drag, startPoint x: 229, startPoint y: 27, endPoint x: 301, endPoint y: 112, distance: 111.0
click at [230, 27] on span "Next" at bounding box center [237, 28] width 15 height 10
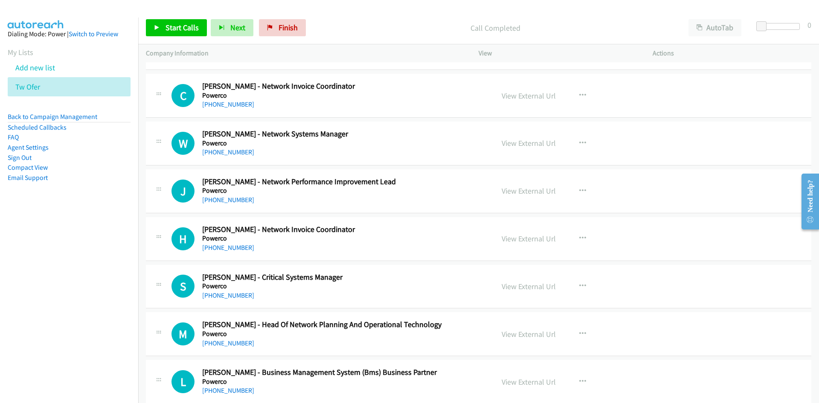
scroll to position [2089, 0]
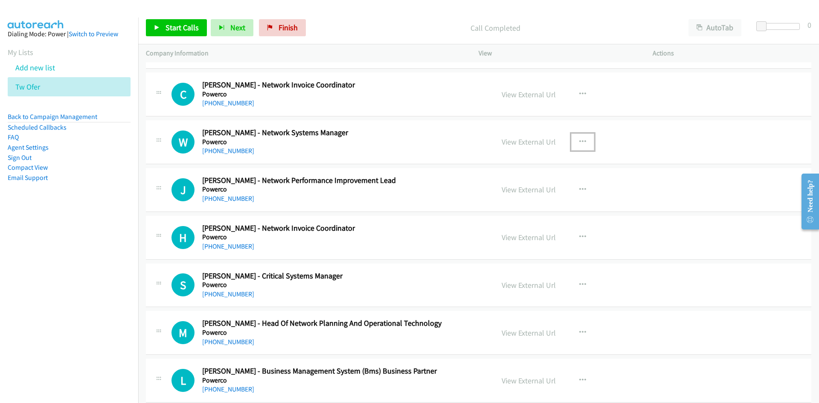
click at [580, 140] on icon "button" at bounding box center [582, 142] width 7 height 7
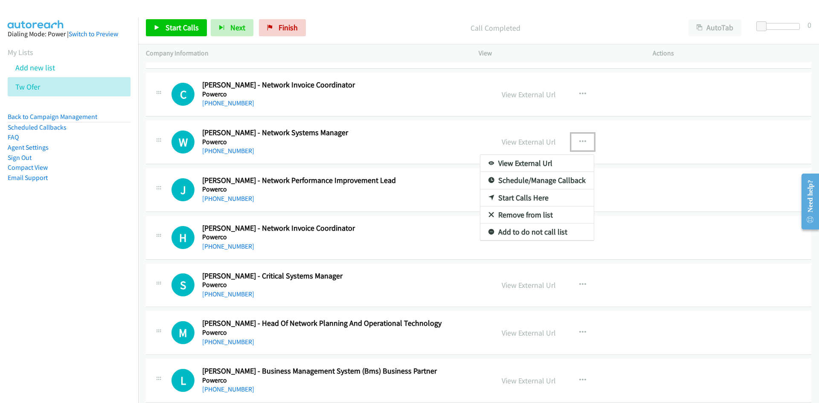
click at [517, 197] on link "Start Calls Here" at bounding box center [536, 197] width 113 height 17
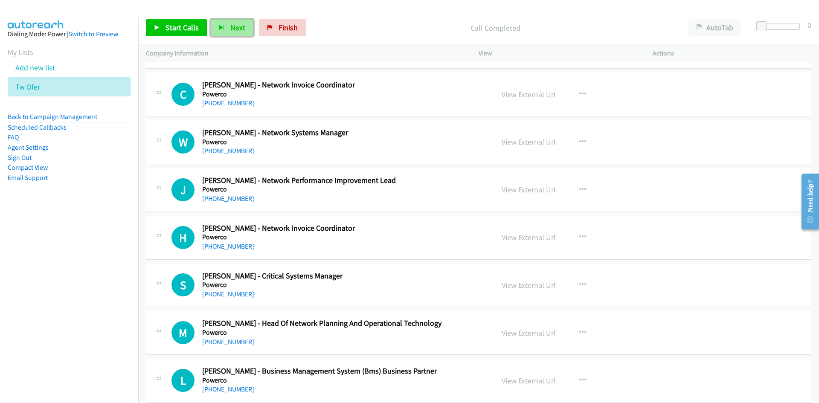
click at [243, 32] on span "Next" at bounding box center [237, 28] width 15 height 10
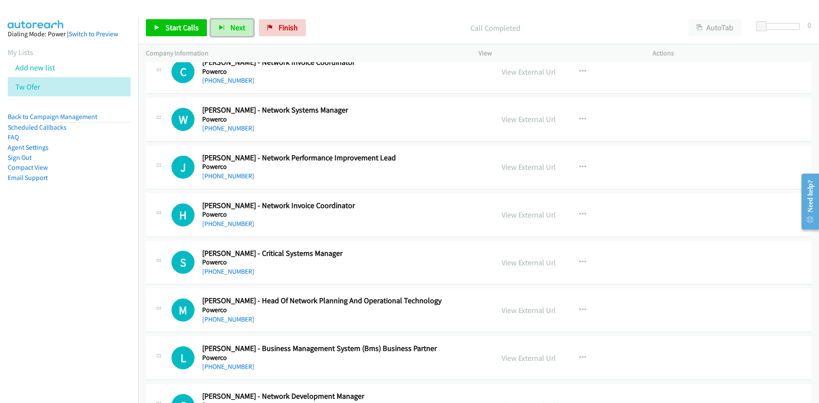
scroll to position [2132, 0]
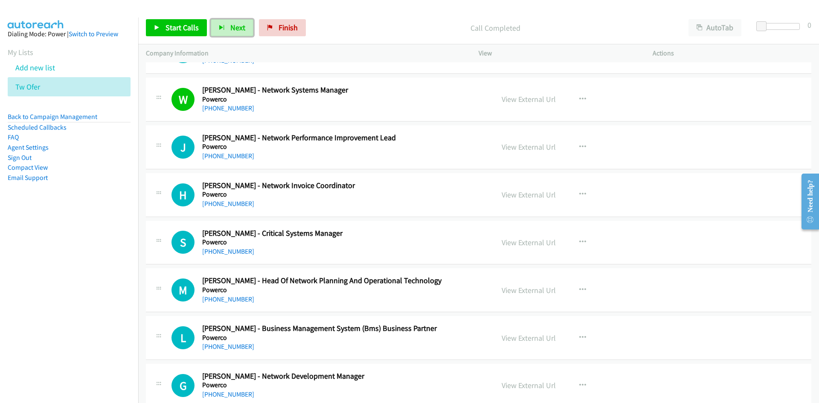
drag, startPoint x: 229, startPoint y: 29, endPoint x: 271, endPoint y: 79, distance: 65.1
click at [230, 29] on span "Next" at bounding box center [237, 28] width 15 height 10
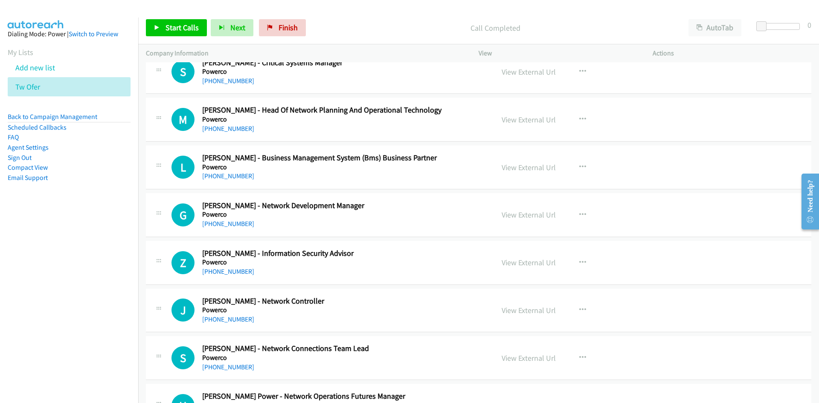
scroll to position [2345, 0]
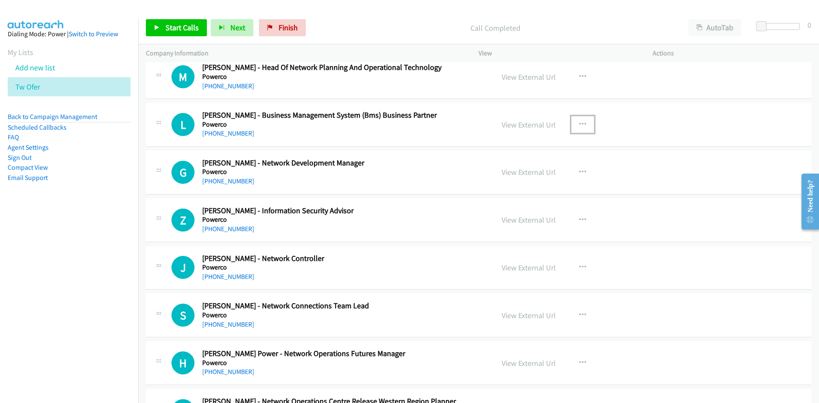
click at [579, 124] on icon "button" at bounding box center [582, 124] width 7 height 7
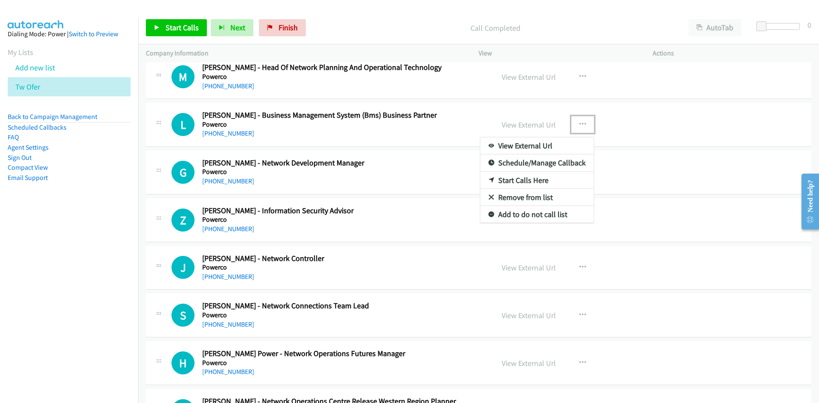
click at [517, 179] on link "Start Calls Here" at bounding box center [536, 180] width 113 height 17
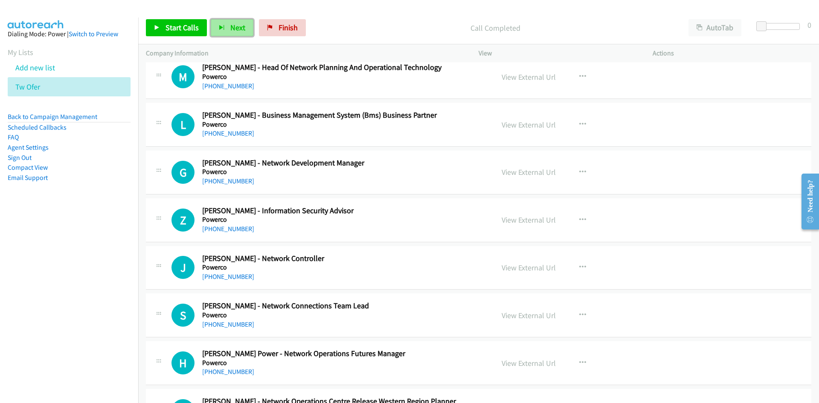
click at [229, 22] on button "Next" at bounding box center [232, 27] width 43 height 17
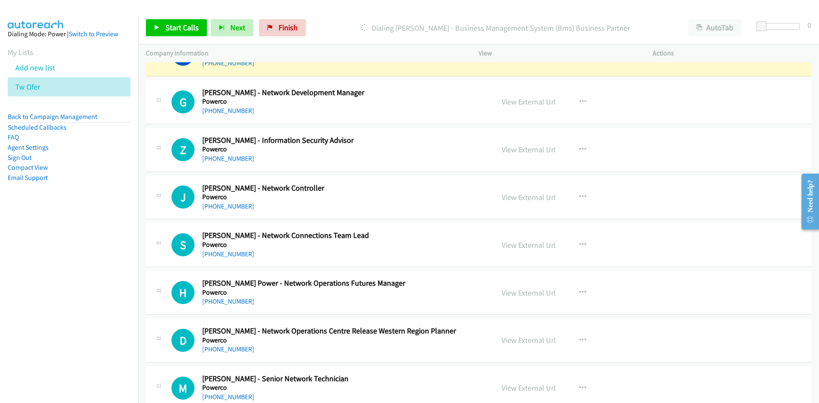
scroll to position [2430, 0]
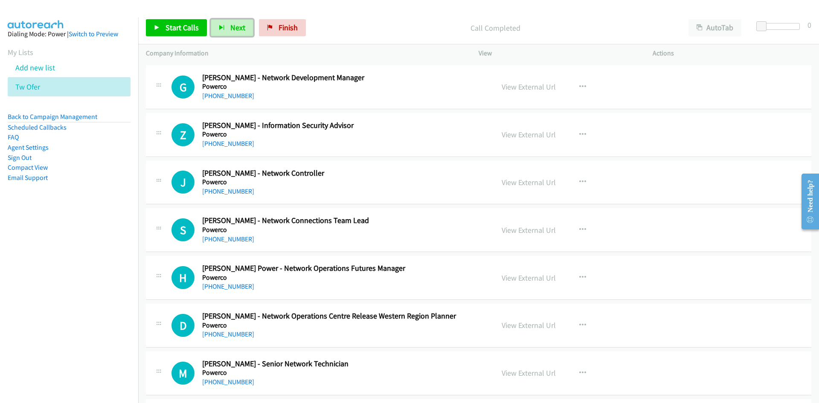
drag, startPoint x: 229, startPoint y: 26, endPoint x: 237, endPoint y: 38, distance: 14.9
click at [230, 26] on span "Next" at bounding box center [237, 28] width 15 height 10
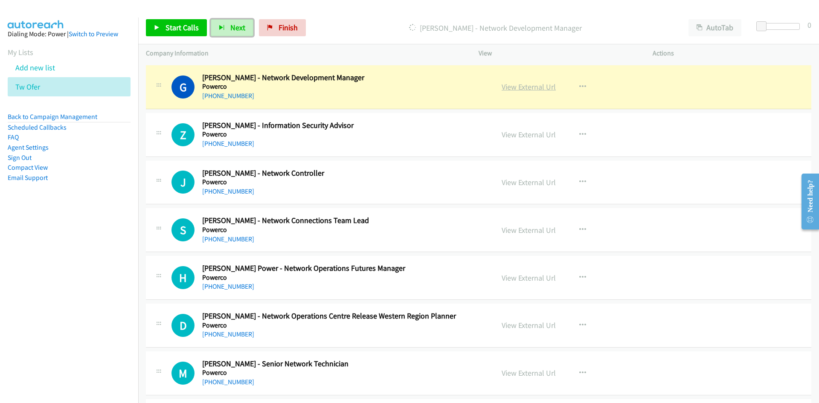
click at [535, 90] on link "View External Url" at bounding box center [528, 87] width 54 height 10
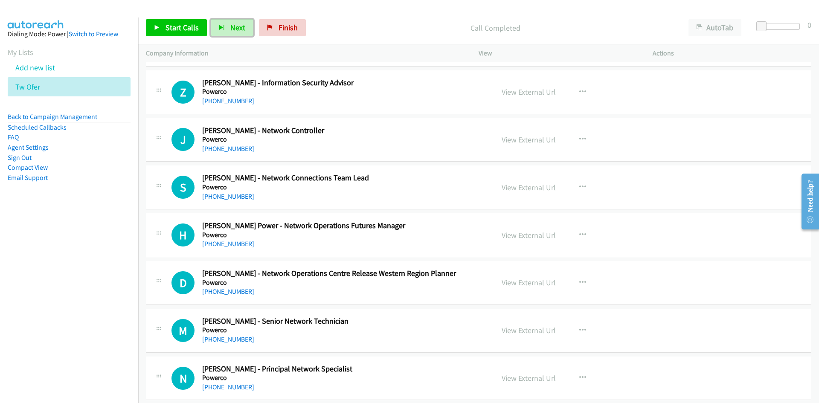
scroll to position [2515, 0]
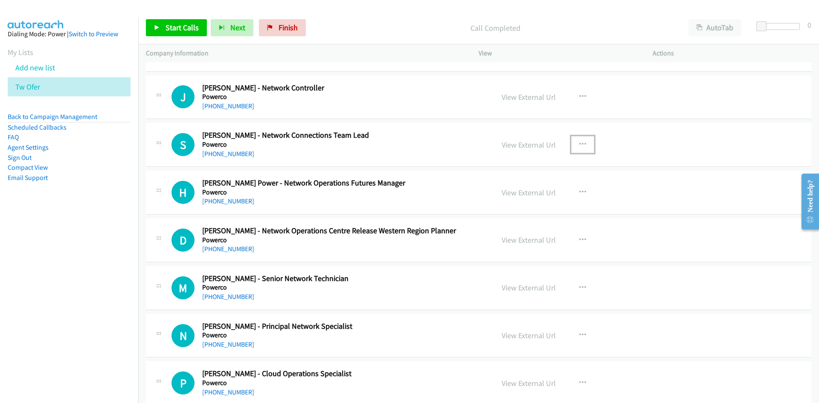
click at [579, 146] on icon "button" at bounding box center [582, 144] width 7 height 7
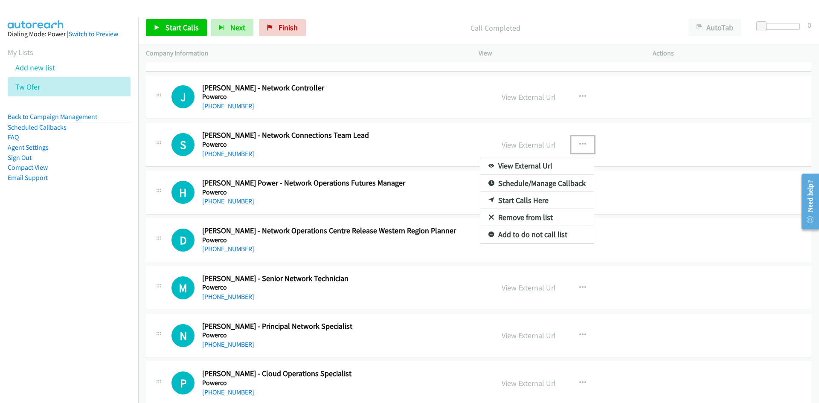
click at [359, 85] on div at bounding box center [409, 201] width 819 height 403
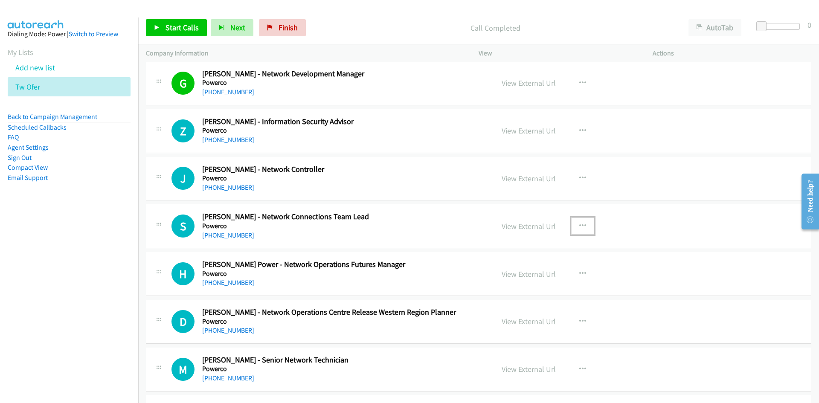
scroll to position [2430, 0]
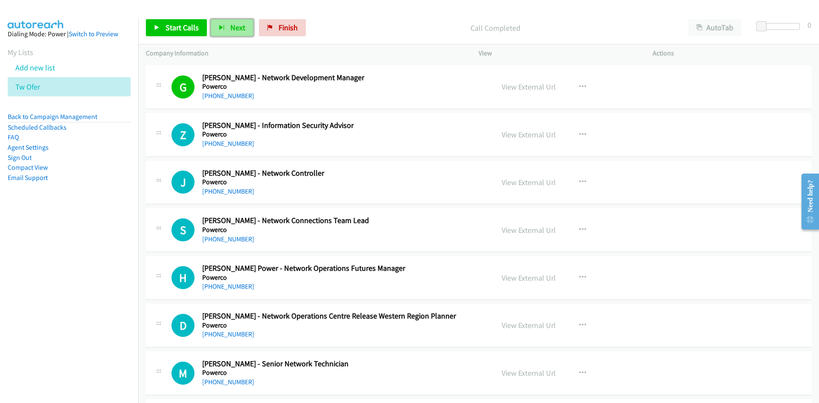
click at [240, 29] on span "Next" at bounding box center [237, 28] width 15 height 10
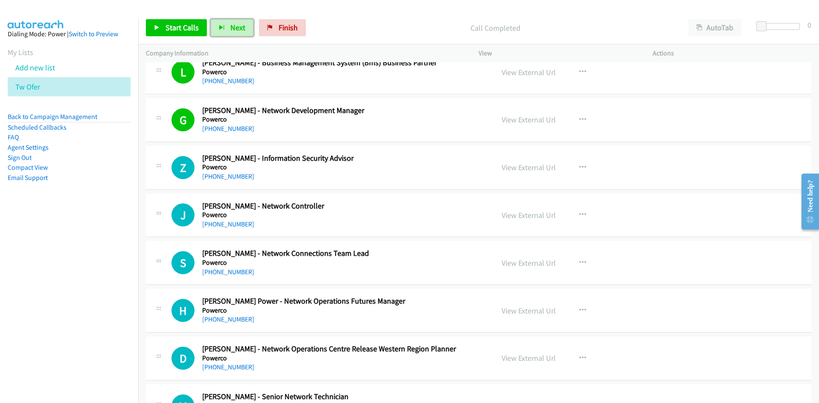
scroll to position [2388, 0]
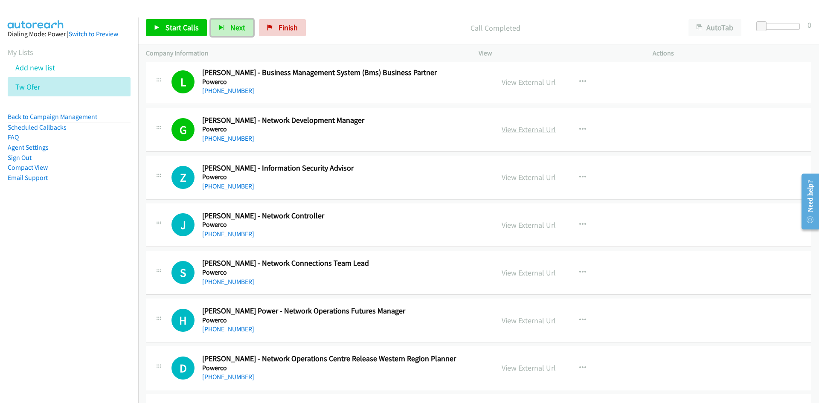
click at [530, 128] on link "View External Url" at bounding box center [528, 129] width 54 height 10
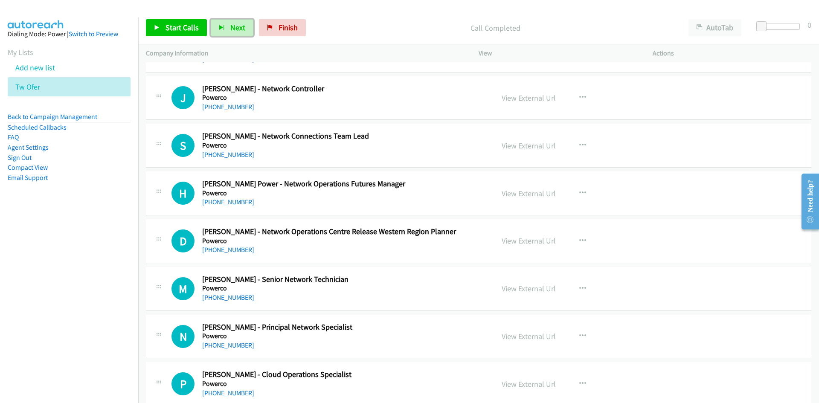
scroll to position [2515, 0]
click at [571, 145] on button "button" at bounding box center [582, 144] width 23 height 17
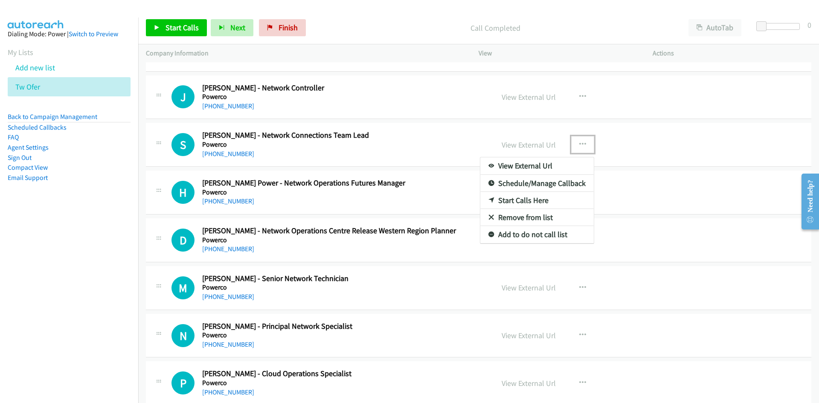
click at [518, 198] on link "Start Calls Here" at bounding box center [536, 200] width 113 height 17
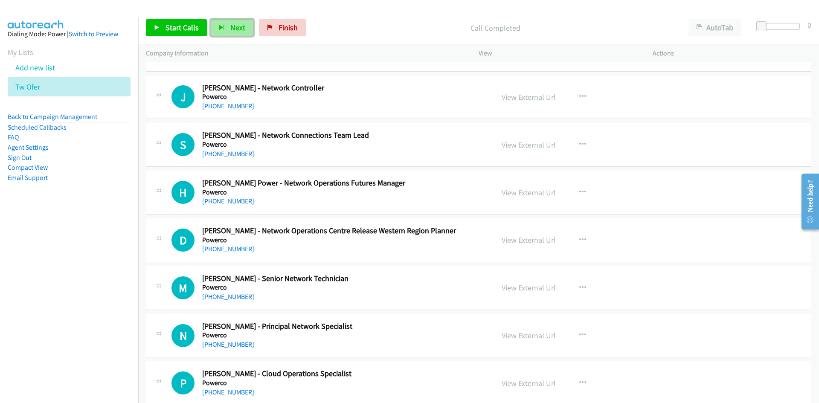
click at [232, 26] on span "Next" at bounding box center [237, 28] width 15 height 10
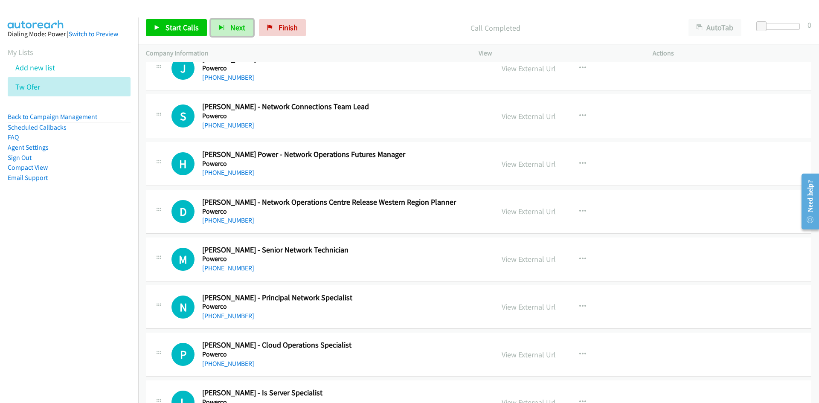
scroll to position [2558, 0]
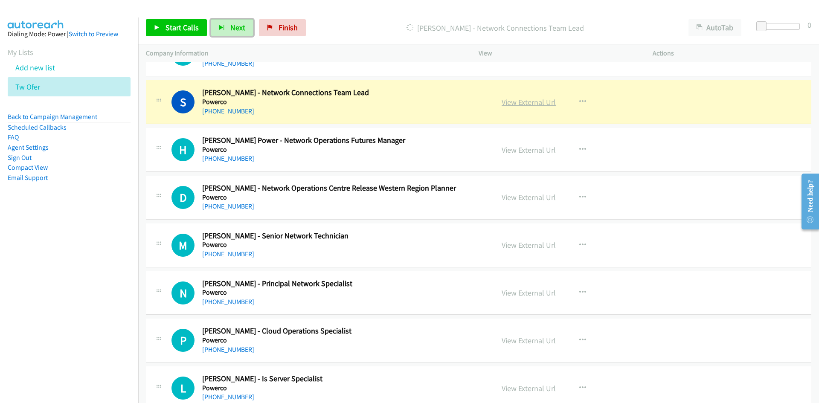
click at [528, 102] on link "View External Url" at bounding box center [528, 102] width 54 height 10
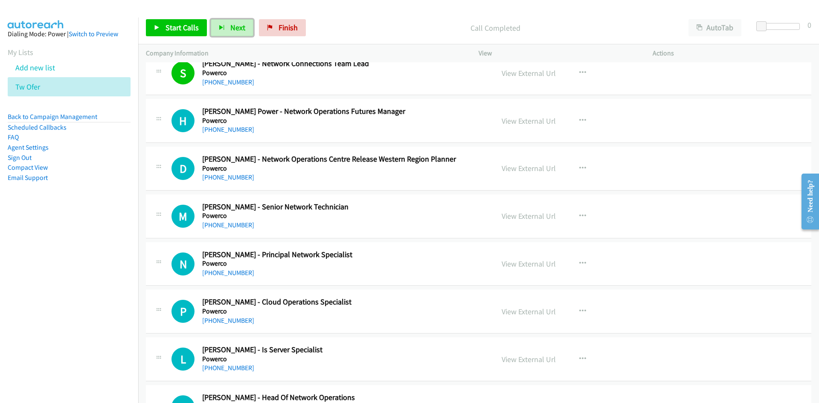
scroll to position [2601, 0]
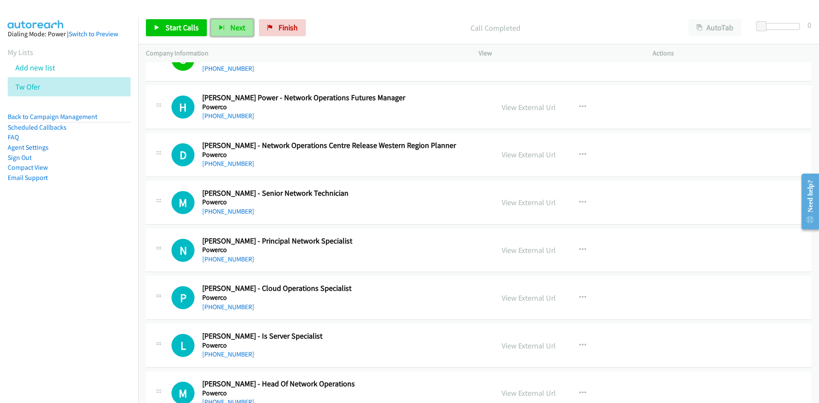
click at [249, 31] on button "Next" at bounding box center [232, 27] width 43 height 17
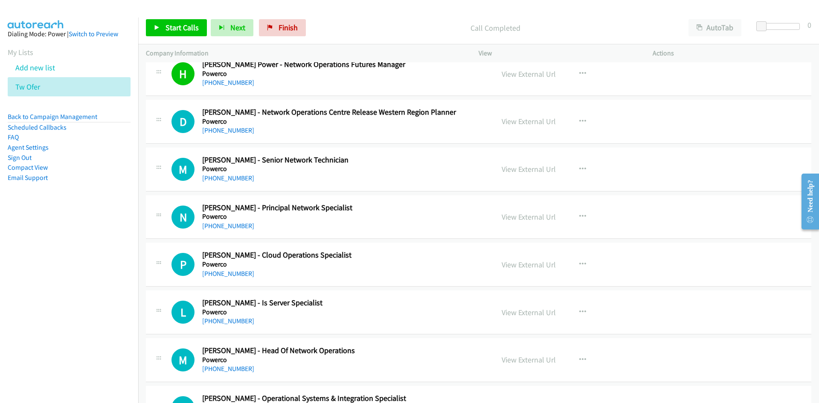
scroll to position [2686, 0]
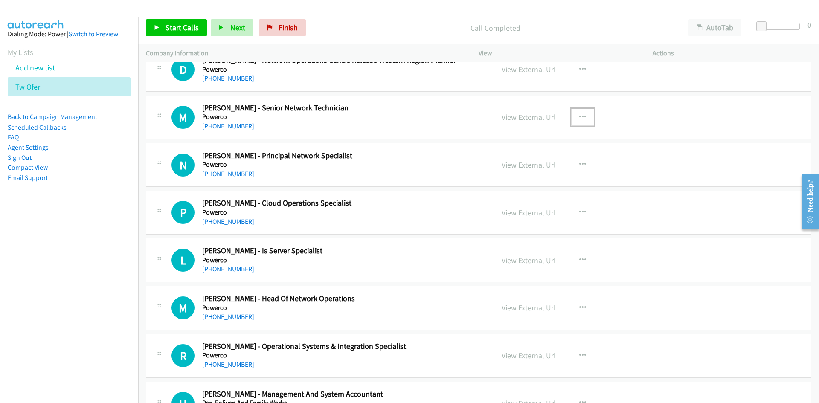
click at [574, 116] on button "button" at bounding box center [582, 117] width 23 height 17
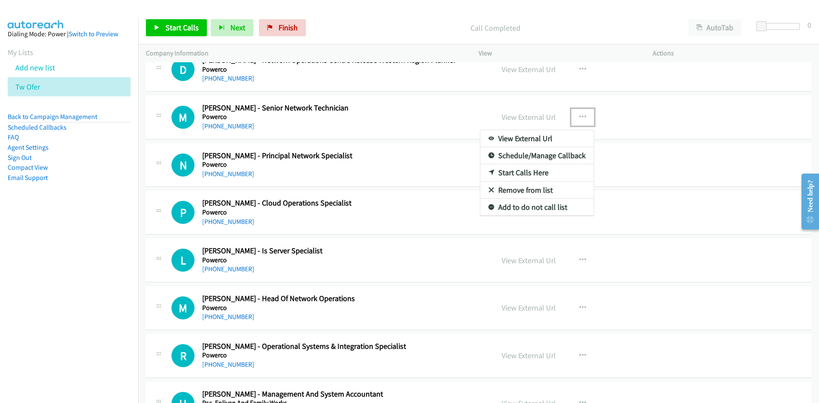
click at [520, 171] on link "Start Calls Here" at bounding box center [536, 172] width 113 height 17
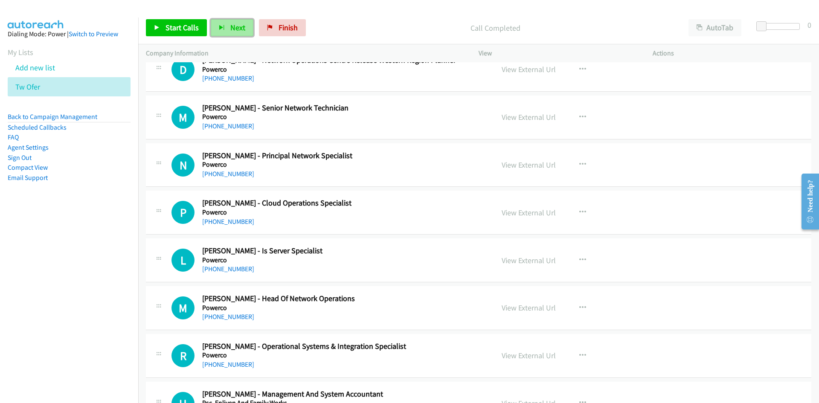
click at [235, 35] on button "Next" at bounding box center [232, 27] width 43 height 17
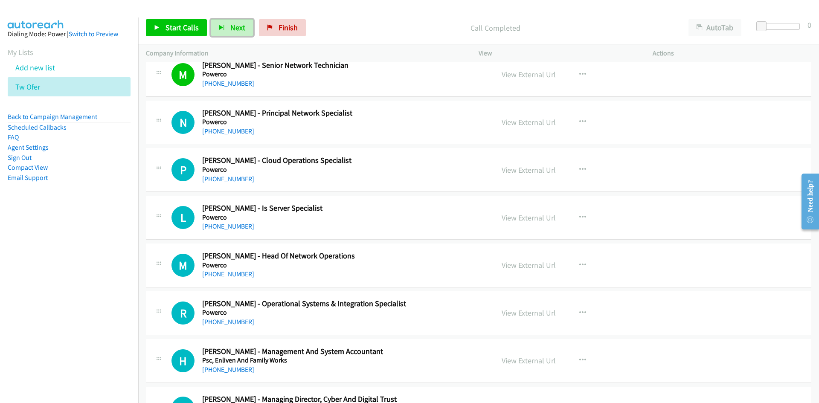
click at [233, 32] on span "Next" at bounding box center [237, 28] width 15 height 10
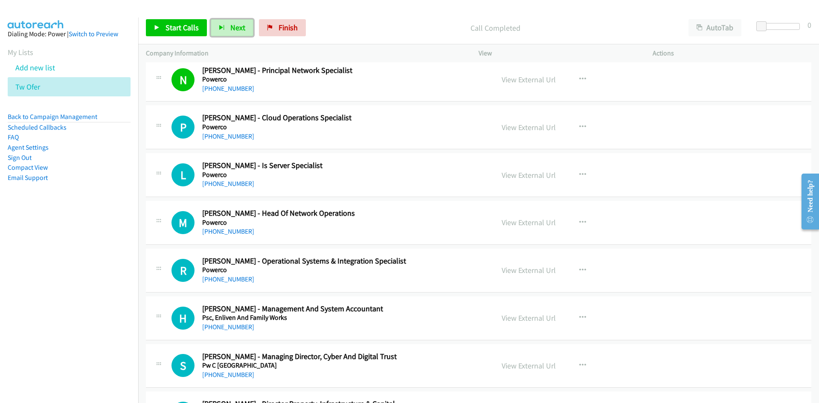
click at [241, 25] on span "Next" at bounding box center [237, 28] width 15 height 10
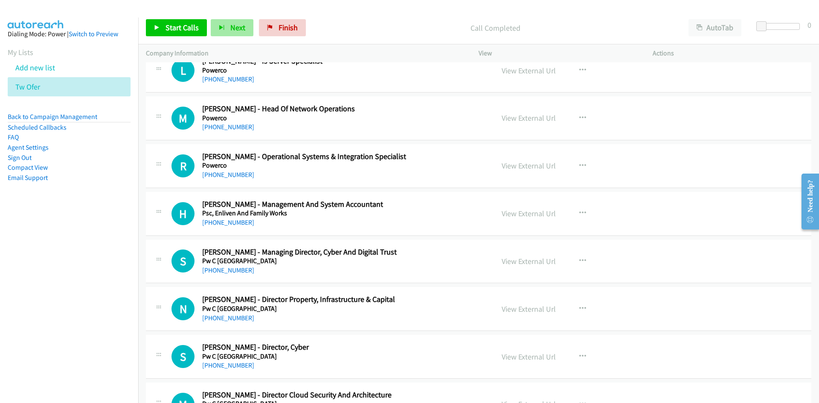
scroll to position [2856, 0]
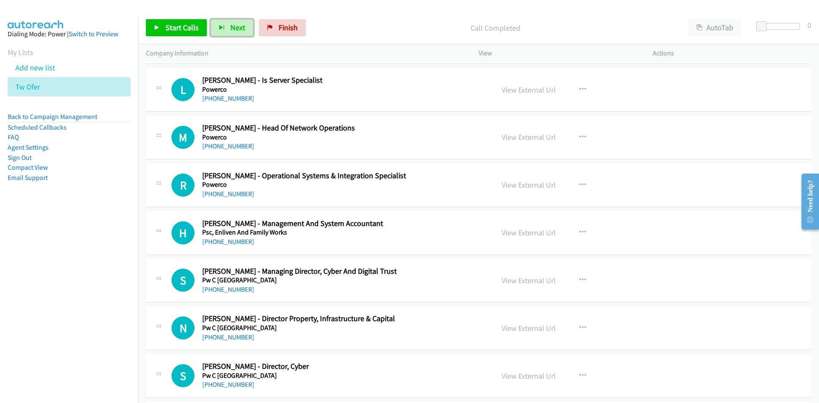
drag, startPoint x: 226, startPoint y: 25, endPoint x: 225, endPoint y: 10, distance: 14.6
click at [226, 25] on button "Next" at bounding box center [232, 27] width 43 height 17
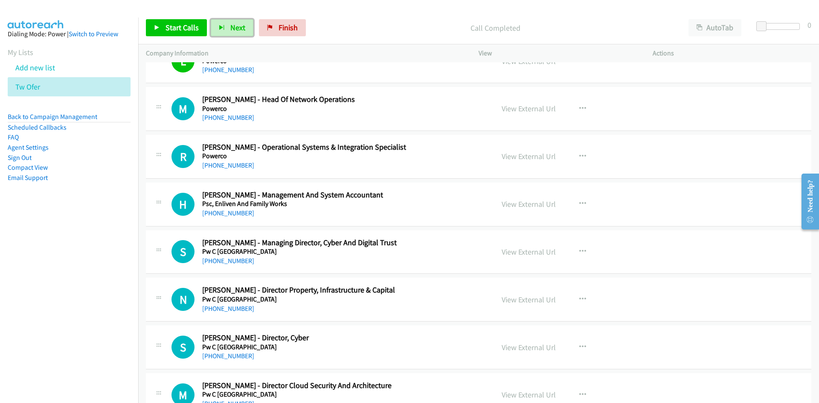
scroll to position [2899, 0]
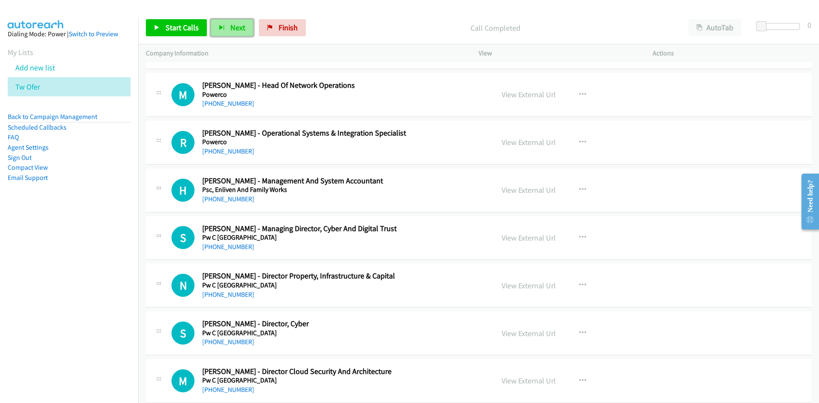
click at [225, 33] on button "Next" at bounding box center [232, 27] width 43 height 17
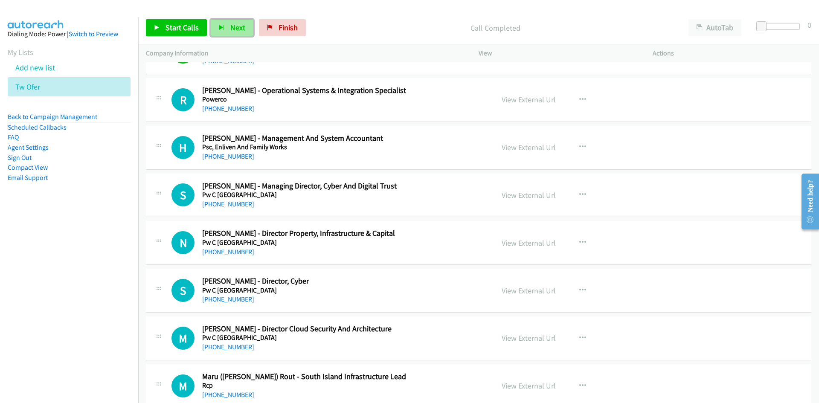
click at [222, 28] on icon "button" at bounding box center [222, 28] width 6 height 6
drag, startPoint x: 231, startPoint y: 29, endPoint x: 241, endPoint y: 35, distance: 12.0
click at [231, 29] on span "Next" at bounding box center [237, 28] width 15 height 10
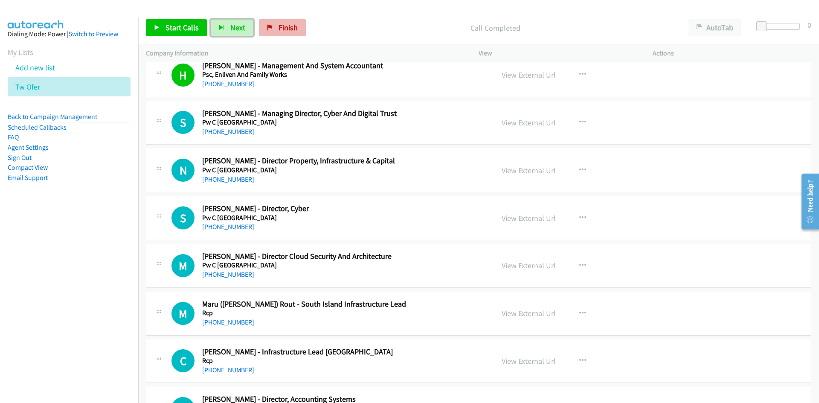
scroll to position [3027, 0]
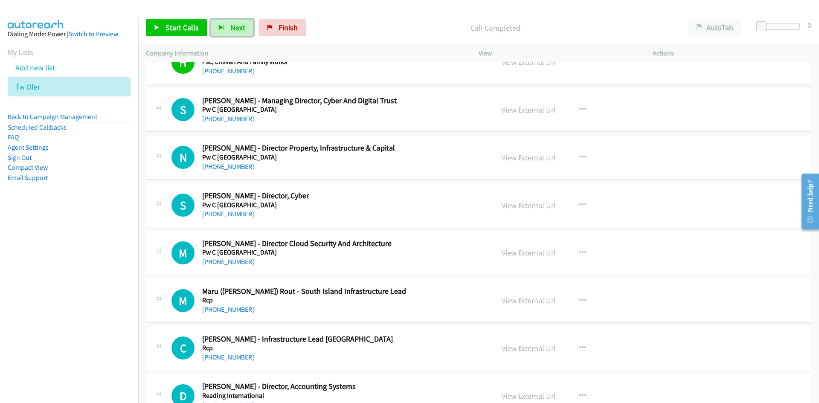
drag, startPoint x: 231, startPoint y: 30, endPoint x: 307, endPoint y: 71, distance: 85.6
click at [231, 30] on span "Next" at bounding box center [237, 28] width 15 height 10
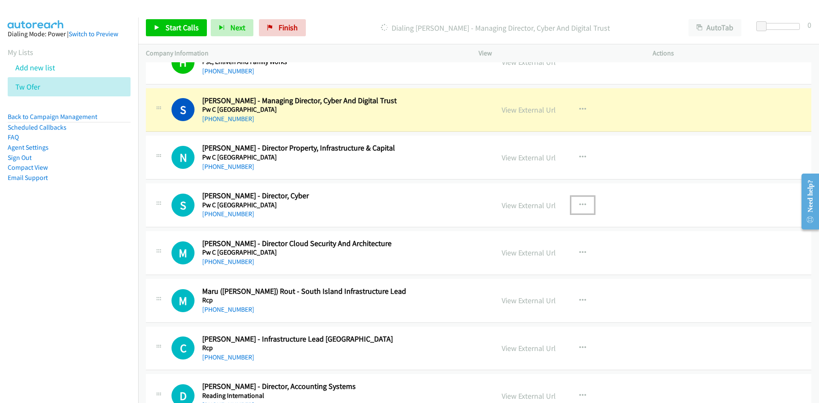
click at [583, 200] on button "button" at bounding box center [582, 205] width 23 height 17
click at [519, 264] on link "Start Calls Here" at bounding box center [536, 260] width 113 height 17
drag, startPoint x: 533, startPoint y: 111, endPoint x: 532, endPoint y: 165, distance: 54.2
click at [533, 111] on link "View External Url" at bounding box center [528, 110] width 54 height 10
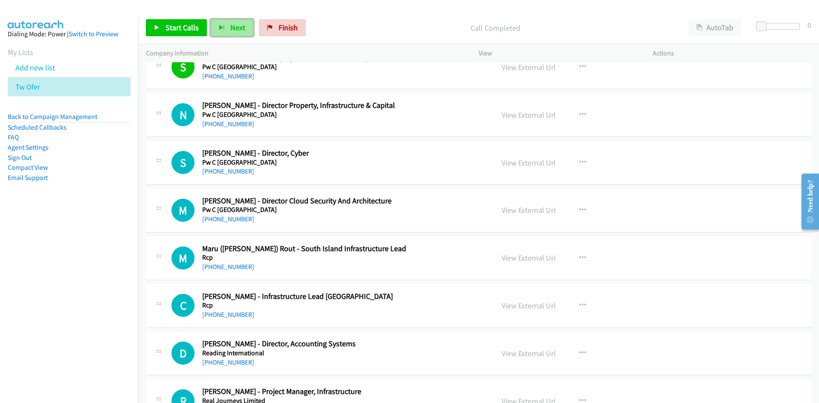
click at [236, 27] on span "Next" at bounding box center [237, 28] width 15 height 10
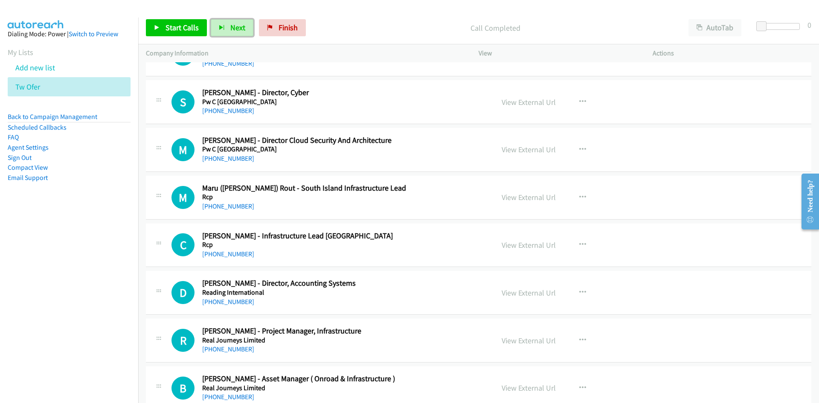
scroll to position [3155, 0]
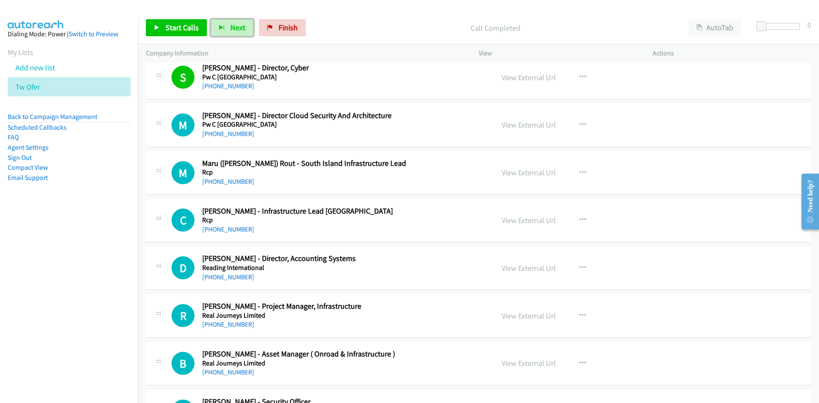
drag, startPoint x: 238, startPoint y: 32, endPoint x: 272, endPoint y: 94, distance: 70.8
click at [238, 32] on button "Next" at bounding box center [232, 27] width 43 height 17
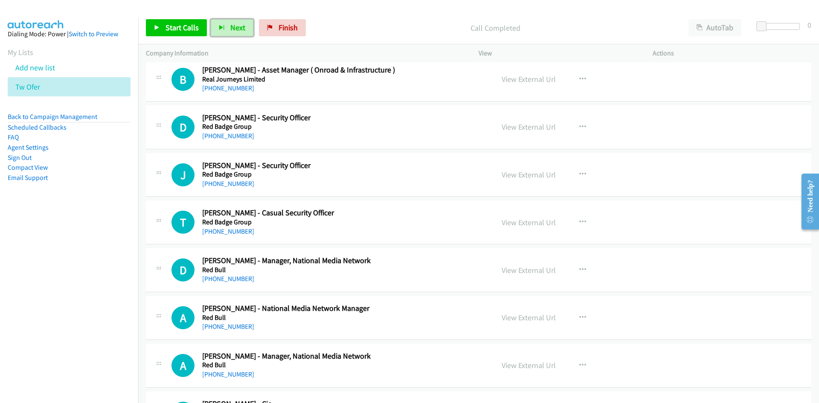
scroll to position [3453, 0]
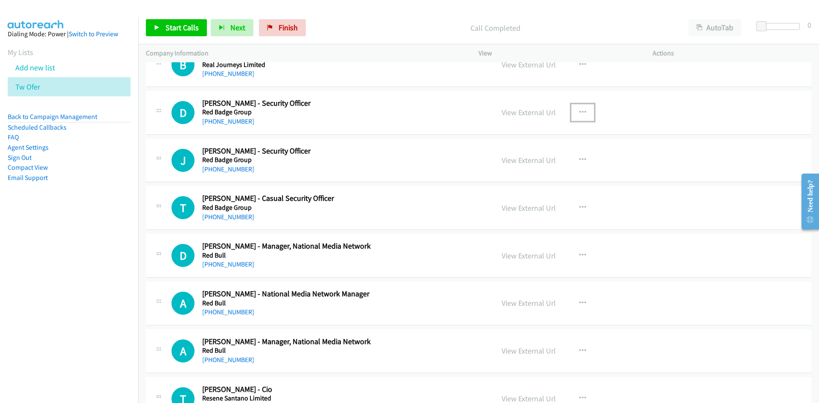
click at [580, 112] on icon "button" at bounding box center [582, 112] width 7 height 7
click at [407, 184] on div at bounding box center [409, 201] width 819 height 403
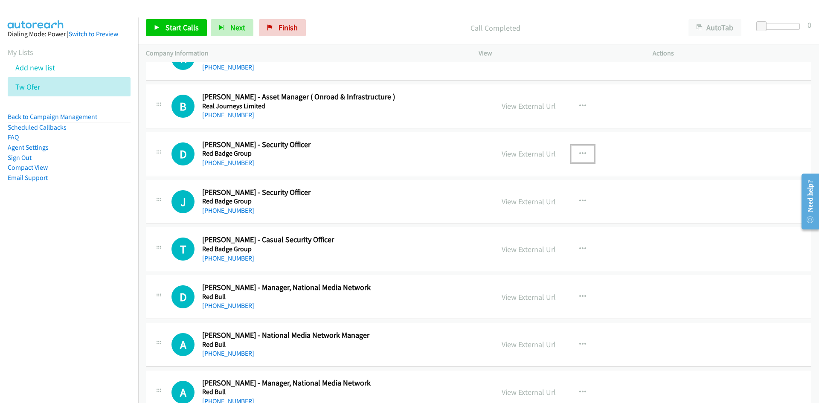
scroll to position [3411, 0]
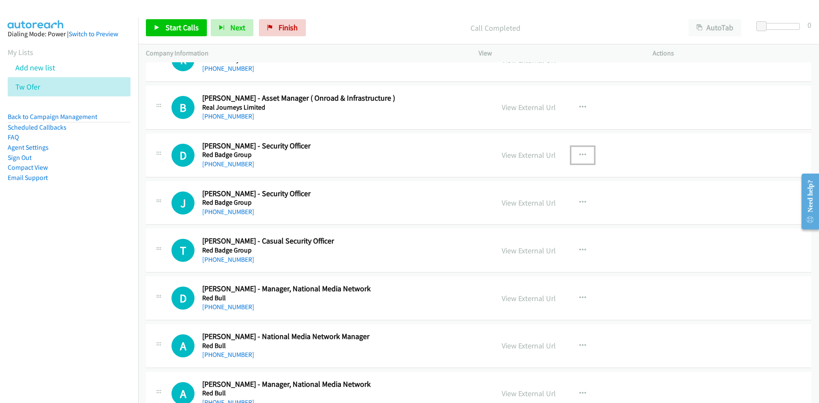
click at [582, 152] on icon "button" at bounding box center [582, 155] width 7 height 7
click at [518, 208] on link "Start Calls Here" at bounding box center [536, 210] width 113 height 17
click at [240, 28] on span "Next" at bounding box center [237, 28] width 15 height 10
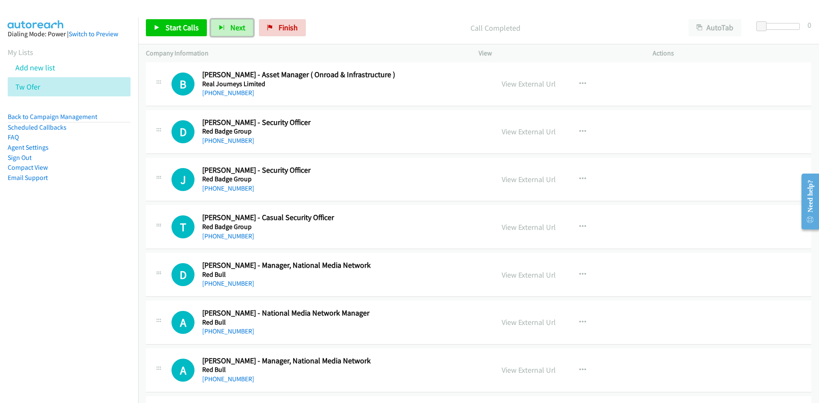
scroll to position [3453, 0]
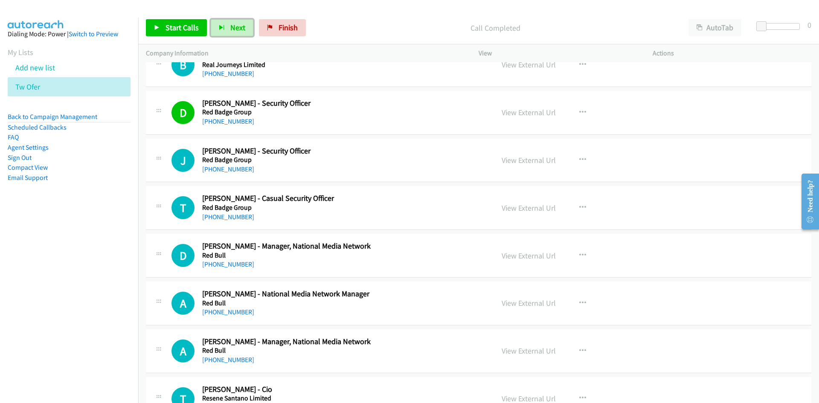
drag, startPoint x: 233, startPoint y: 29, endPoint x: 390, endPoint y: 136, distance: 189.1
click at [233, 29] on span "Next" at bounding box center [237, 28] width 15 height 10
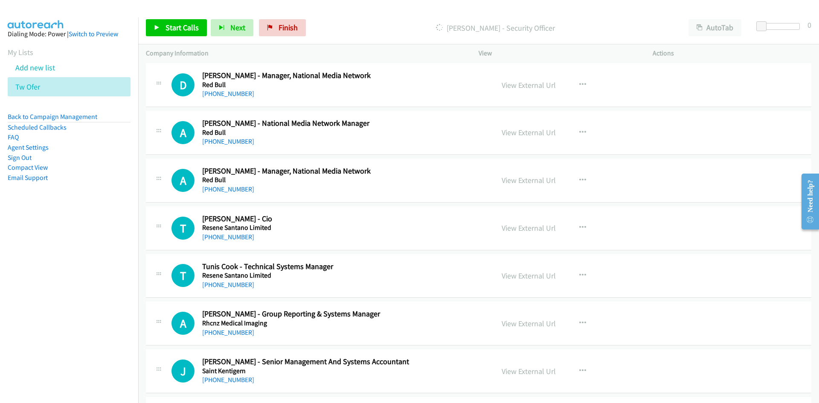
scroll to position [3709, 0]
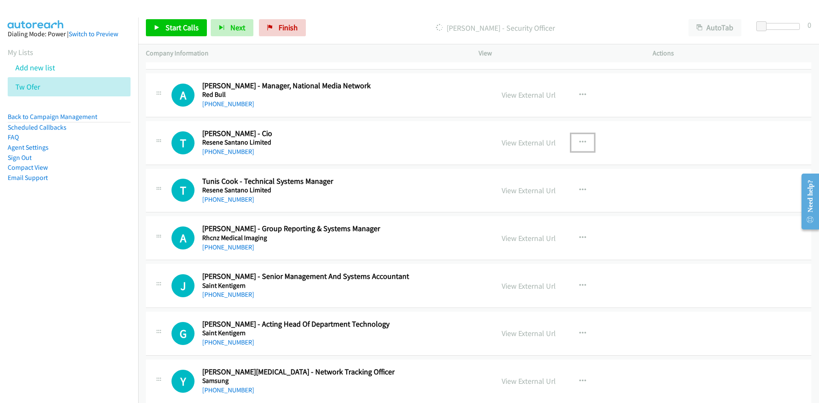
click at [579, 142] on icon "button" at bounding box center [582, 142] width 7 height 7
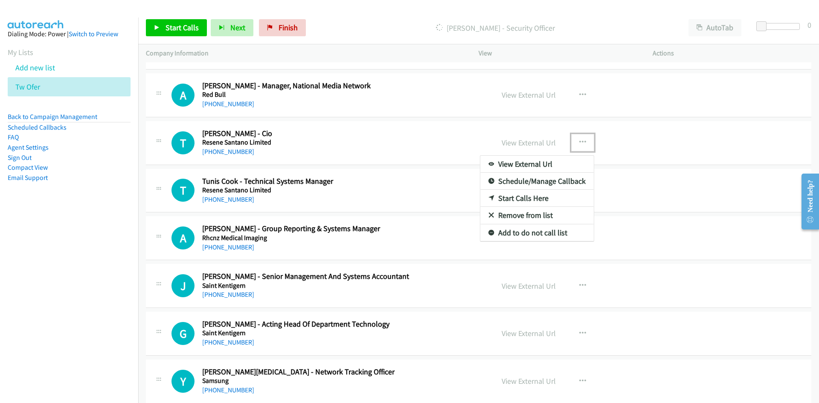
click at [522, 191] on link "Start Calls Here" at bounding box center [536, 198] width 113 height 17
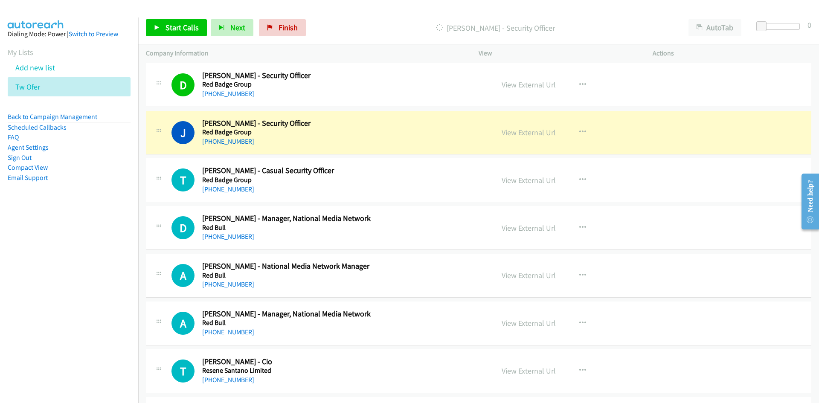
scroll to position [3496, 0]
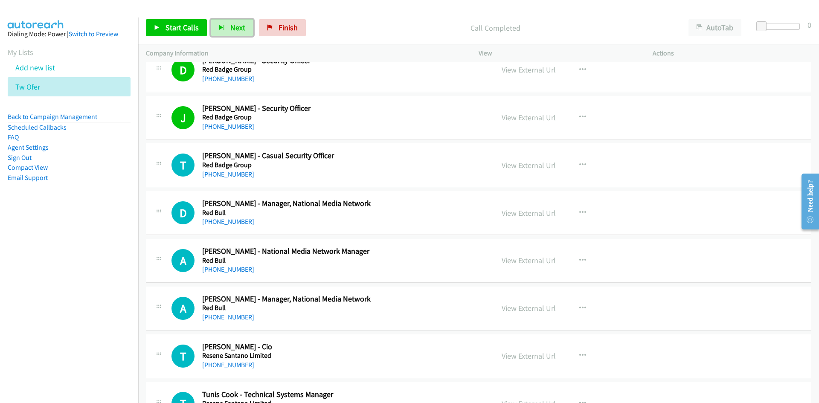
drag, startPoint x: 236, startPoint y: 26, endPoint x: 336, endPoint y: 136, distance: 148.8
click at [236, 26] on span "Next" at bounding box center [237, 28] width 15 height 10
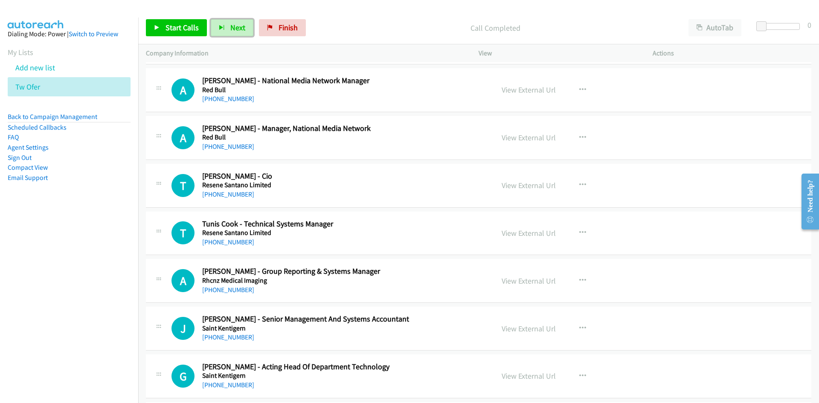
scroll to position [3752, 0]
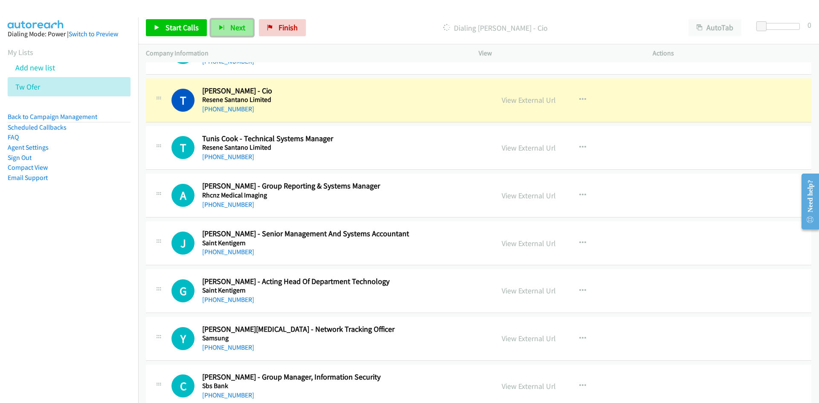
drag, startPoint x: 238, startPoint y: 25, endPoint x: 397, endPoint y: 118, distance: 184.0
click at [238, 25] on span "Next" at bounding box center [237, 28] width 15 height 10
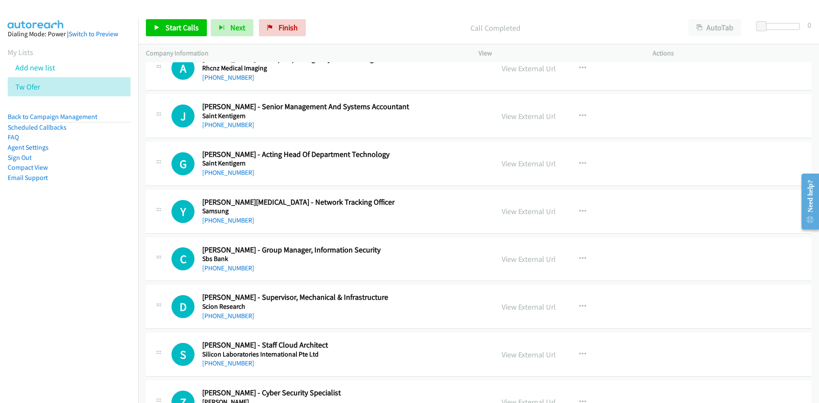
scroll to position [3880, 0]
click at [579, 160] on icon "button" at bounding box center [582, 162] width 7 height 7
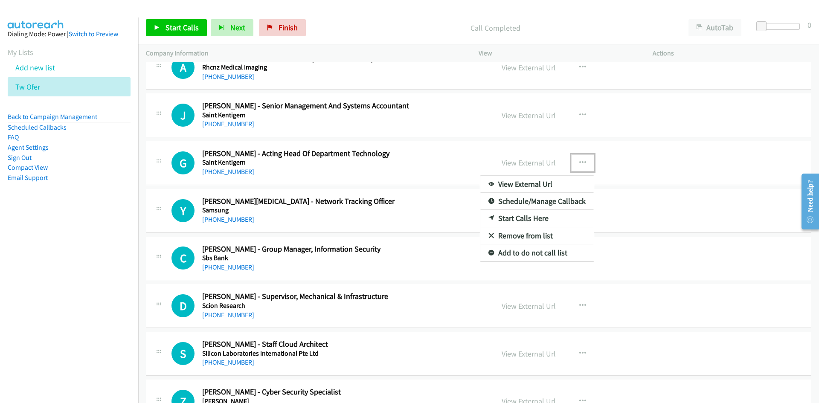
click at [519, 214] on link "Start Calls Here" at bounding box center [536, 218] width 113 height 17
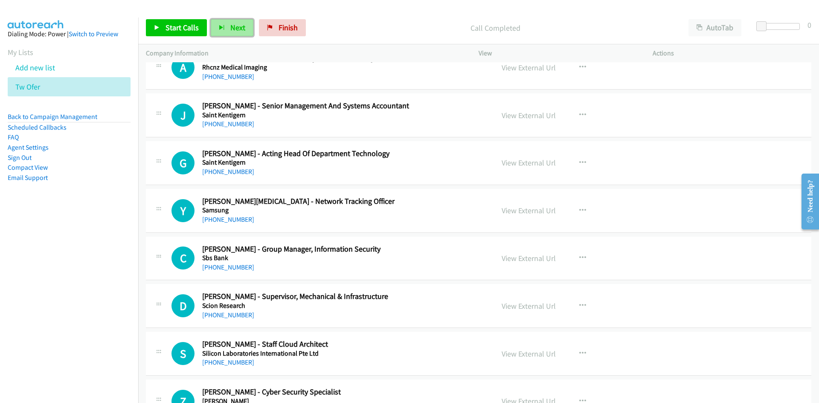
click at [230, 30] on span "Next" at bounding box center [237, 28] width 15 height 10
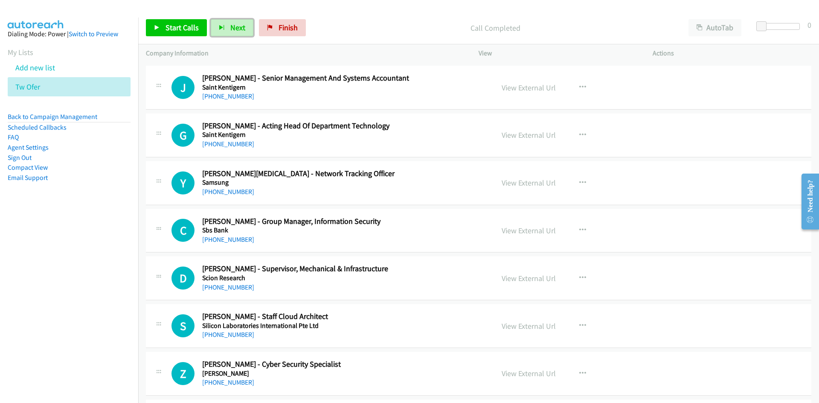
scroll to position [3965, 0]
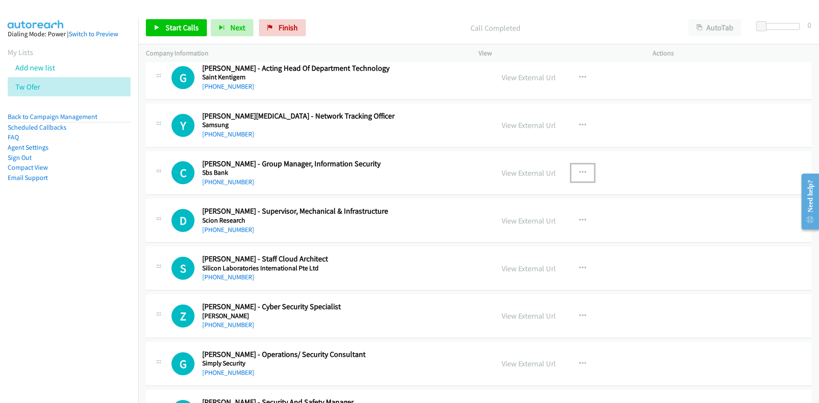
click at [585, 171] on button "button" at bounding box center [582, 172] width 23 height 17
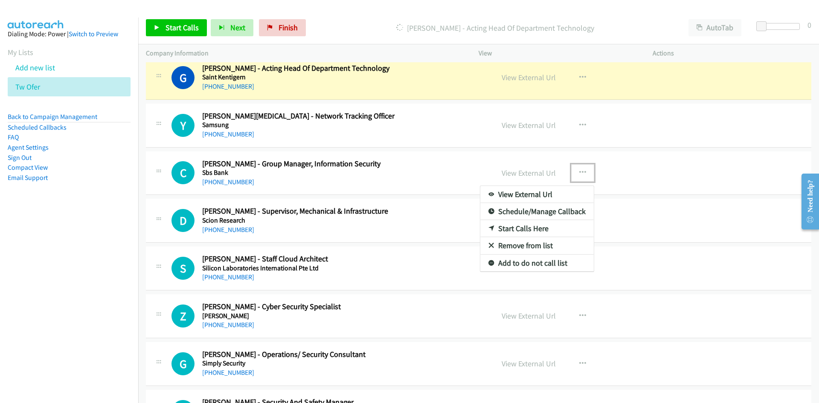
click at [520, 226] on link "Start Calls Here" at bounding box center [536, 228] width 113 height 17
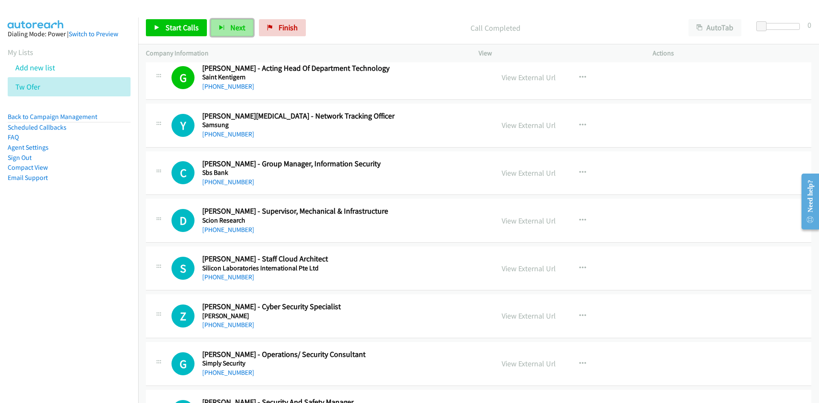
drag, startPoint x: 244, startPoint y: 26, endPoint x: 244, endPoint y: 32, distance: 6.0
click at [244, 26] on button "Next" at bounding box center [232, 27] width 43 height 17
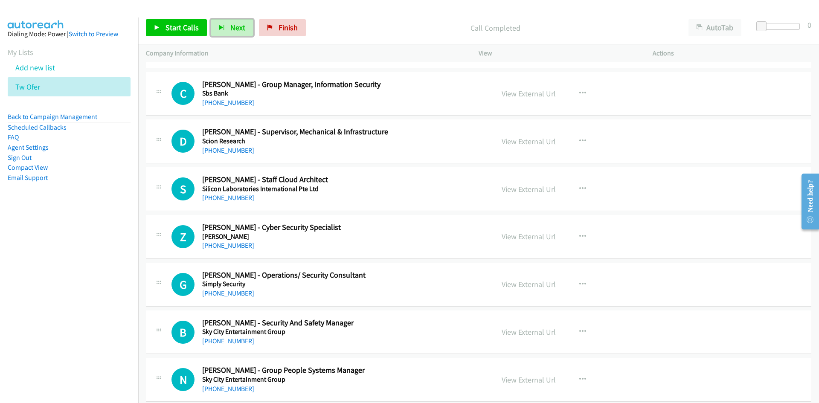
scroll to position [4050, 0]
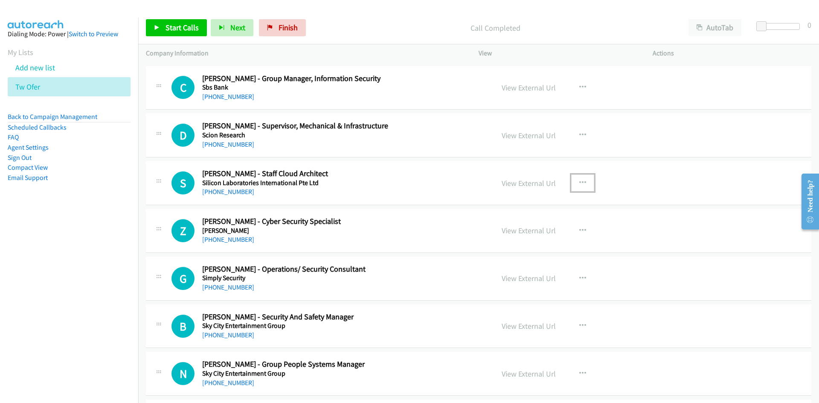
click at [579, 182] on icon "button" at bounding box center [582, 182] width 7 height 7
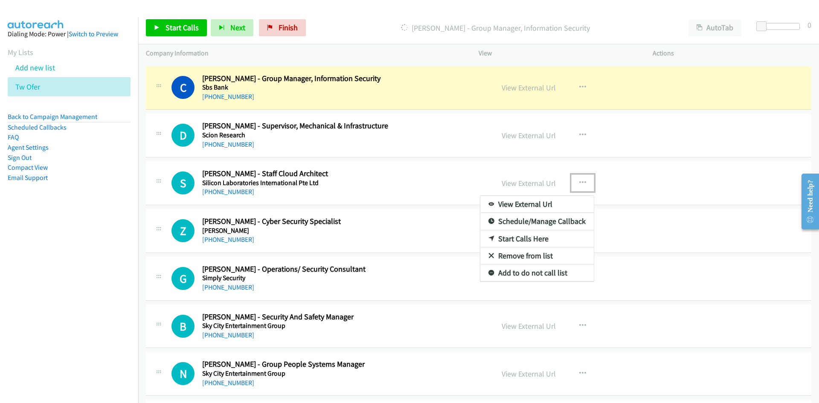
click at [519, 237] on link "Start Calls Here" at bounding box center [536, 238] width 113 height 17
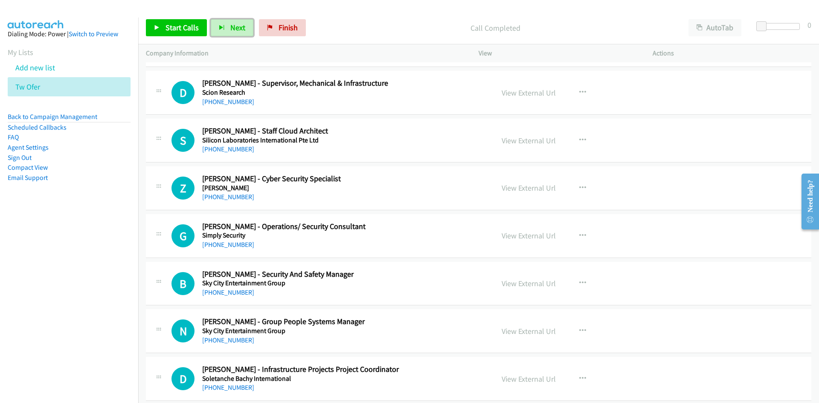
drag, startPoint x: 232, startPoint y: 28, endPoint x: 330, endPoint y: 148, distance: 154.8
click at [232, 28] on span "Next" at bounding box center [237, 28] width 15 height 10
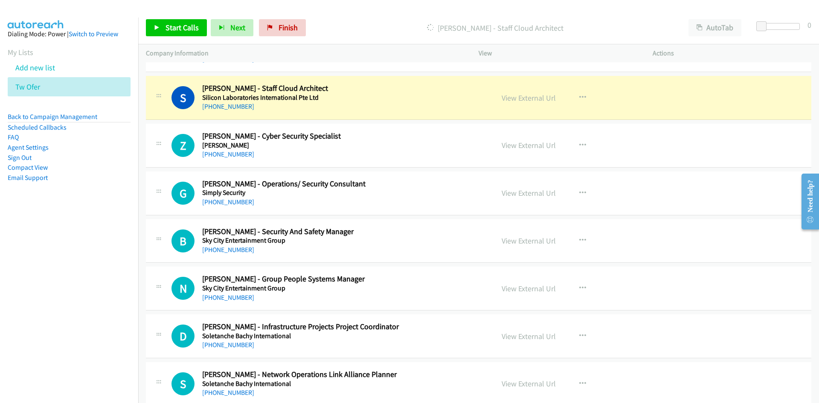
scroll to position [4178, 0]
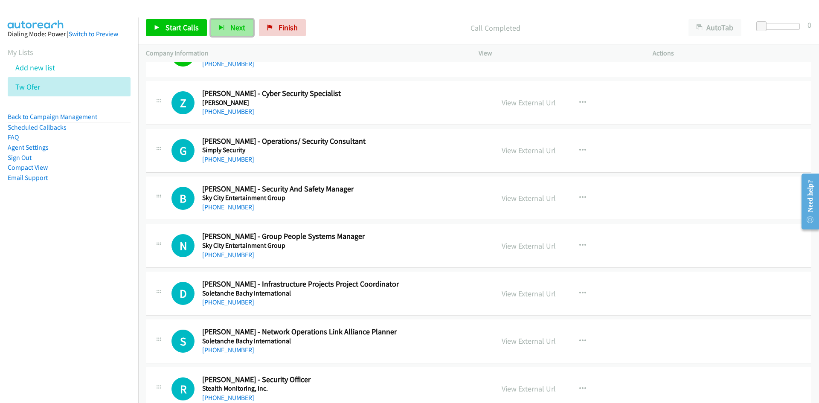
drag, startPoint x: 231, startPoint y: 24, endPoint x: 240, endPoint y: 32, distance: 12.4
click at [231, 24] on span "Next" at bounding box center [237, 28] width 15 height 10
drag, startPoint x: 229, startPoint y: 28, endPoint x: 419, endPoint y: 142, distance: 221.6
click at [230, 28] on span "Next" at bounding box center [237, 28] width 15 height 10
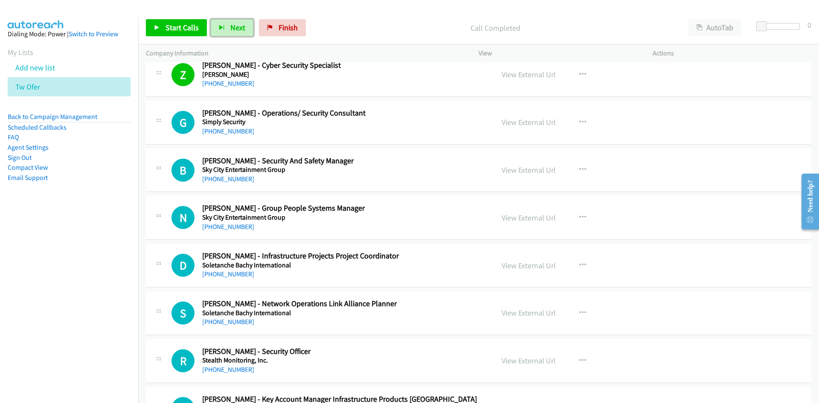
scroll to position [4221, 0]
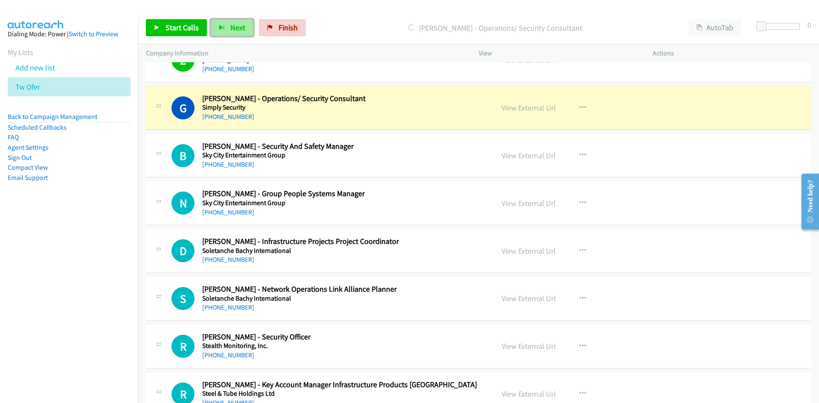
click at [237, 28] on span "Next" at bounding box center [237, 28] width 15 height 10
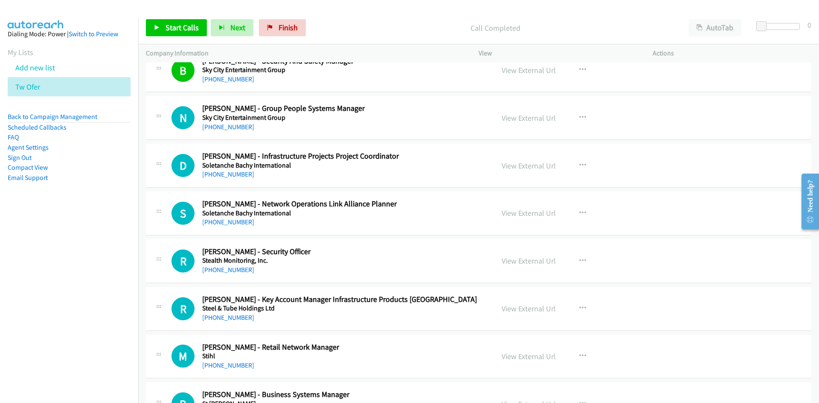
scroll to position [4349, 0]
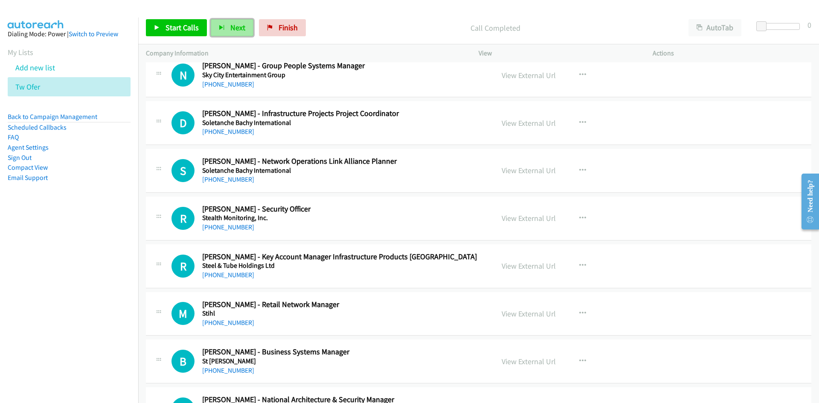
drag, startPoint x: 236, startPoint y: 19, endPoint x: 243, endPoint y: 36, distance: 18.4
click at [236, 19] on button "Next" at bounding box center [232, 27] width 43 height 17
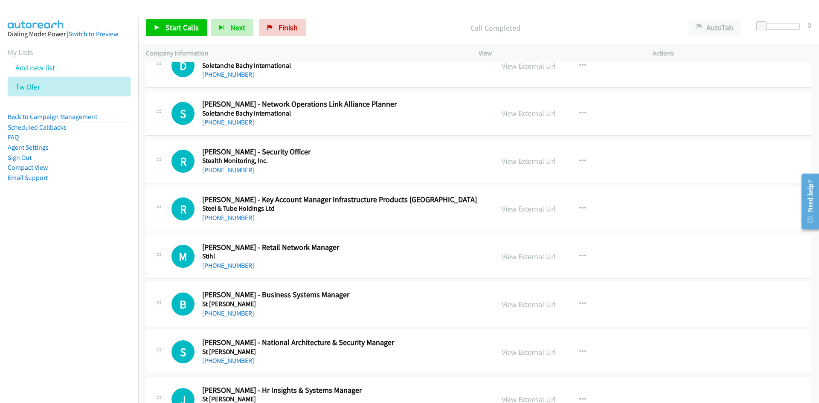
scroll to position [4391, 0]
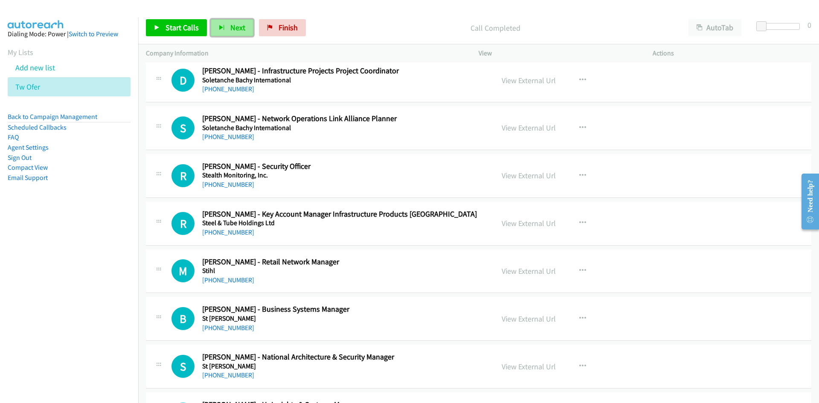
click at [234, 32] on button "Next" at bounding box center [232, 27] width 43 height 17
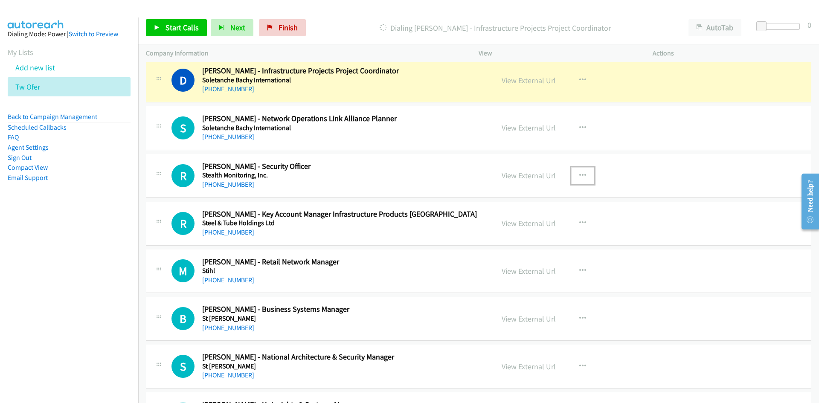
click at [571, 177] on button "button" at bounding box center [582, 175] width 23 height 17
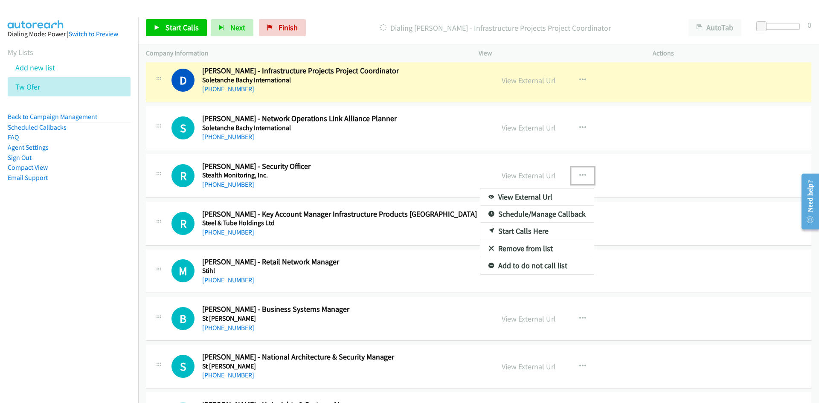
click at [521, 232] on link "Start Calls Here" at bounding box center [536, 231] width 113 height 17
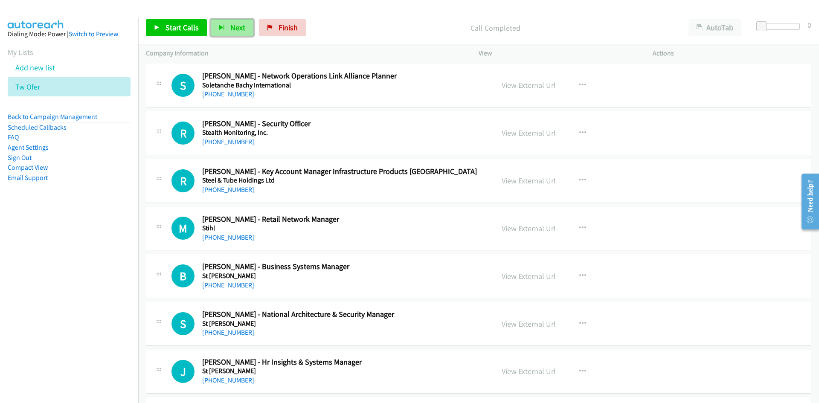
click at [236, 32] on span "Next" at bounding box center [237, 28] width 15 height 10
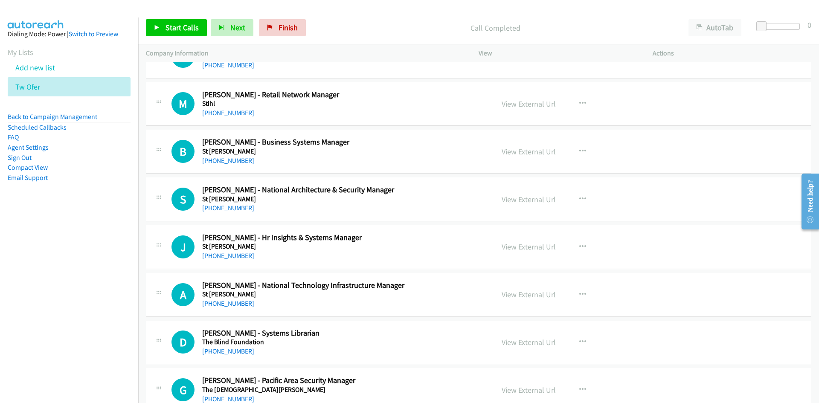
scroll to position [4604, 0]
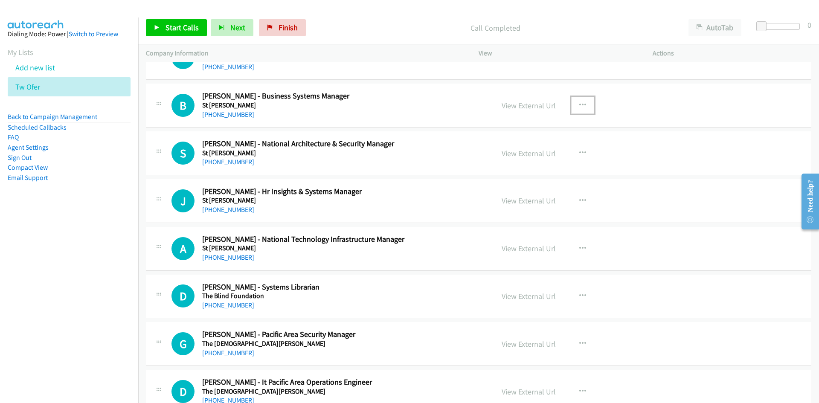
click at [579, 107] on icon "button" at bounding box center [582, 105] width 7 height 7
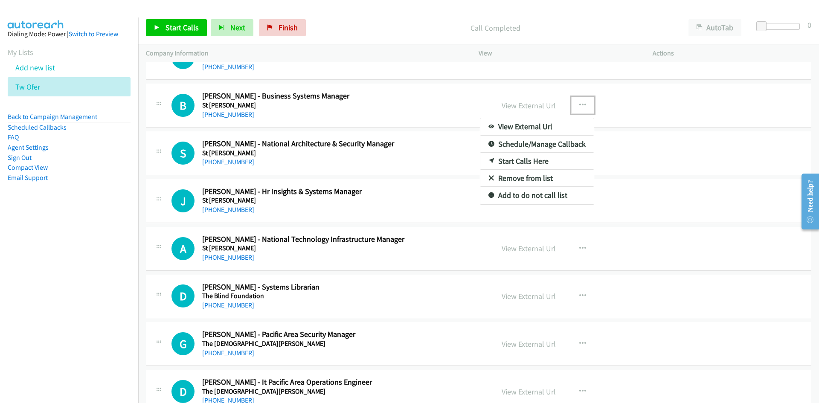
click at [525, 160] on link "Start Calls Here" at bounding box center [536, 161] width 113 height 17
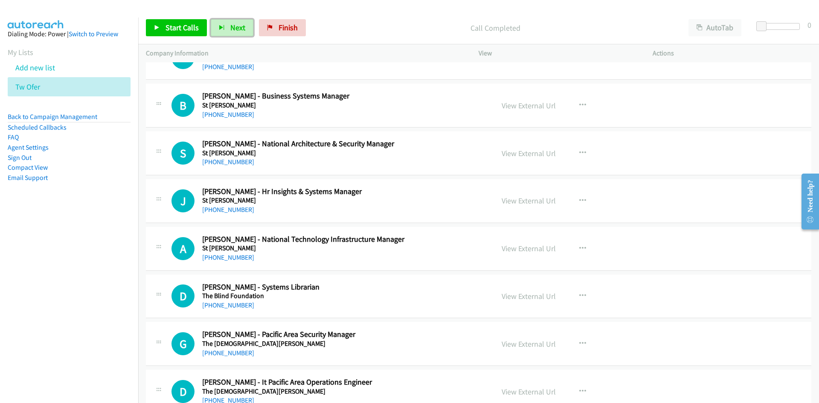
drag, startPoint x: 232, startPoint y: 32, endPoint x: 241, endPoint y: 42, distance: 13.3
click at [232, 32] on button "Next" at bounding box center [232, 27] width 43 height 17
click at [239, 29] on span "Next" at bounding box center [237, 28] width 15 height 10
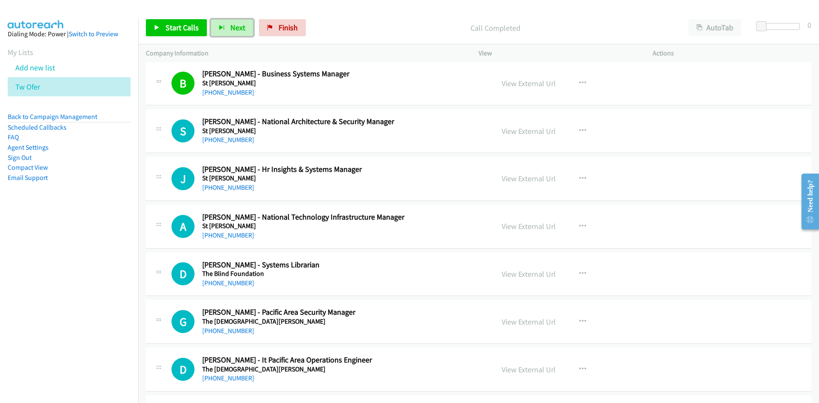
scroll to position [4647, 0]
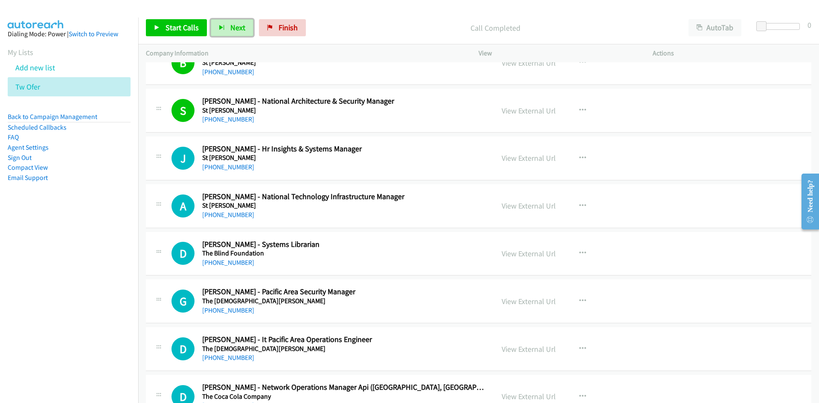
drag, startPoint x: 239, startPoint y: 32, endPoint x: 366, endPoint y: 146, distance: 170.3
click at [239, 32] on span "Next" at bounding box center [237, 28] width 15 height 10
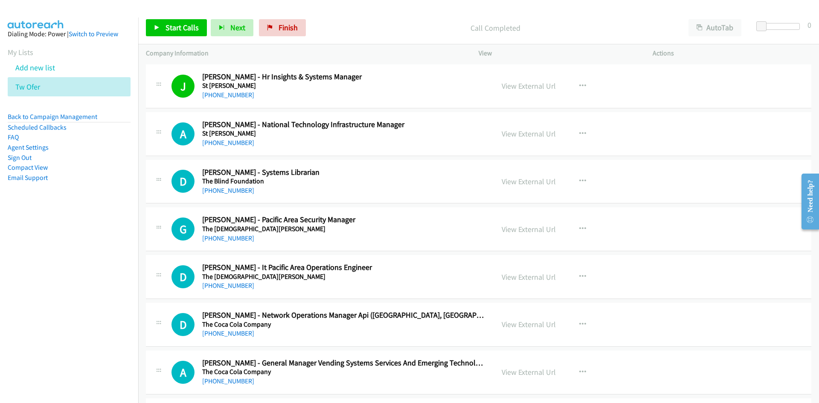
scroll to position [4732, 0]
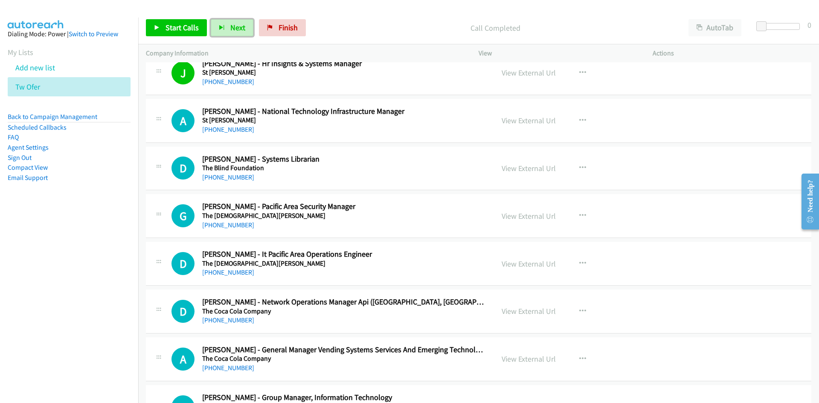
drag, startPoint x: 243, startPoint y: 25, endPoint x: 314, endPoint y: 118, distance: 117.2
click at [243, 25] on button "Next" at bounding box center [232, 27] width 43 height 17
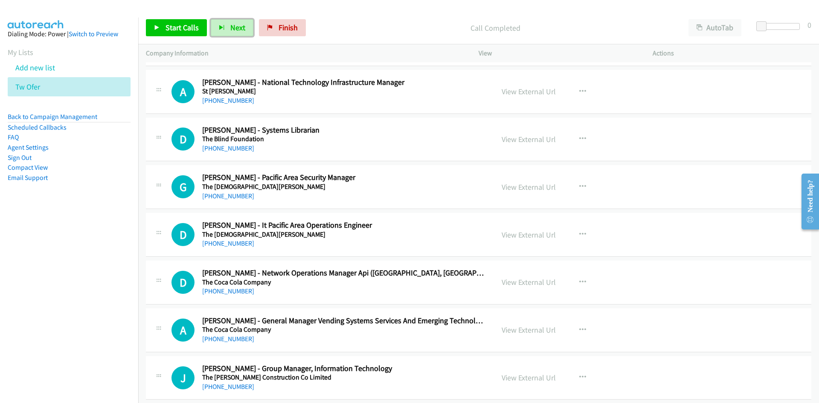
scroll to position [4775, 0]
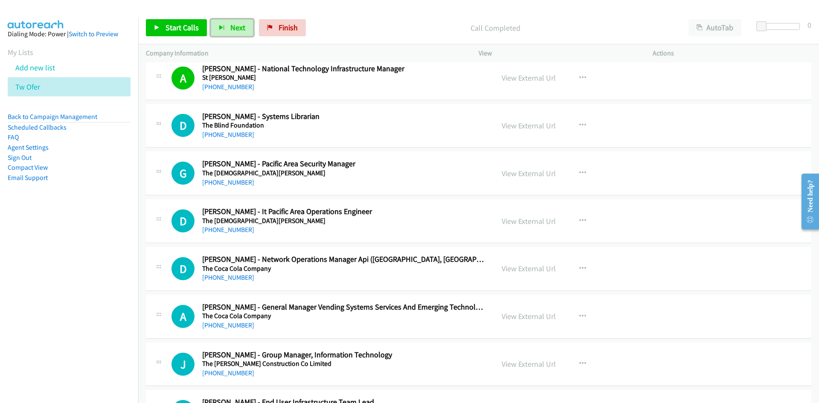
drag, startPoint x: 244, startPoint y: 22, endPoint x: 285, endPoint y: 84, distance: 74.3
click at [244, 22] on button "Next" at bounding box center [232, 27] width 43 height 17
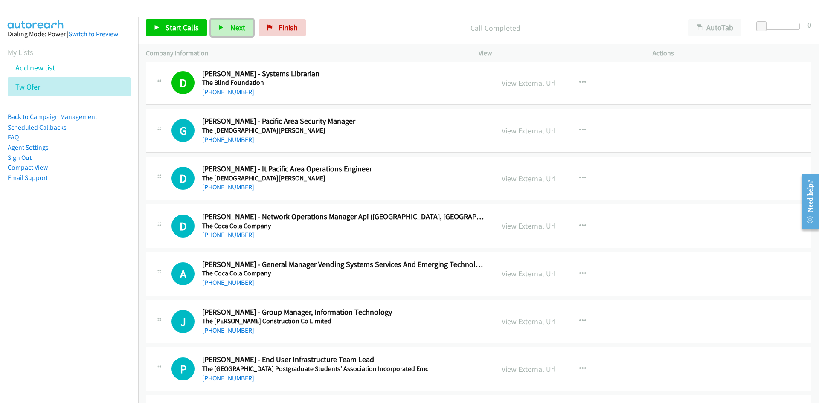
scroll to position [4860, 0]
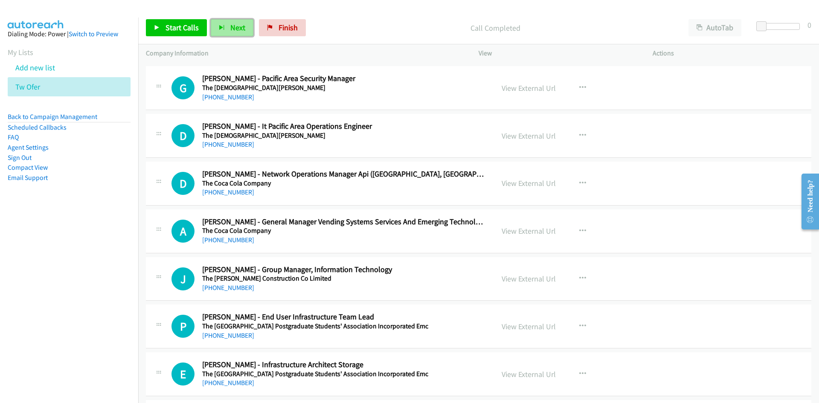
click at [234, 27] on span "Next" at bounding box center [237, 28] width 15 height 10
click at [237, 32] on span "Next" at bounding box center [237, 28] width 15 height 10
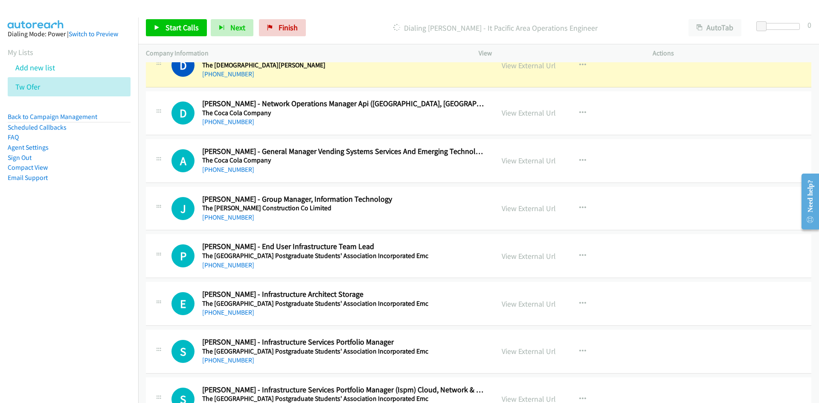
scroll to position [4946, 0]
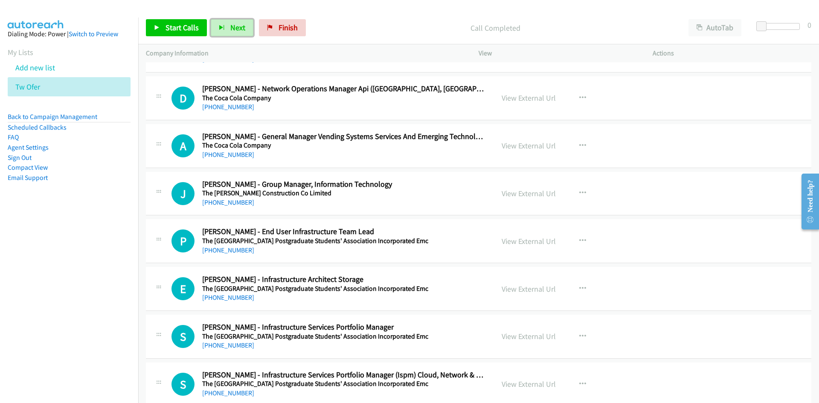
drag, startPoint x: 225, startPoint y: 21, endPoint x: 245, endPoint y: 44, distance: 30.5
click at [225, 21] on button "Next" at bounding box center [232, 27] width 43 height 17
drag, startPoint x: 581, startPoint y: 195, endPoint x: 568, endPoint y: 204, distance: 15.9
click at [581, 195] on icon "button" at bounding box center [582, 193] width 7 height 7
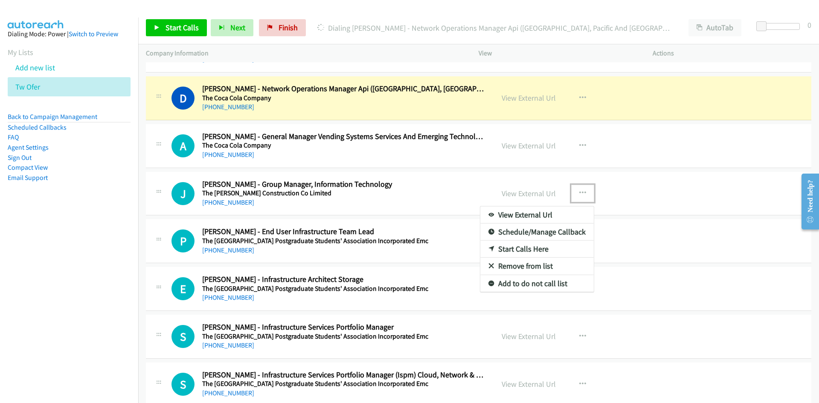
click at [517, 247] on link "Start Calls Here" at bounding box center [536, 248] width 113 height 17
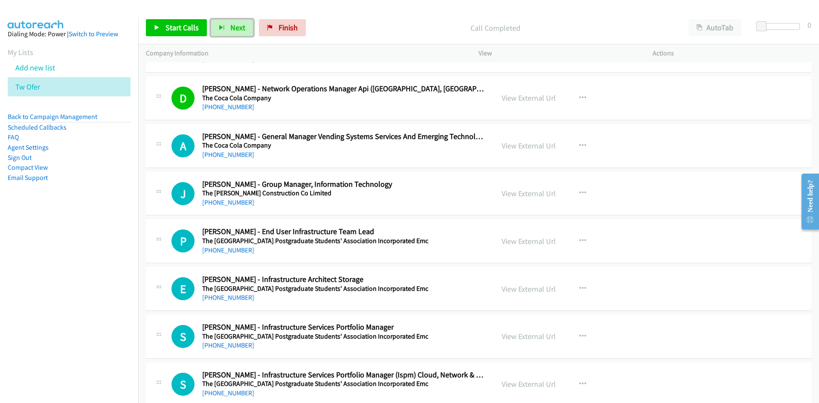
drag, startPoint x: 240, startPoint y: 23, endPoint x: 391, endPoint y: 155, distance: 201.0
click at [240, 23] on span "Next" at bounding box center [237, 28] width 15 height 10
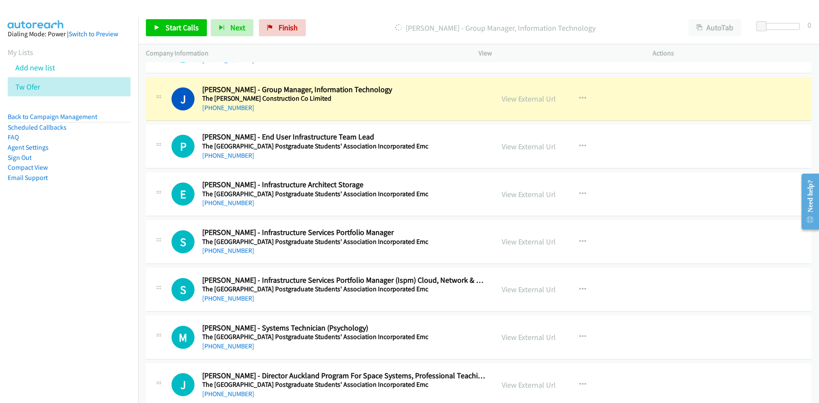
scroll to position [5031, 0]
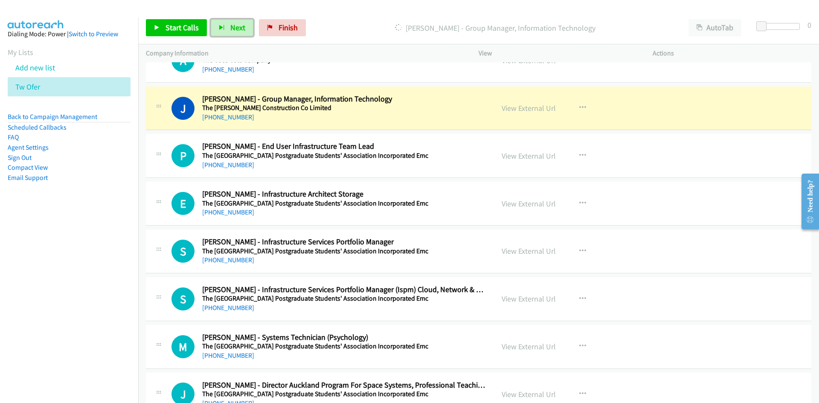
click at [233, 26] on span "Next" at bounding box center [237, 28] width 15 height 10
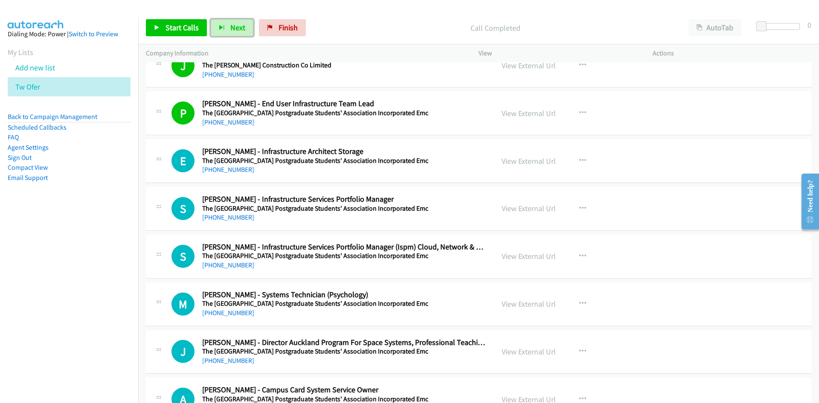
scroll to position [5116, 0]
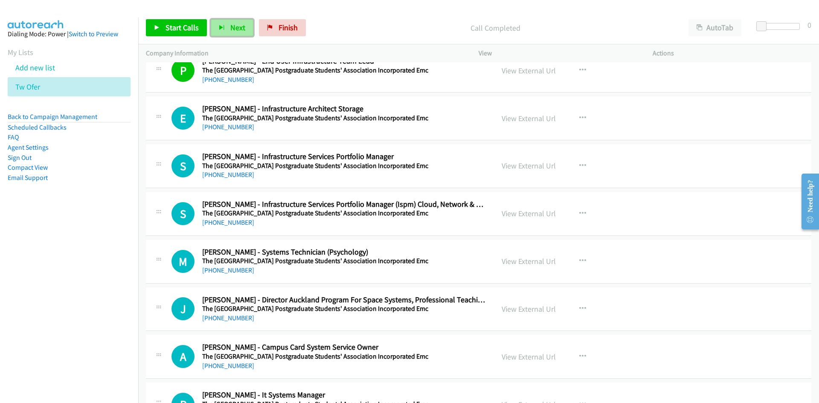
click at [240, 32] on span "Next" at bounding box center [237, 28] width 15 height 10
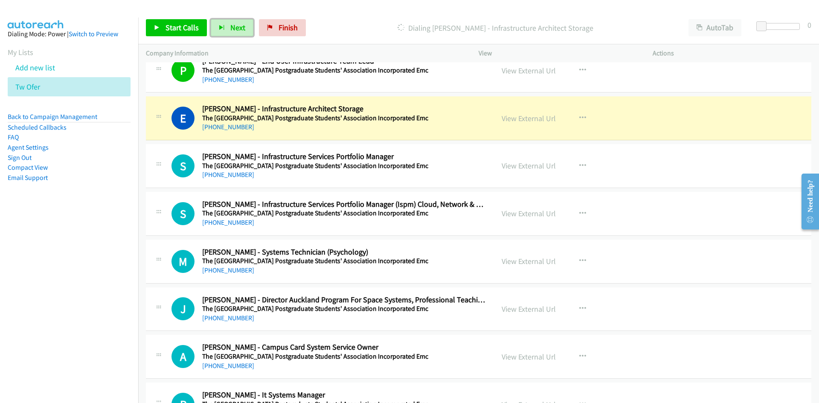
drag, startPoint x: 237, startPoint y: 28, endPoint x: 273, endPoint y: 66, distance: 52.2
click at [237, 28] on span "Next" at bounding box center [237, 28] width 15 height 10
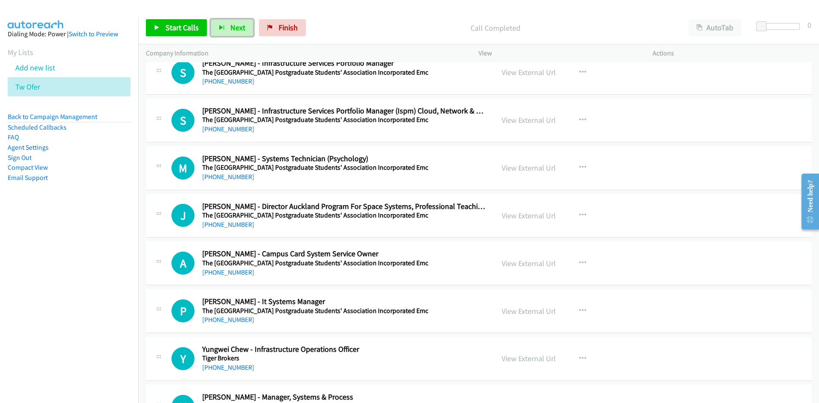
scroll to position [5201, 0]
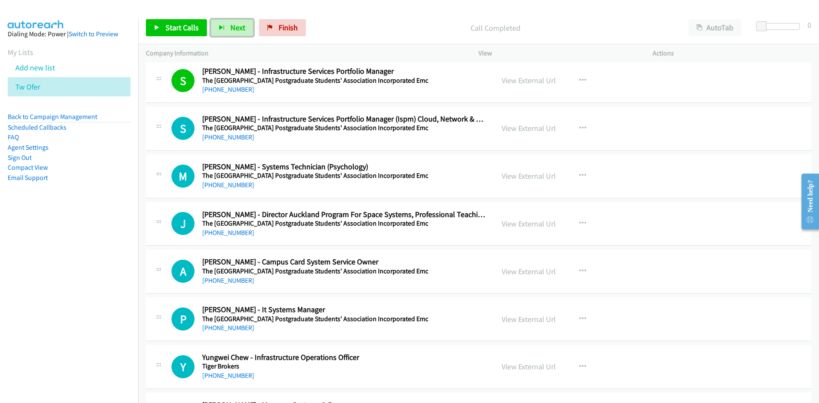
drag, startPoint x: 230, startPoint y: 29, endPoint x: 310, endPoint y: 82, distance: 96.0
click at [230, 29] on span "Next" at bounding box center [237, 28] width 15 height 10
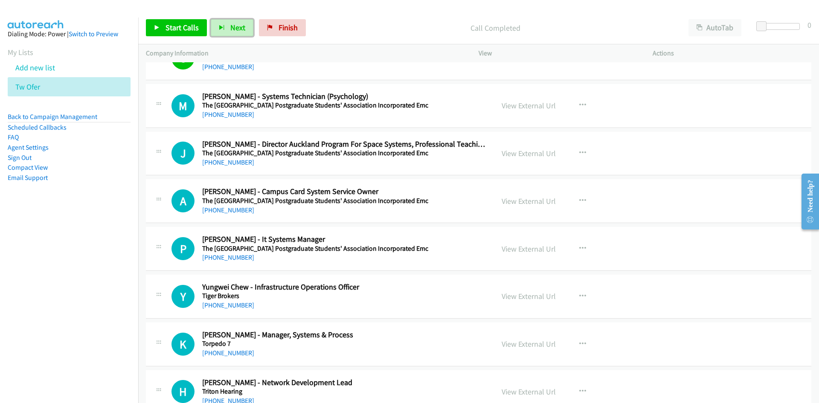
scroll to position [5287, 0]
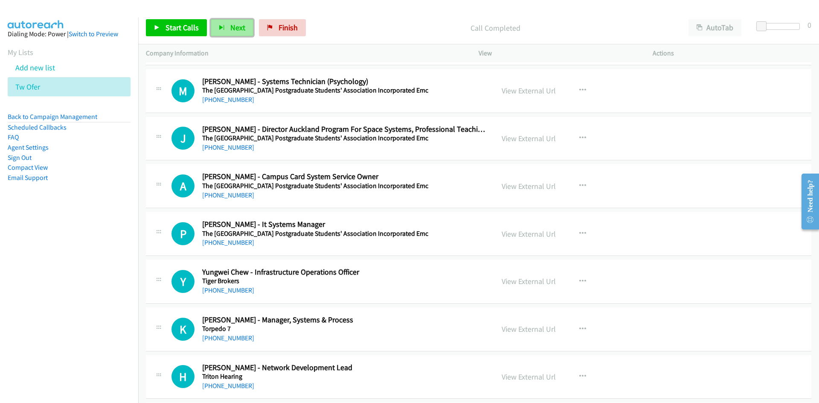
click at [230, 24] on span "Next" at bounding box center [237, 28] width 15 height 10
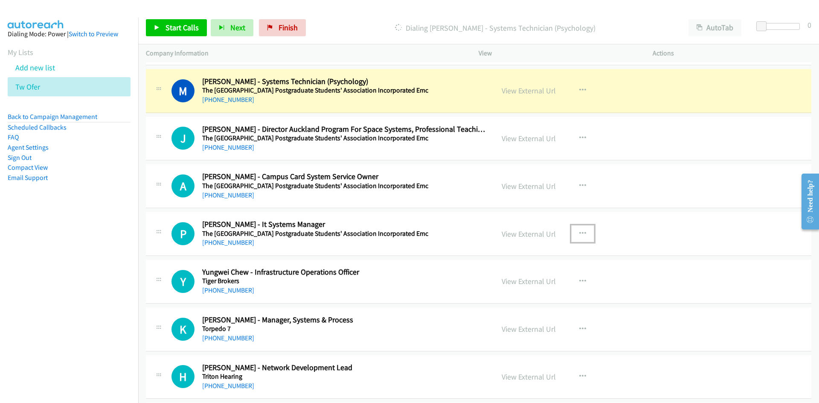
click at [579, 230] on icon "button" at bounding box center [582, 233] width 7 height 7
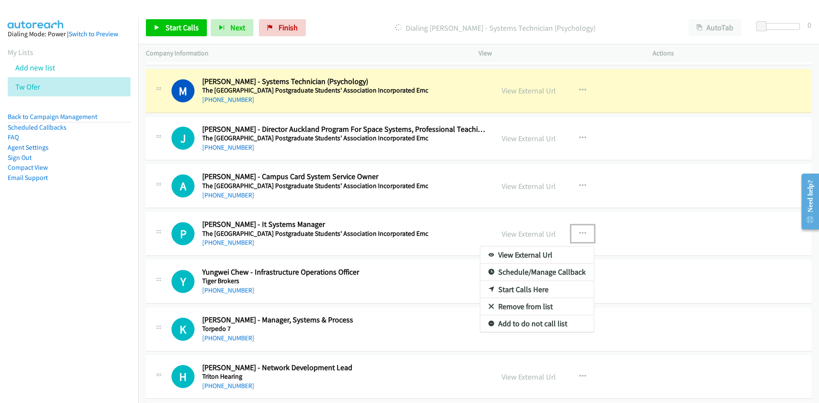
click at [515, 285] on link "Start Calls Here" at bounding box center [536, 289] width 113 height 17
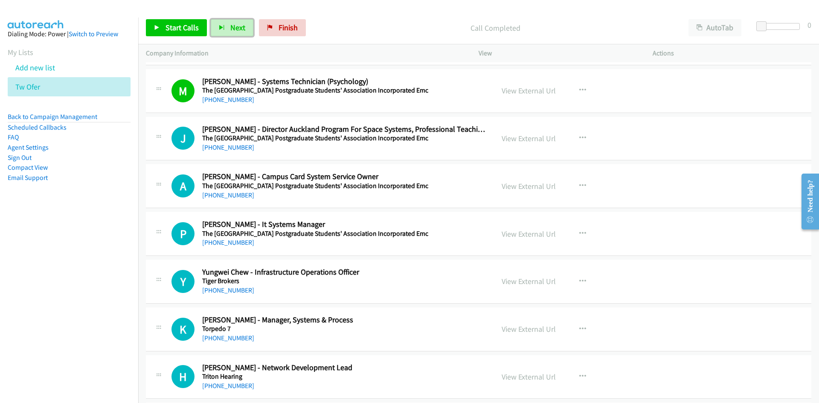
drag, startPoint x: 236, startPoint y: 26, endPoint x: 327, endPoint y: 119, distance: 130.5
click at [236, 26] on span "Next" at bounding box center [237, 28] width 15 height 10
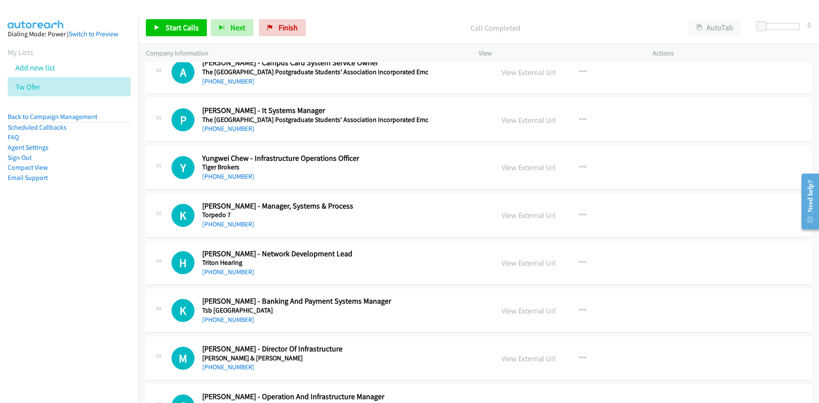
scroll to position [5415, 0]
